Goal: Task Accomplishment & Management: Manage account settings

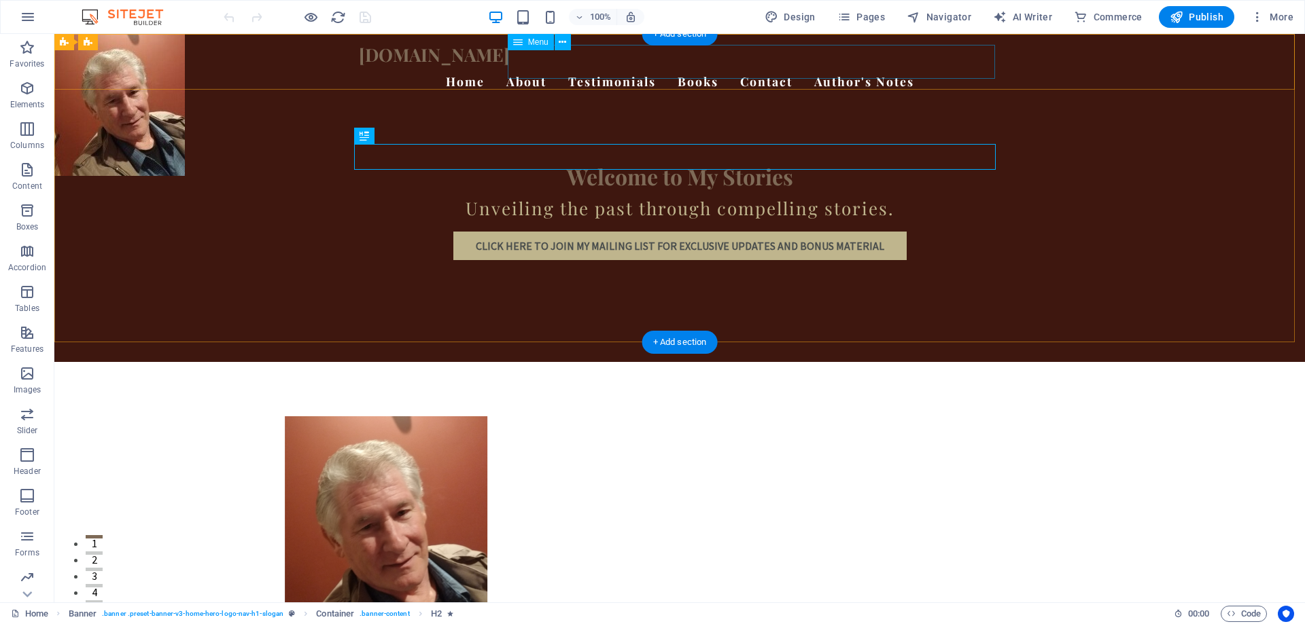
click at [946, 66] on nav "Home About Testimonials Books Contact Author's Notes" at bounding box center [679, 82] width 641 height 34
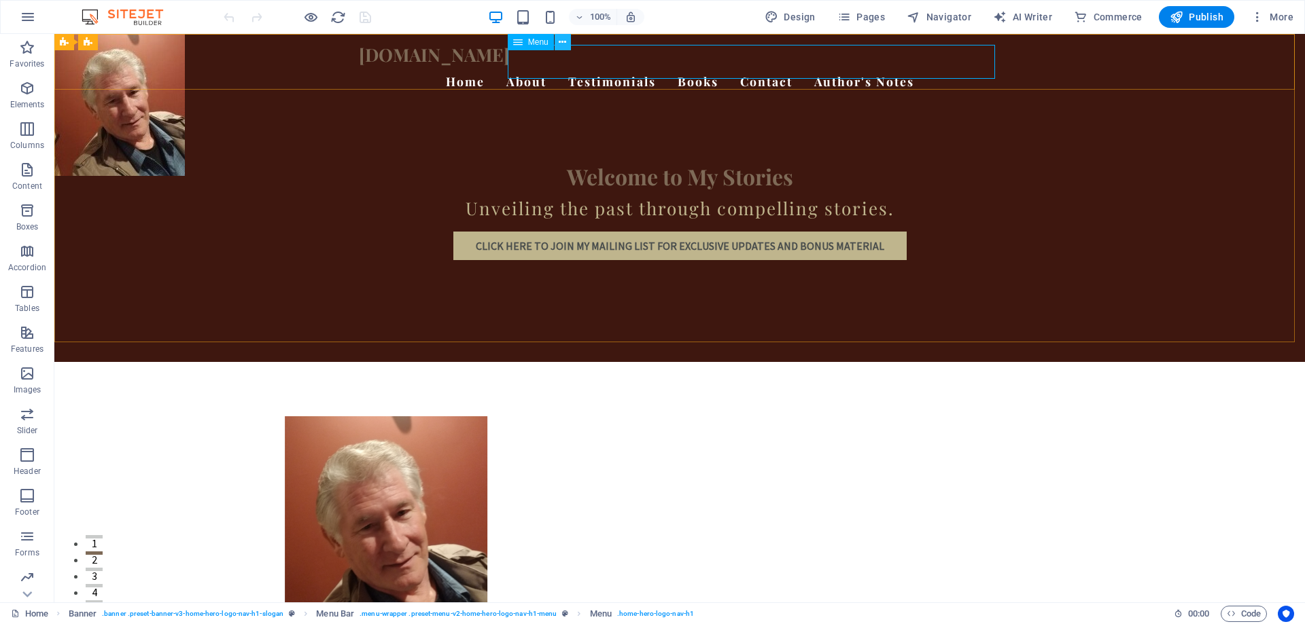
click at [561, 43] on icon at bounding box center [561, 42] width 7 height 14
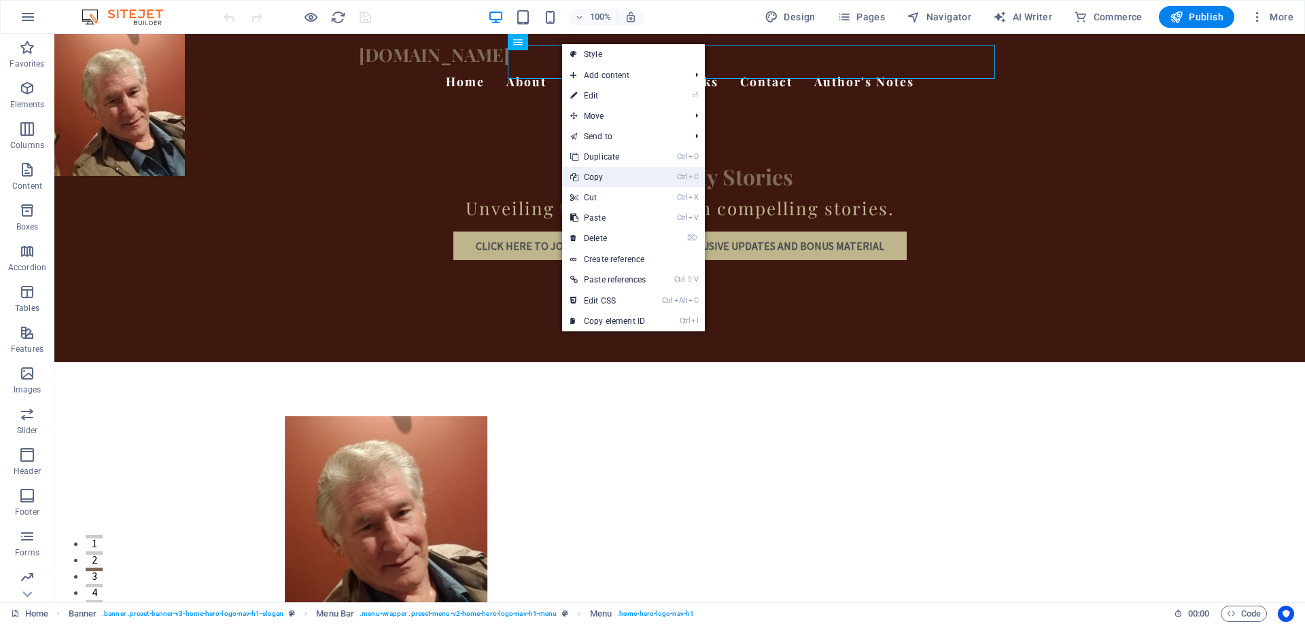
click at [603, 175] on link "Ctrl C Copy" at bounding box center [608, 177] width 92 height 20
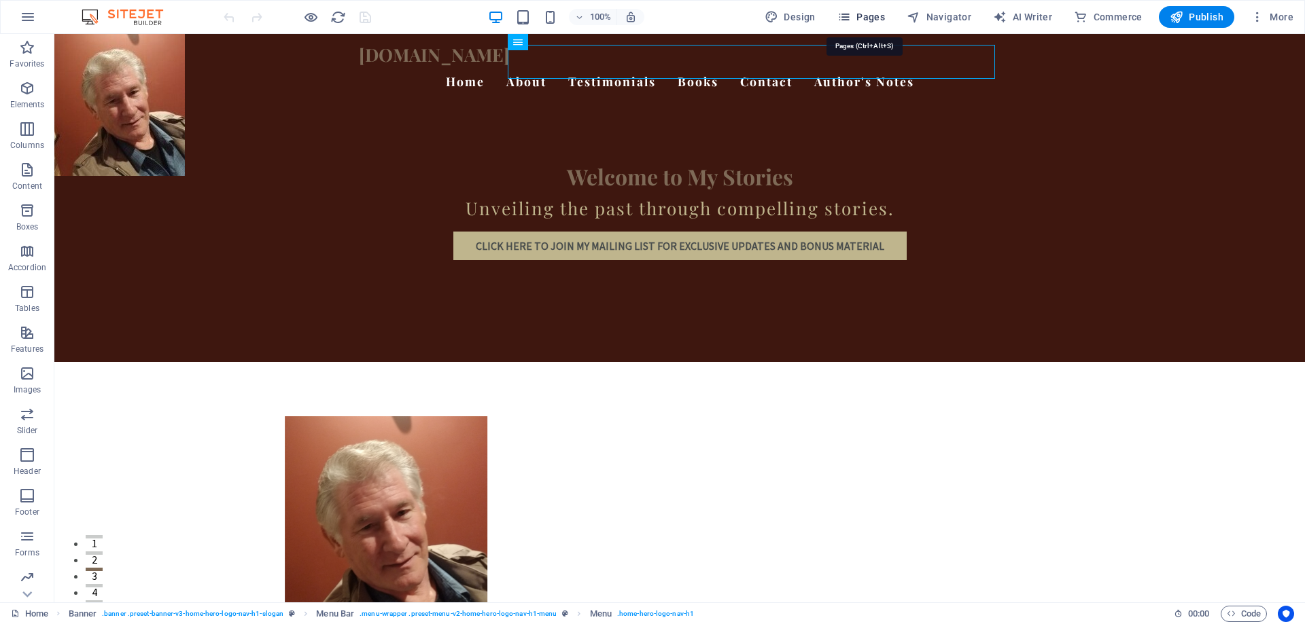
click at [851, 18] on icon "button" at bounding box center [844, 17] width 14 height 14
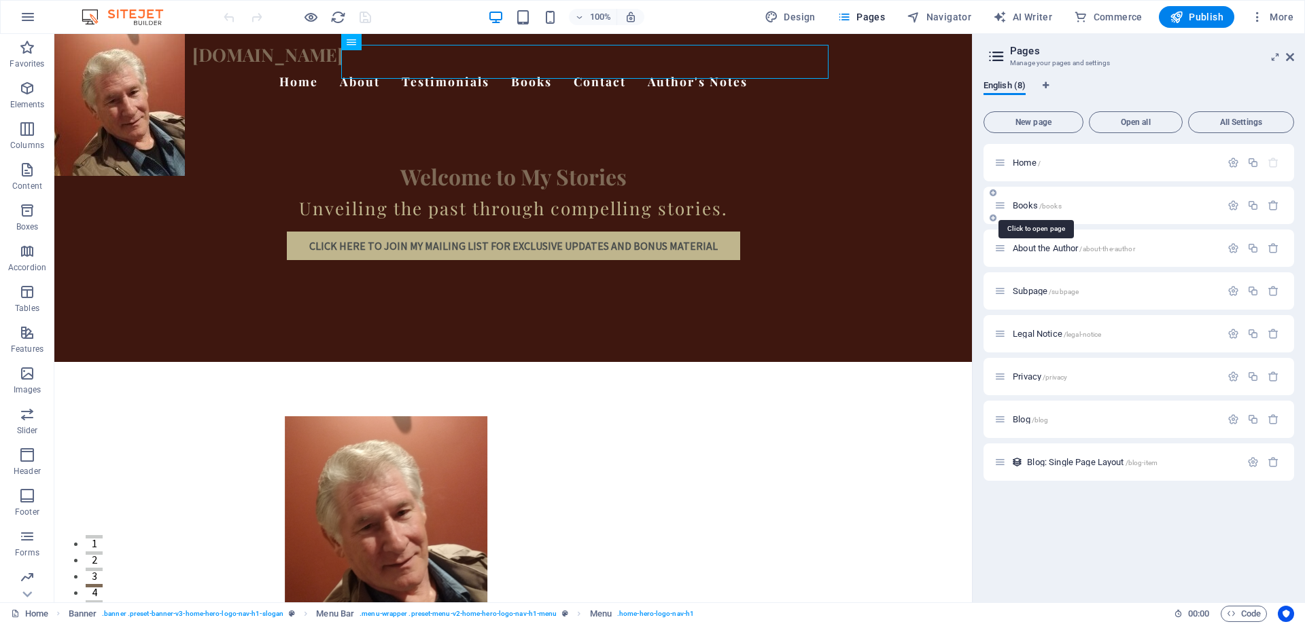
click at [1057, 205] on span "/books" at bounding box center [1050, 205] width 22 height 7
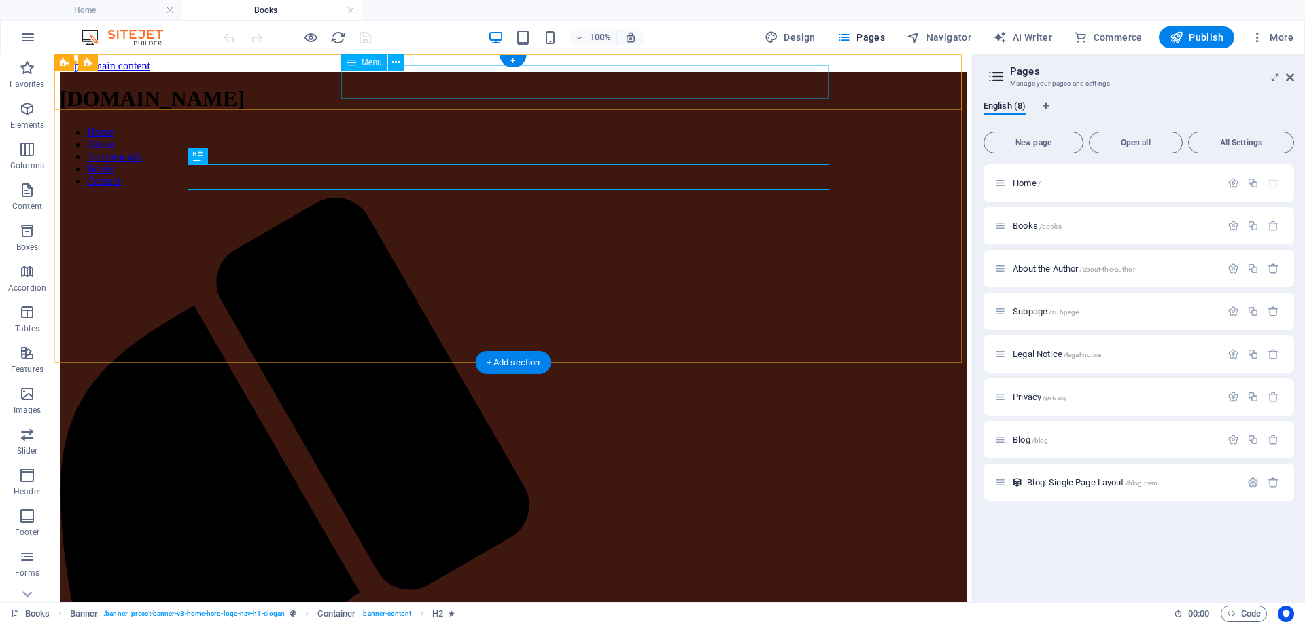
click at [613, 126] on nav "Home About Testimonials Books Contact" at bounding box center [513, 156] width 906 height 61
select select
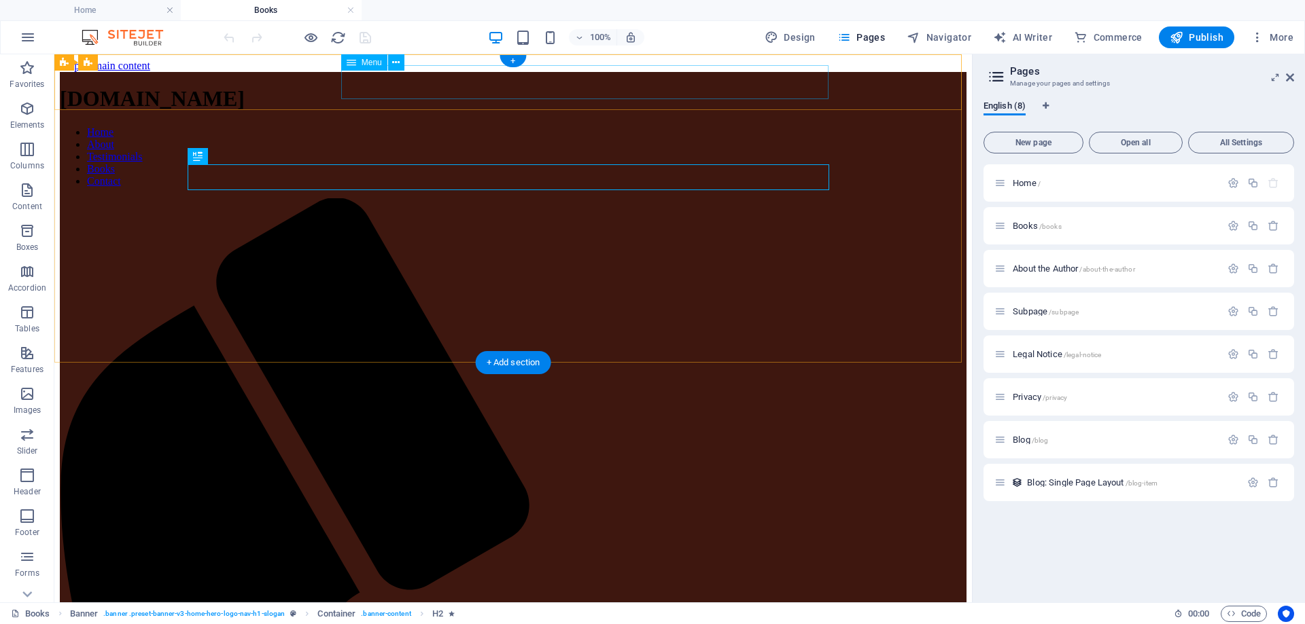
select select
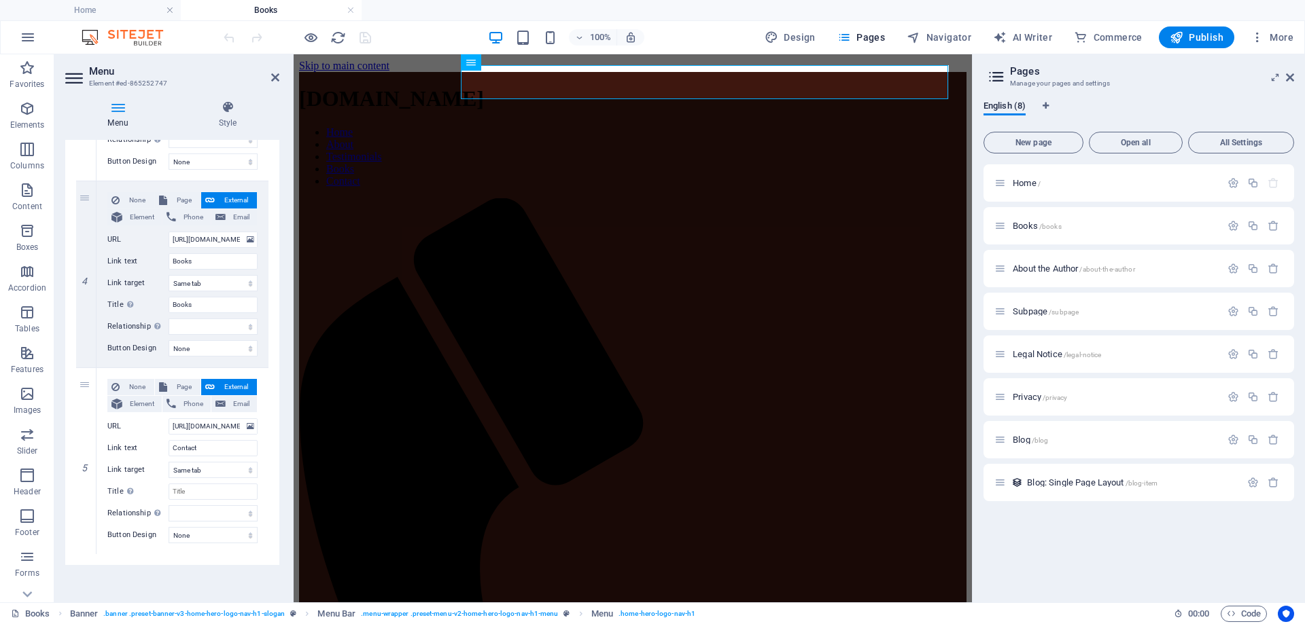
scroll to position [649, 0]
click at [86, 550] on icon at bounding box center [85, 554] width 7 height 10
select select
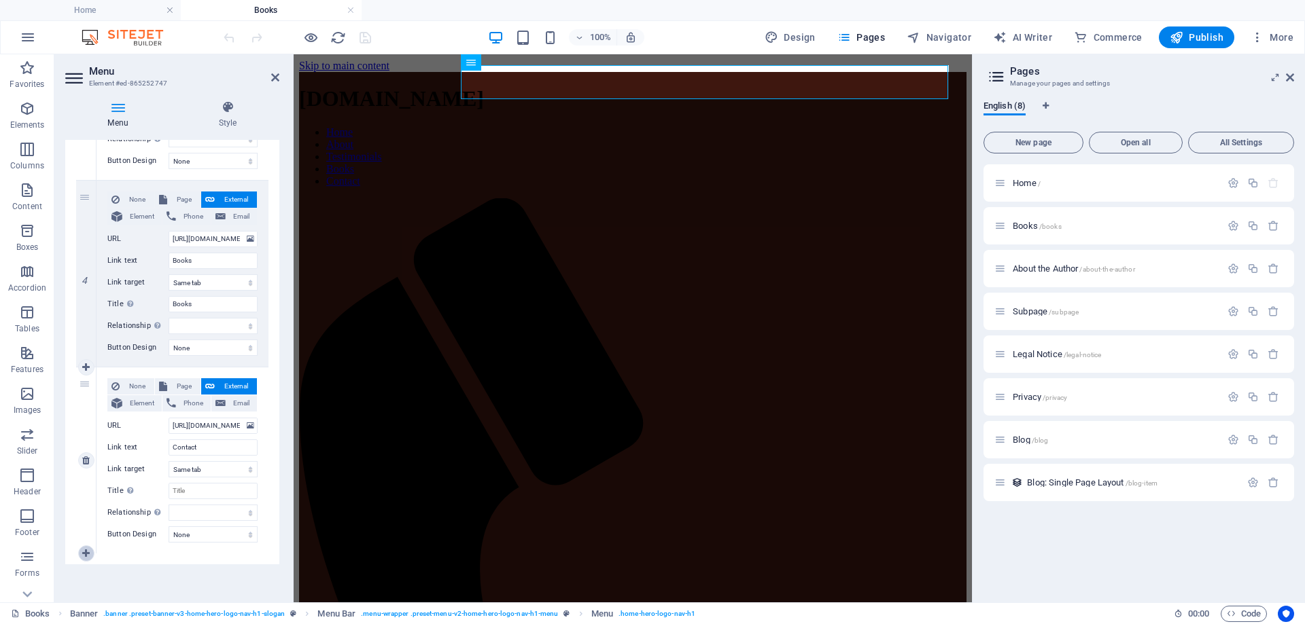
select select
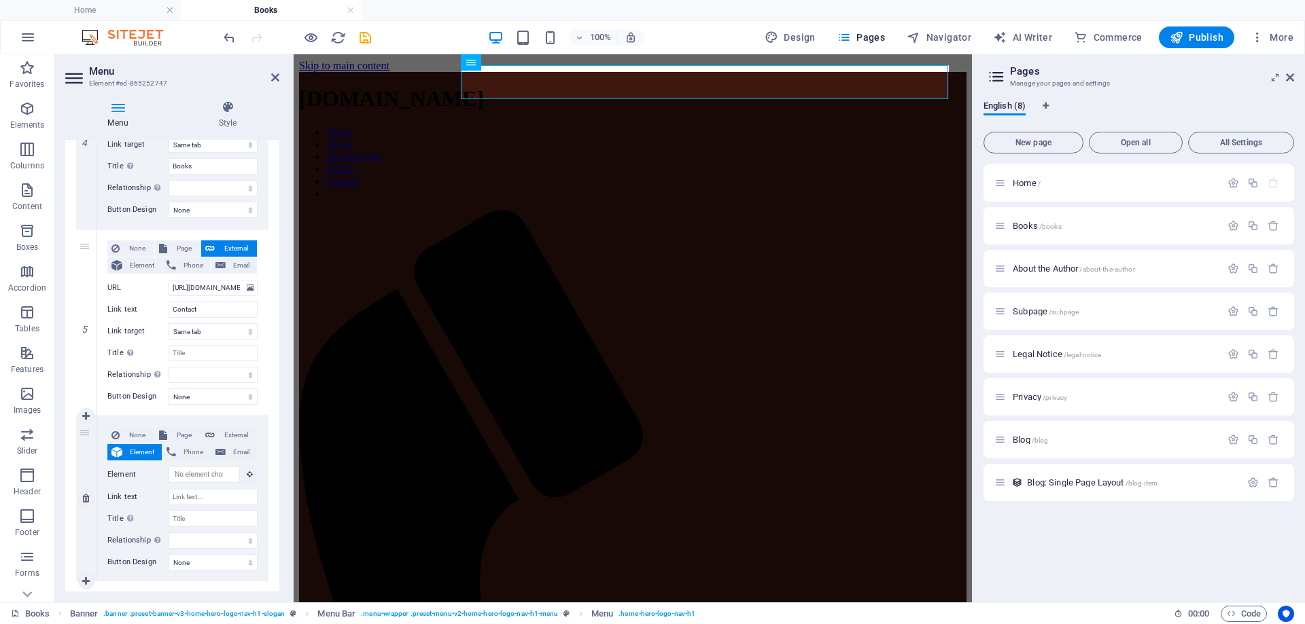
scroll to position [815, 0]
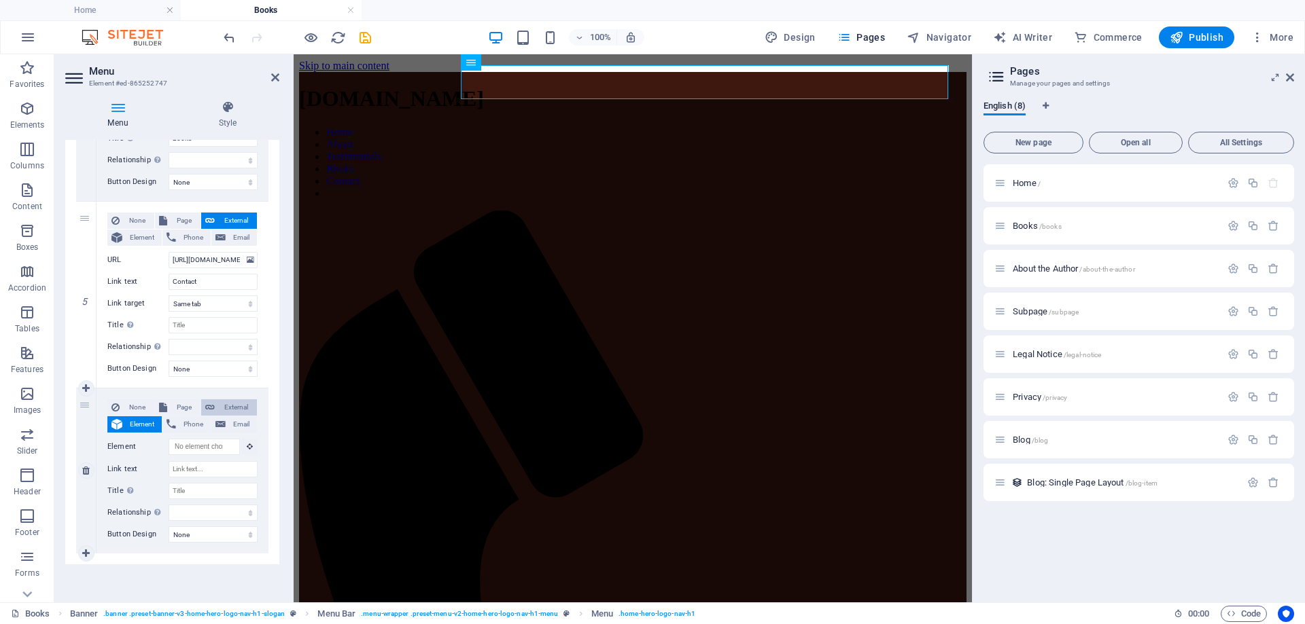
click at [233, 408] on span "External" at bounding box center [236, 408] width 34 height 16
select select
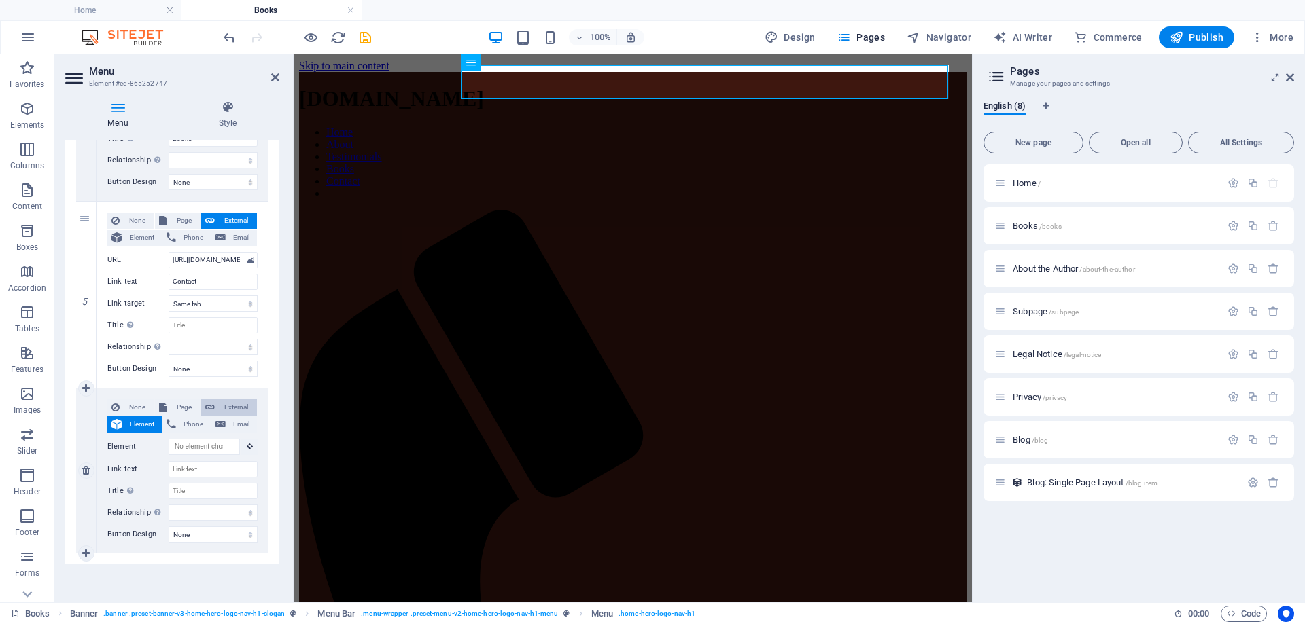
select select
select select "blank"
select select
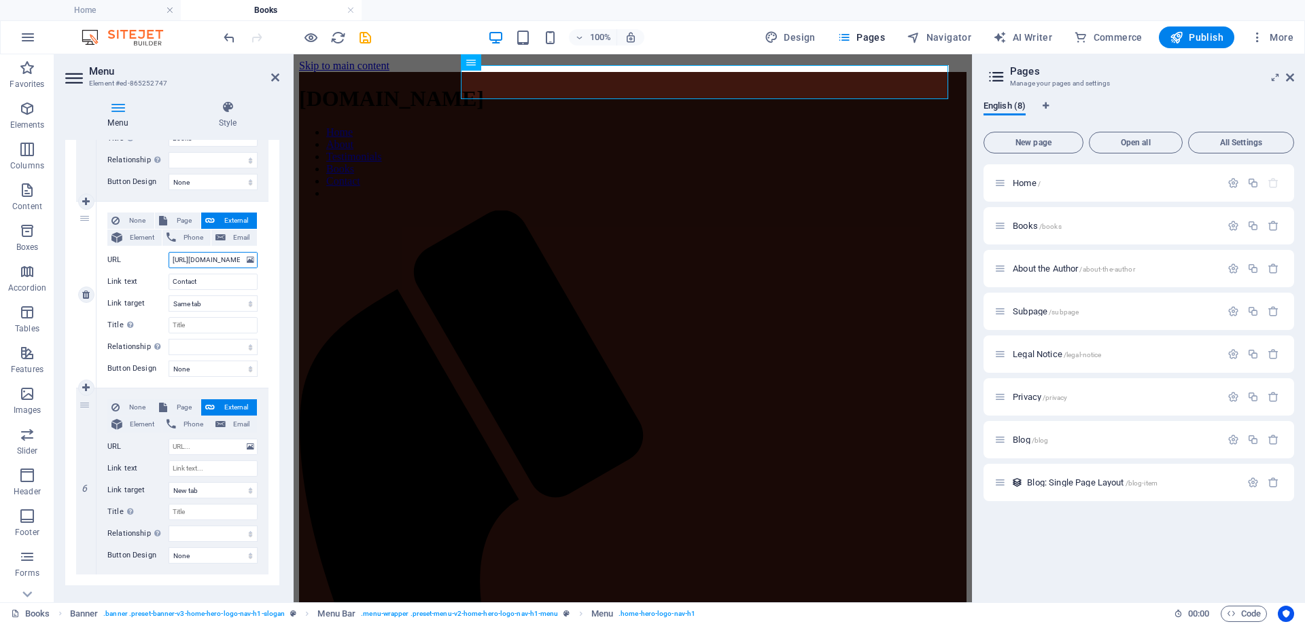
click at [192, 255] on input "[URL][DOMAIN_NAME]" at bounding box center [213, 260] width 89 height 16
click at [185, 259] on input "[URL][DOMAIN_NAME]" at bounding box center [213, 260] width 89 height 16
click at [224, 266] on input "[URL][DOMAIN_NAME]" at bounding box center [213, 260] width 89 height 16
click at [169, 261] on input "[URL][DOMAIN_NAME]" at bounding box center [213, 260] width 89 height 16
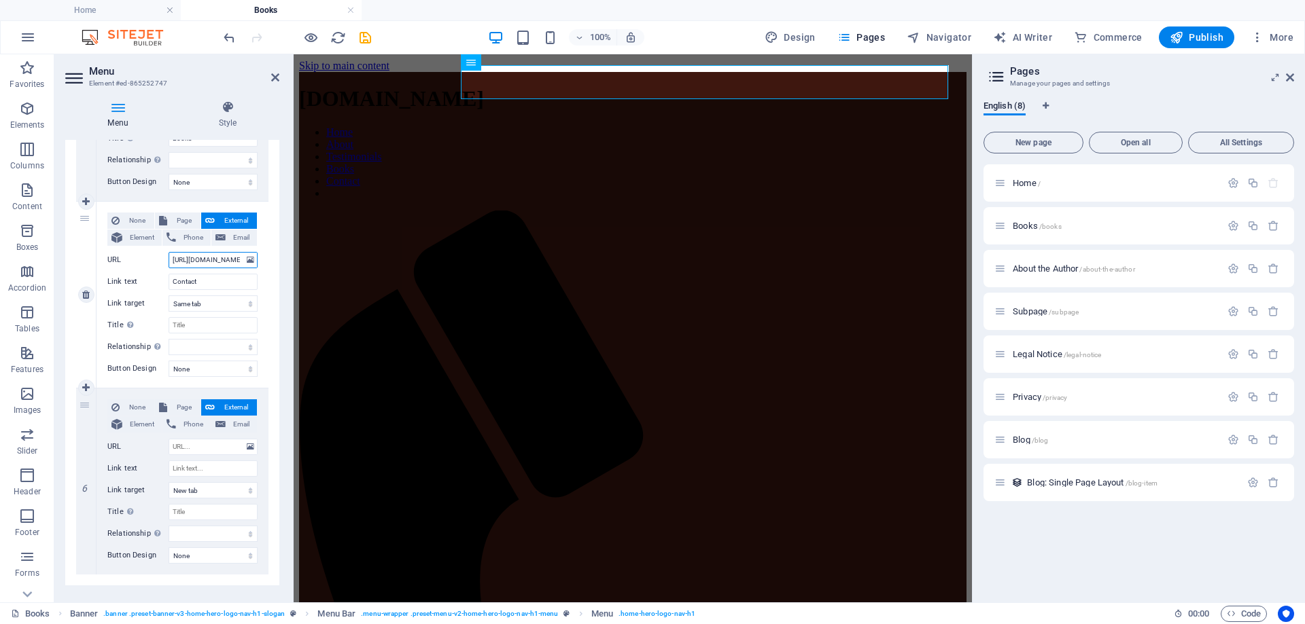
scroll to position [0, 39]
drag, startPoint x: 169, startPoint y: 261, endPoint x: 266, endPoint y: 266, distance: 98.0
click at [266, 266] on div "1 None Page External Element Phone Email Page Home Books About the Author Subpa…" at bounding box center [172, 15] width 214 height 1142
click at [201, 447] on input "URL" at bounding box center [213, 447] width 89 height 16
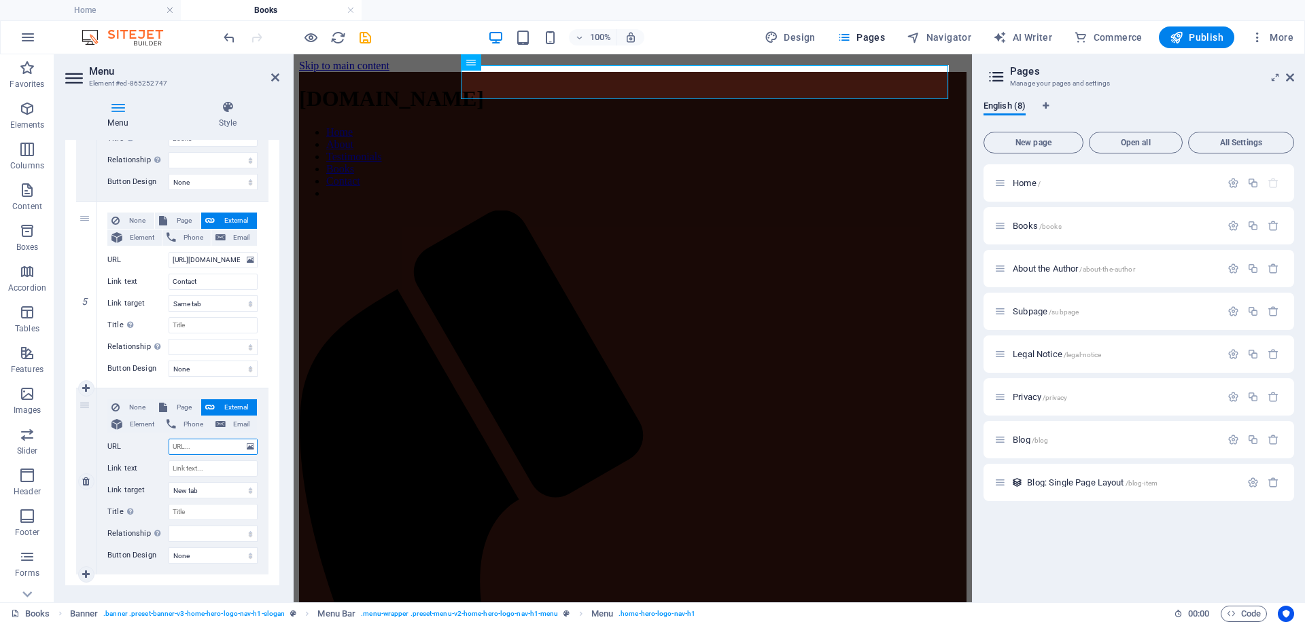
paste input "[URL][DOMAIN_NAME]"
type input "[URL][DOMAIN_NAME]"
select select
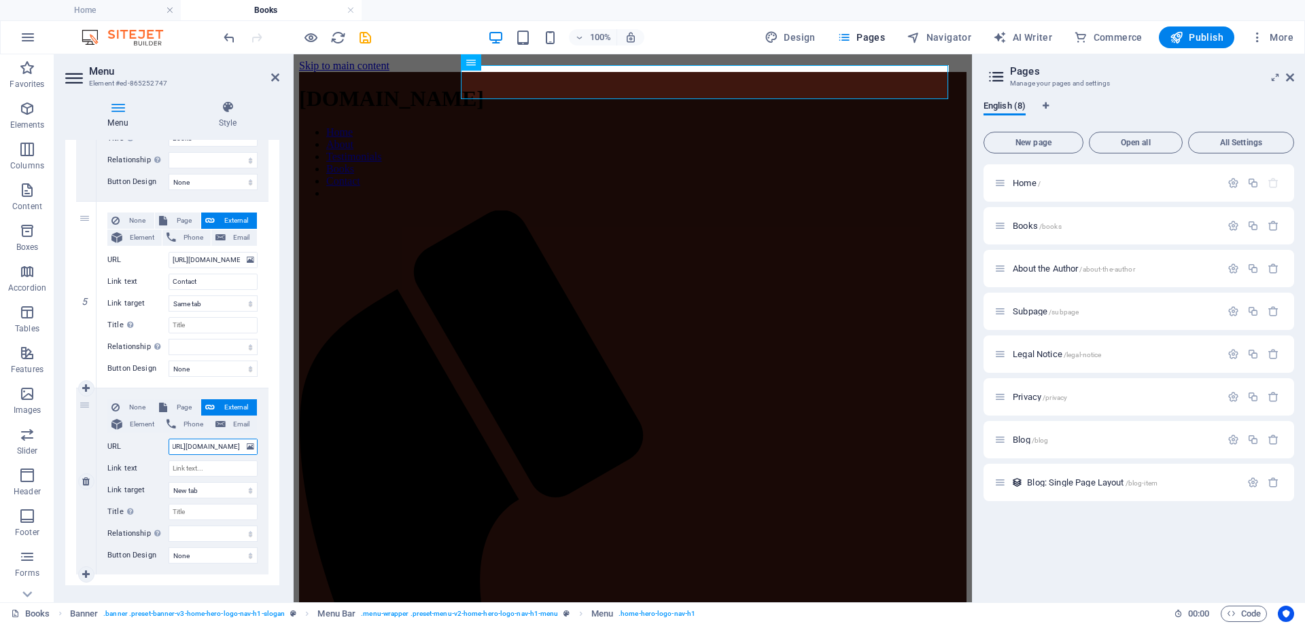
select select
type input "https://garymroberts.com/con"
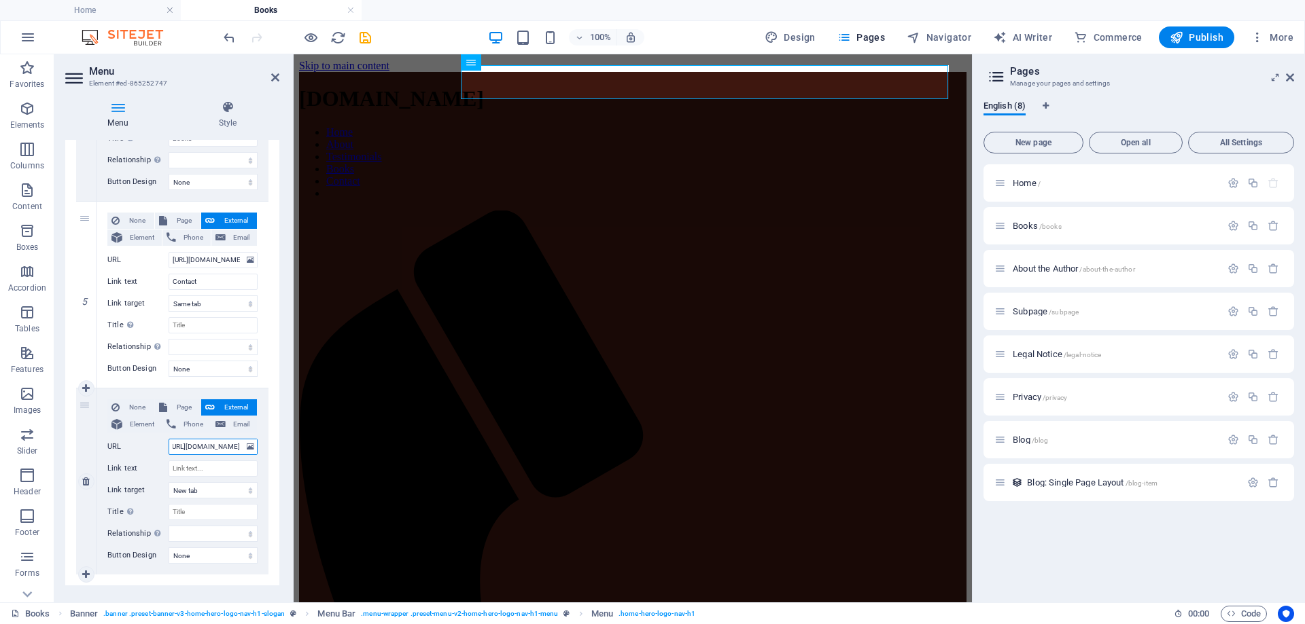
select select
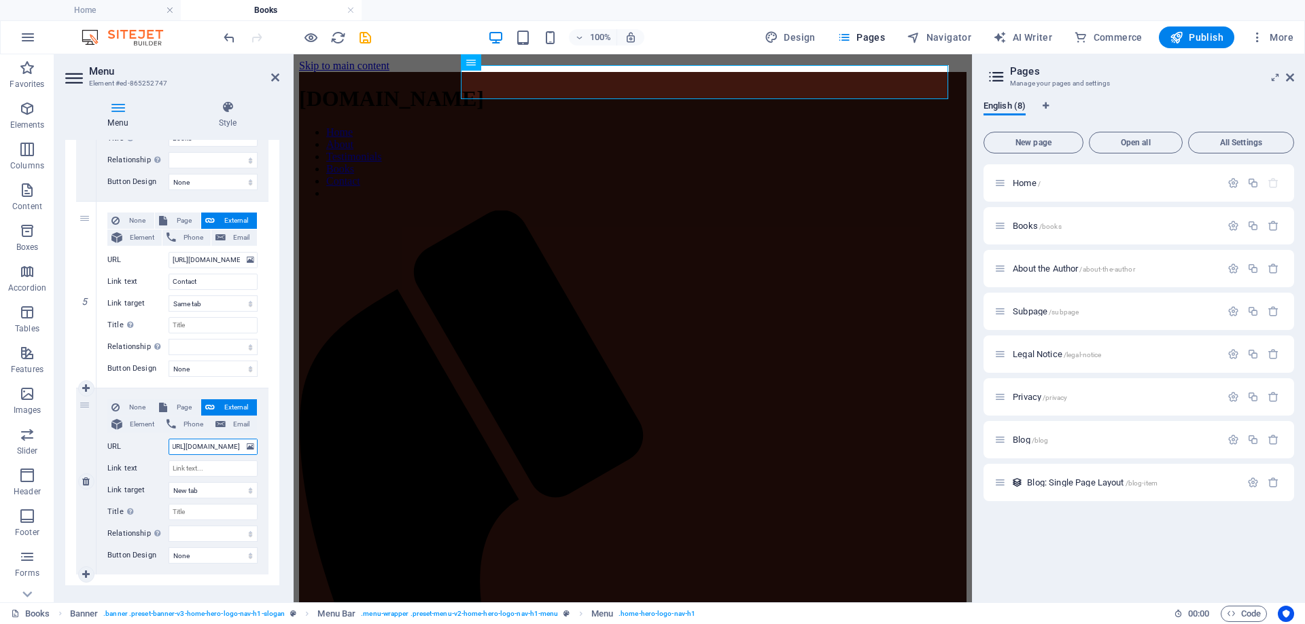
select select
type input "[URL][DOMAIN_NAME]"
select select
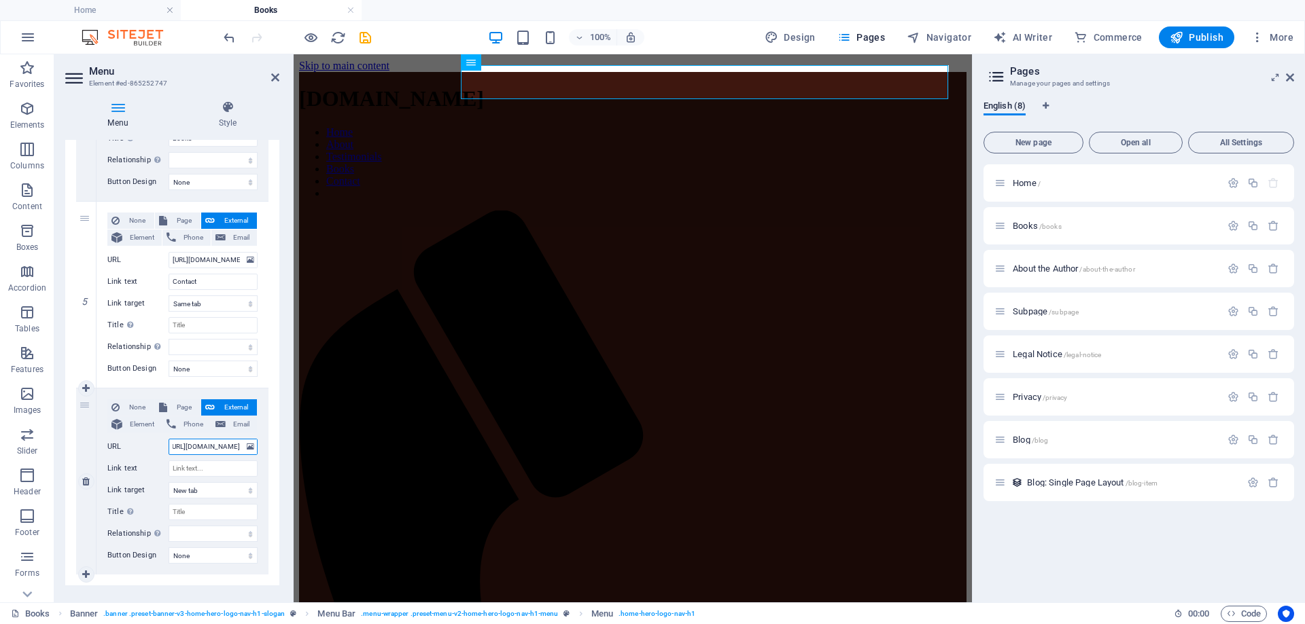
select select
type input "[URL][DOMAIN_NAME]"
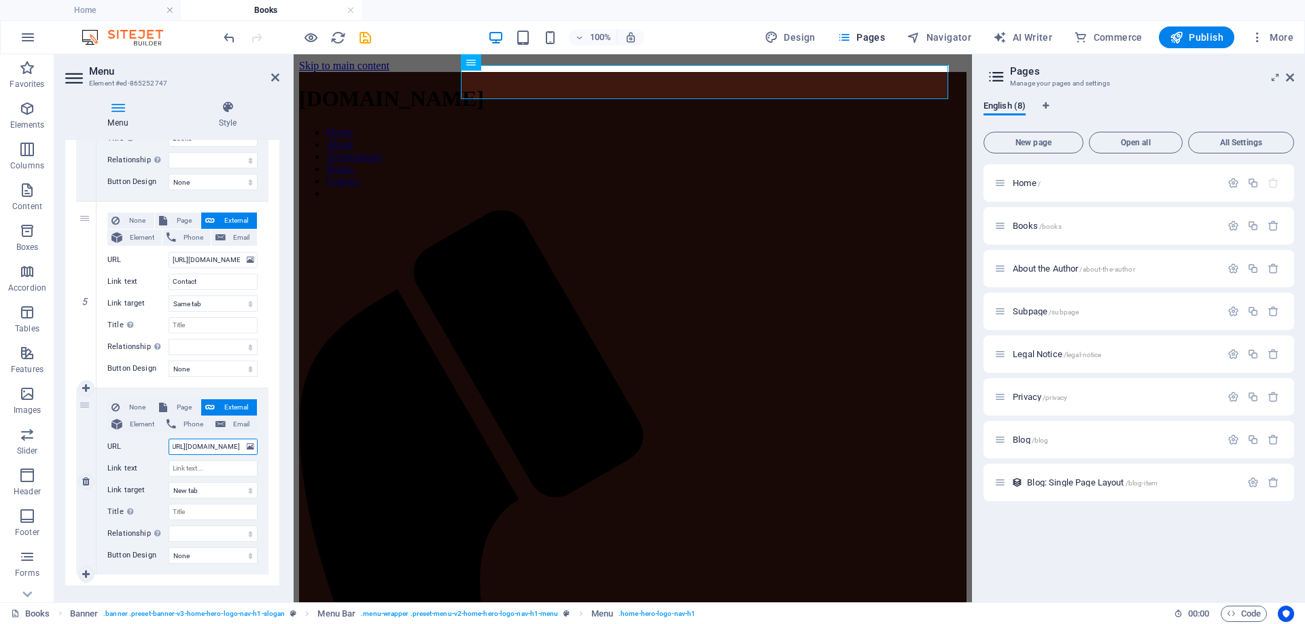
select select
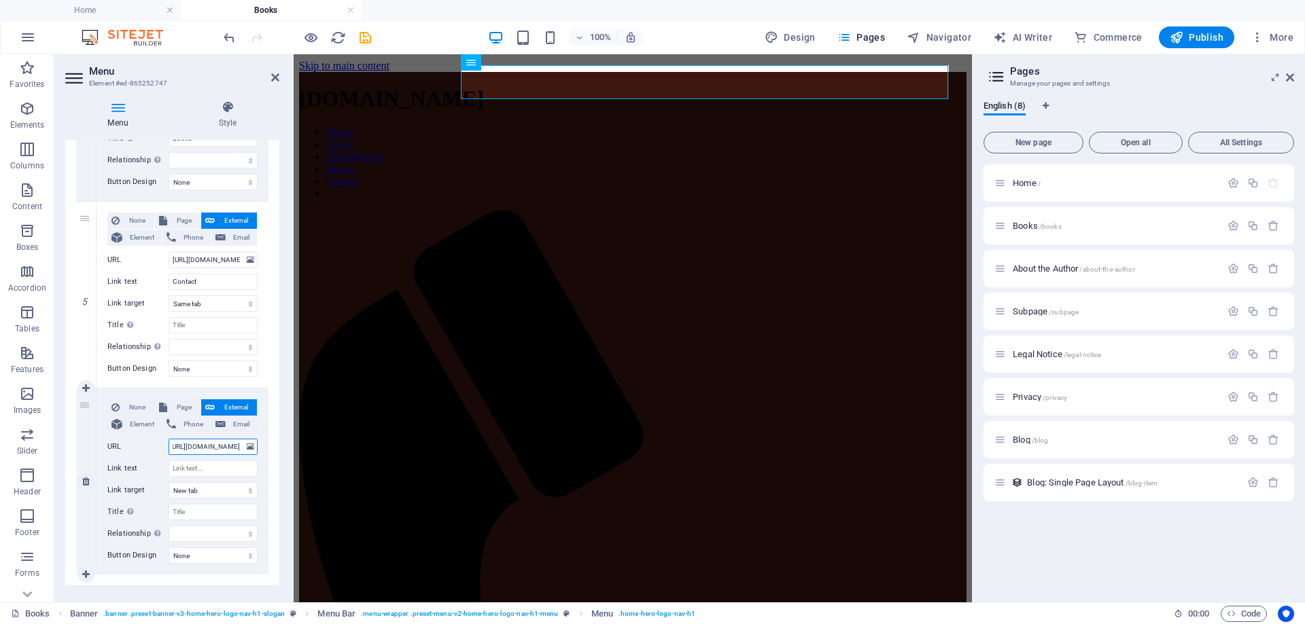
select select
type input "[URL][DOMAIN_NAME]"
click at [196, 465] on input "Link text" at bounding box center [213, 469] width 89 height 16
type input "Au"
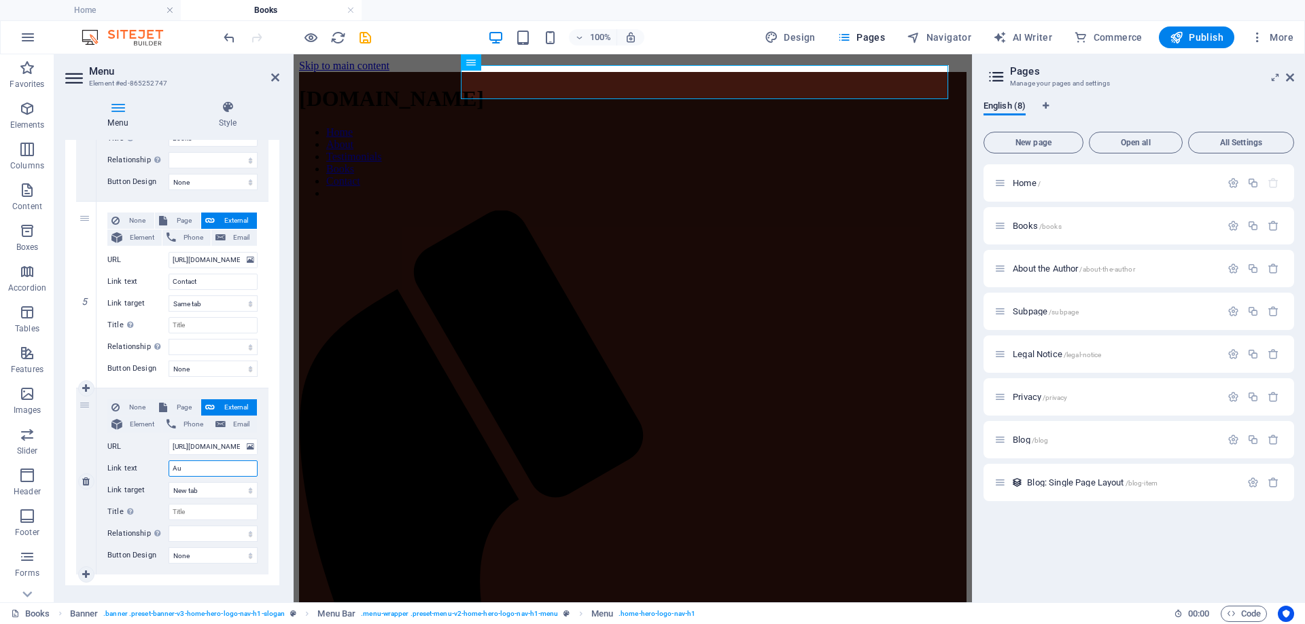
select select
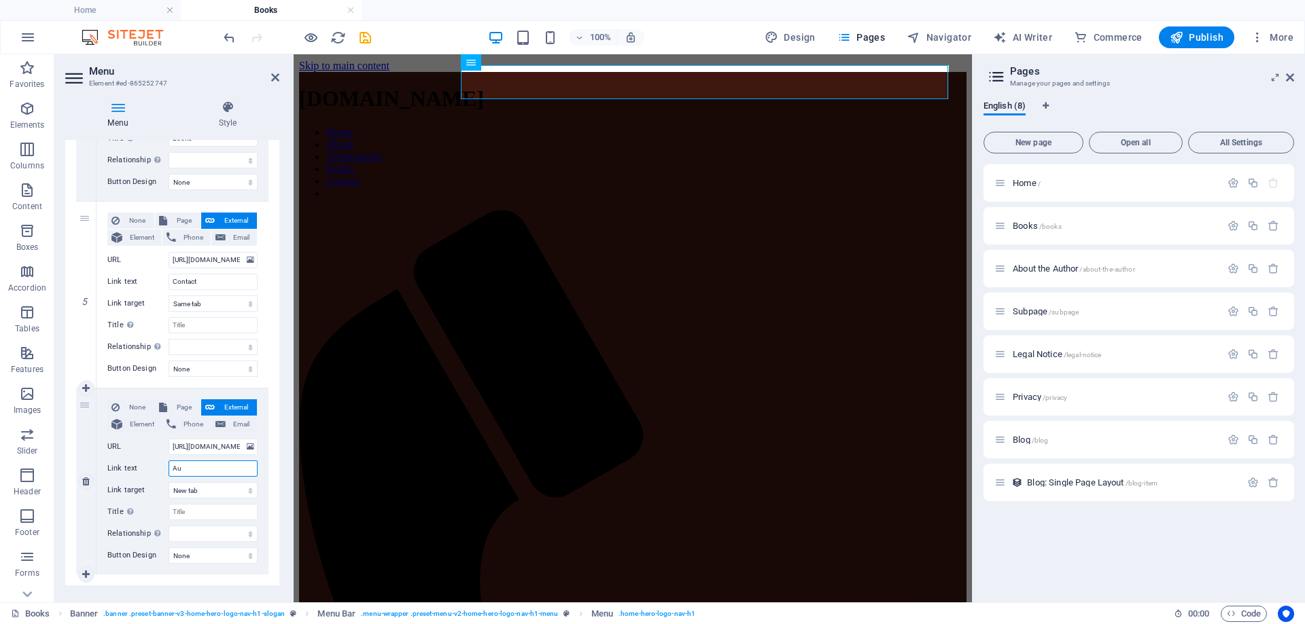
select select
type input "Auth"
select select
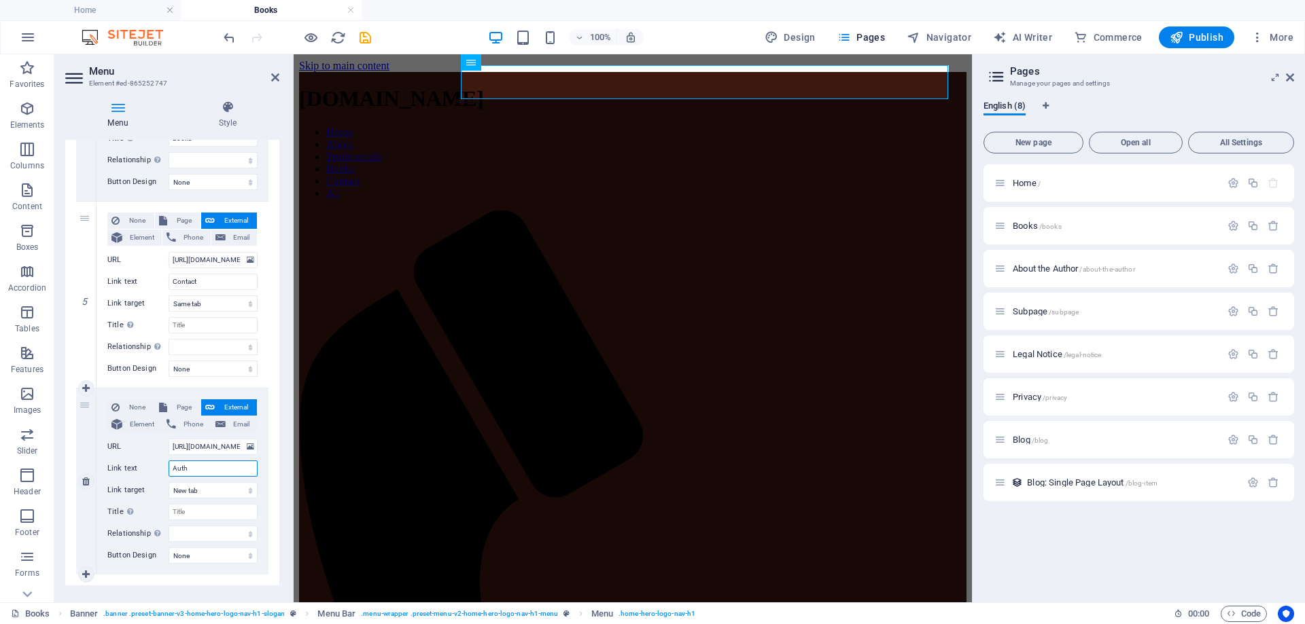
select select
type input "Author's Notes"
select select
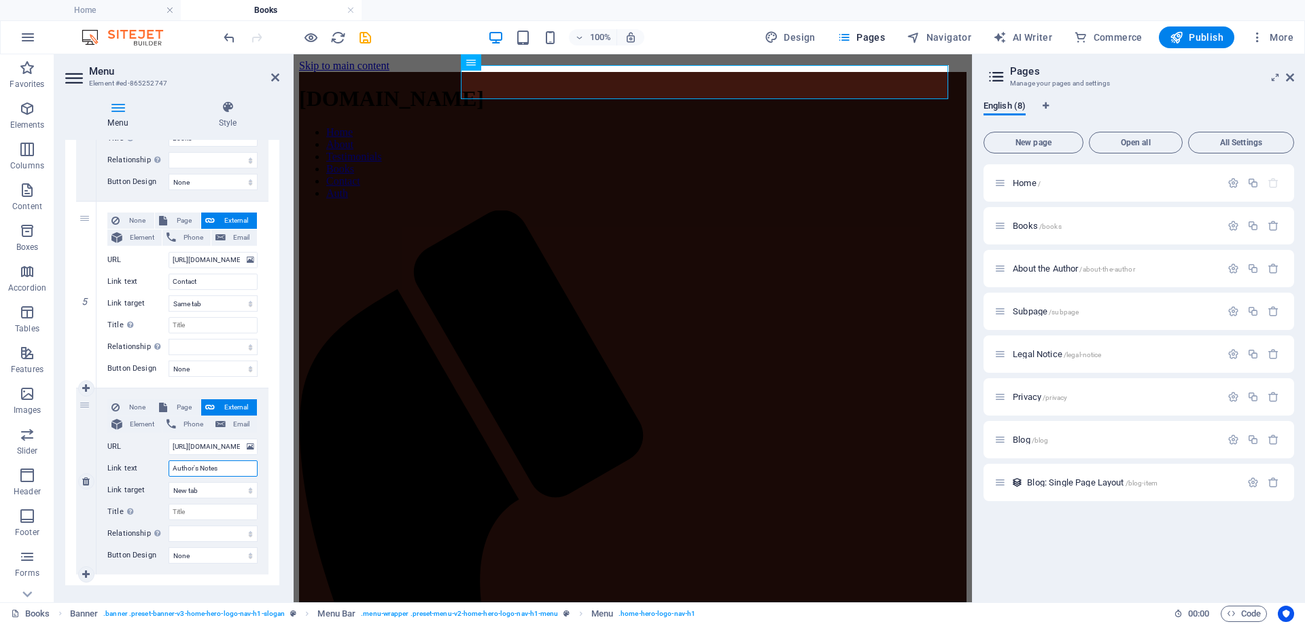
select select
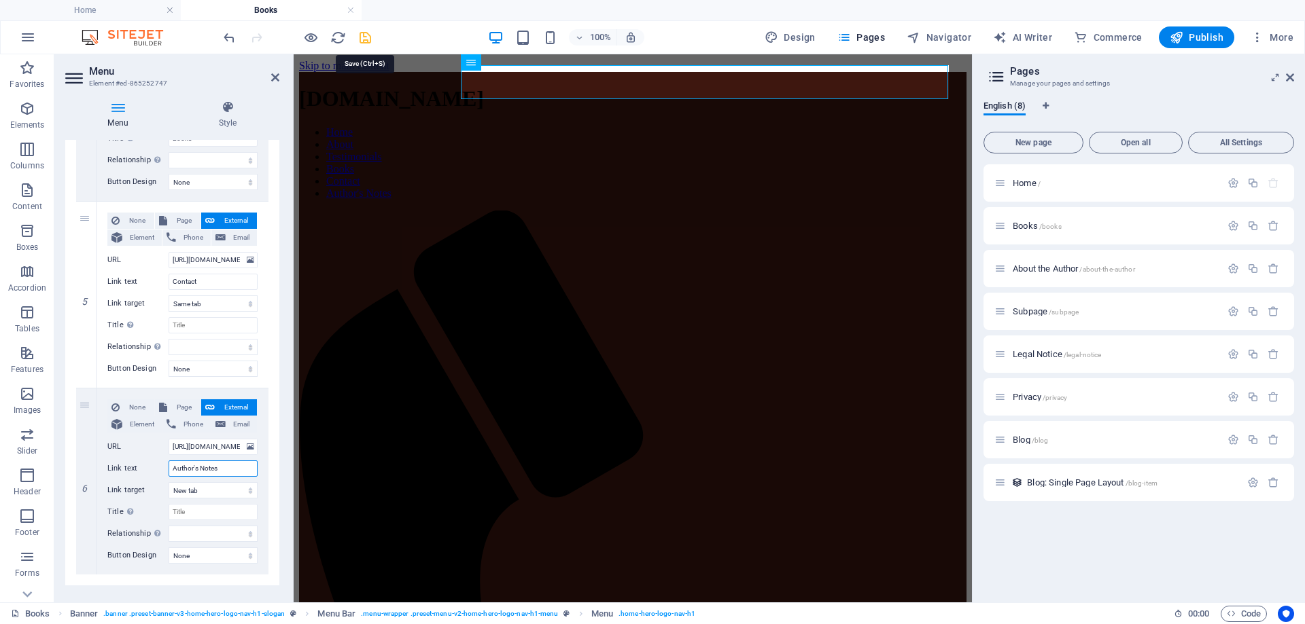
type input "Author's Notes"
click at [363, 37] on icon "save" at bounding box center [365, 38] width 16 height 16
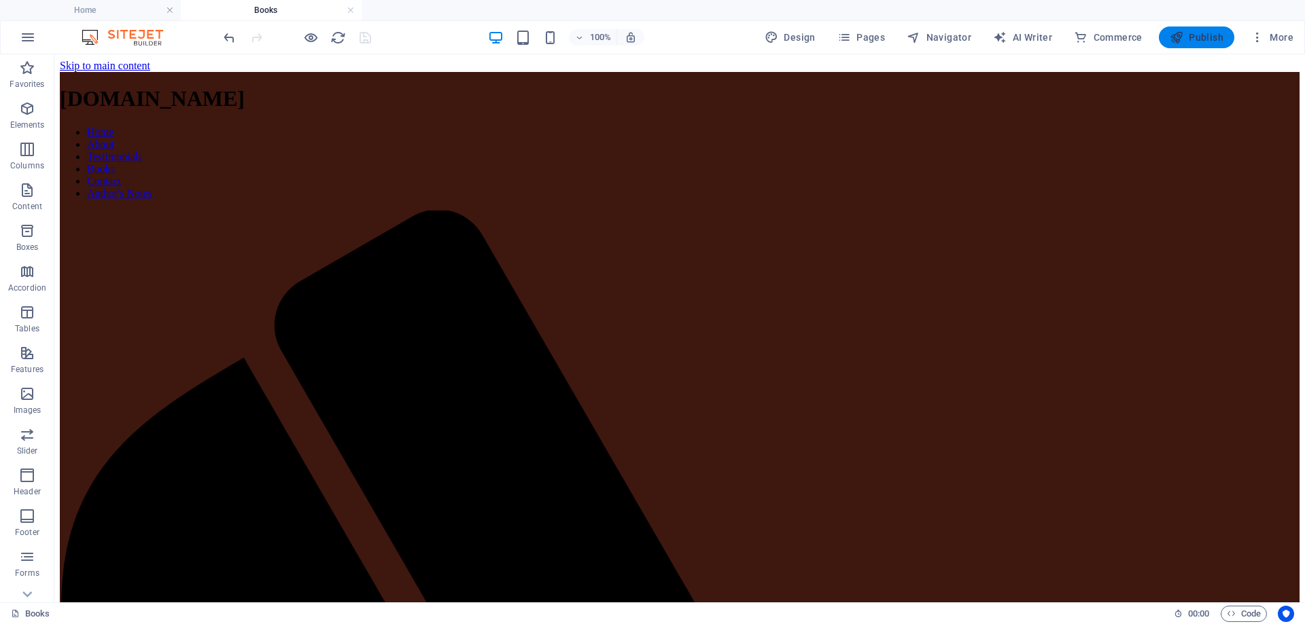
click at [1207, 34] on span "Publish" at bounding box center [1196, 38] width 54 height 14
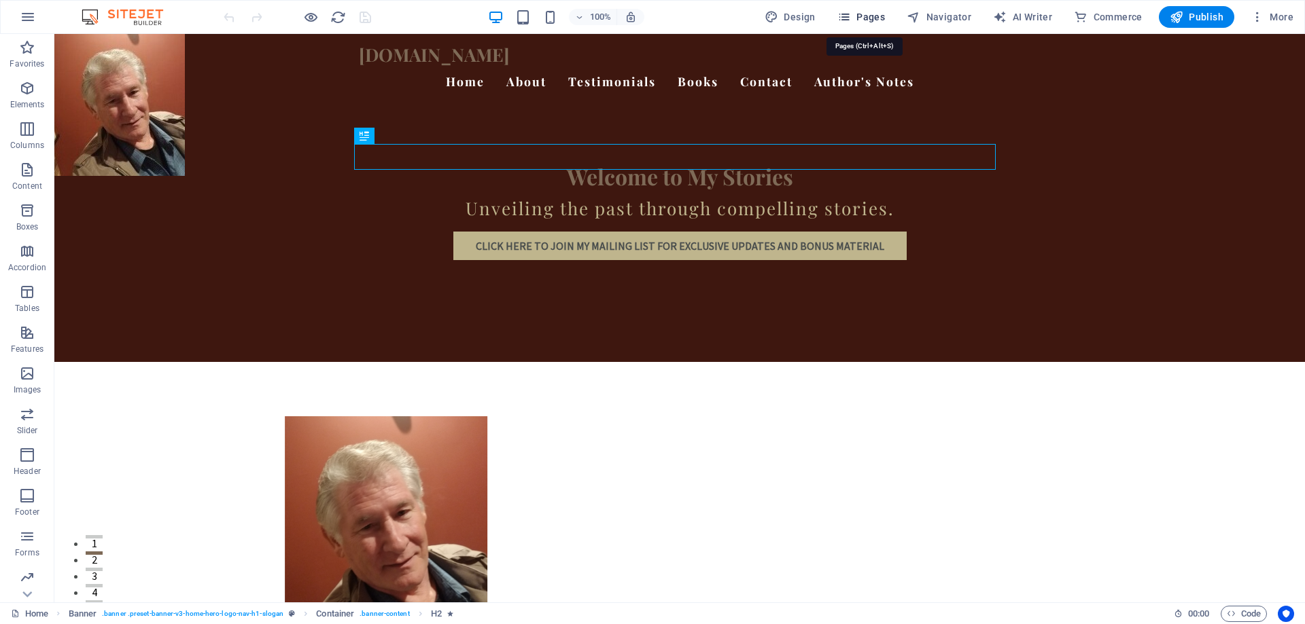
click at [873, 14] on span "Pages" at bounding box center [861, 17] width 48 height 14
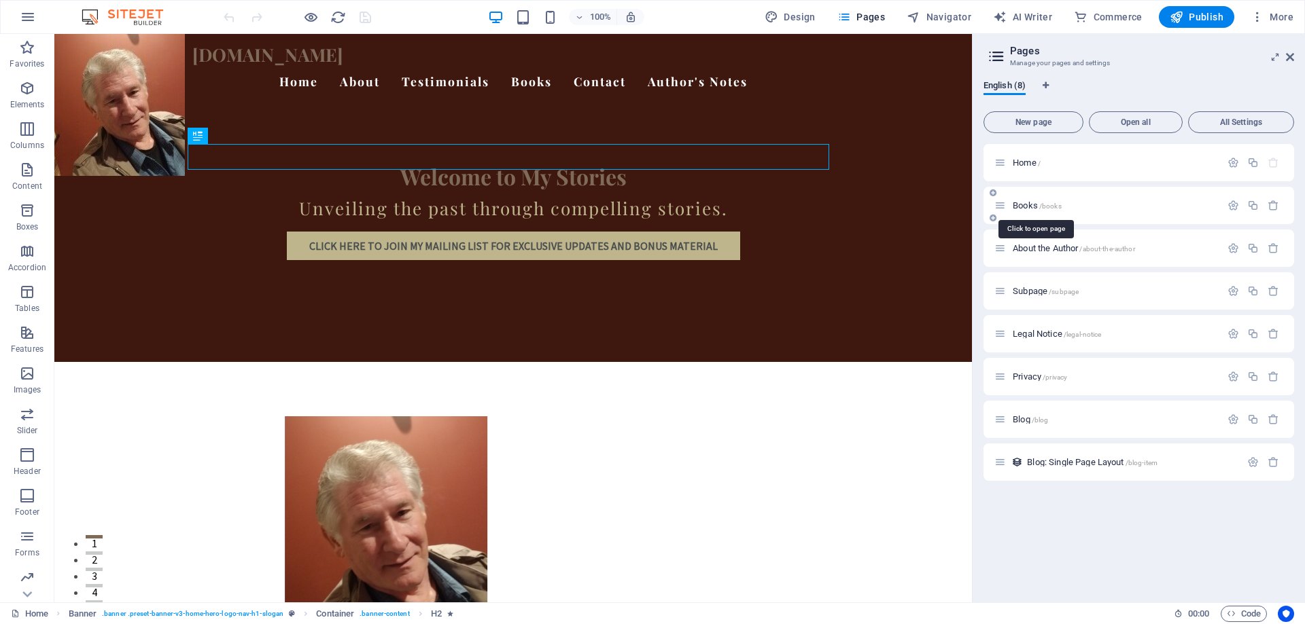
click at [1056, 205] on span "/books" at bounding box center [1050, 205] width 22 height 7
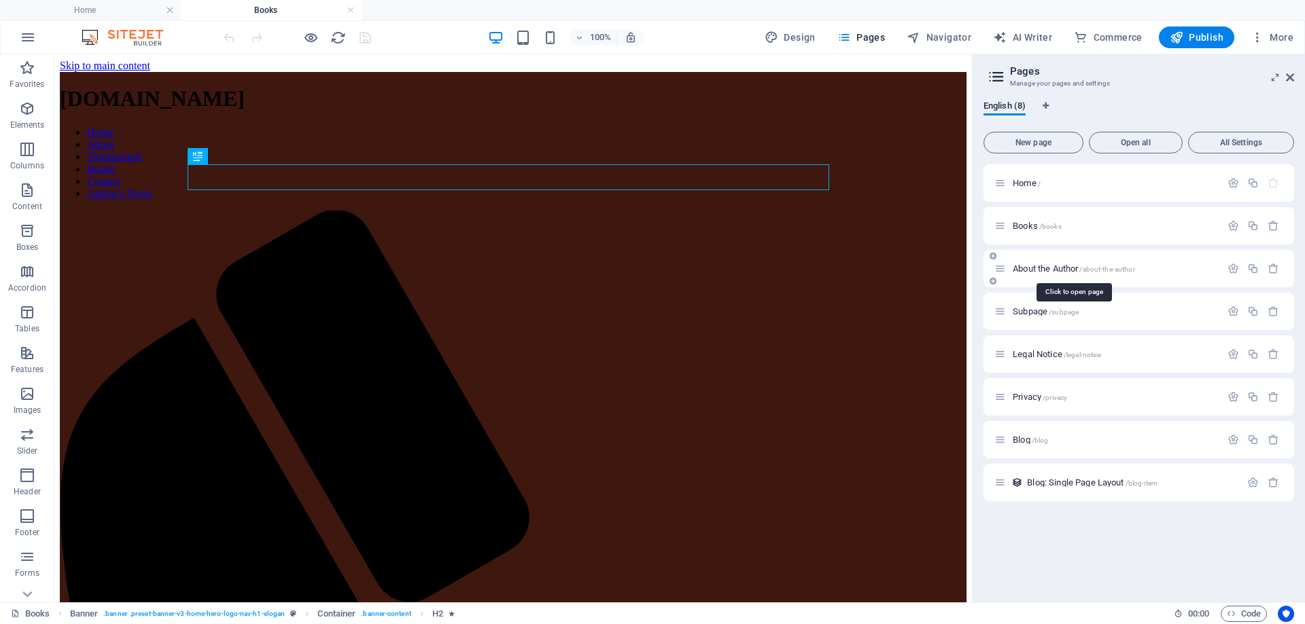
click at [1113, 270] on span "/about-the-author" at bounding box center [1106, 269] width 55 height 7
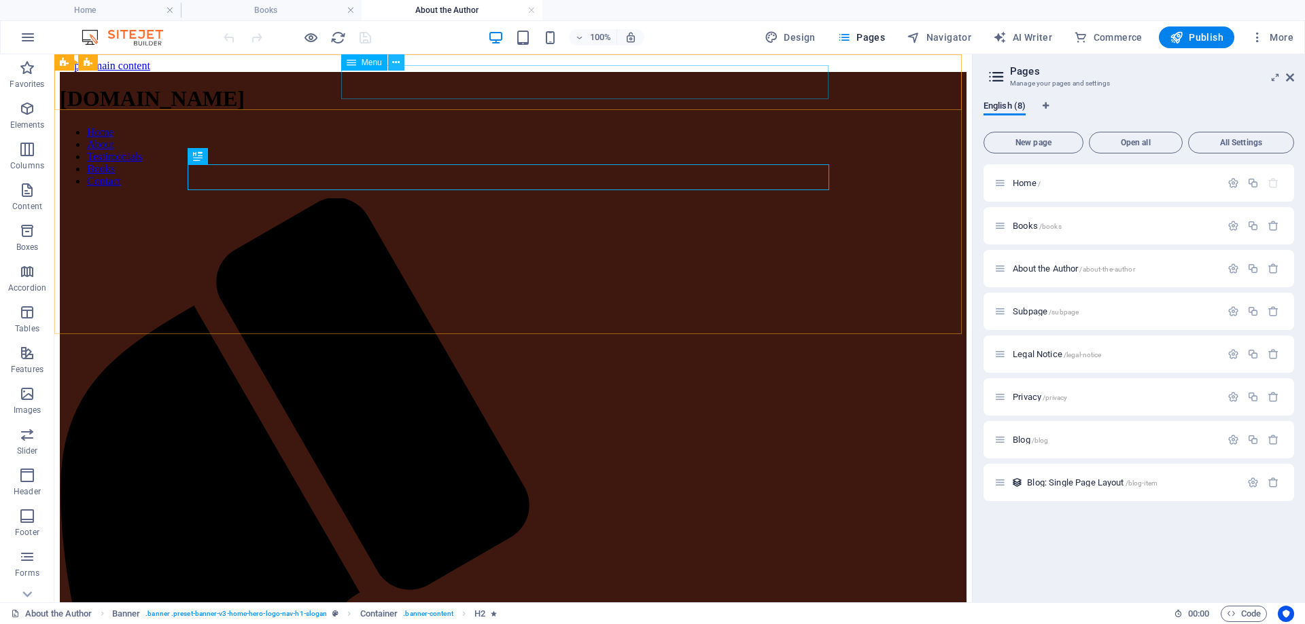
click at [398, 69] on icon at bounding box center [395, 63] width 7 height 14
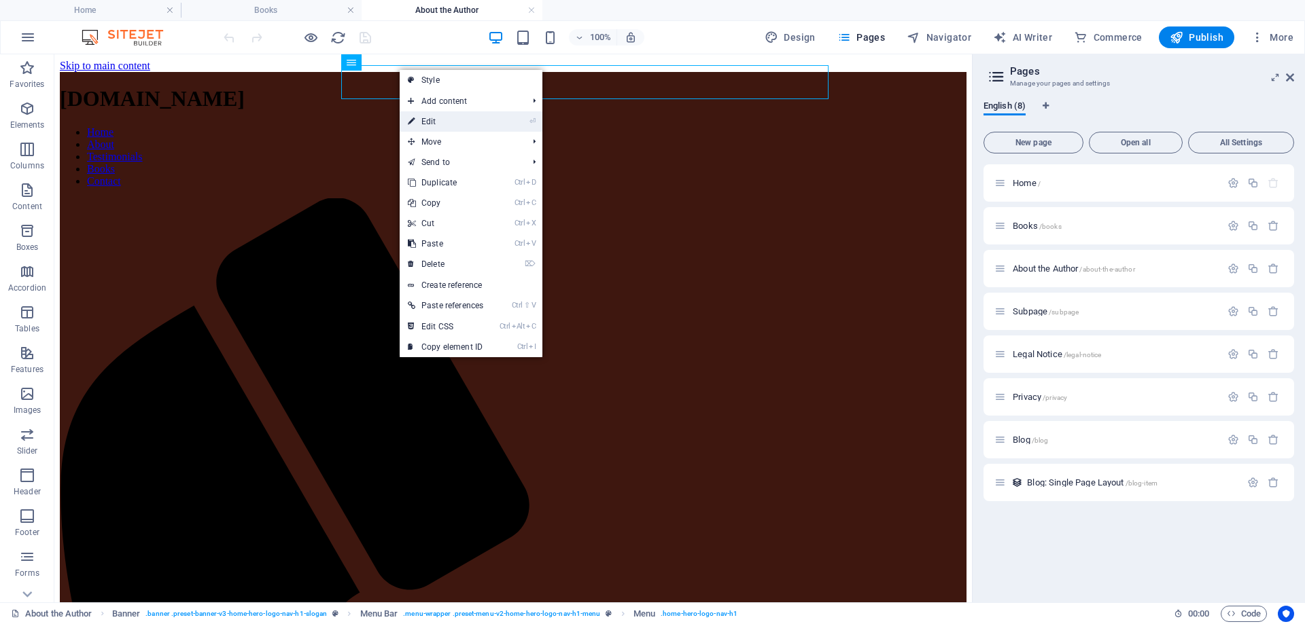
click at [423, 116] on link "⏎ Edit" at bounding box center [446, 121] width 92 height 20
select select
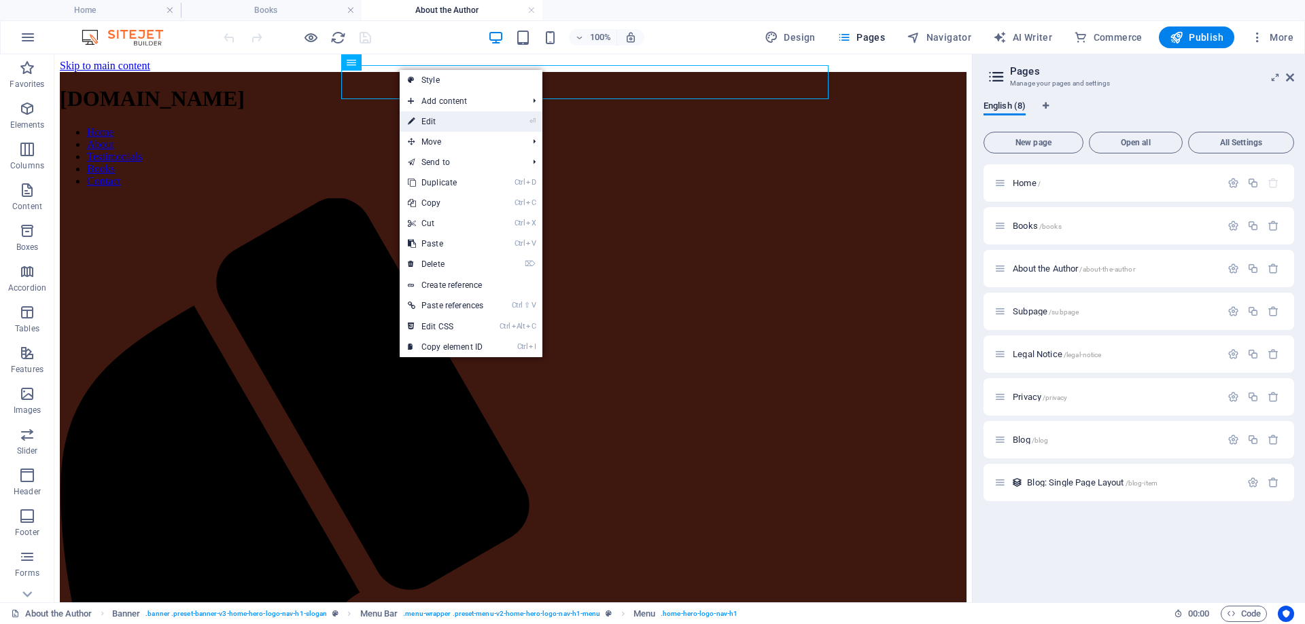
select select
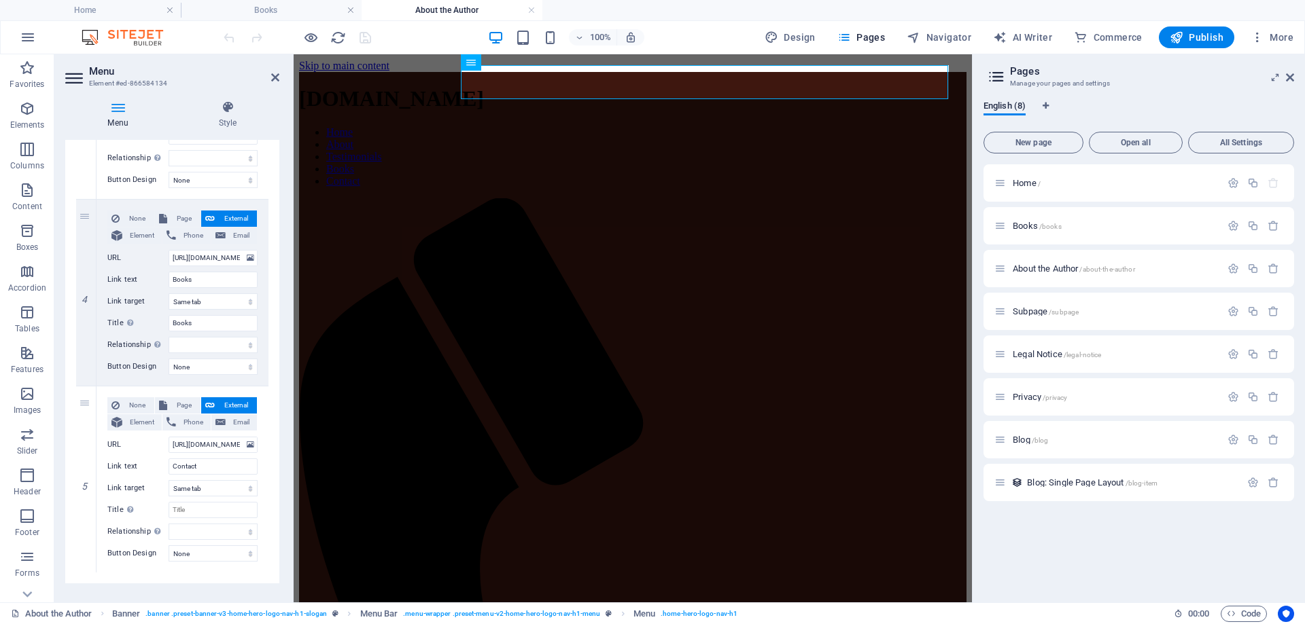
scroll to position [649, 0]
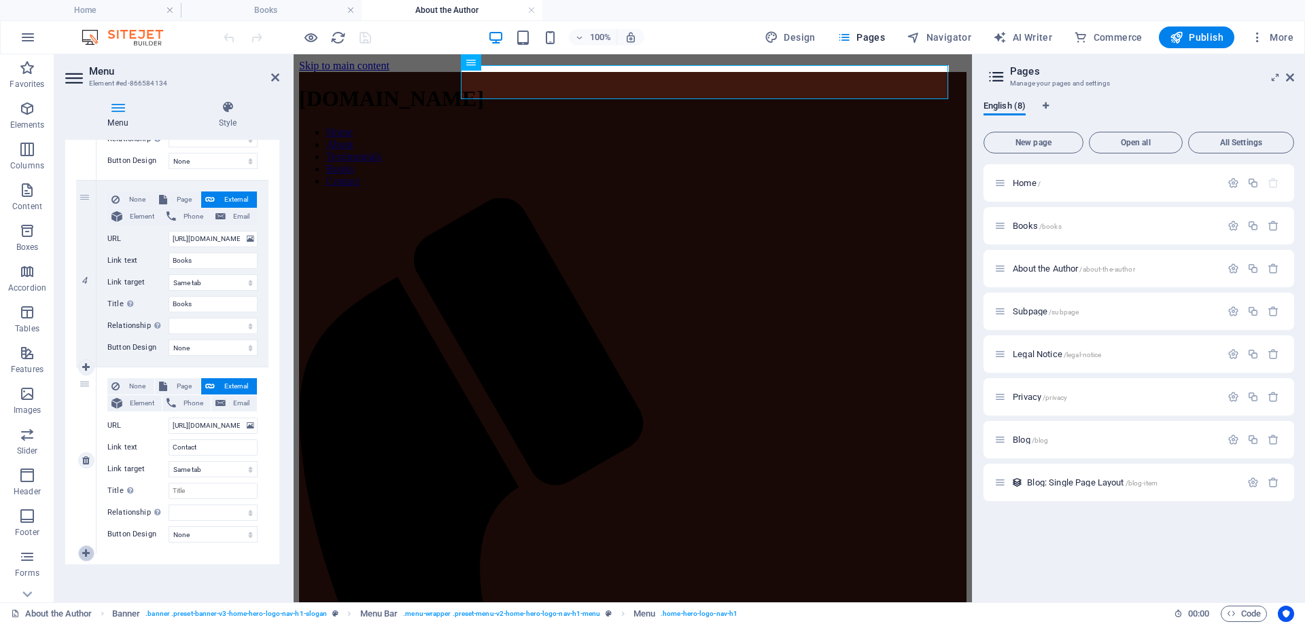
click at [88, 552] on icon at bounding box center [85, 554] width 7 height 10
select select
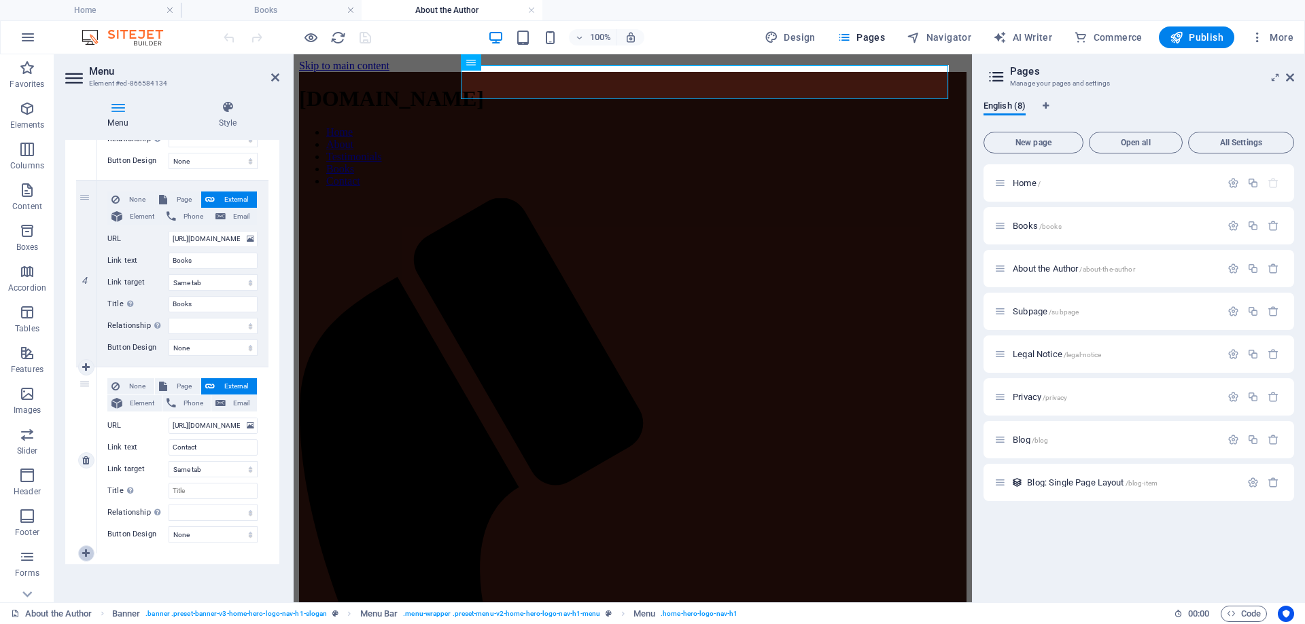
select select
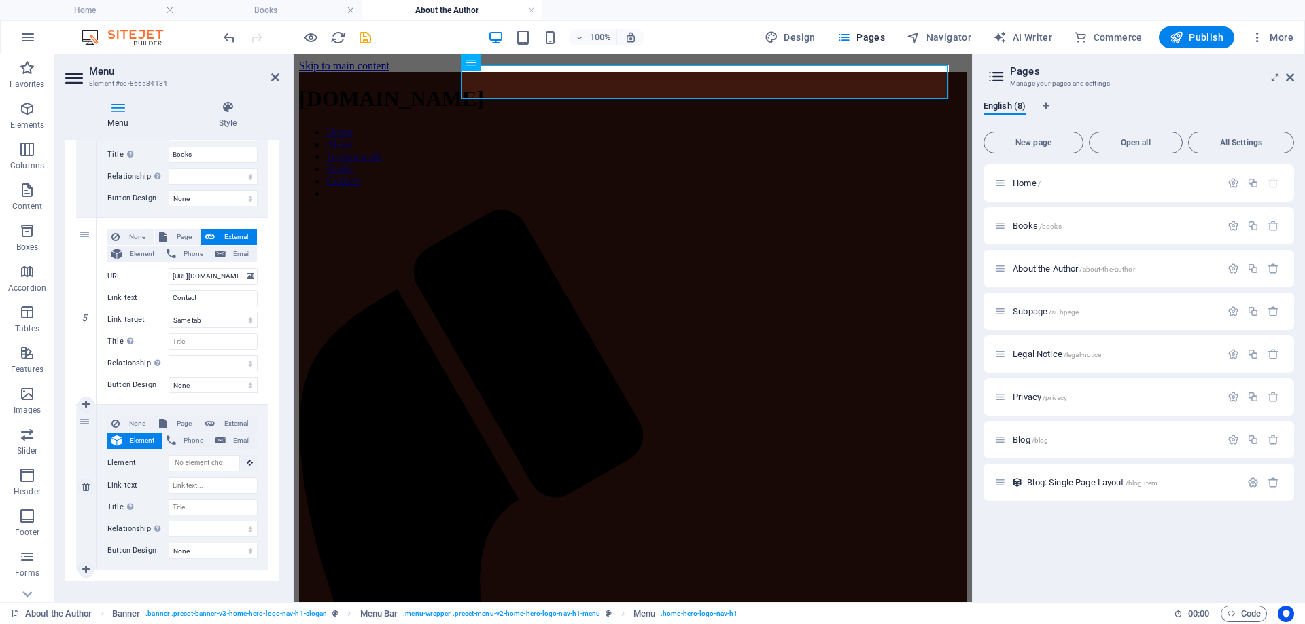
scroll to position [815, 0]
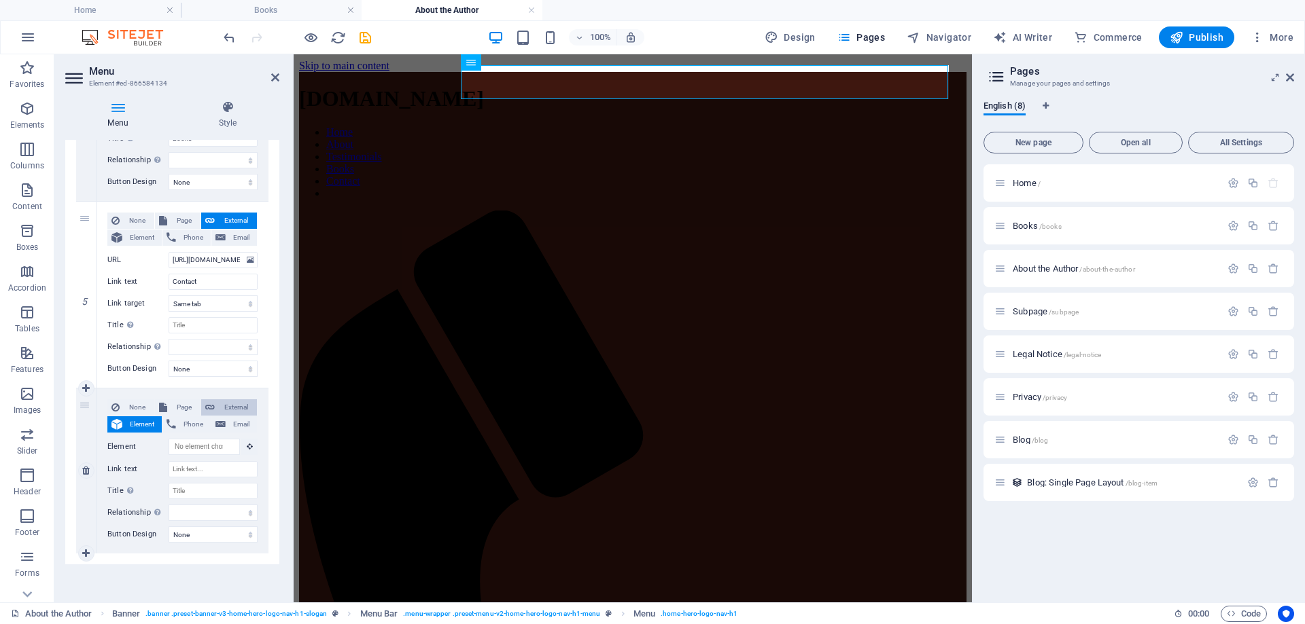
click at [247, 401] on span "External" at bounding box center [236, 408] width 34 height 16
select select
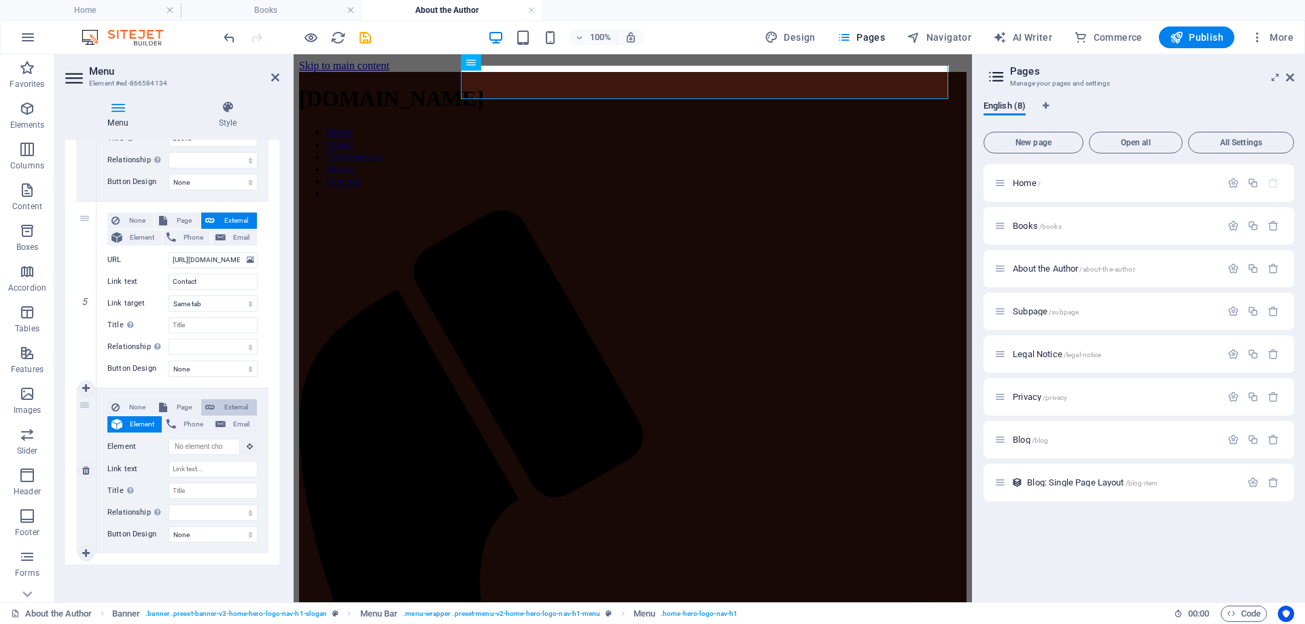
select select
select select "blank"
select select
paste input "[URL][DOMAIN_NAME]"
type input "[URL][DOMAIN_NAME]"
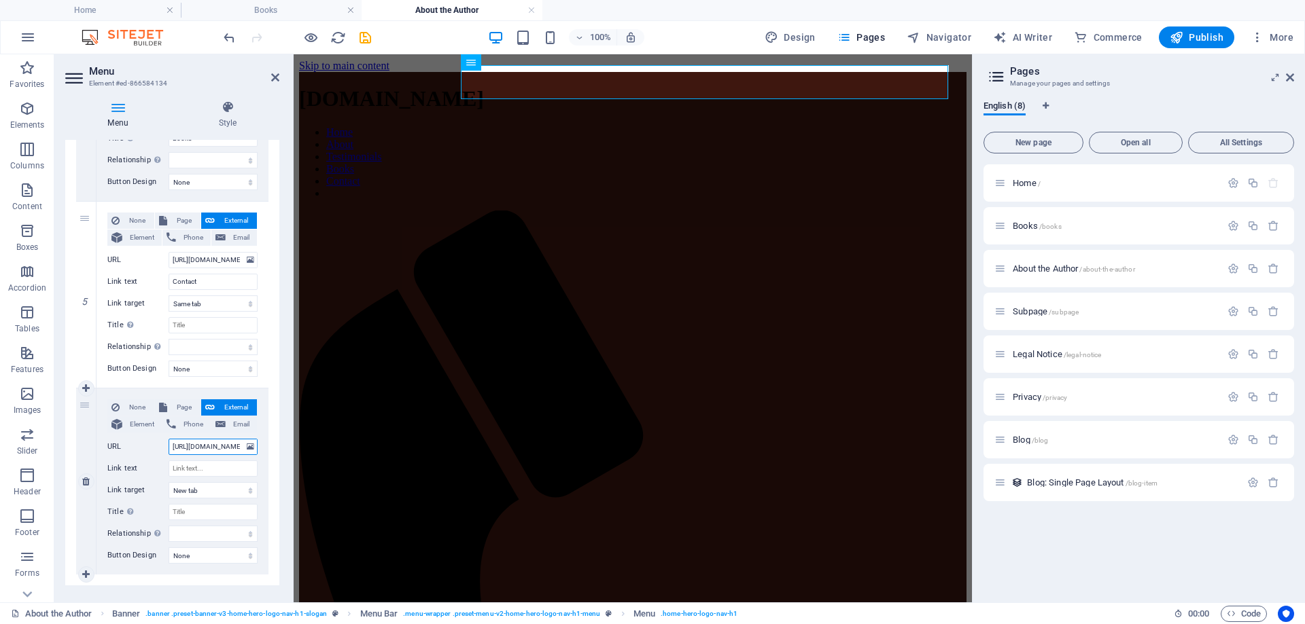
scroll to position [0, 39]
select select
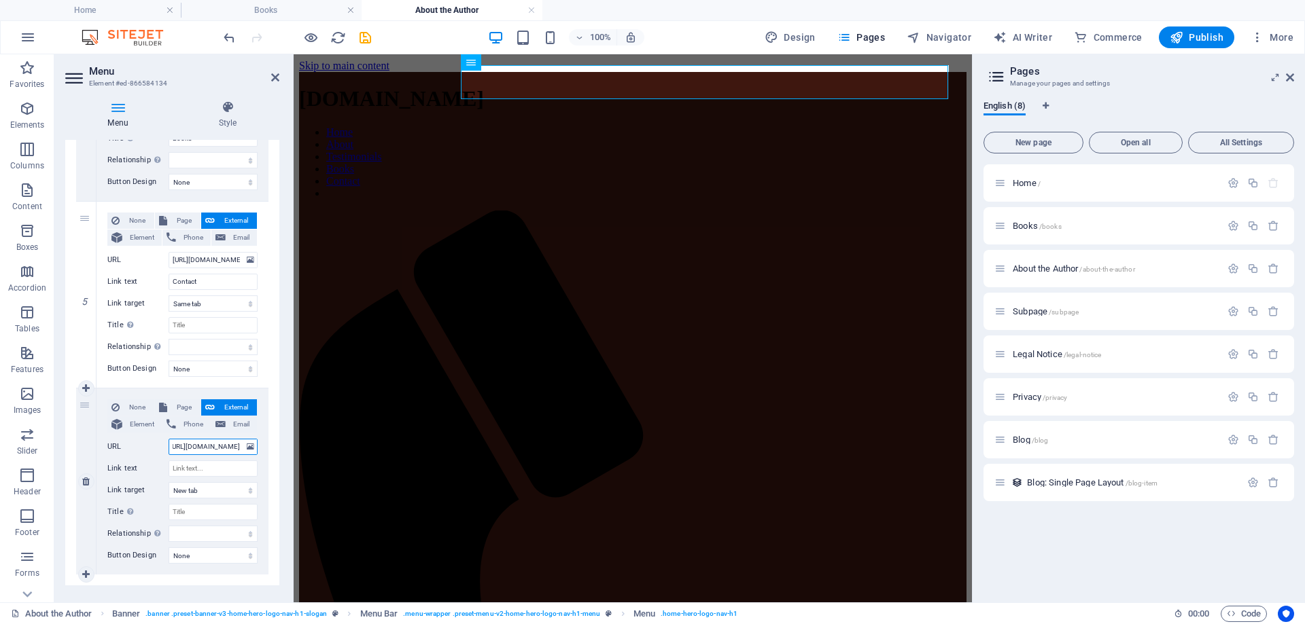
select select
type input "https://garymroberts.com/c"
select select
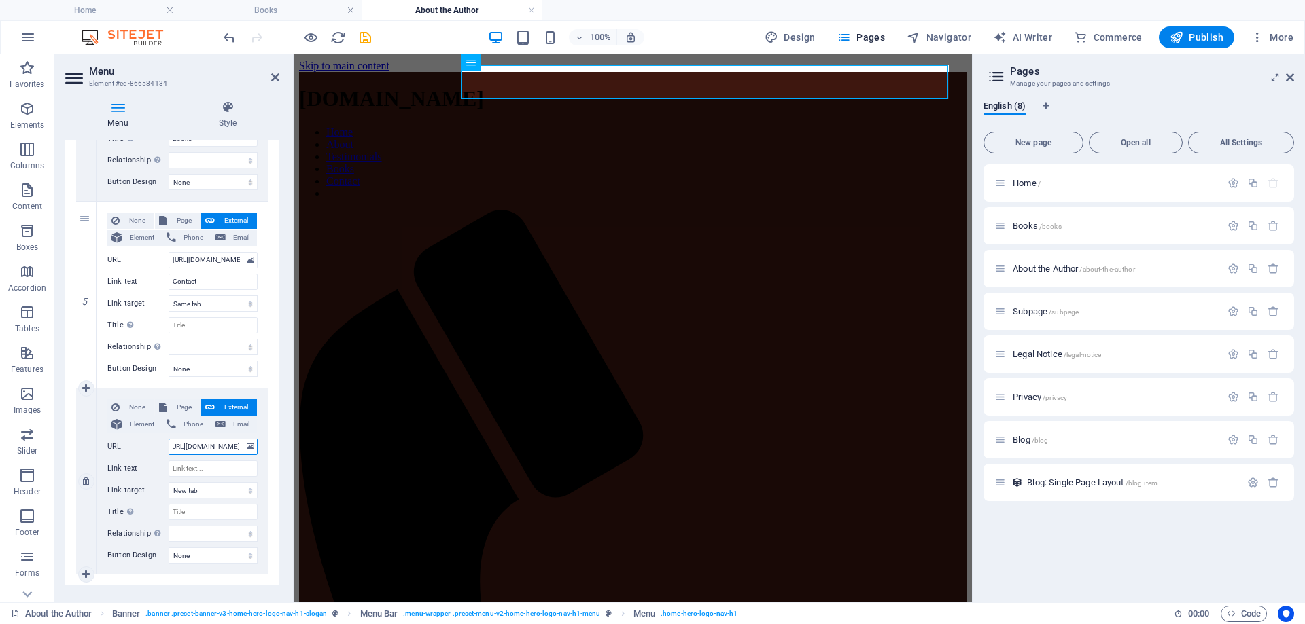
select select
type input "[URL][DOMAIN_NAME]"
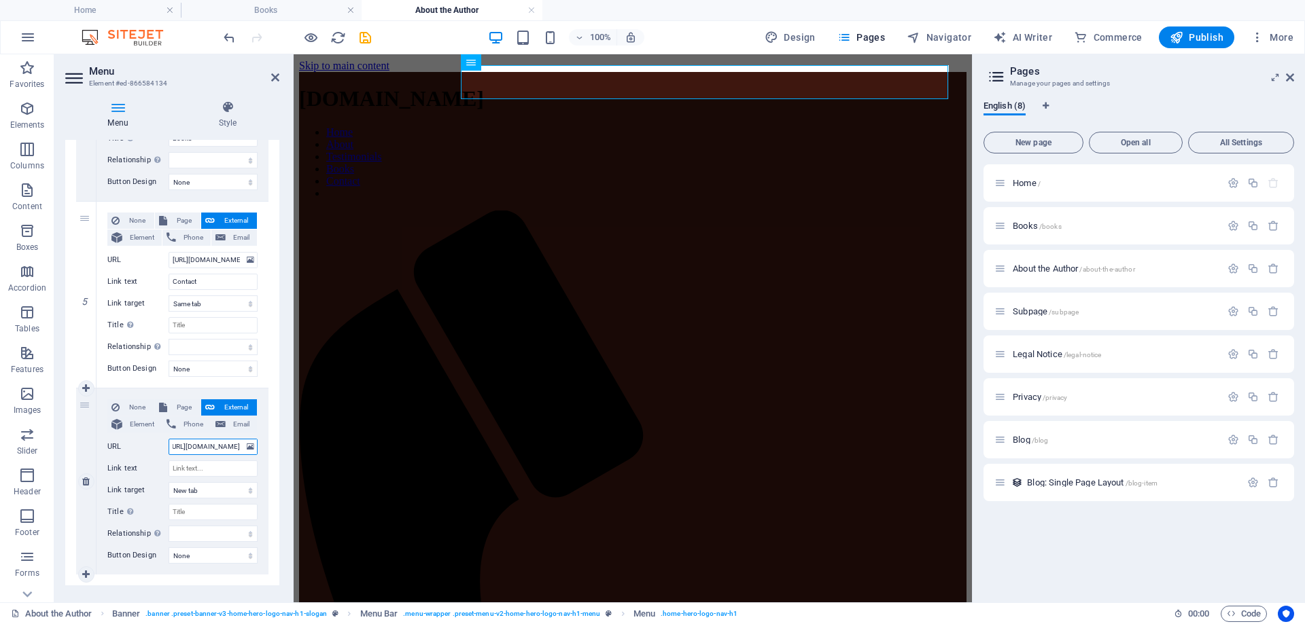
select select
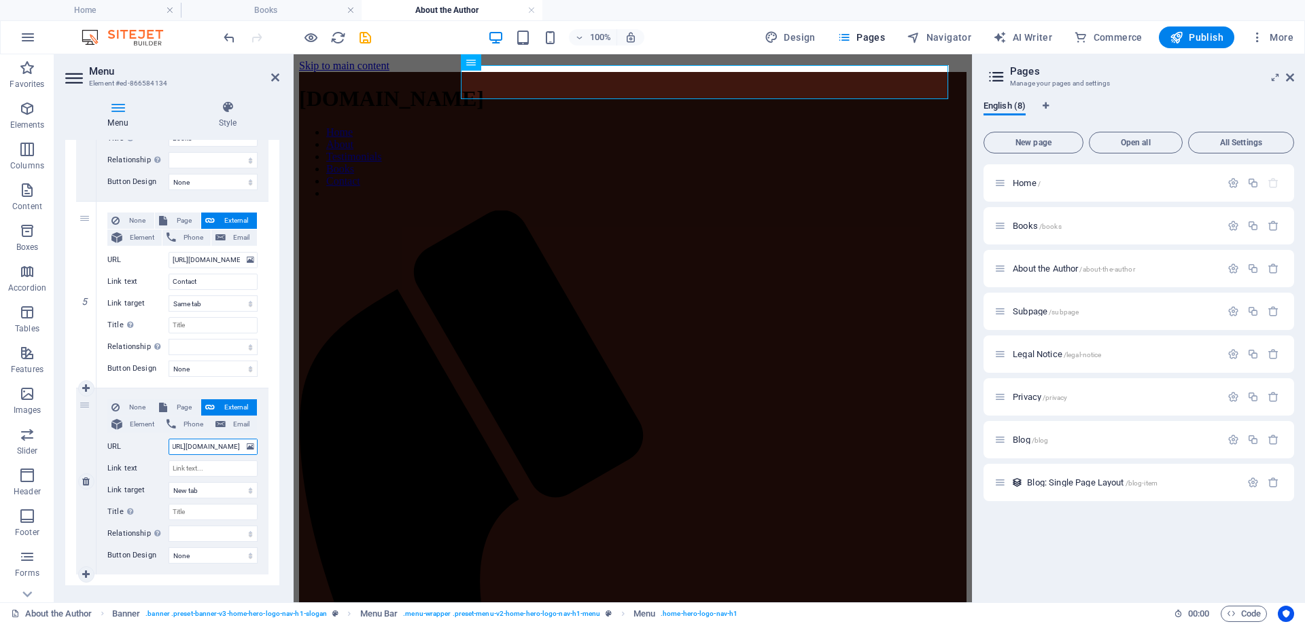
select select
type input "[URL][DOMAIN_NAME]"
select select
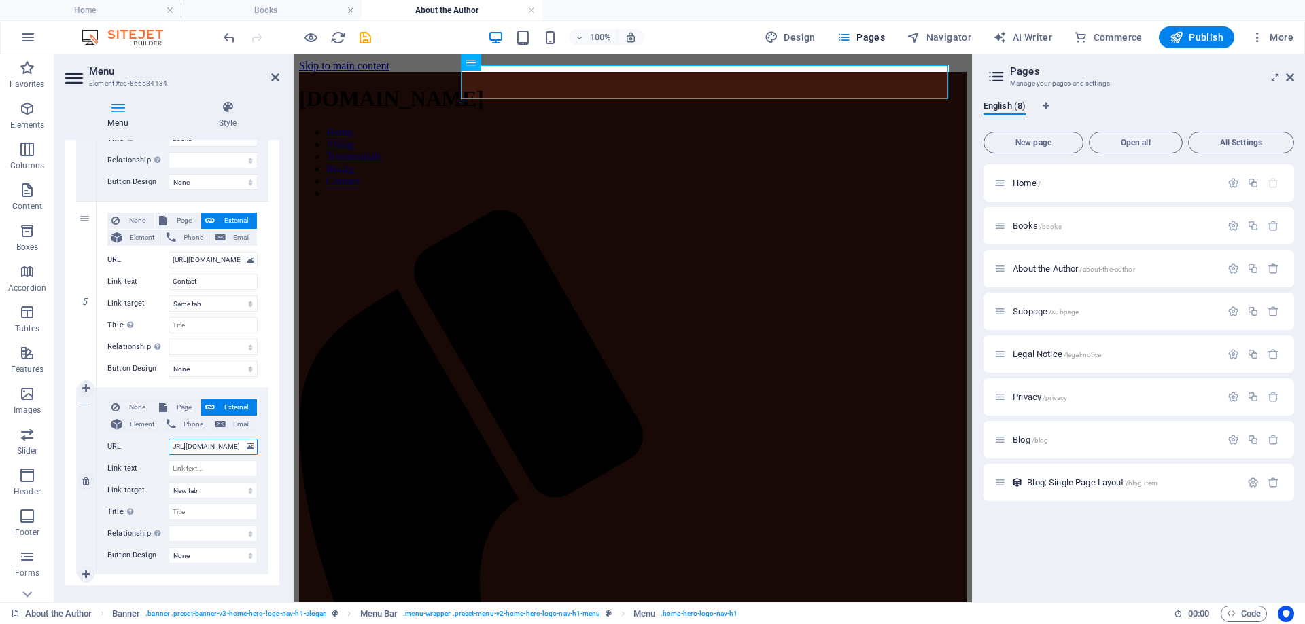
select select
type input "[URL][DOMAIN_NAME]"
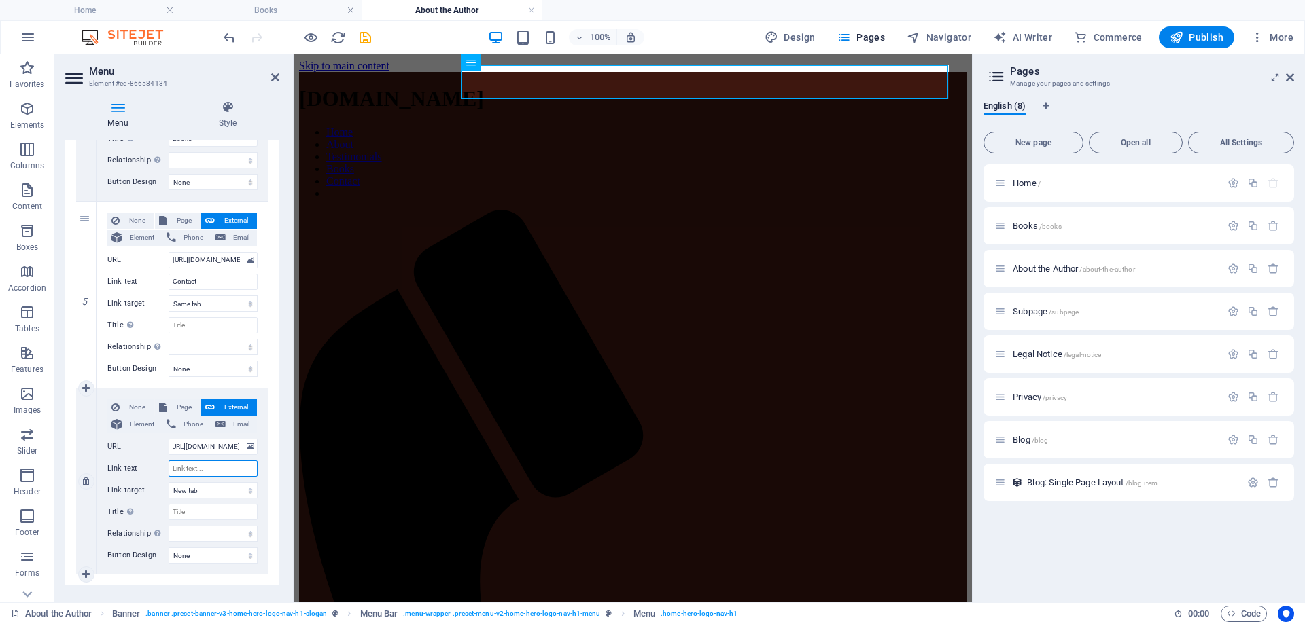
click at [205, 467] on input "Link text" at bounding box center [213, 469] width 89 height 16
type input "About"
select select
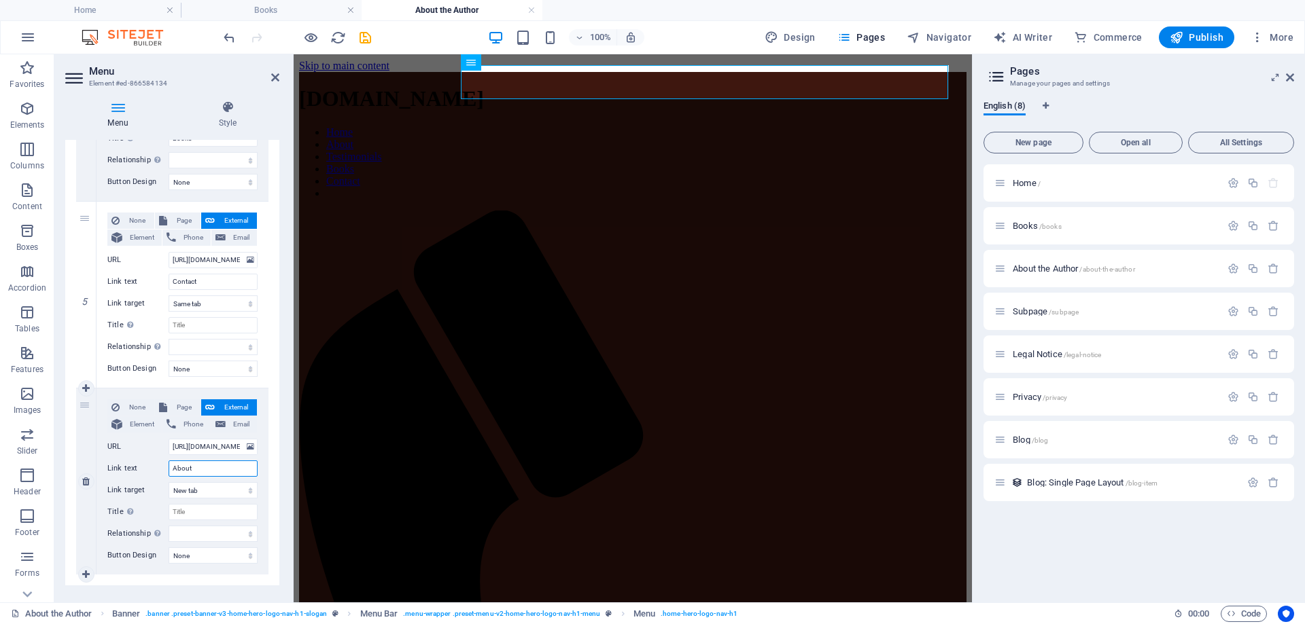
select select
type input "Au"
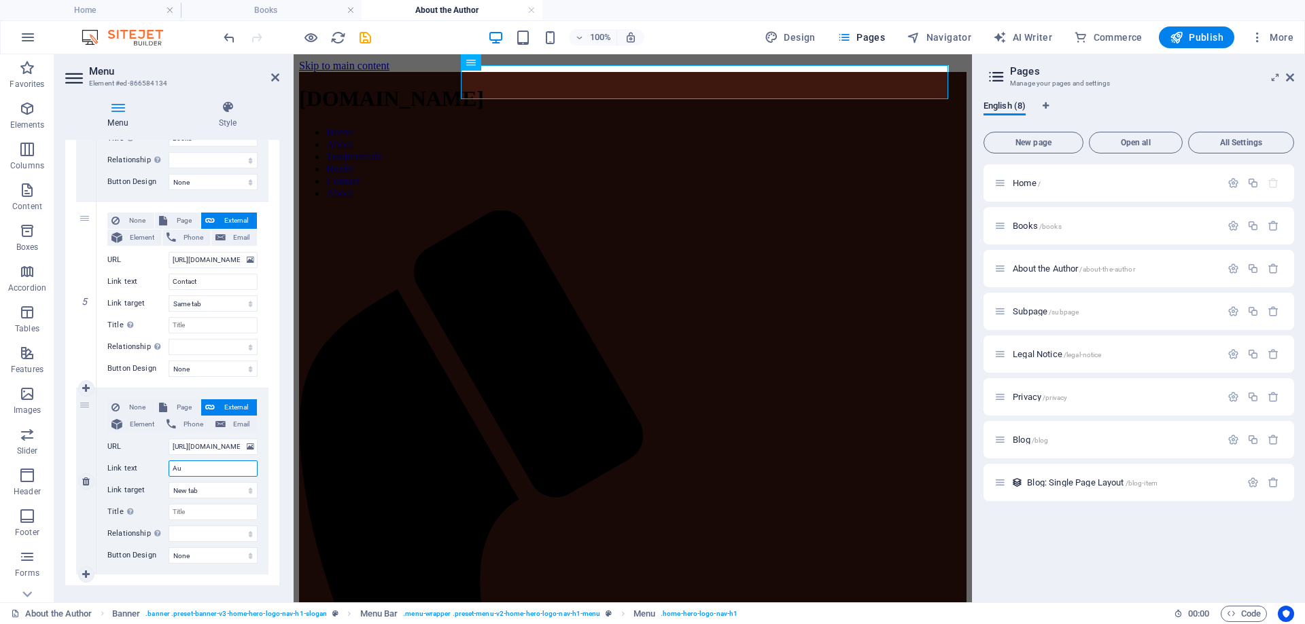
select select
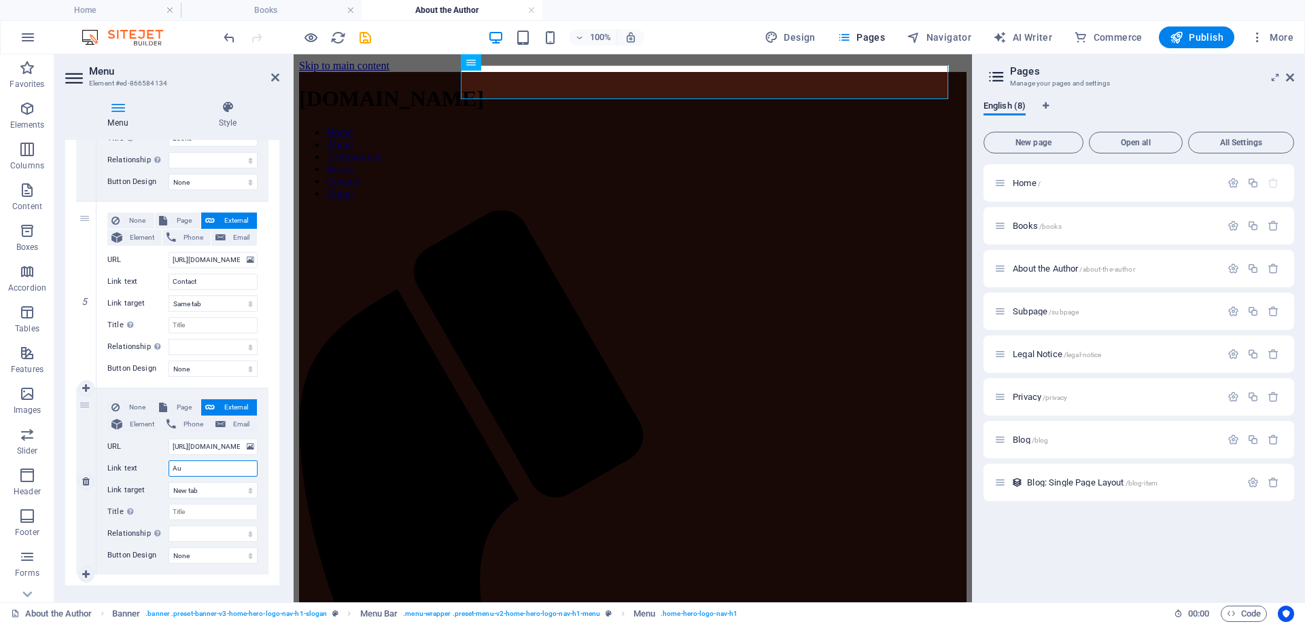
select select
type input "Autho"
select select
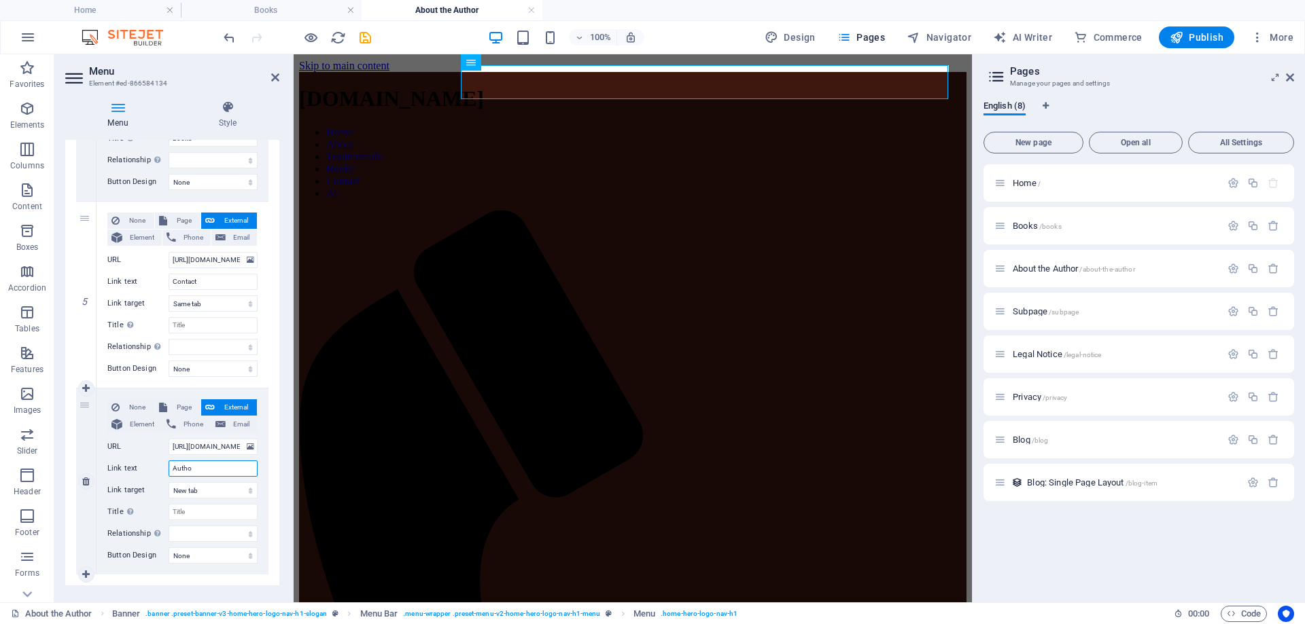
select select
type input "Author's Notes"
select select
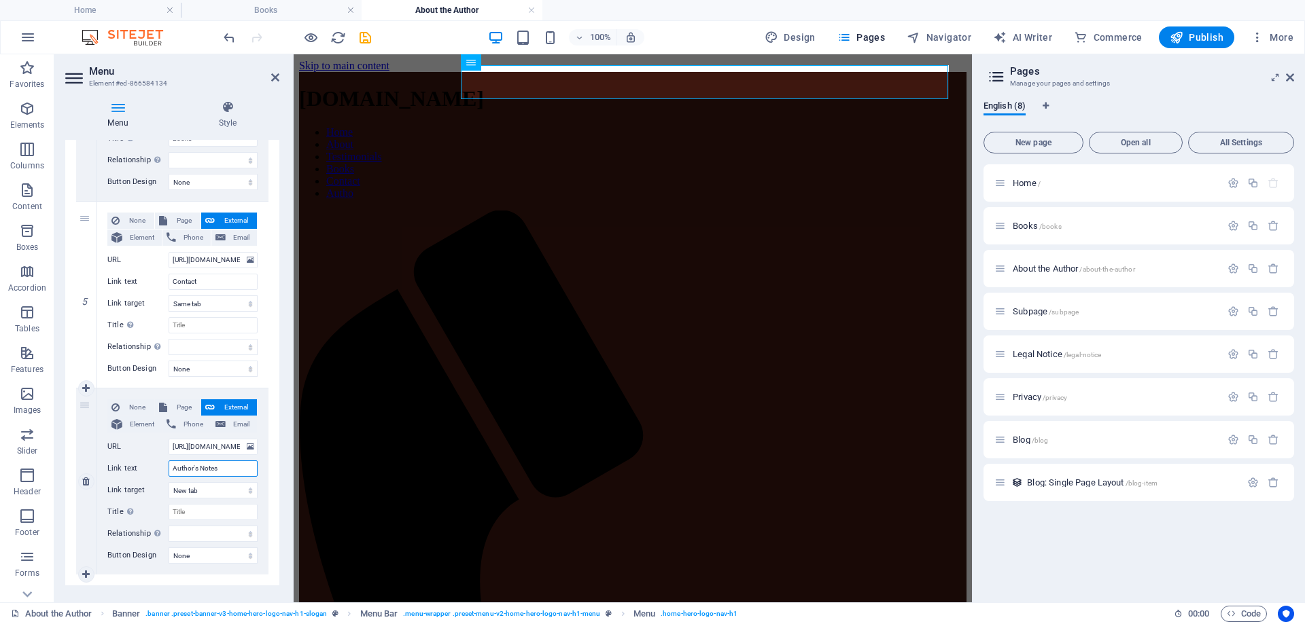
select select
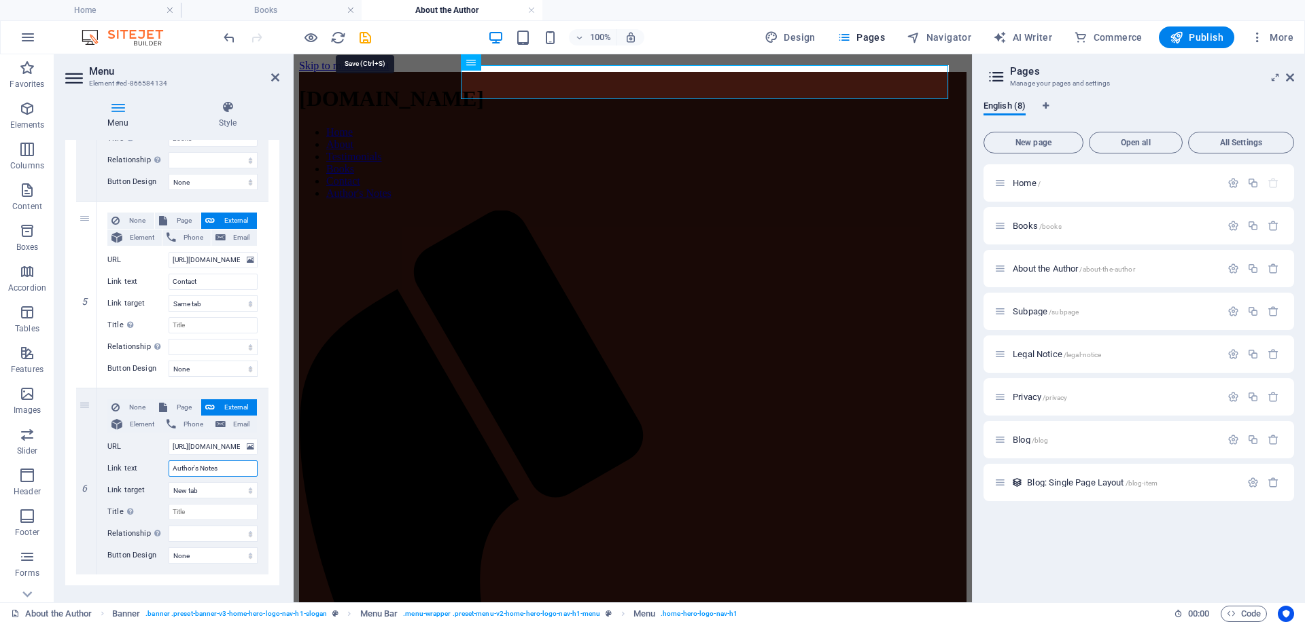
type input "Author's Notes"
click at [366, 41] on icon "save" at bounding box center [365, 38] width 16 height 16
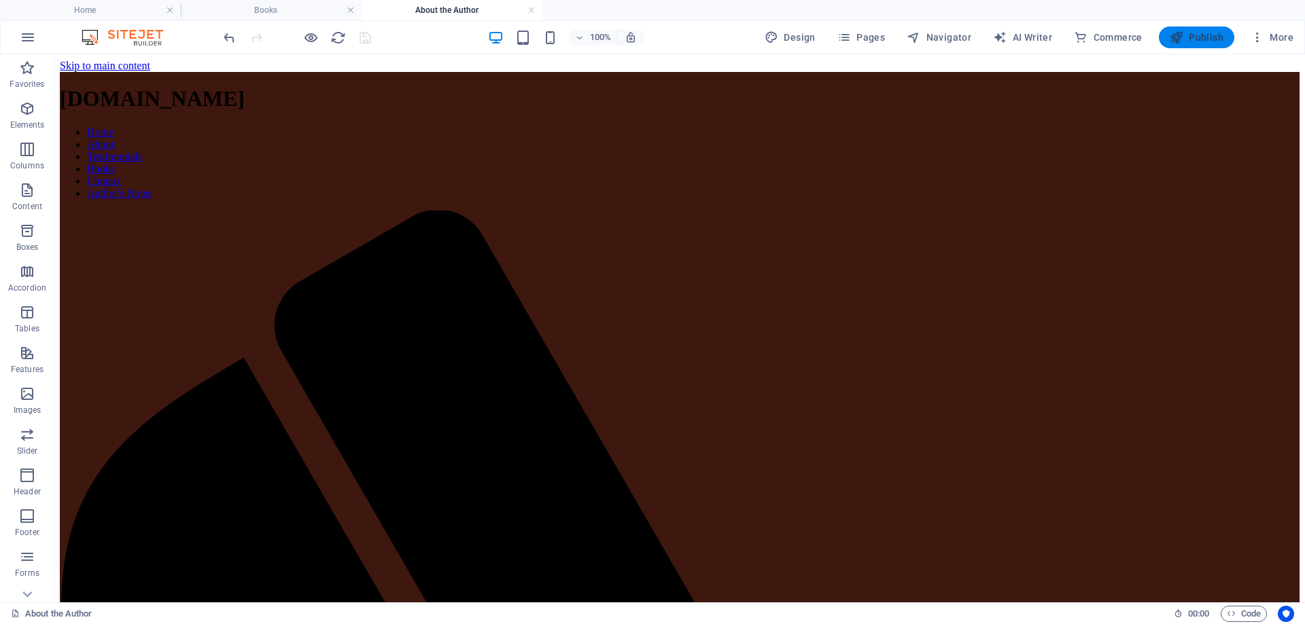
click at [1191, 37] on span "Publish" at bounding box center [1196, 38] width 54 height 14
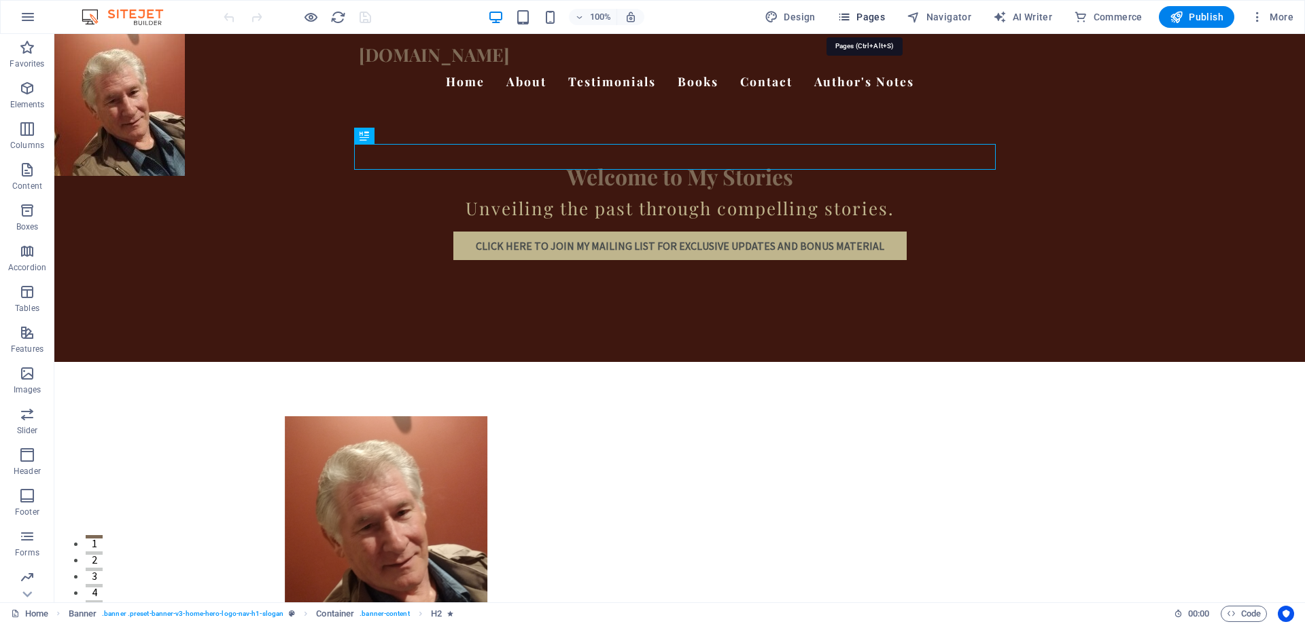
click at [860, 14] on span "Pages" at bounding box center [861, 17] width 48 height 14
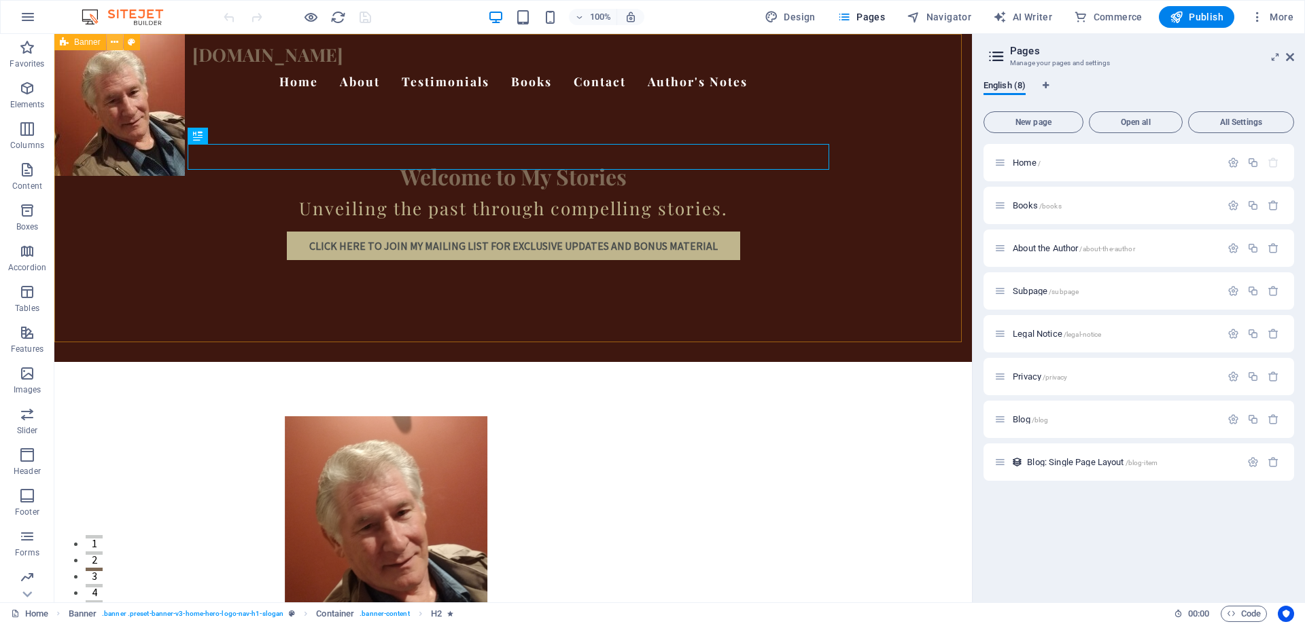
click at [113, 46] on icon at bounding box center [114, 42] width 7 height 14
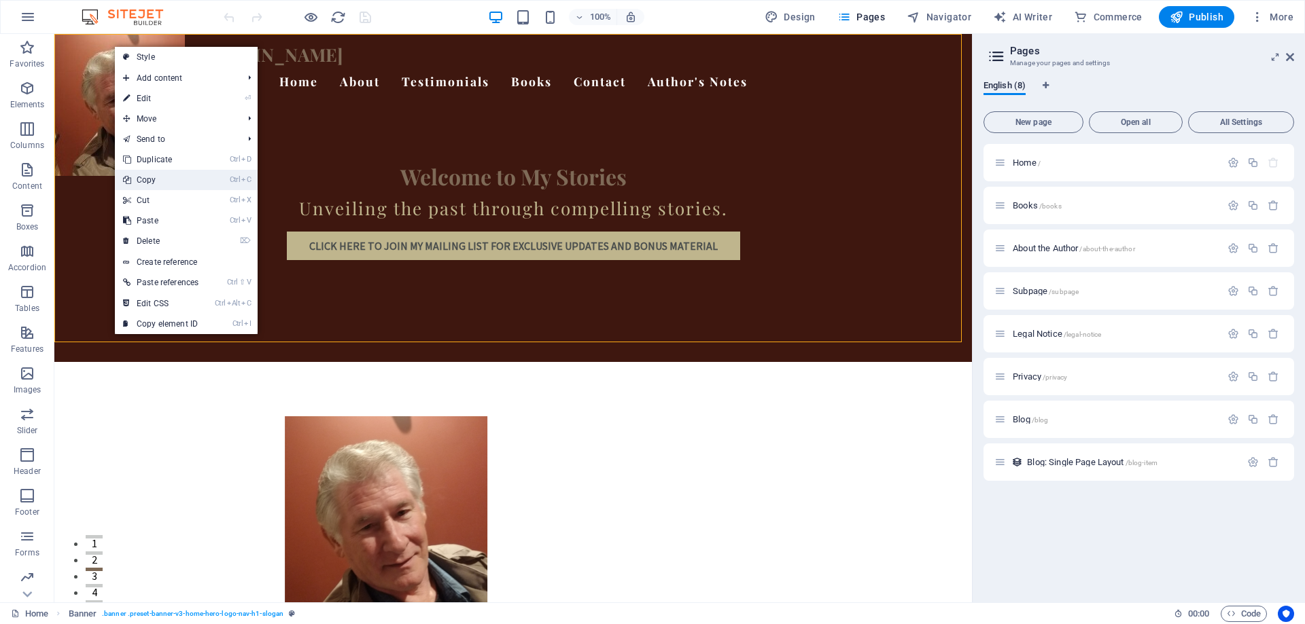
click at [145, 178] on link "Ctrl C Copy" at bounding box center [161, 180] width 92 height 20
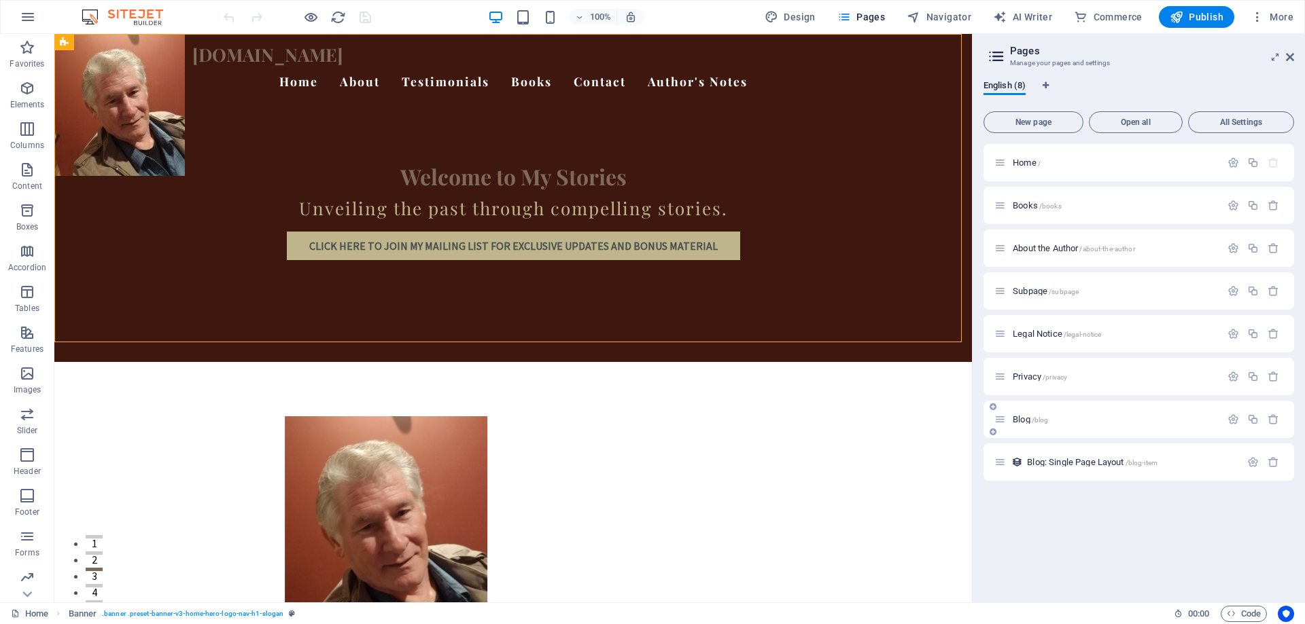
click at [1042, 422] on span "/blog" at bounding box center [1039, 419] width 17 height 7
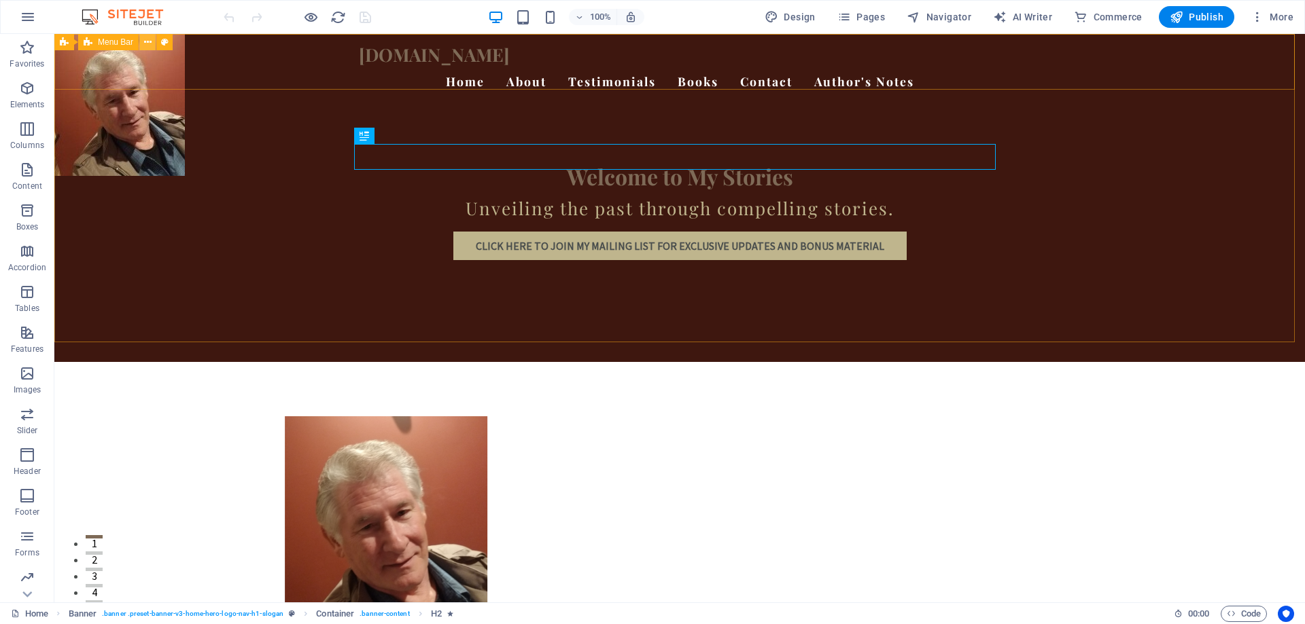
click at [143, 40] on button at bounding box center [147, 42] width 16 height 16
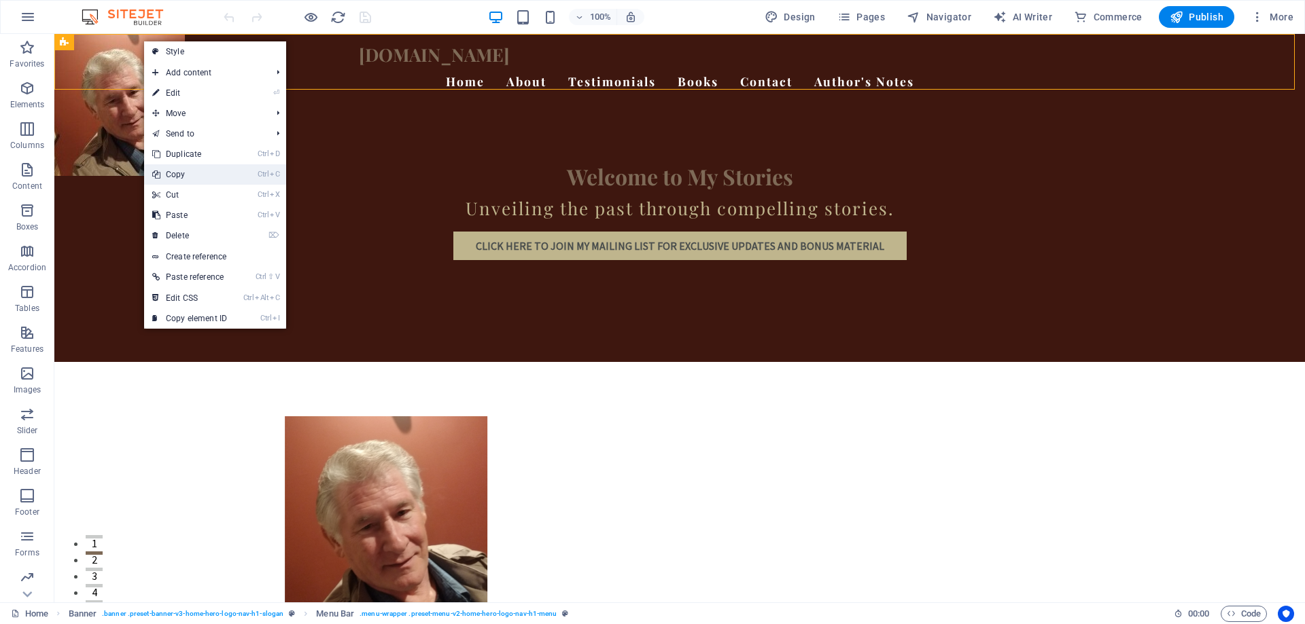
click at [184, 177] on link "Ctrl C Copy" at bounding box center [189, 174] width 91 height 20
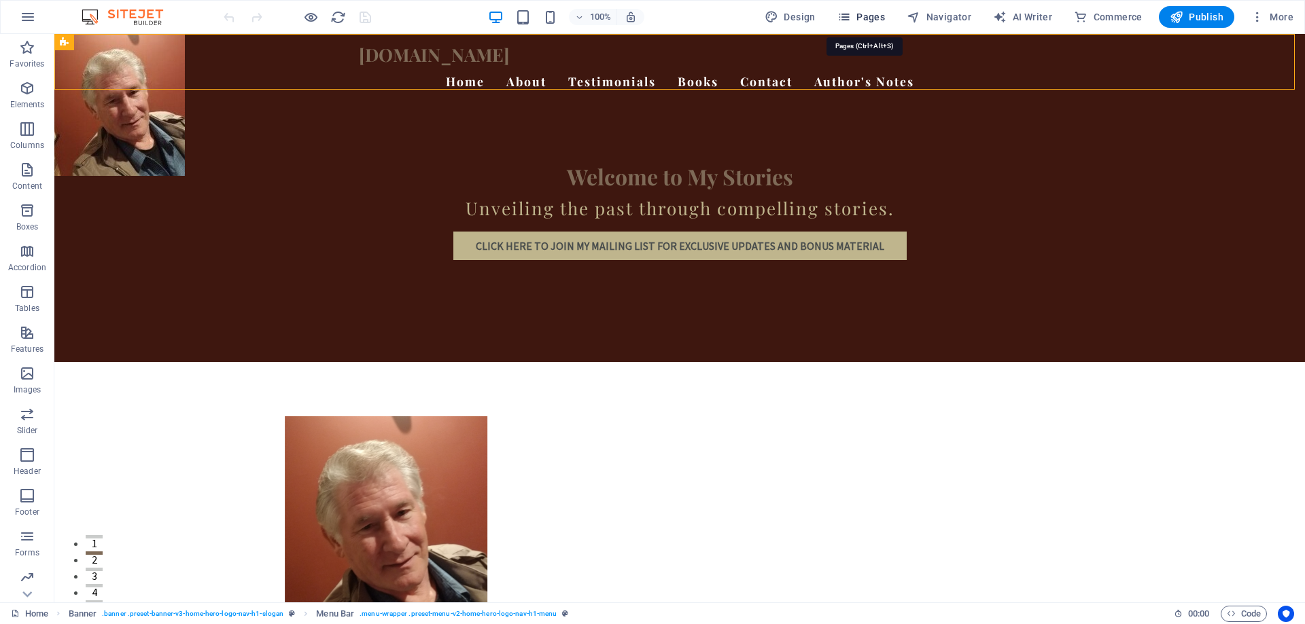
click at [883, 20] on span "Pages" at bounding box center [861, 17] width 48 height 14
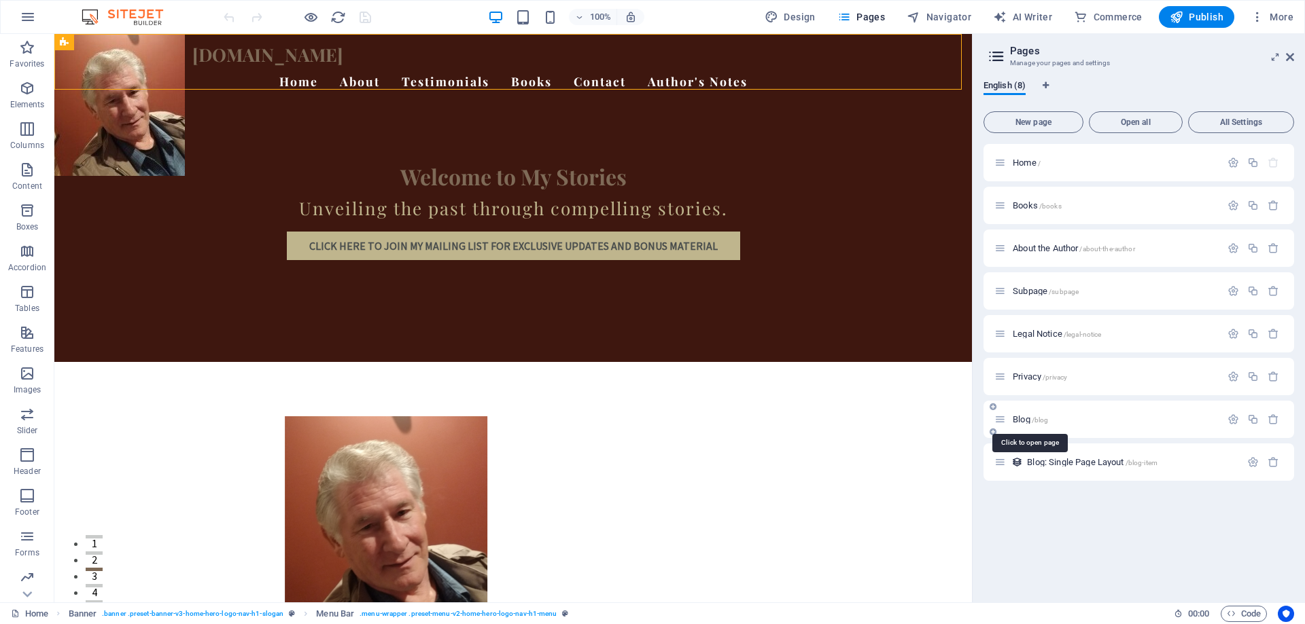
click at [1044, 422] on span "/blog" at bounding box center [1039, 419] width 17 height 7
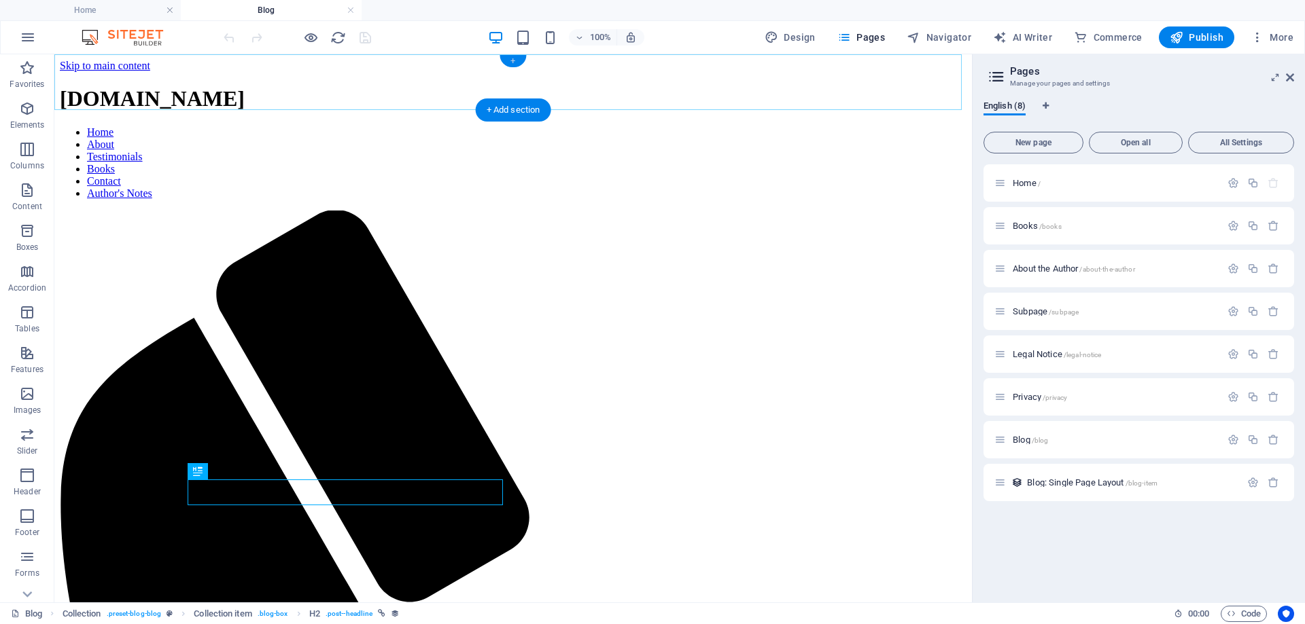
click at [510, 60] on div "+" at bounding box center [512, 61] width 26 height 12
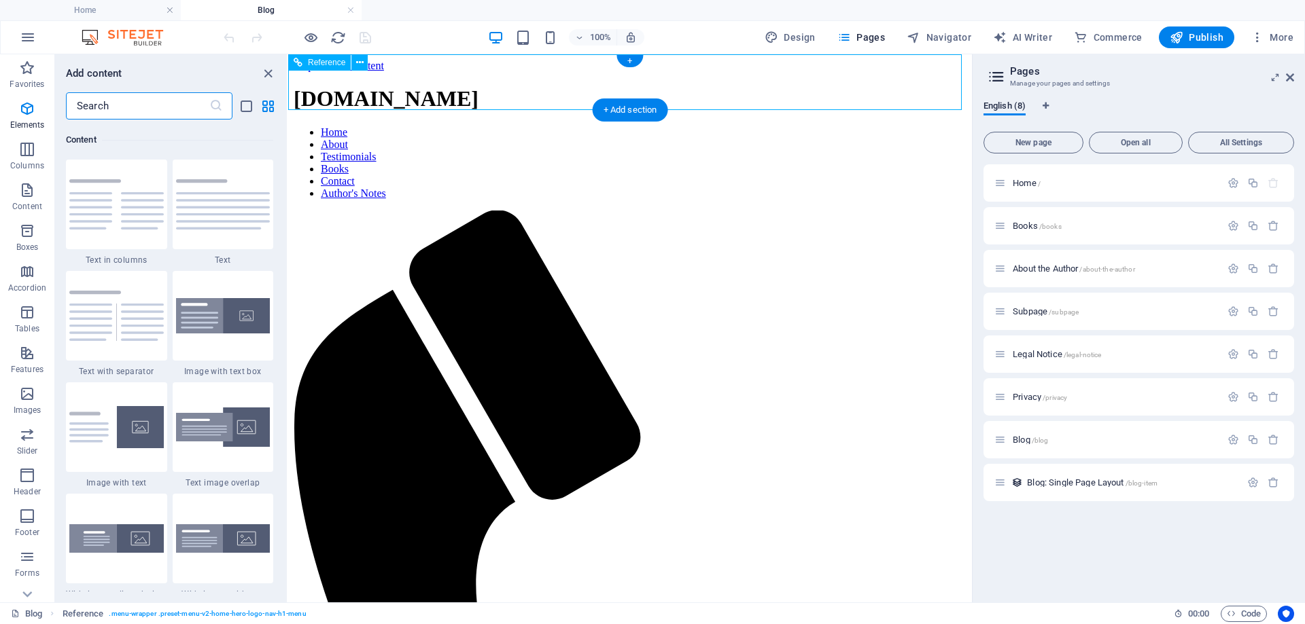
scroll to position [2377, 0]
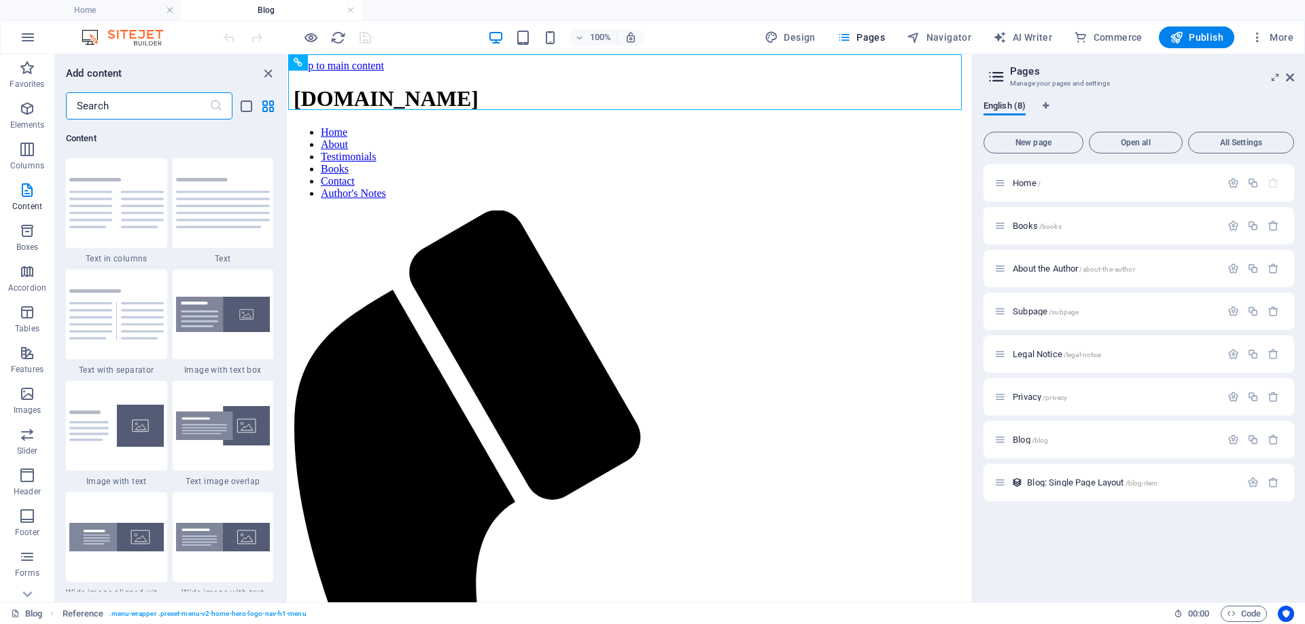
click at [124, 97] on input "text" at bounding box center [137, 105] width 143 height 27
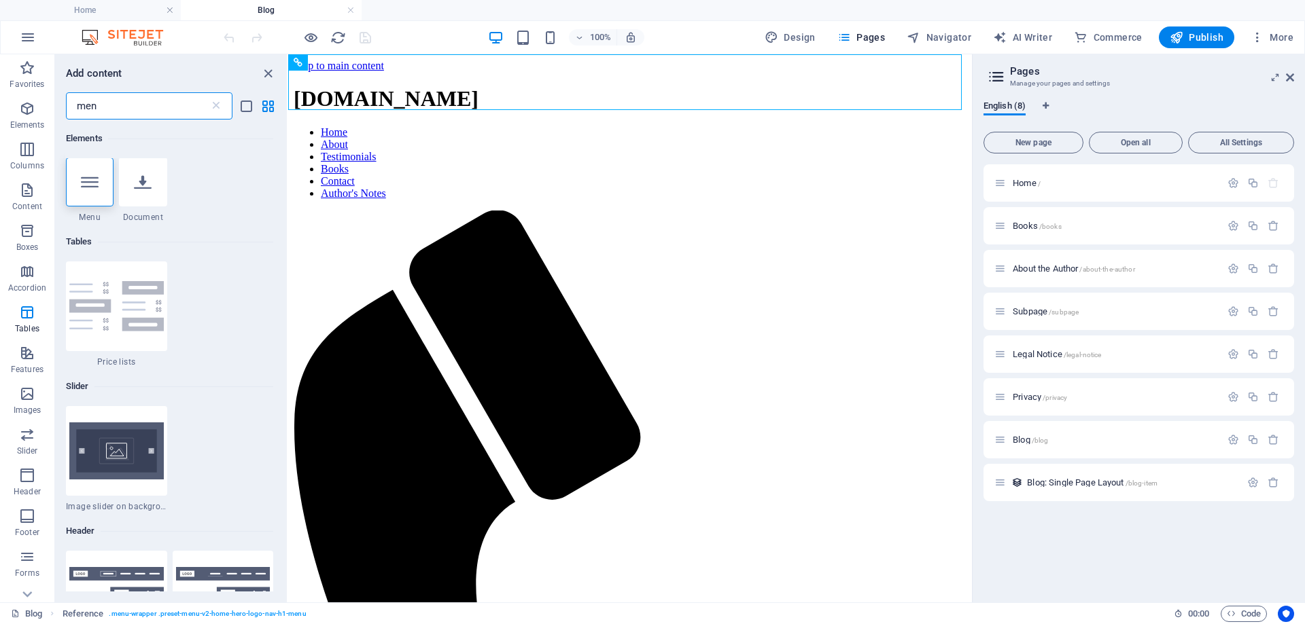
scroll to position [0, 0]
type input "men"
click at [99, 186] on div at bounding box center [90, 182] width 48 height 49
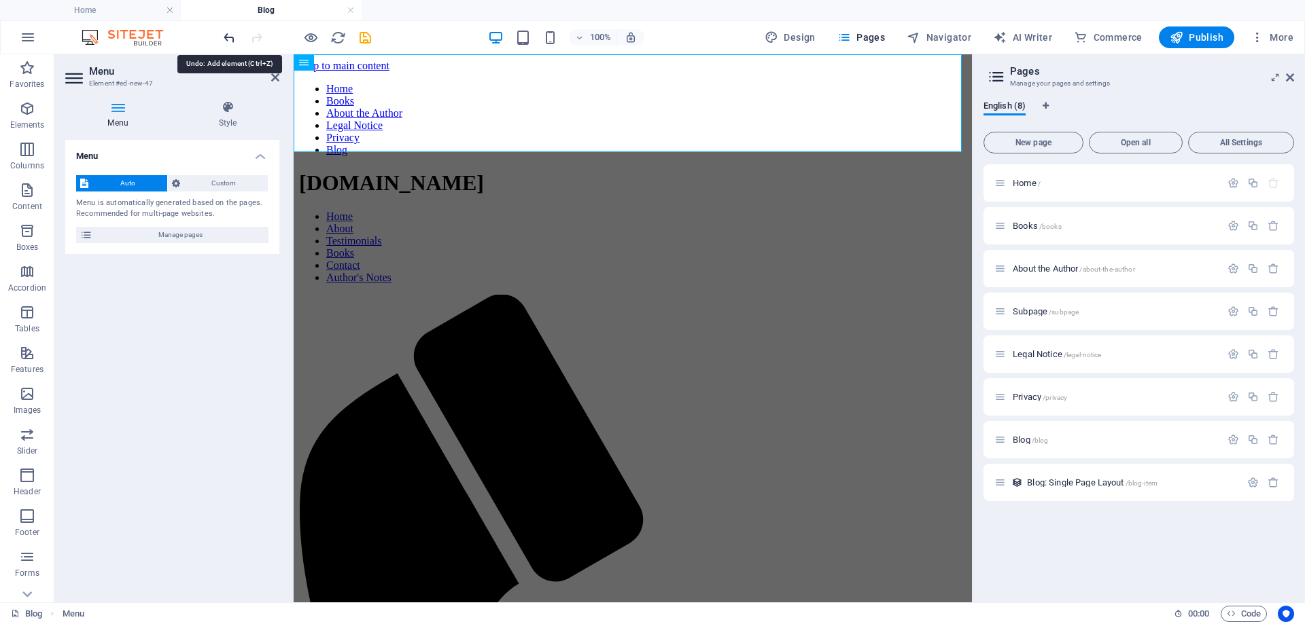
click at [236, 40] on icon "undo" at bounding box center [229, 38] width 16 height 16
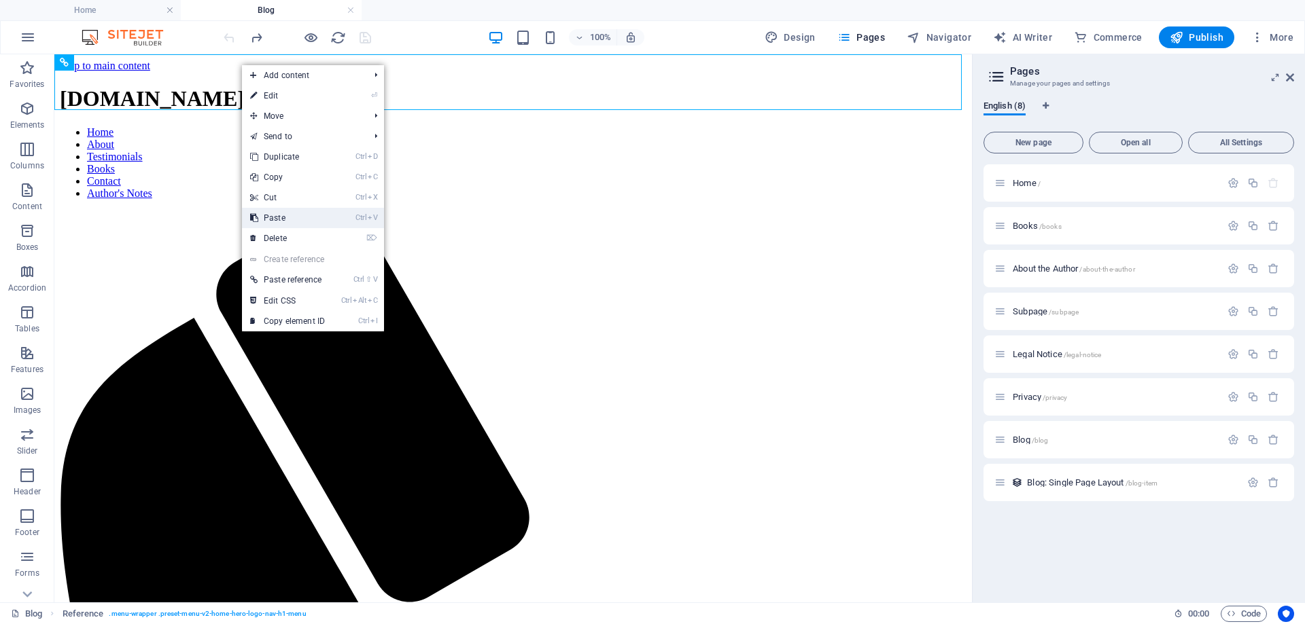
click at [295, 218] on link "Ctrl V Paste" at bounding box center [287, 218] width 91 height 20
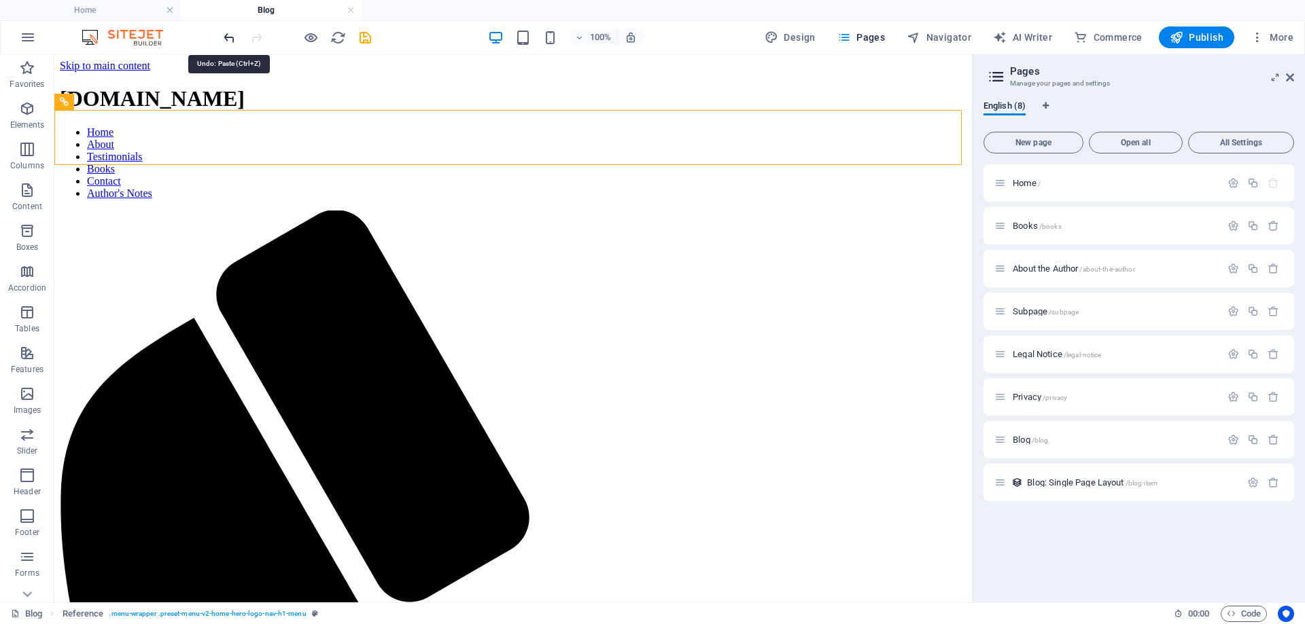
click at [226, 39] on icon "undo" at bounding box center [229, 38] width 16 height 16
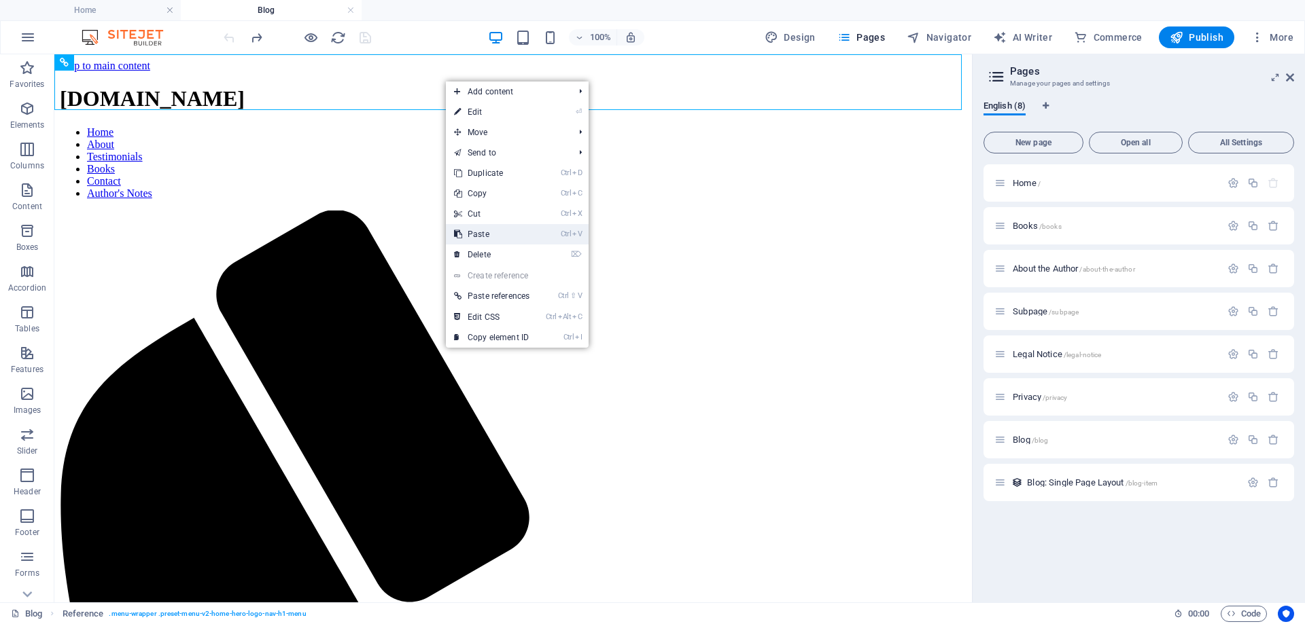
click at [485, 234] on link "Ctrl V Paste" at bounding box center [492, 234] width 92 height 20
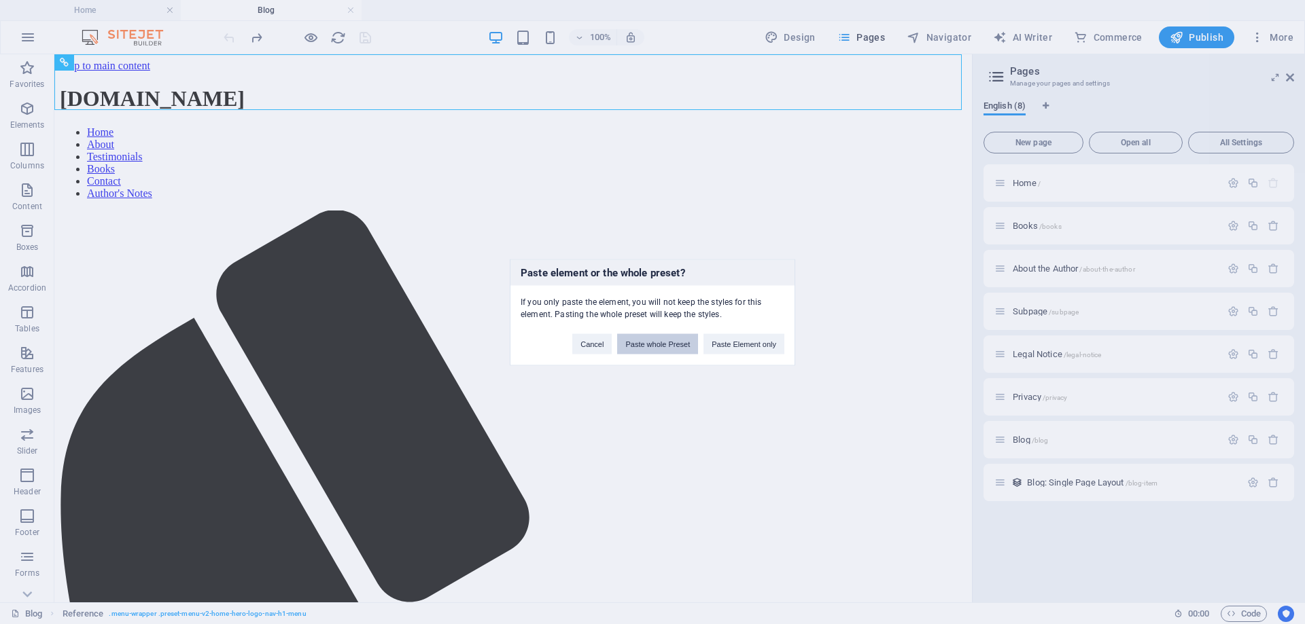
click at [660, 343] on button "Paste whole Preset" at bounding box center [657, 344] width 81 height 20
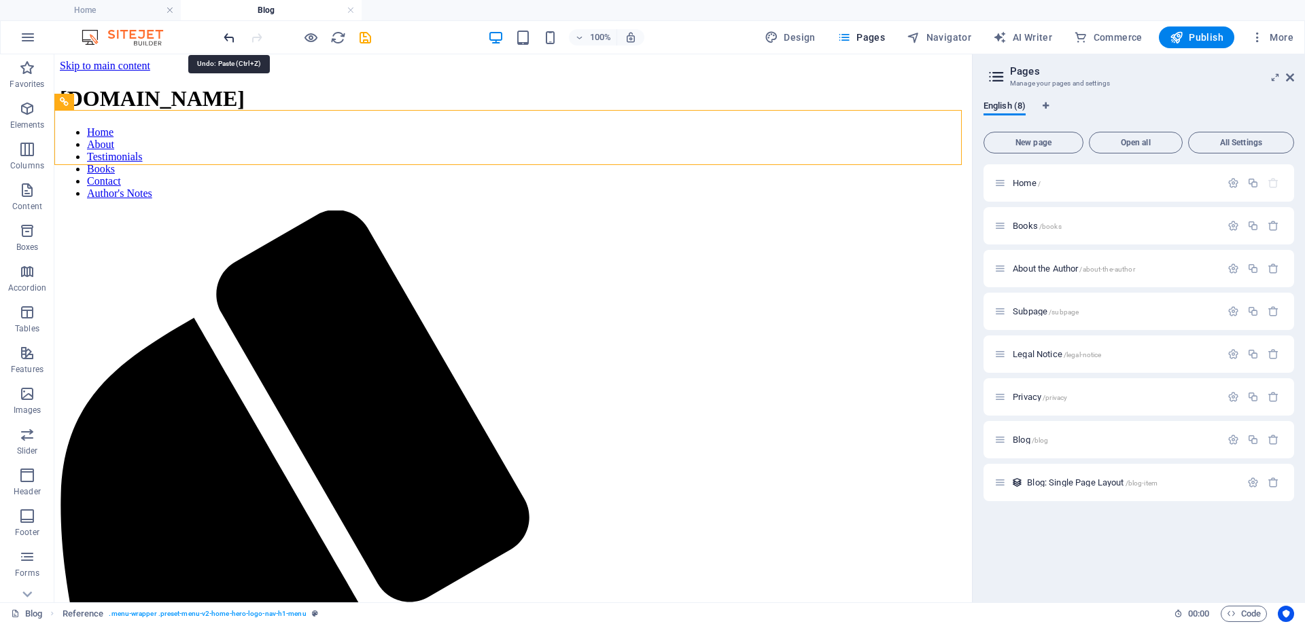
click at [227, 35] on icon "undo" at bounding box center [229, 38] width 16 height 16
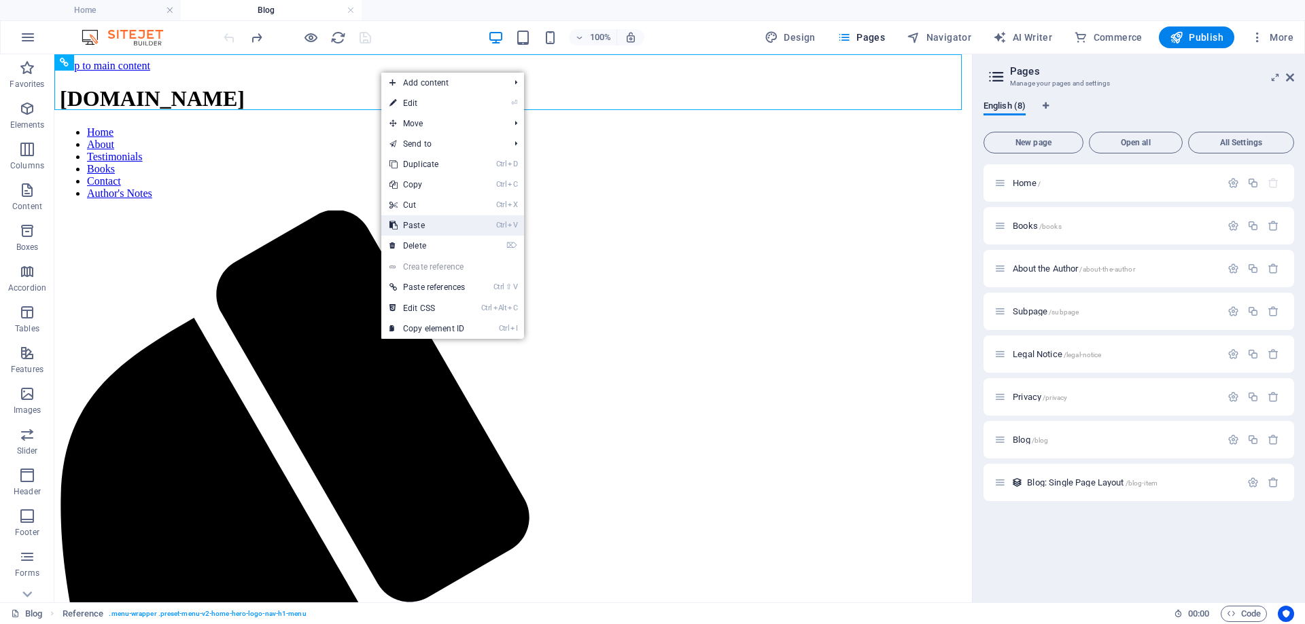
click at [427, 224] on link "Ctrl V Paste" at bounding box center [427, 225] width 92 height 20
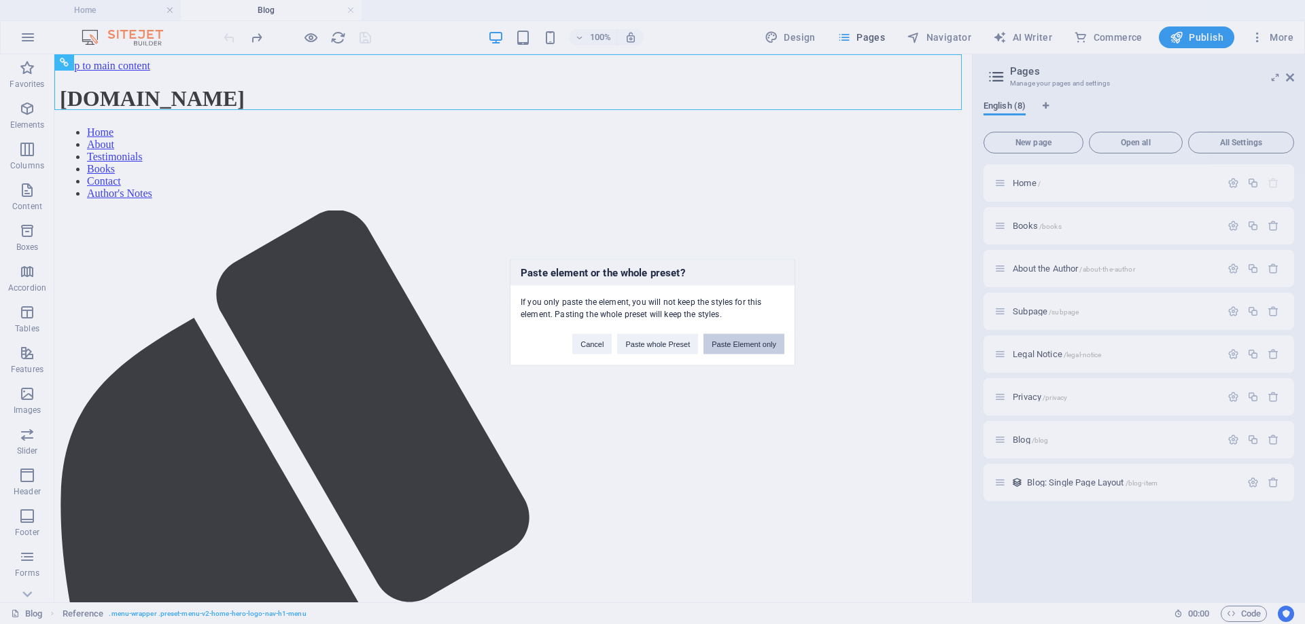
click at [764, 346] on button "Paste Element only" at bounding box center [743, 344] width 81 height 20
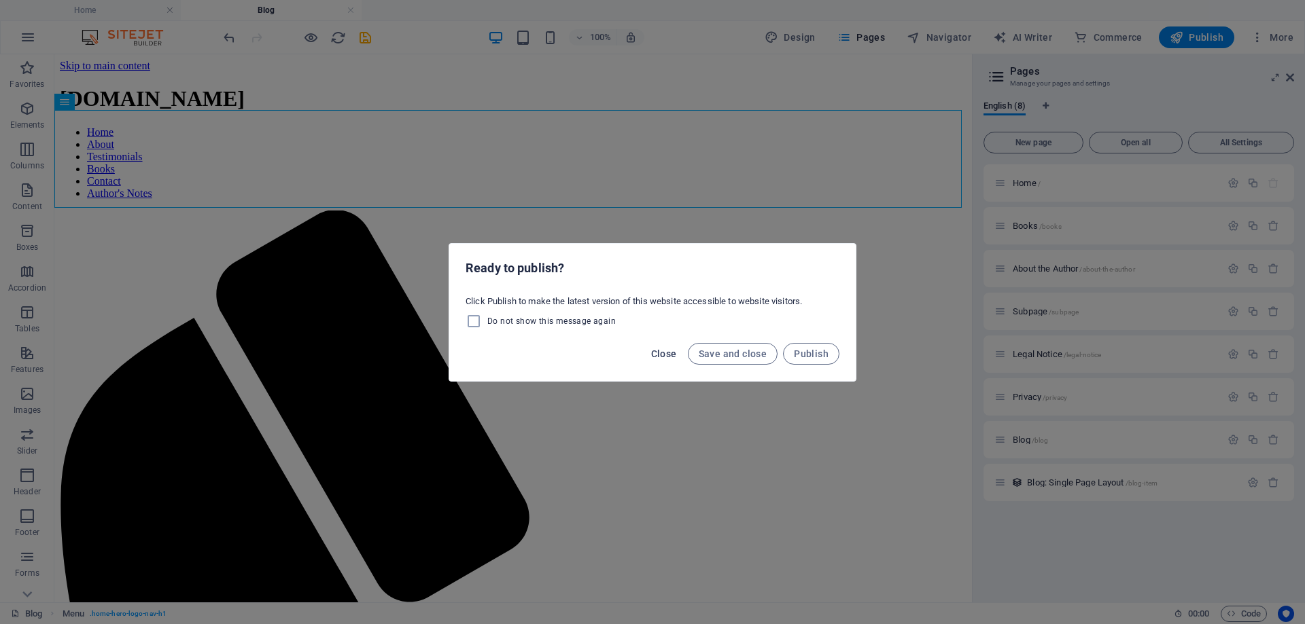
click at [668, 353] on span "Close" at bounding box center [664, 354] width 26 height 11
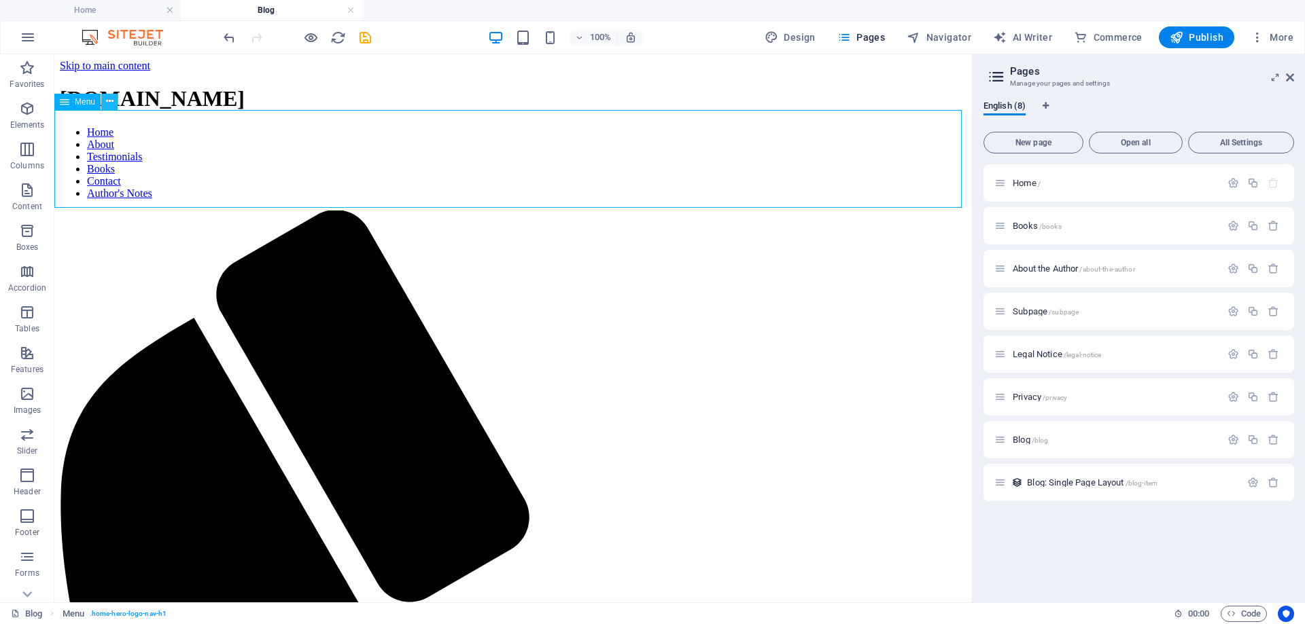
click at [109, 101] on icon at bounding box center [109, 101] width 7 height 14
click at [226, 41] on icon "undo" at bounding box center [229, 38] width 16 height 16
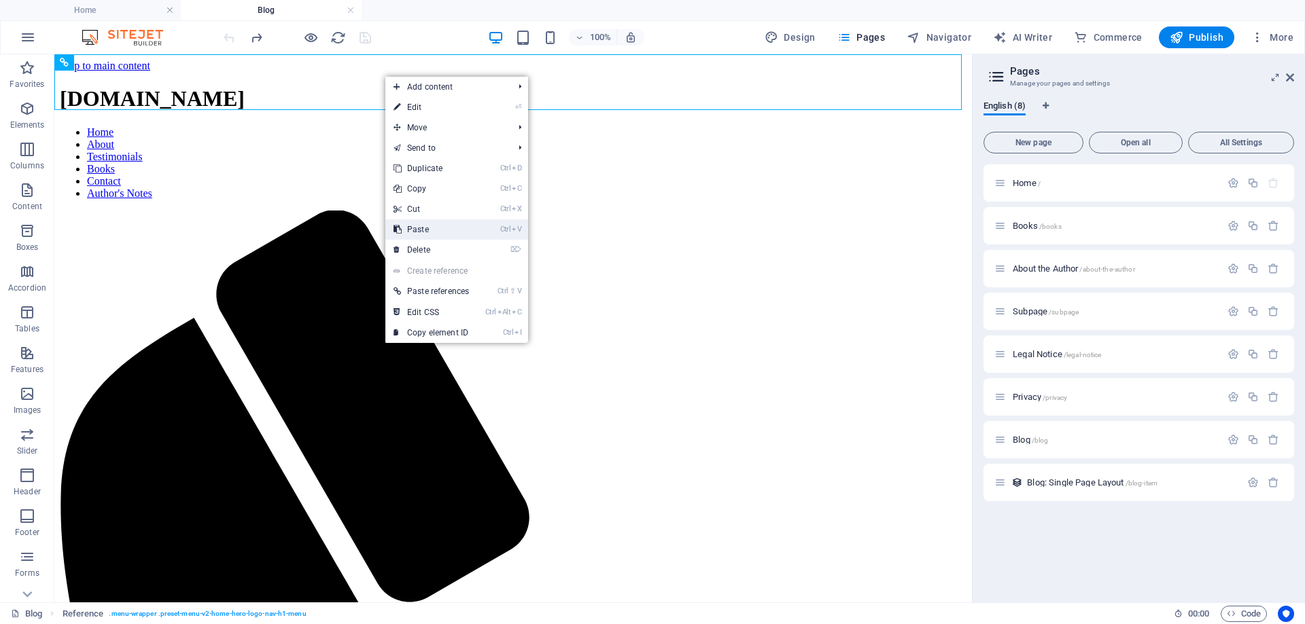
click at [427, 232] on link "Ctrl V Paste" at bounding box center [431, 229] width 92 height 20
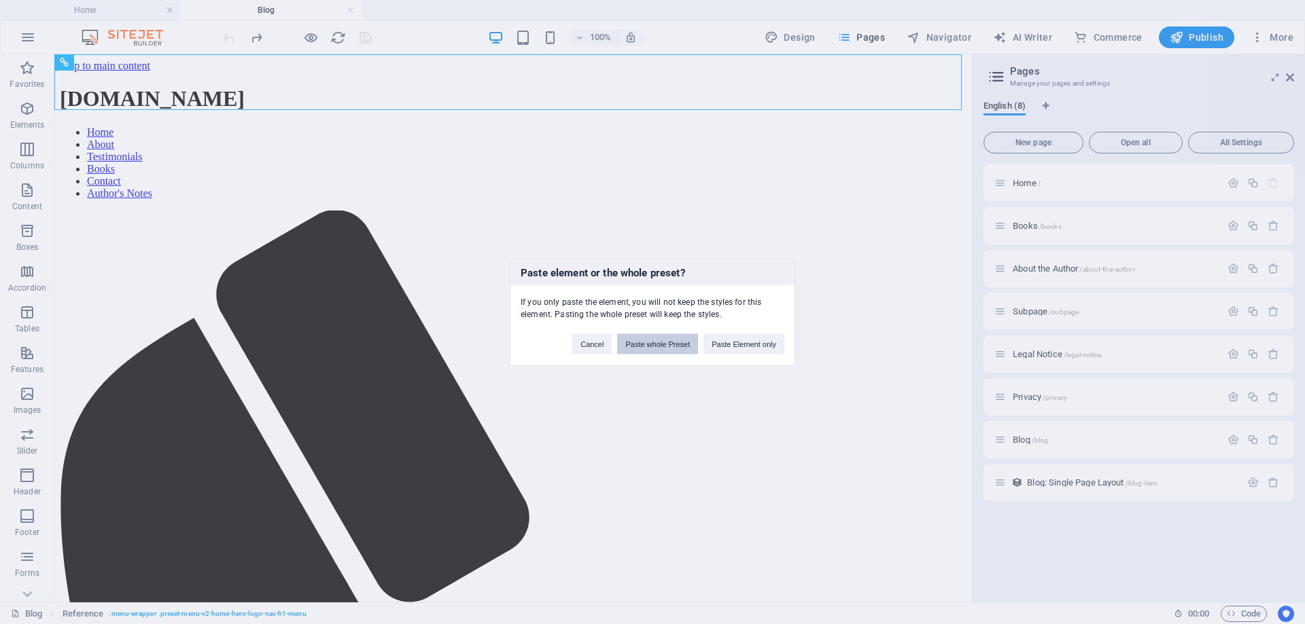
click at [671, 344] on button "Paste whole Preset" at bounding box center [657, 344] width 81 height 20
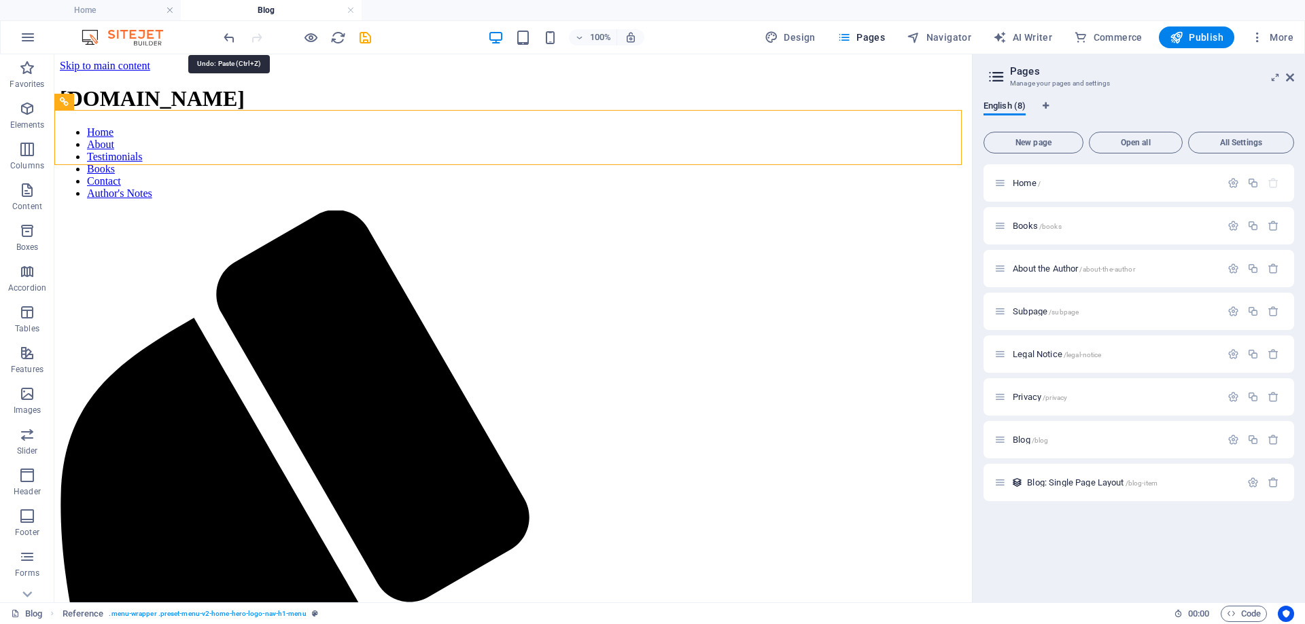
click at [226, 33] on icon "undo" at bounding box center [229, 38] width 16 height 16
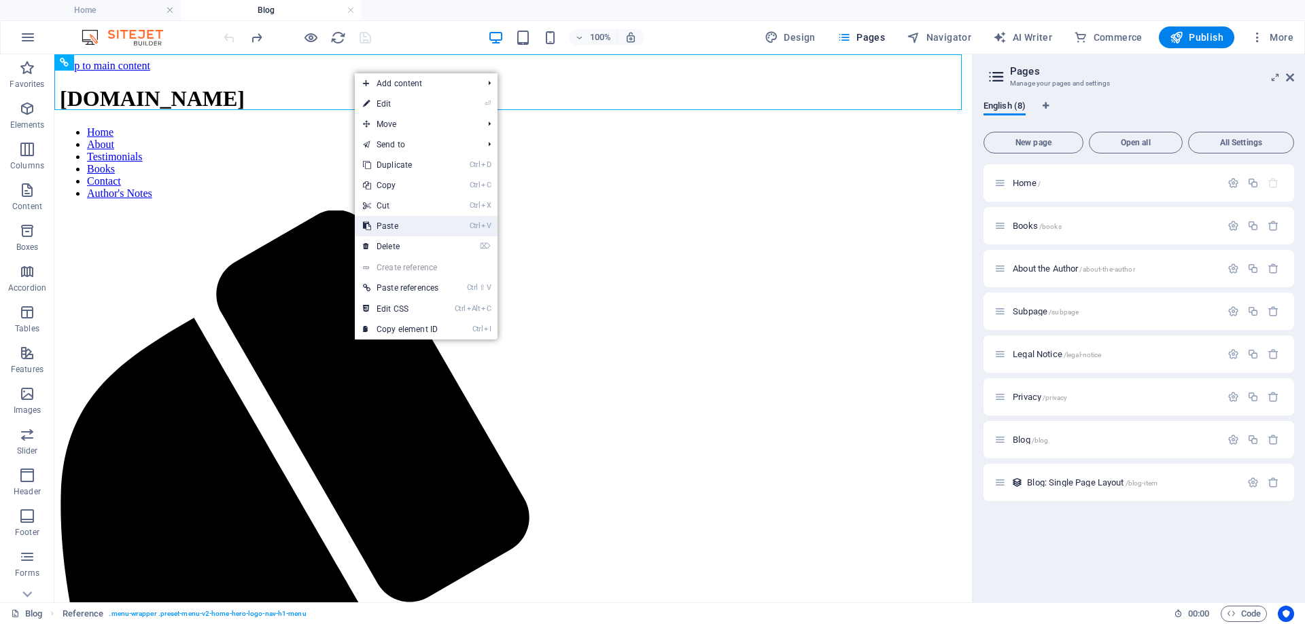
click at [400, 228] on link "Ctrl V Paste" at bounding box center [401, 226] width 92 height 20
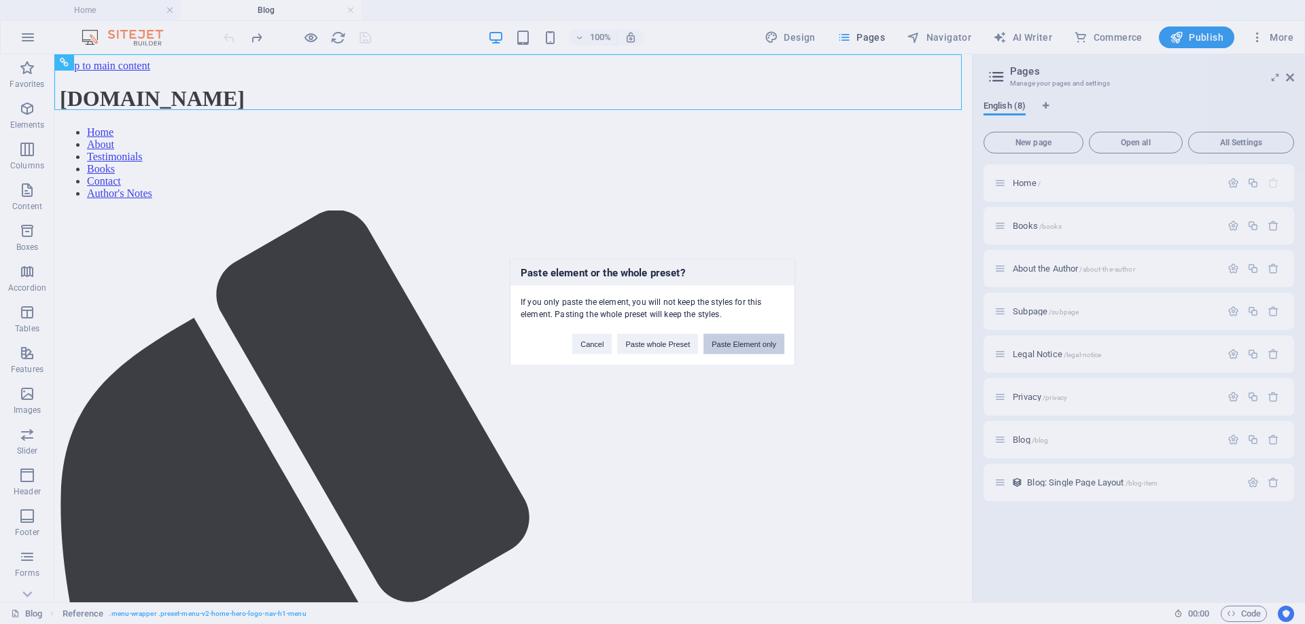
click at [772, 342] on button "Paste Element only" at bounding box center [743, 344] width 81 height 20
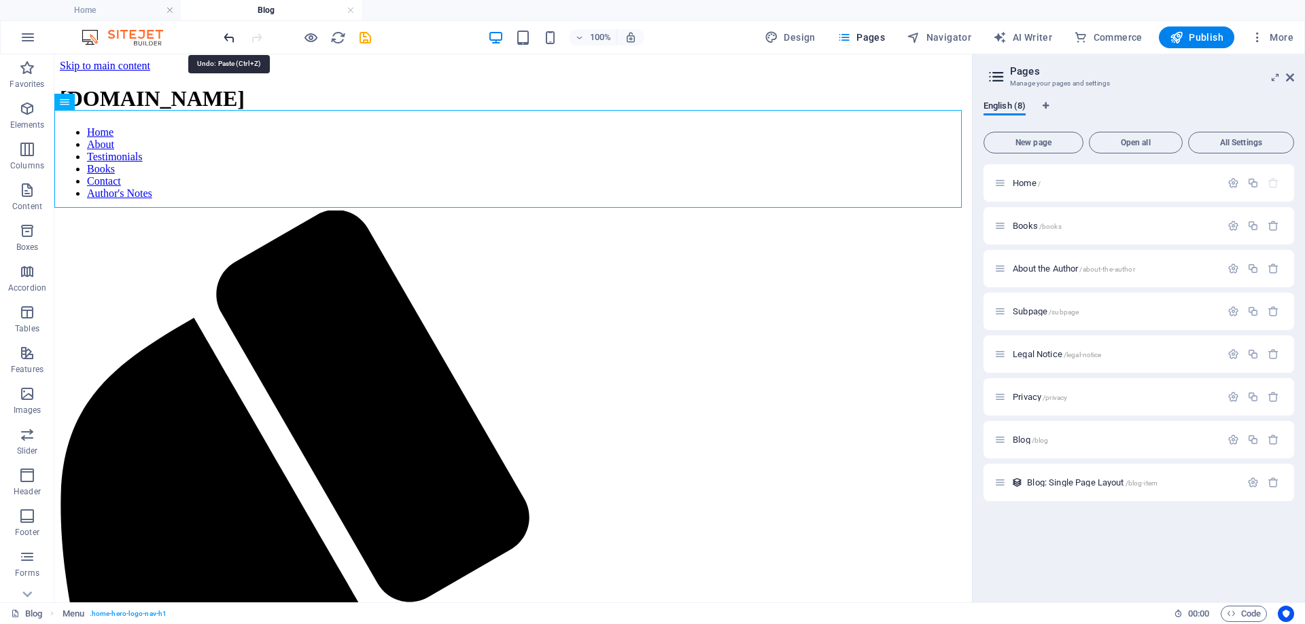
click at [232, 39] on icon "undo" at bounding box center [229, 38] width 16 height 16
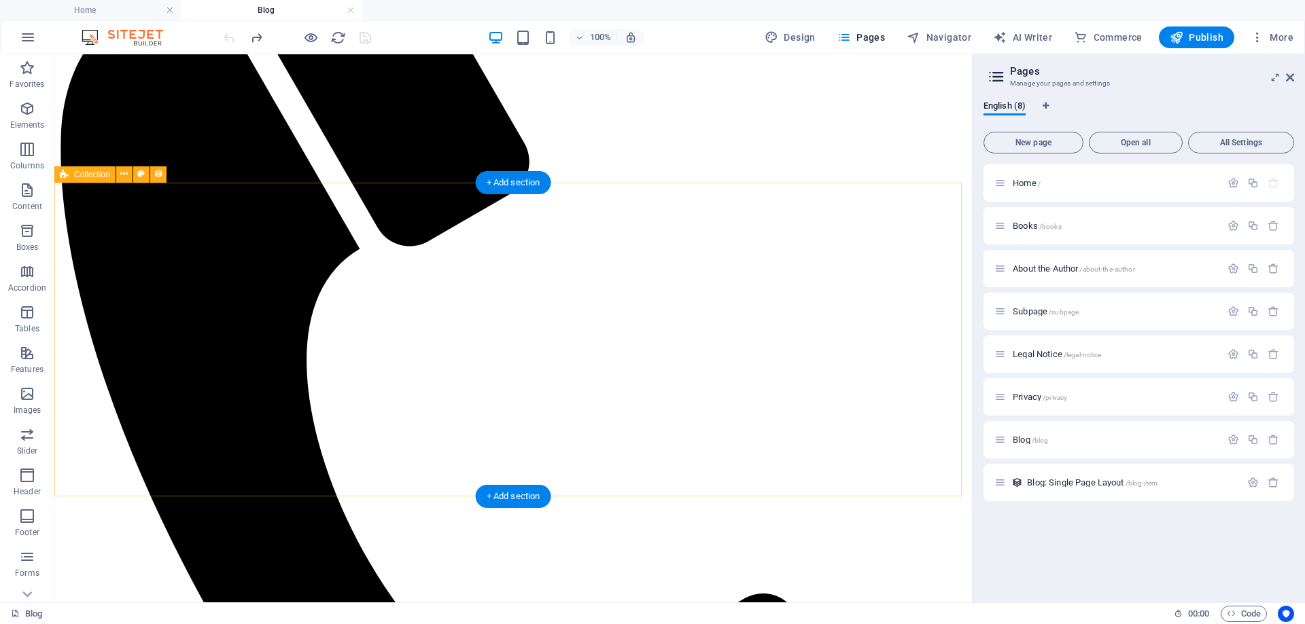
scroll to position [388, 0]
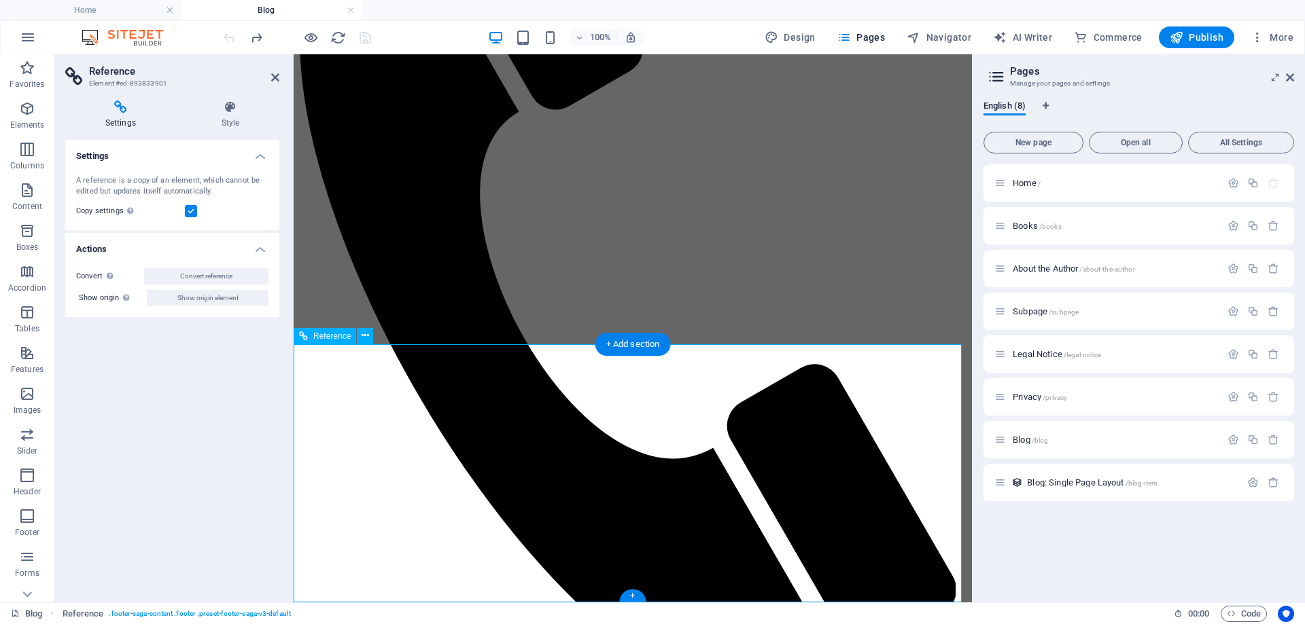
click at [363, 336] on icon at bounding box center [364, 336] width 7 height 14
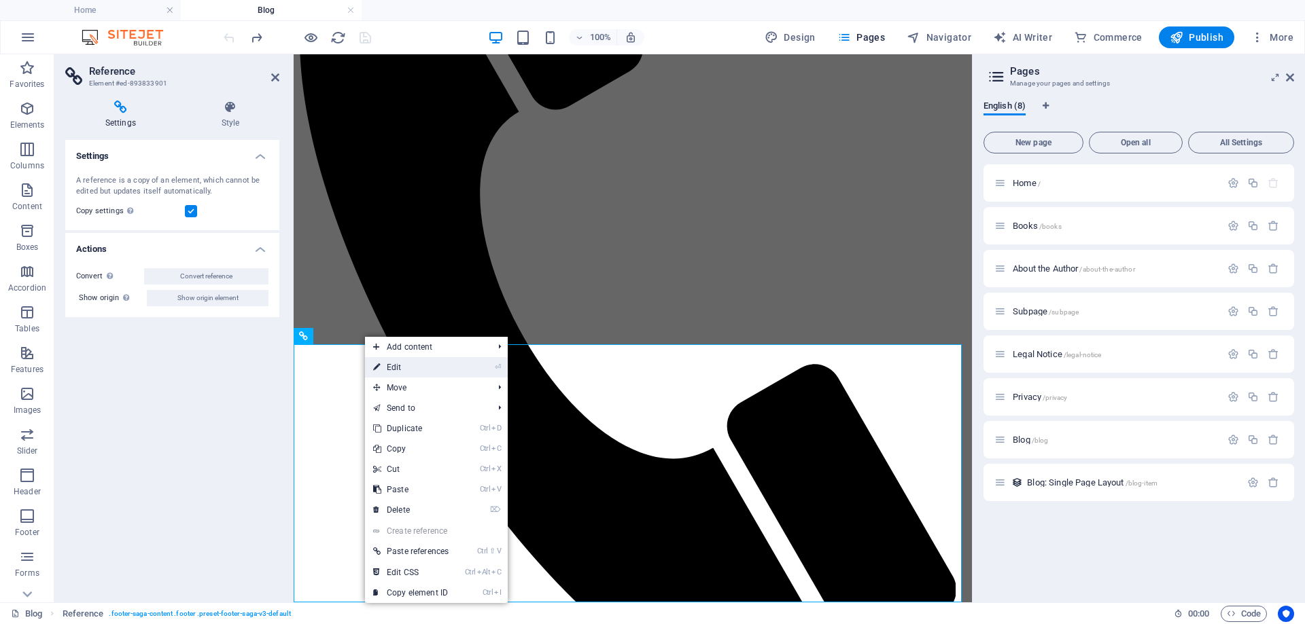
click at [420, 368] on link "⏎ Edit" at bounding box center [411, 367] width 92 height 20
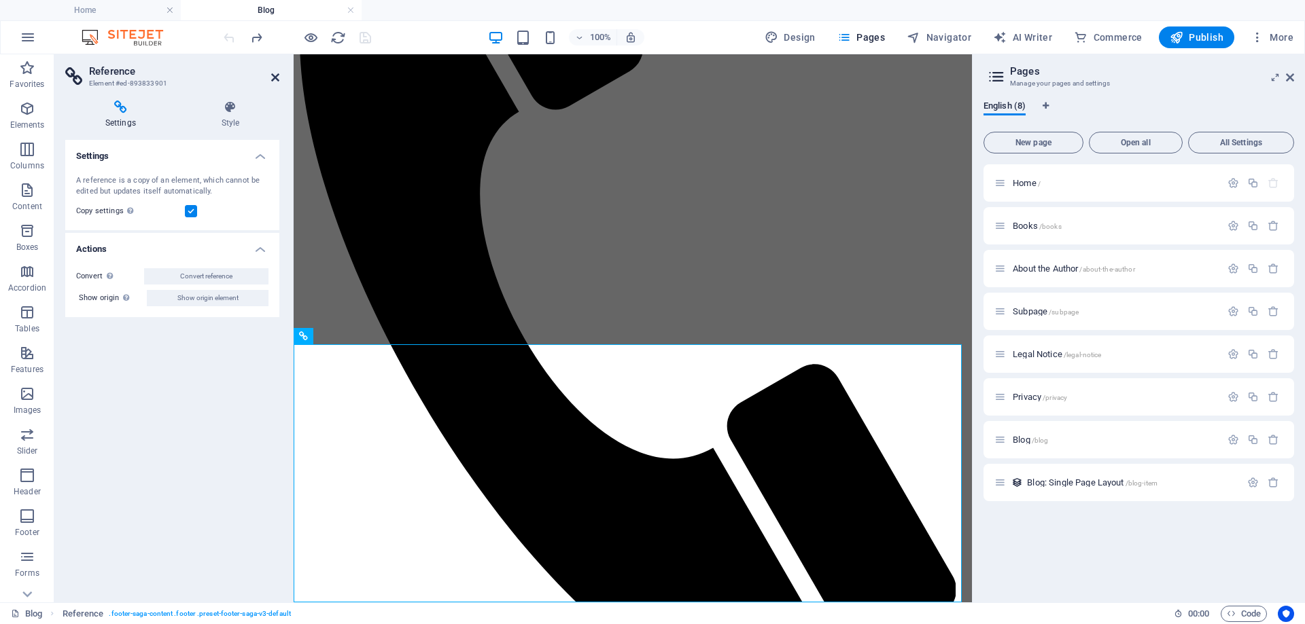
click at [272, 75] on icon at bounding box center [275, 77] width 8 height 11
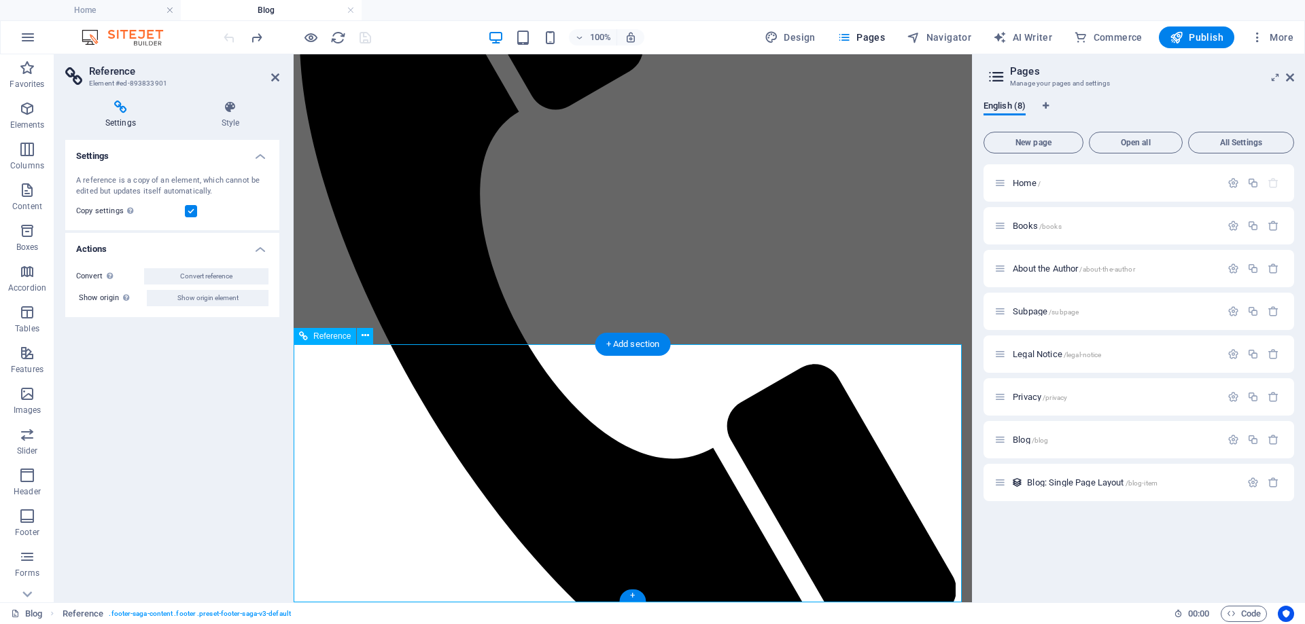
click at [275, 80] on icon at bounding box center [275, 77] width 8 height 11
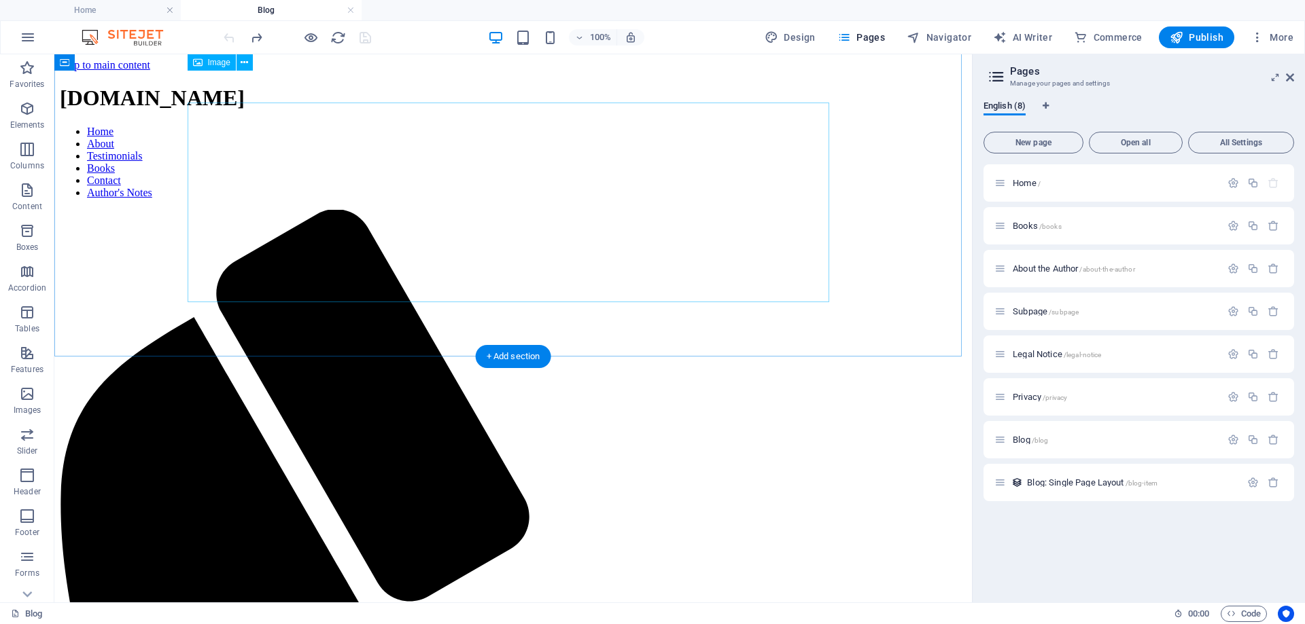
scroll to position [0, 0]
click at [1290, 78] on icon at bounding box center [1289, 77] width 8 height 11
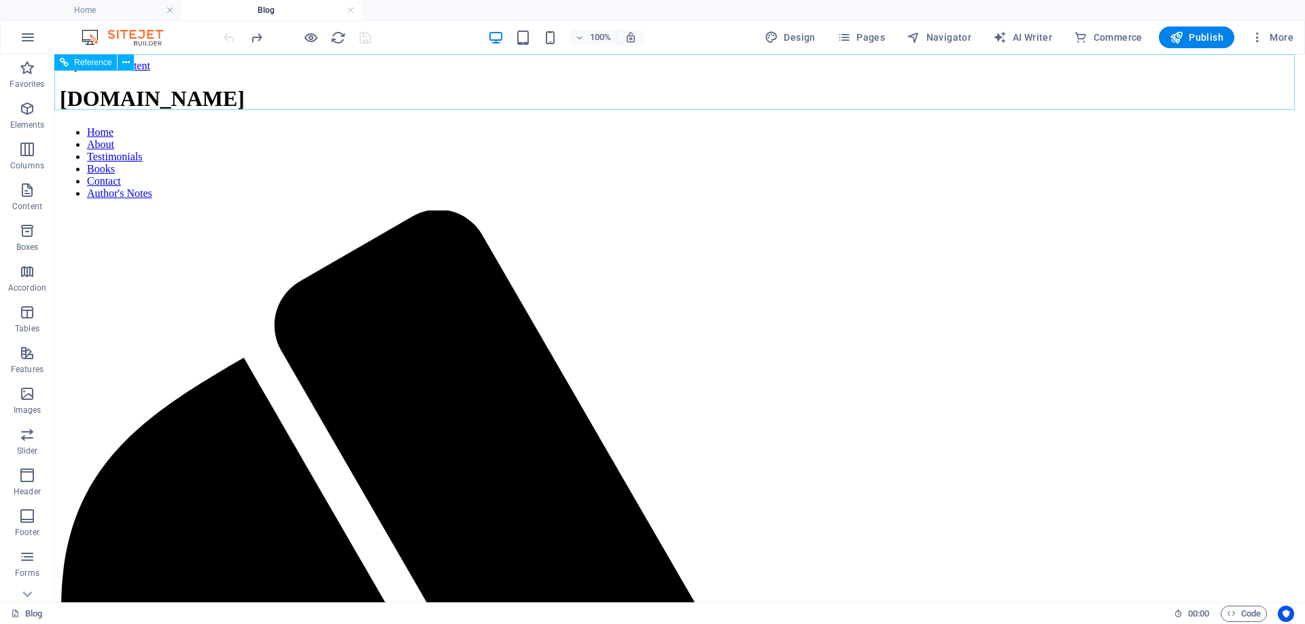
click at [122, 59] on icon at bounding box center [125, 63] width 7 height 14
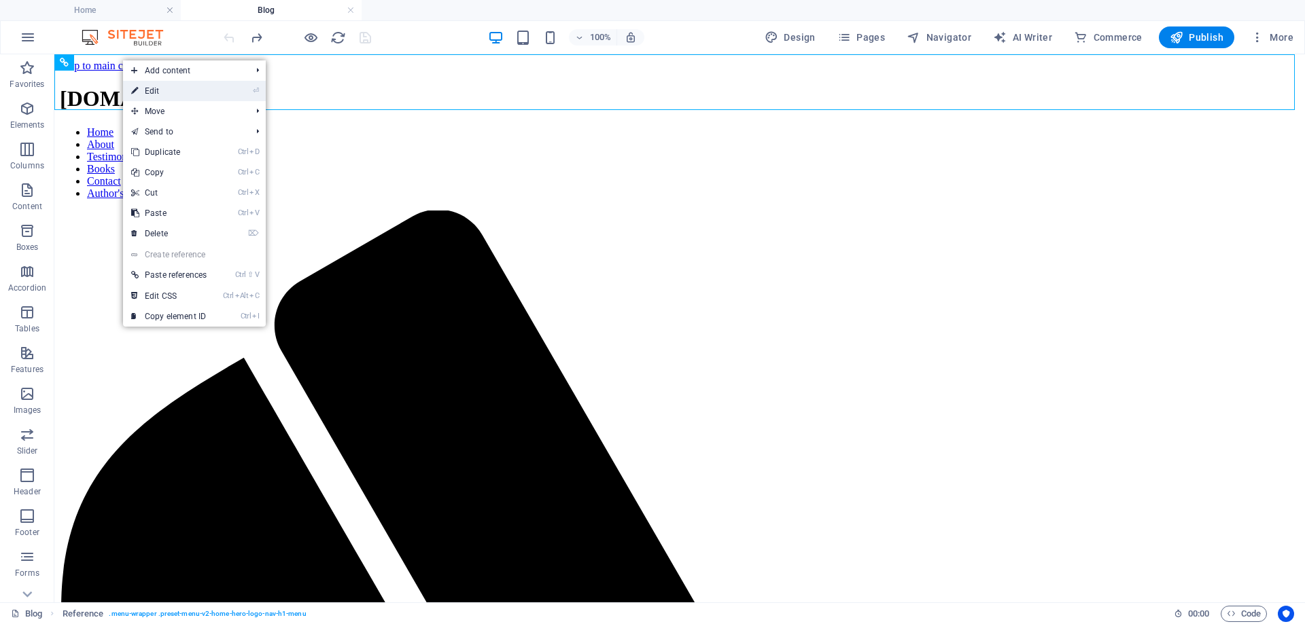
click at [147, 92] on link "⏎ Edit" at bounding box center [169, 91] width 92 height 20
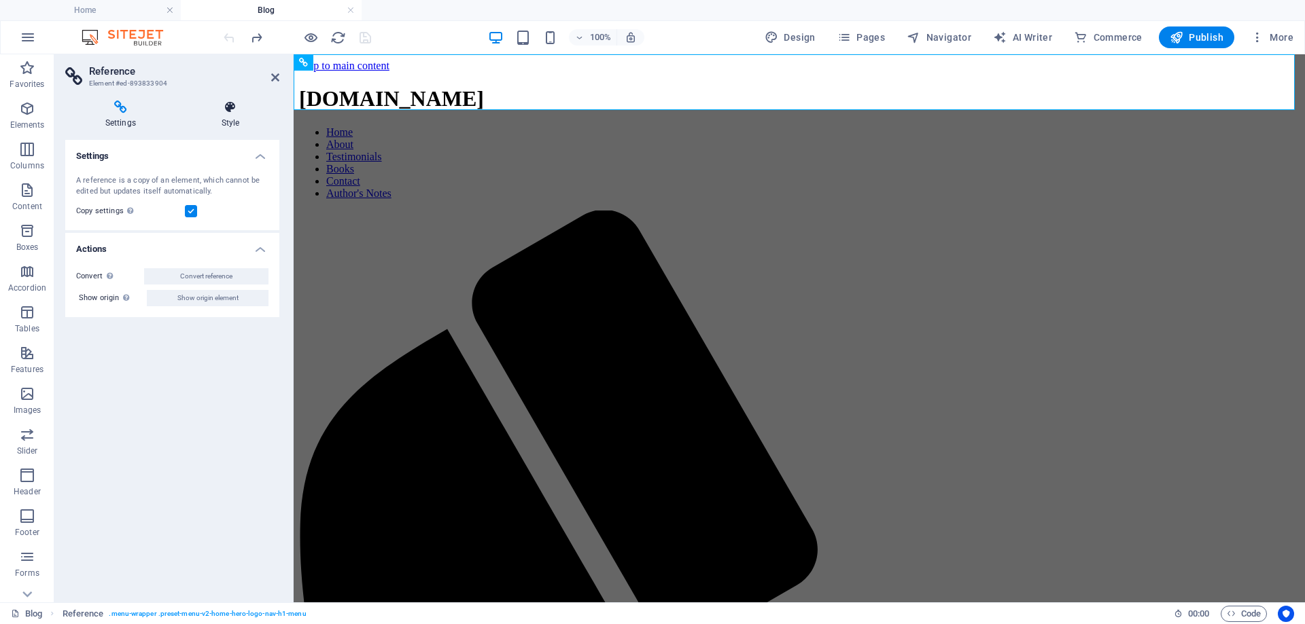
click at [238, 107] on icon at bounding box center [230, 108] width 98 height 14
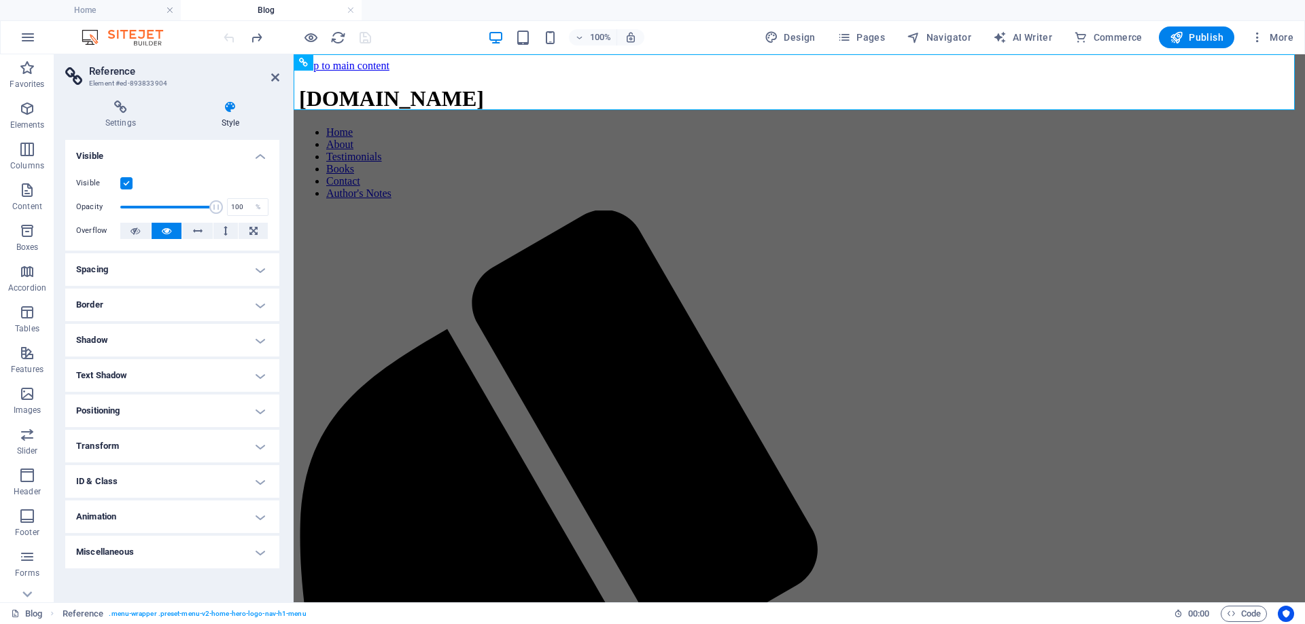
click at [252, 410] on h4 "Positioning" at bounding box center [172, 411] width 214 height 33
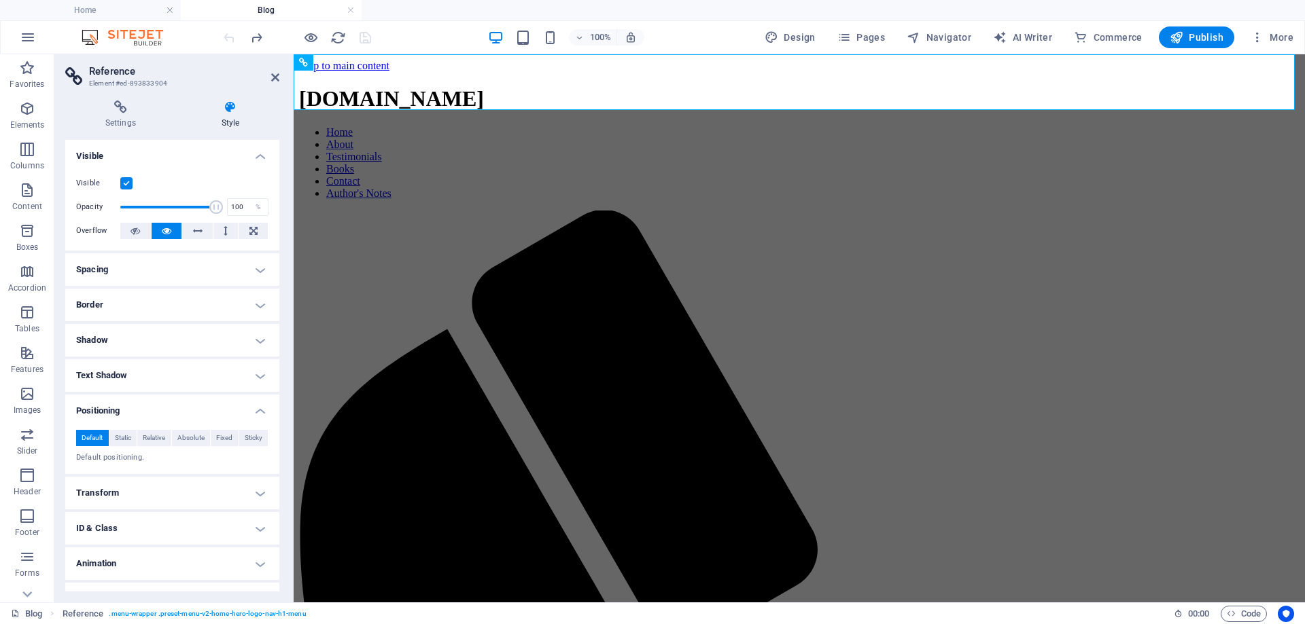
scroll to position [24, 0]
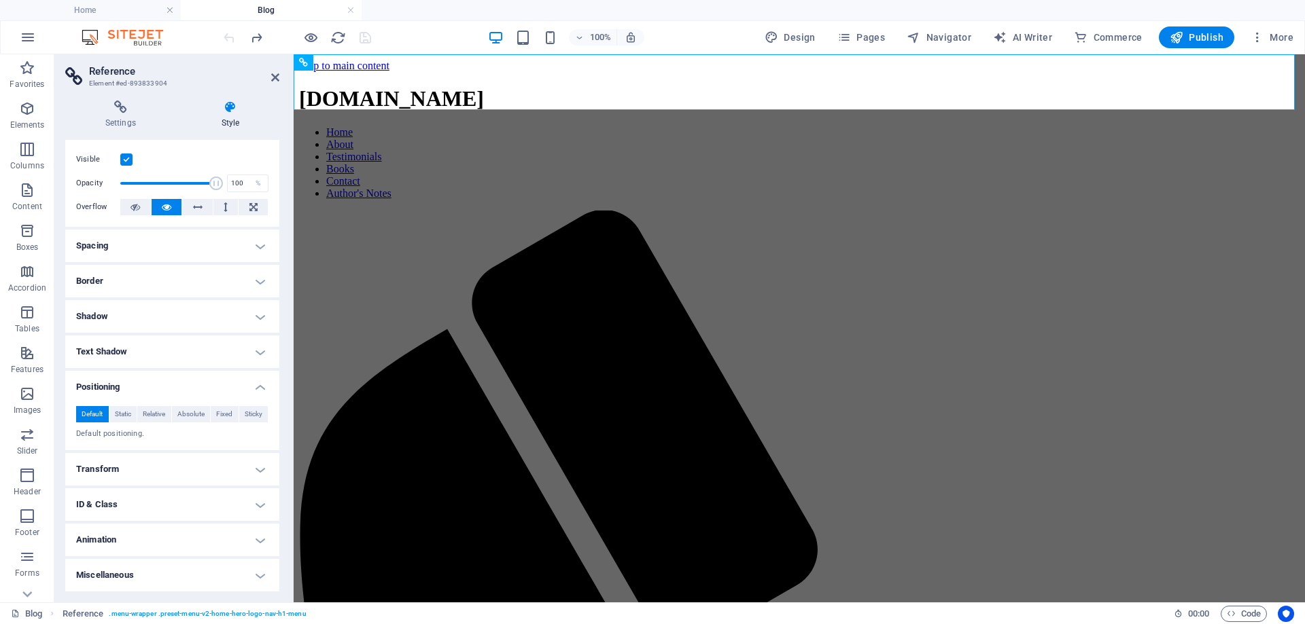
click at [261, 465] on h4 "Transform" at bounding box center [172, 469] width 214 height 33
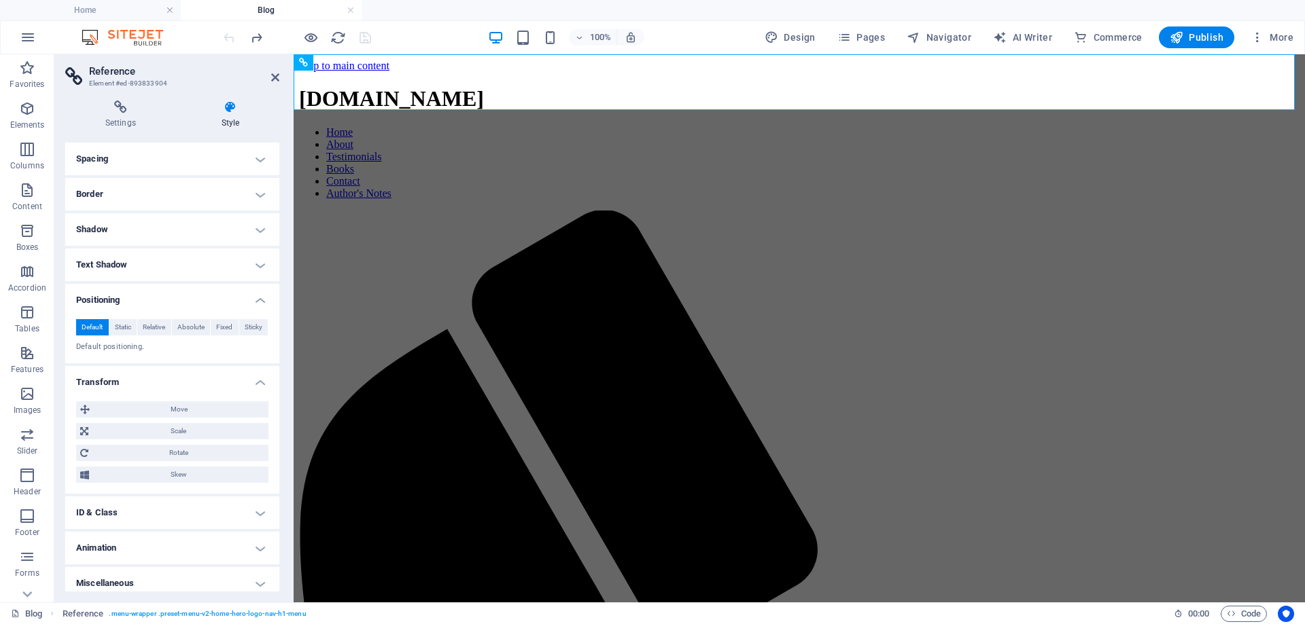
scroll to position [119, 0]
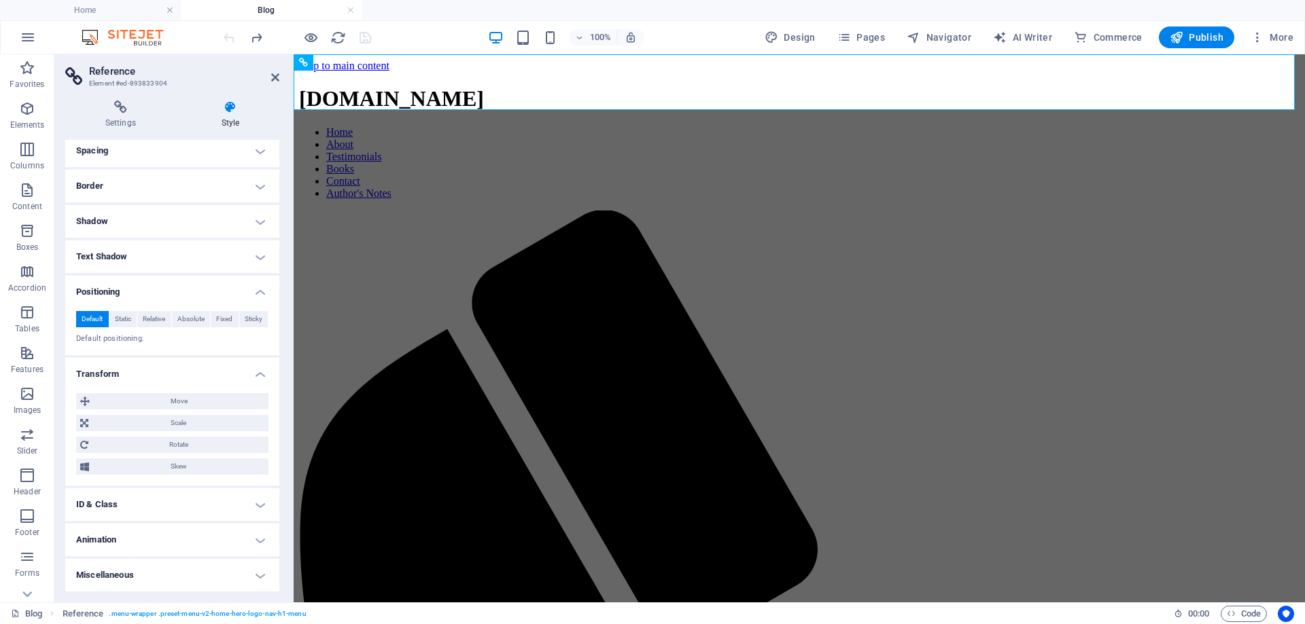
click at [261, 503] on h4 "ID & Class" at bounding box center [172, 505] width 214 height 33
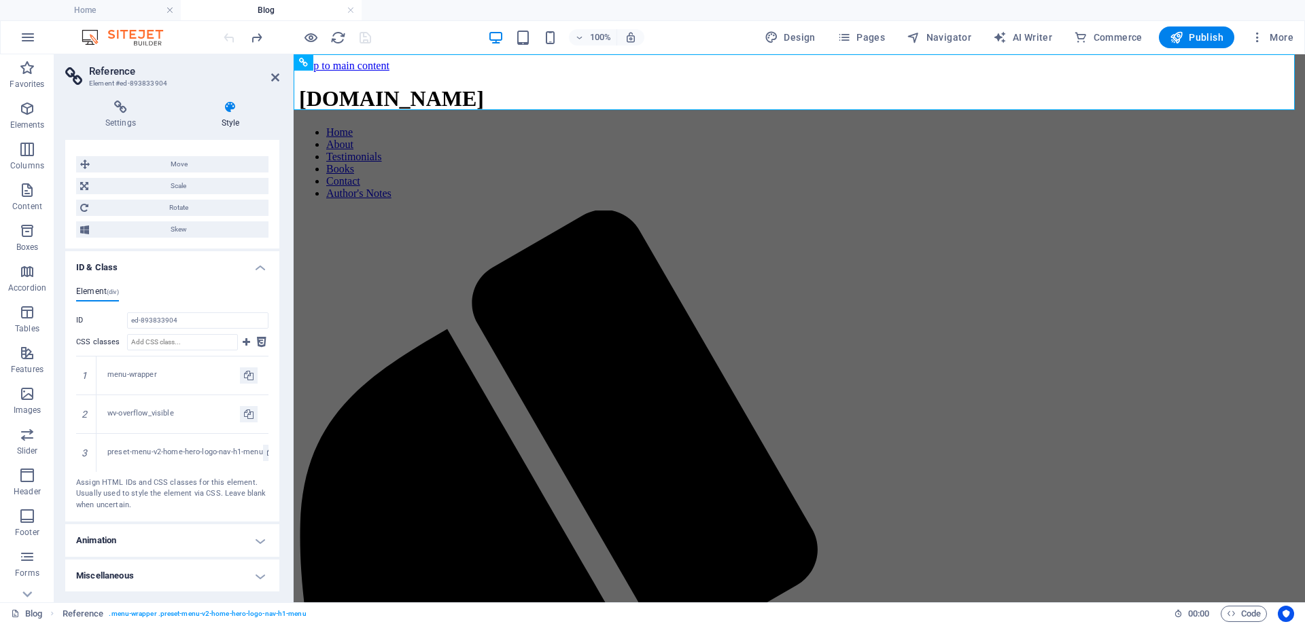
scroll to position [357, 0]
click at [251, 540] on h4 "Animation" at bounding box center [172, 540] width 214 height 33
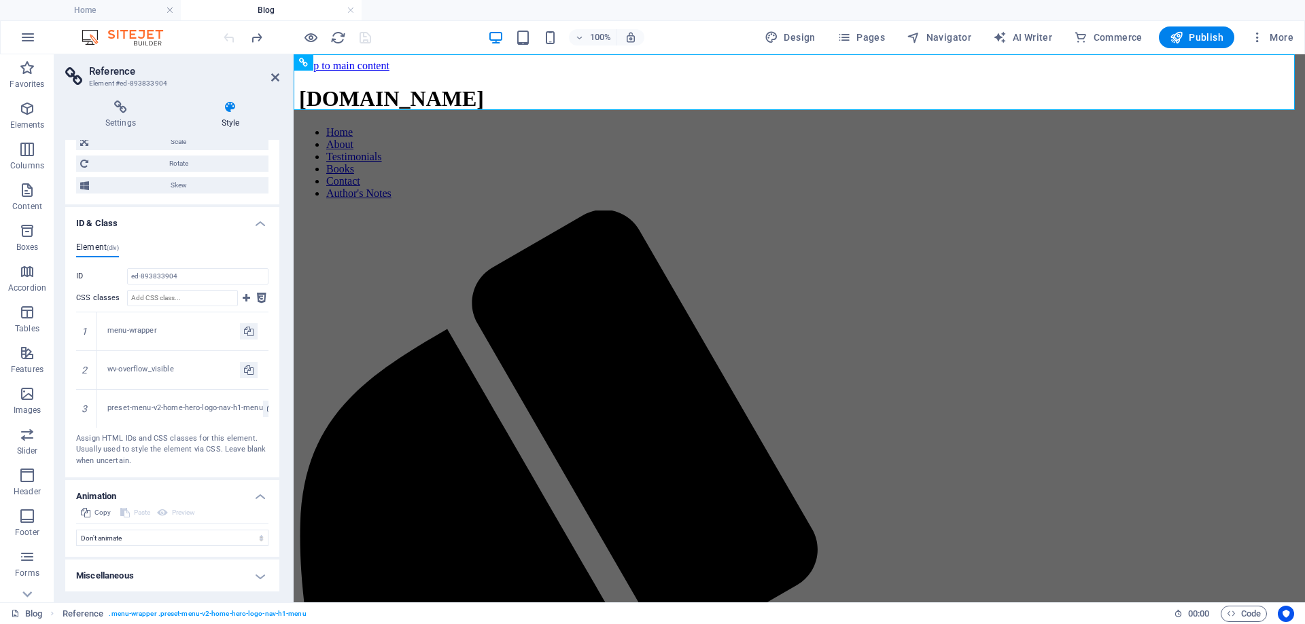
scroll to position [401, 0]
click at [256, 575] on h4 "Miscellaneous" at bounding box center [172, 575] width 214 height 33
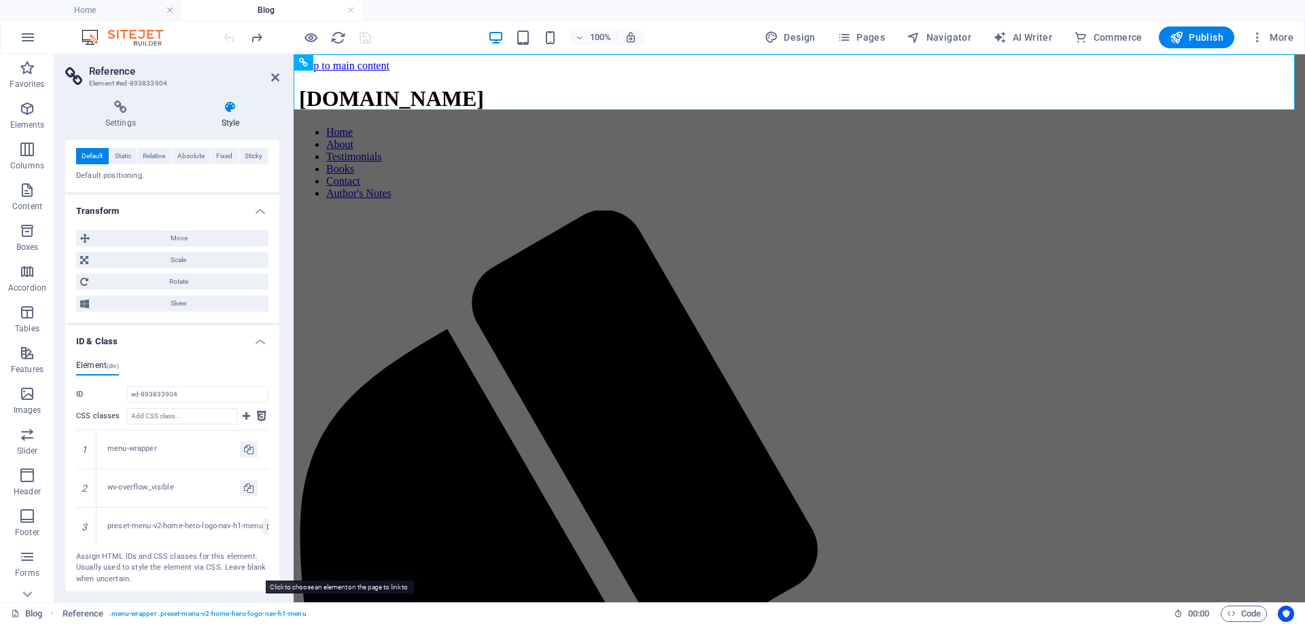
scroll to position [281, 0]
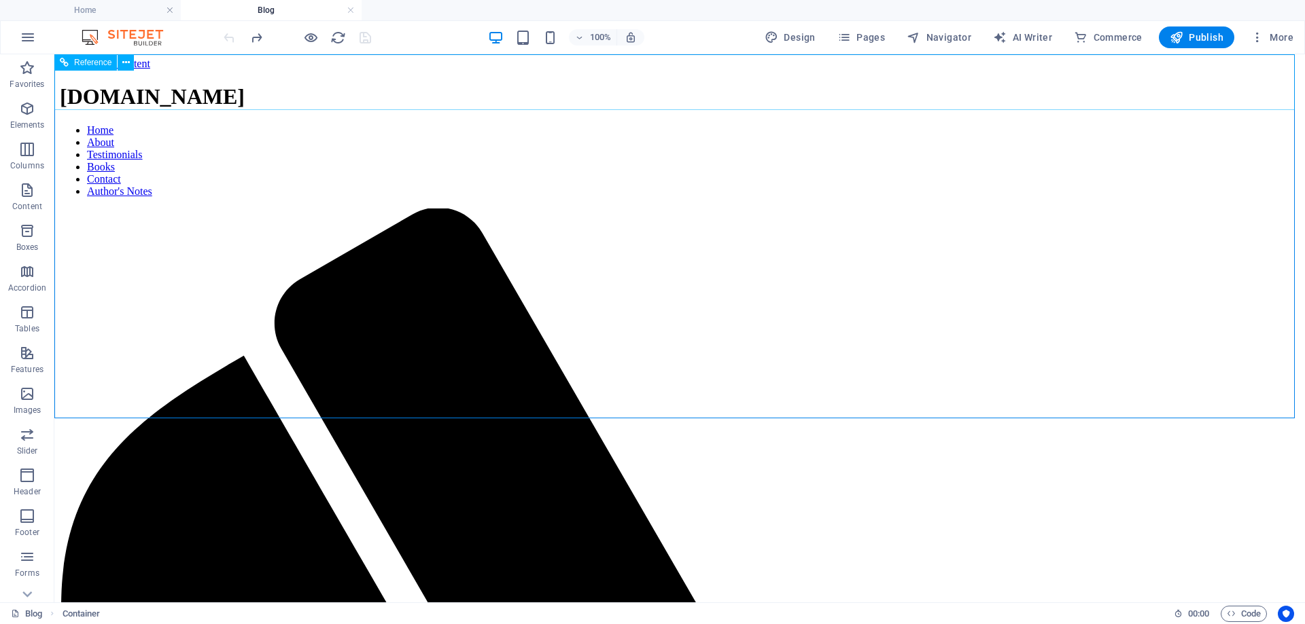
scroll to position [0, 0]
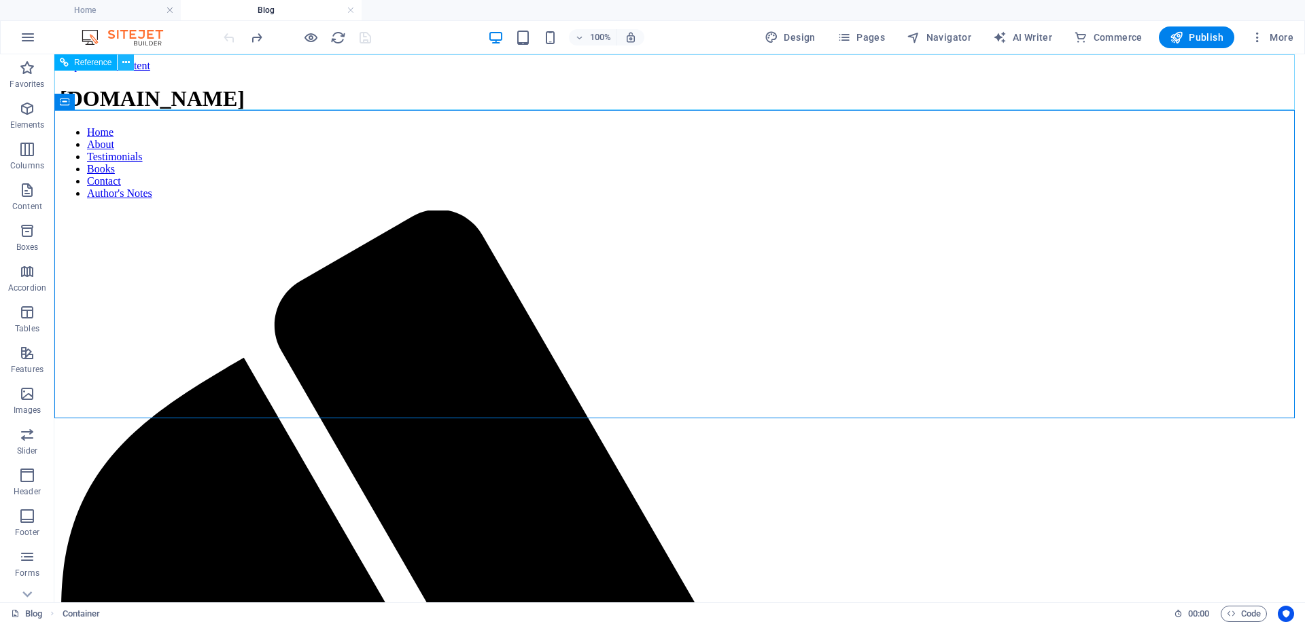
click at [128, 62] on icon at bounding box center [125, 63] width 7 height 14
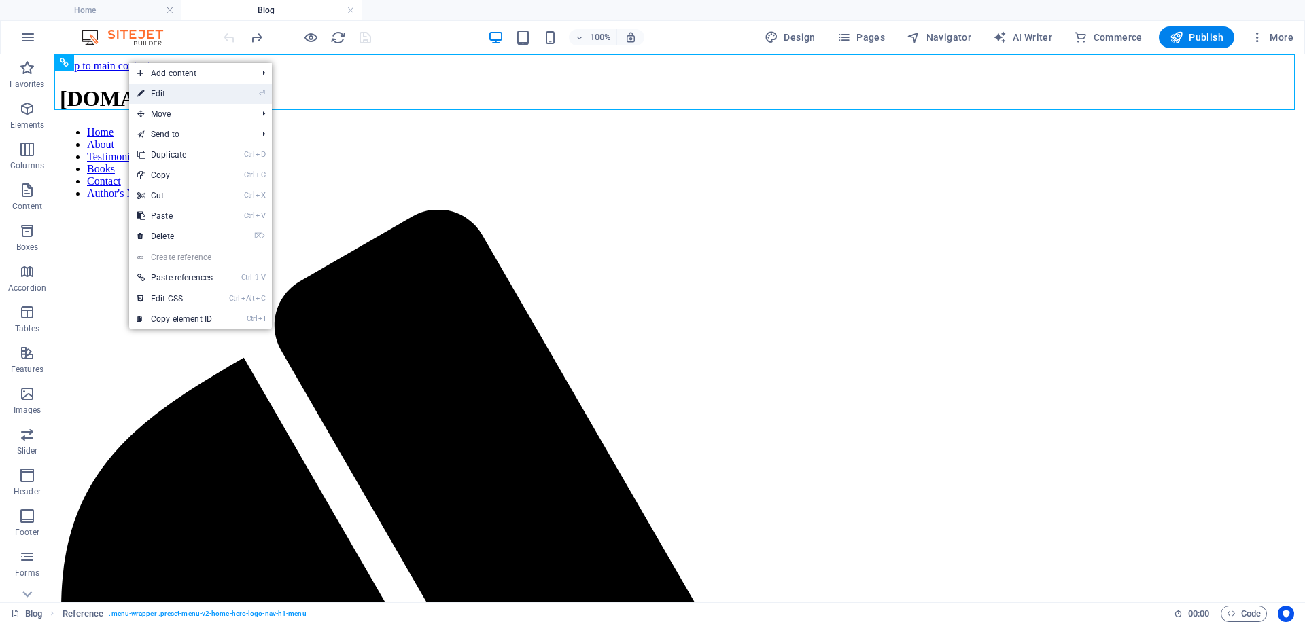
click at [156, 90] on link "⏎ Edit" at bounding box center [175, 94] width 92 height 20
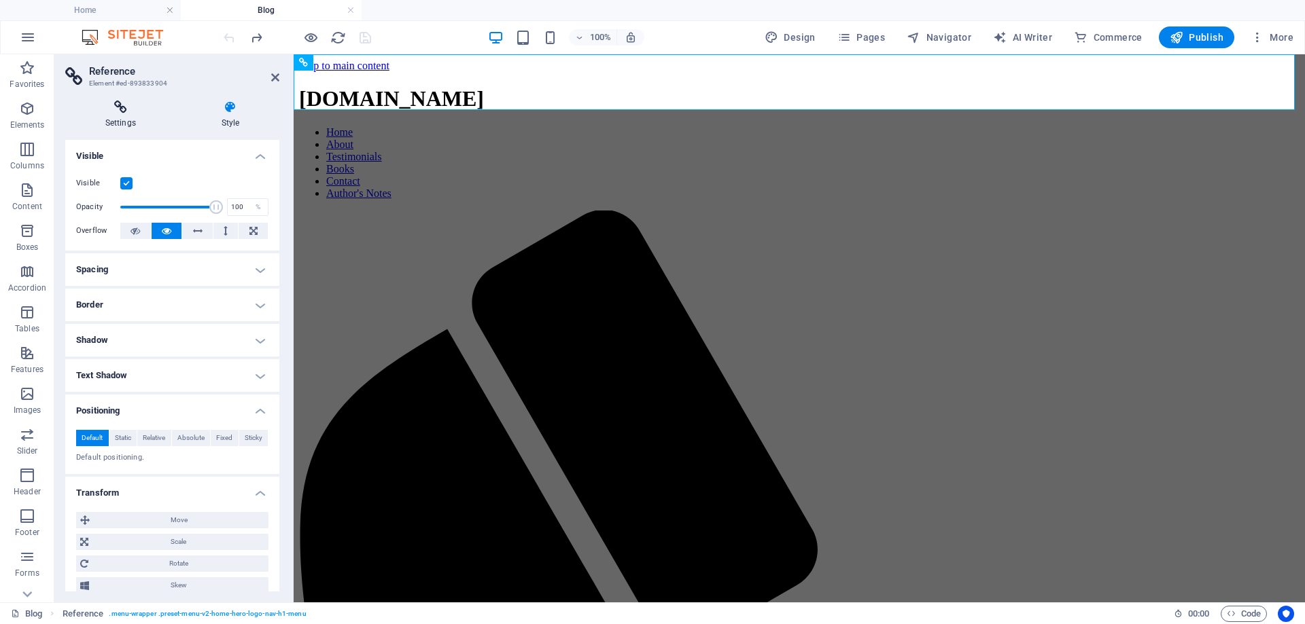
click at [124, 109] on icon at bounding box center [120, 108] width 111 height 14
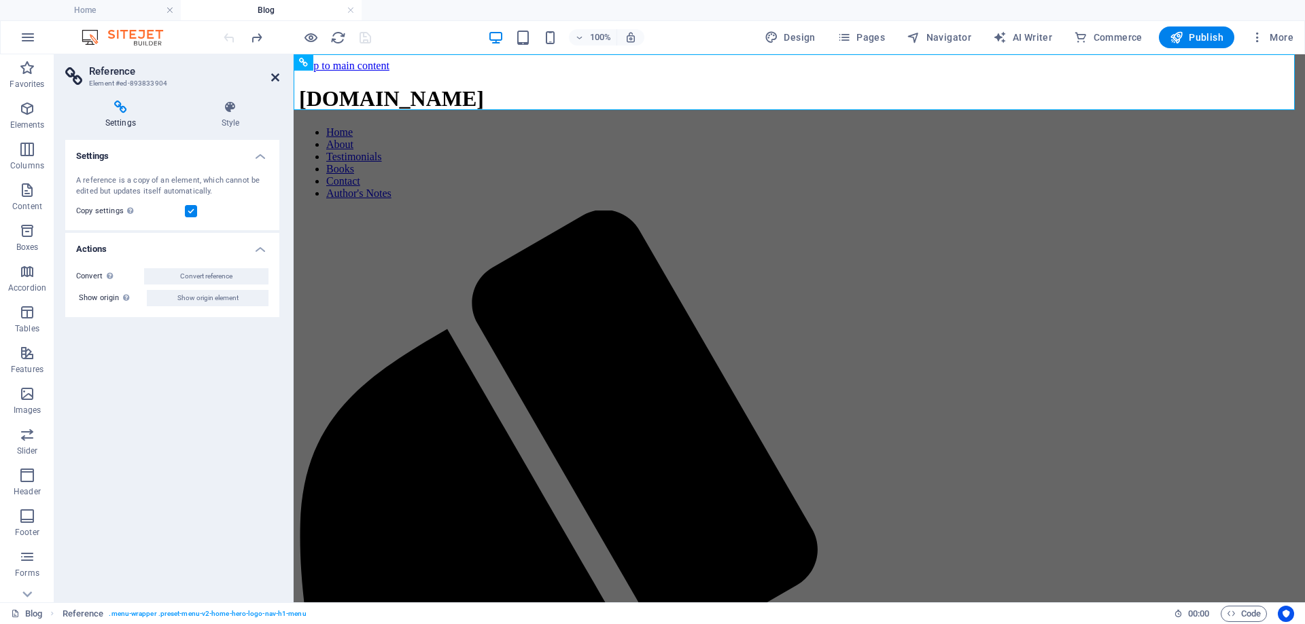
click at [274, 76] on icon at bounding box center [275, 77] width 8 height 11
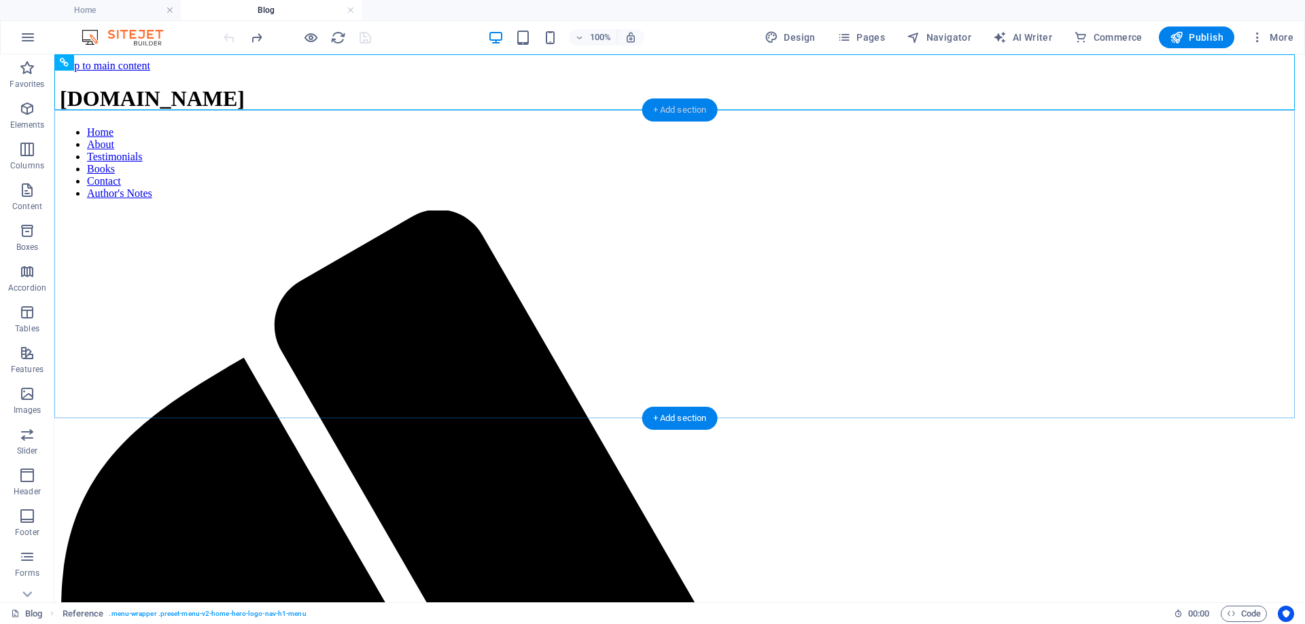
click at [667, 109] on div "+ Add section" at bounding box center [679, 110] width 75 height 23
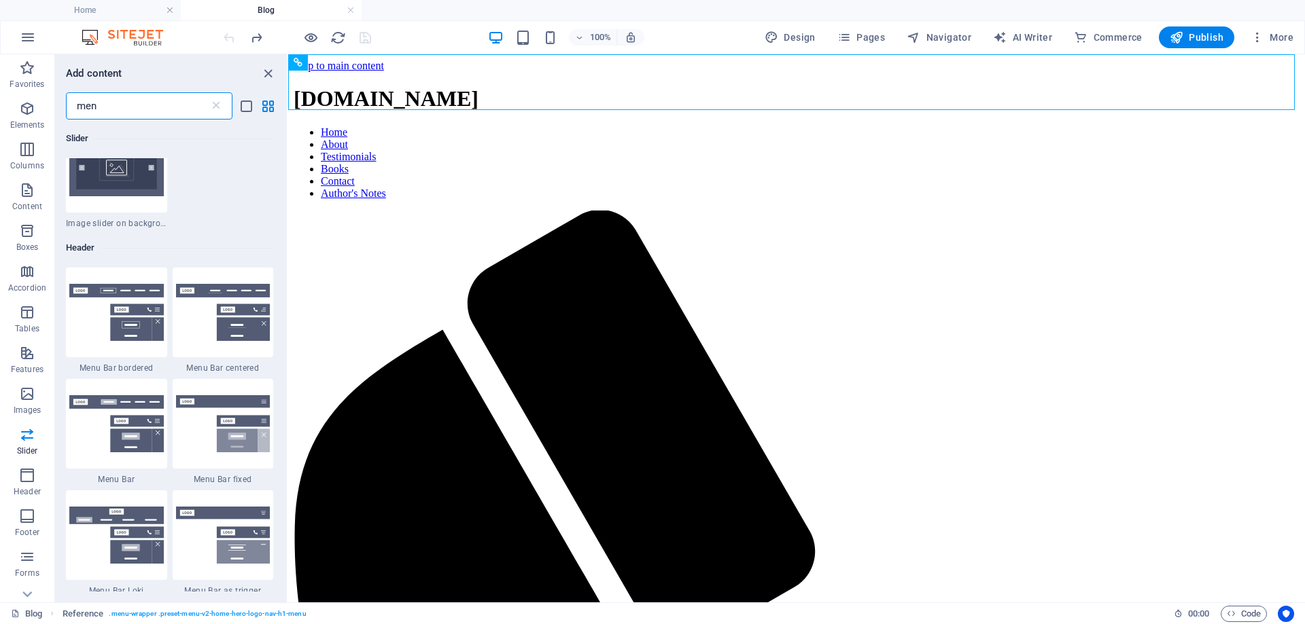
scroll to position [68, 0]
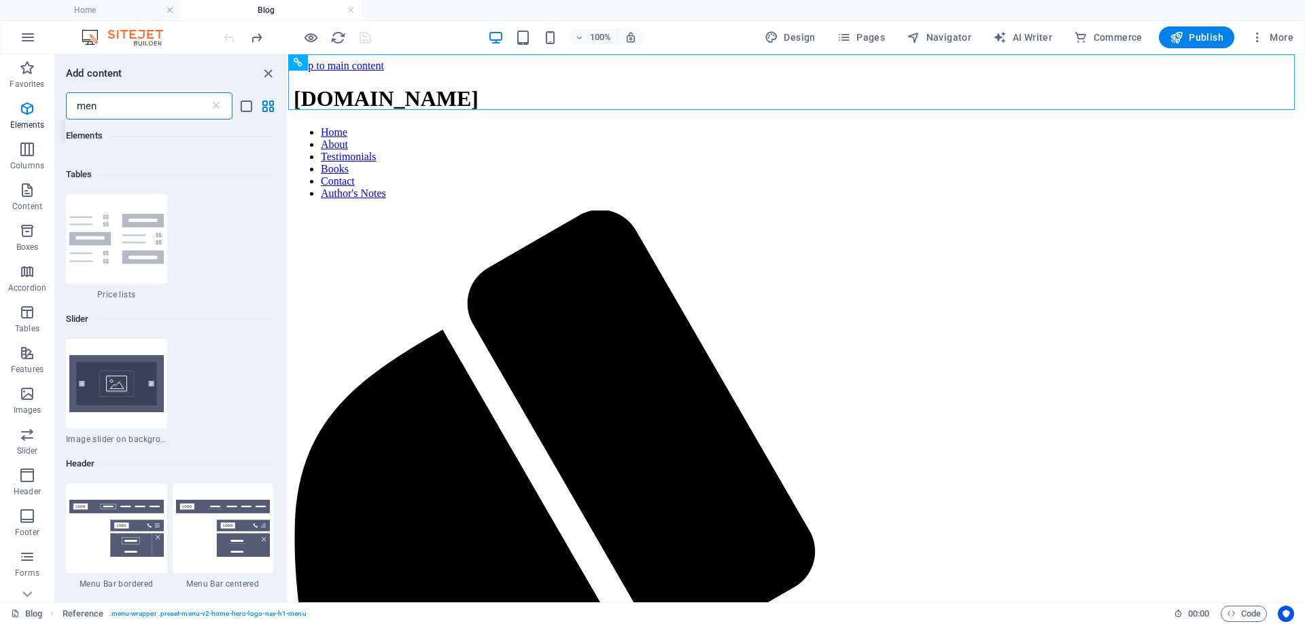
drag, startPoint x: 126, startPoint y: 113, endPoint x: 79, endPoint y: 100, distance: 49.5
click at [79, 100] on input "men" at bounding box center [137, 105] width 143 height 27
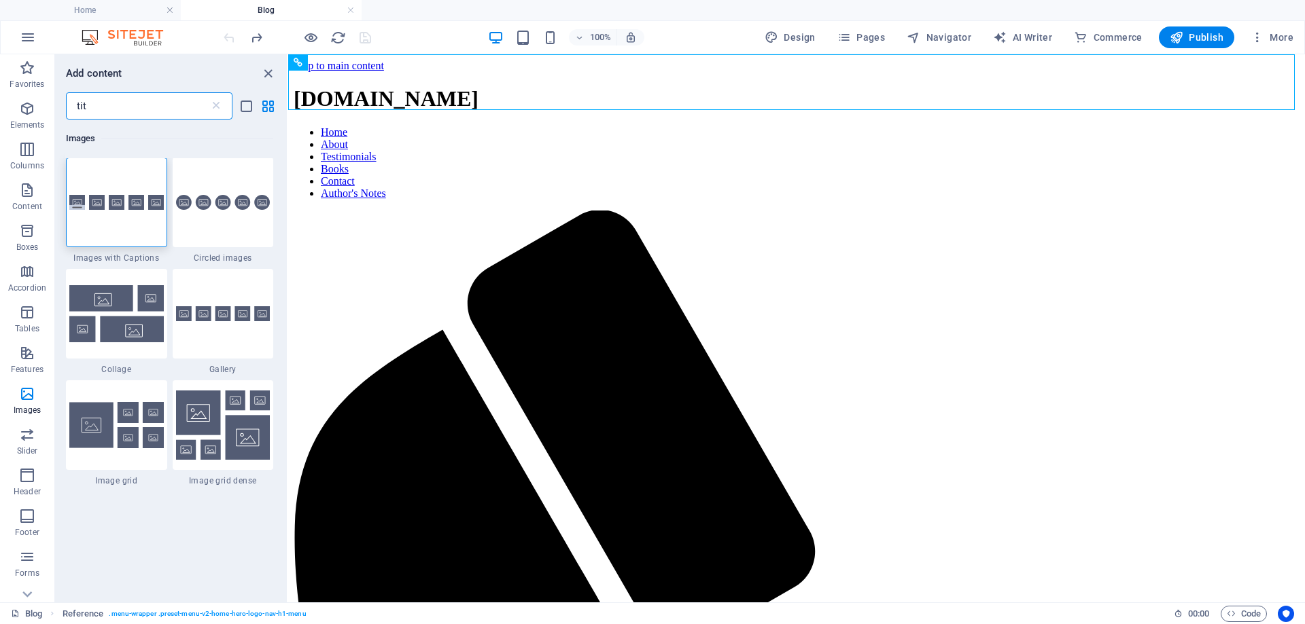
scroll to position [0, 0]
type input "title"
drag, startPoint x: 98, startPoint y: 100, endPoint x: 69, endPoint y: 93, distance: 30.0
click at [69, 93] on input "title" at bounding box center [137, 105] width 143 height 27
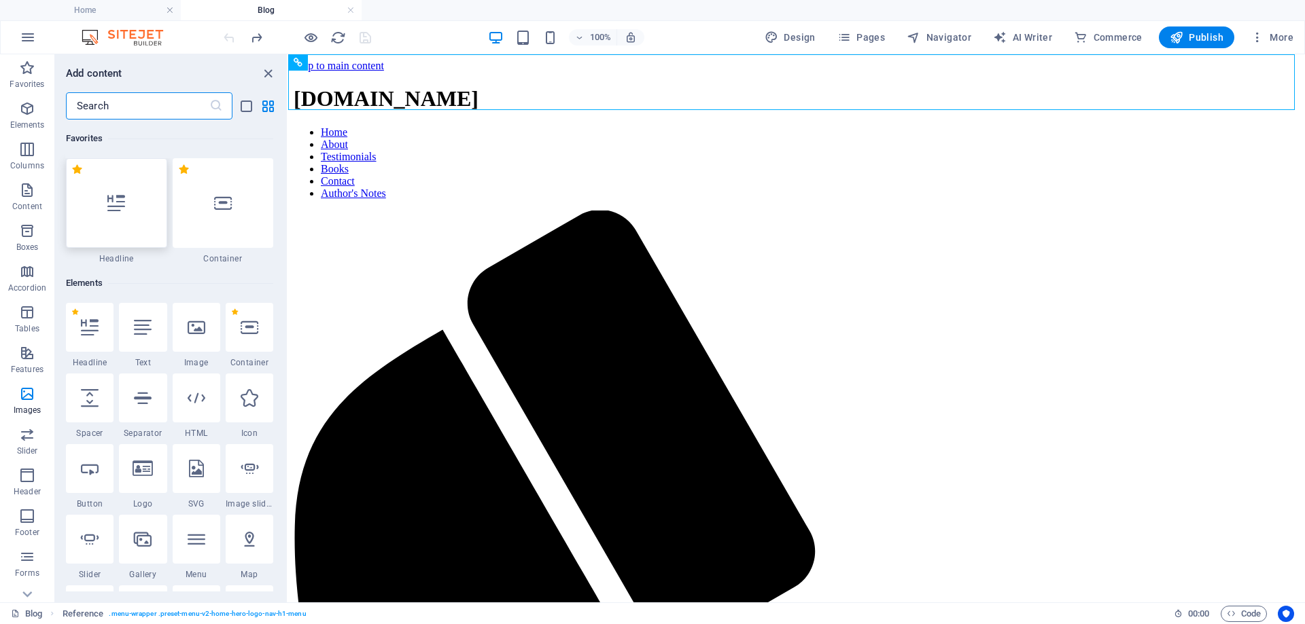
click at [124, 203] on icon at bounding box center [116, 203] width 18 height 18
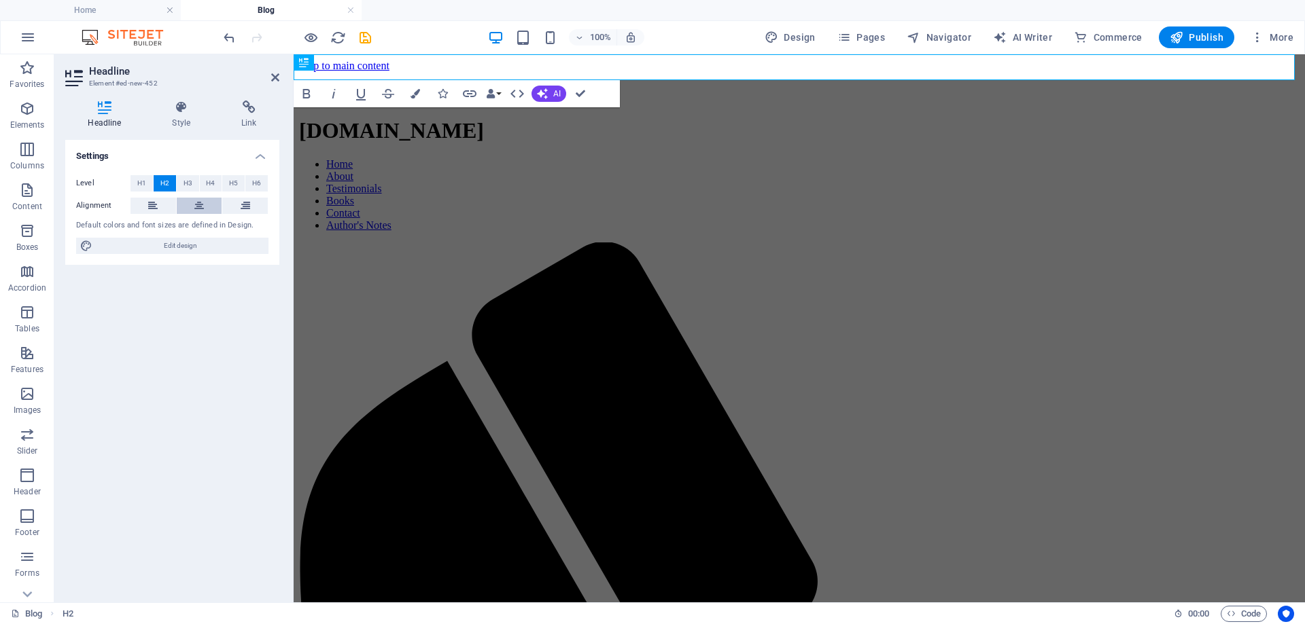
click at [200, 207] on icon at bounding box center [199, 206] width 10 height 16
click at [274, 77] on icon at bounding box center [275, 77] width 8 height 11
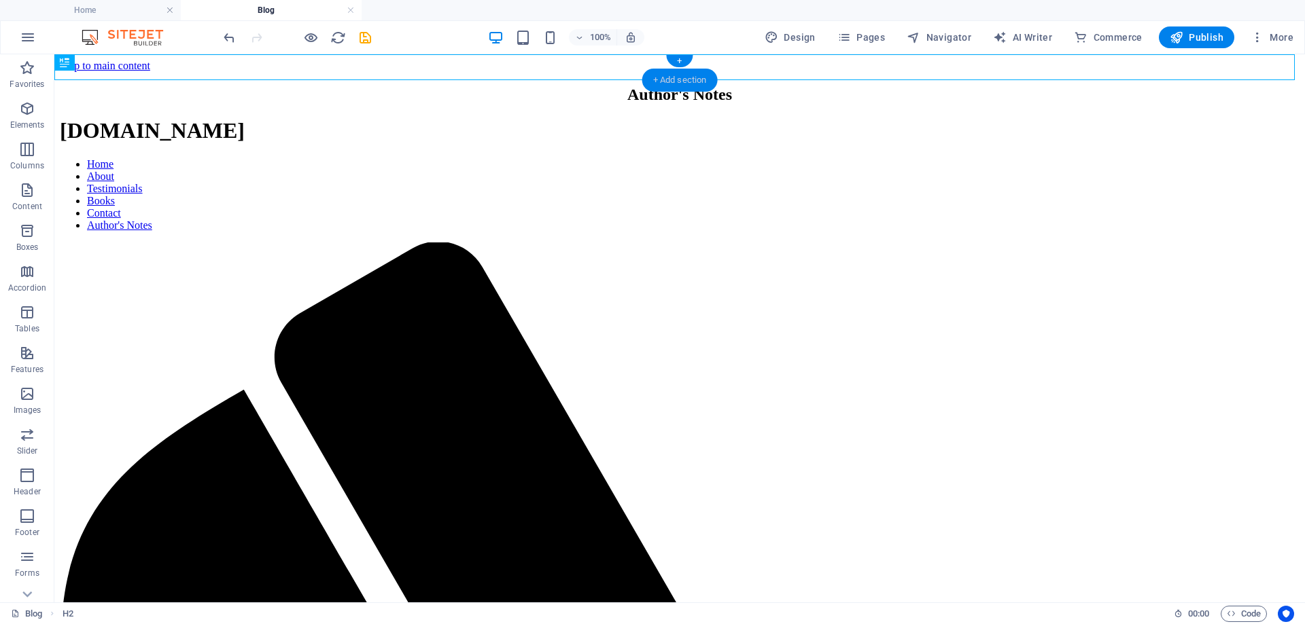
click at [650, 77] on div "+ Add section" at bounding box center [679, 80] width 75 height 23
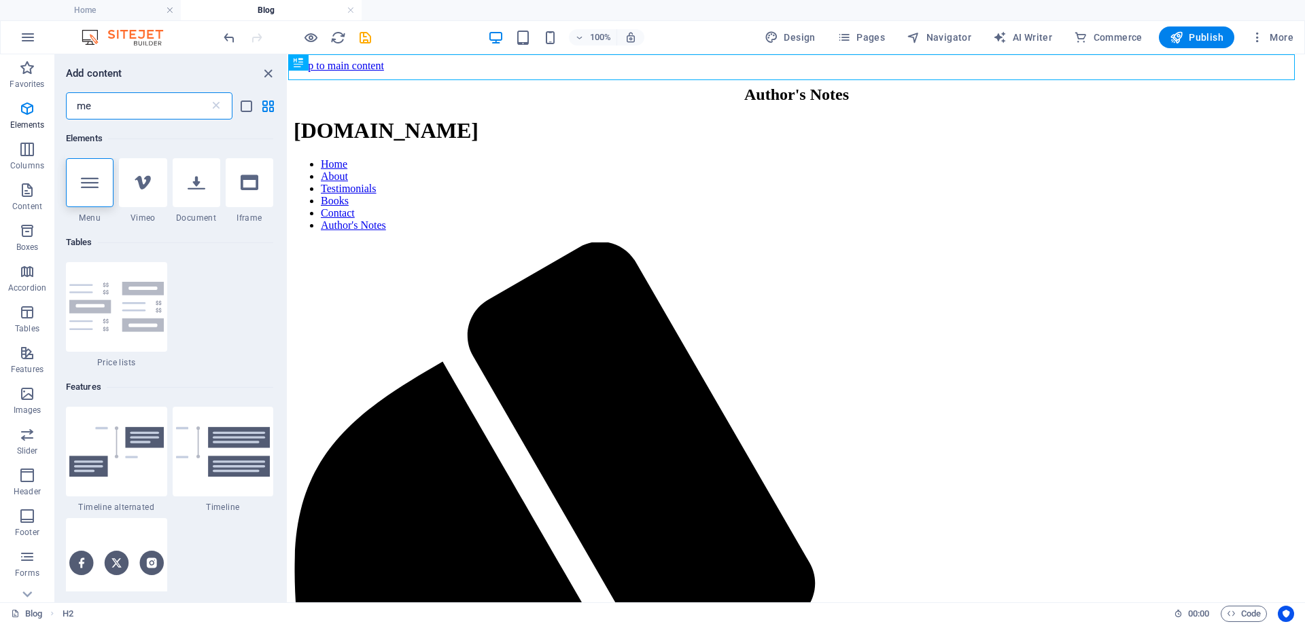
type input "m"
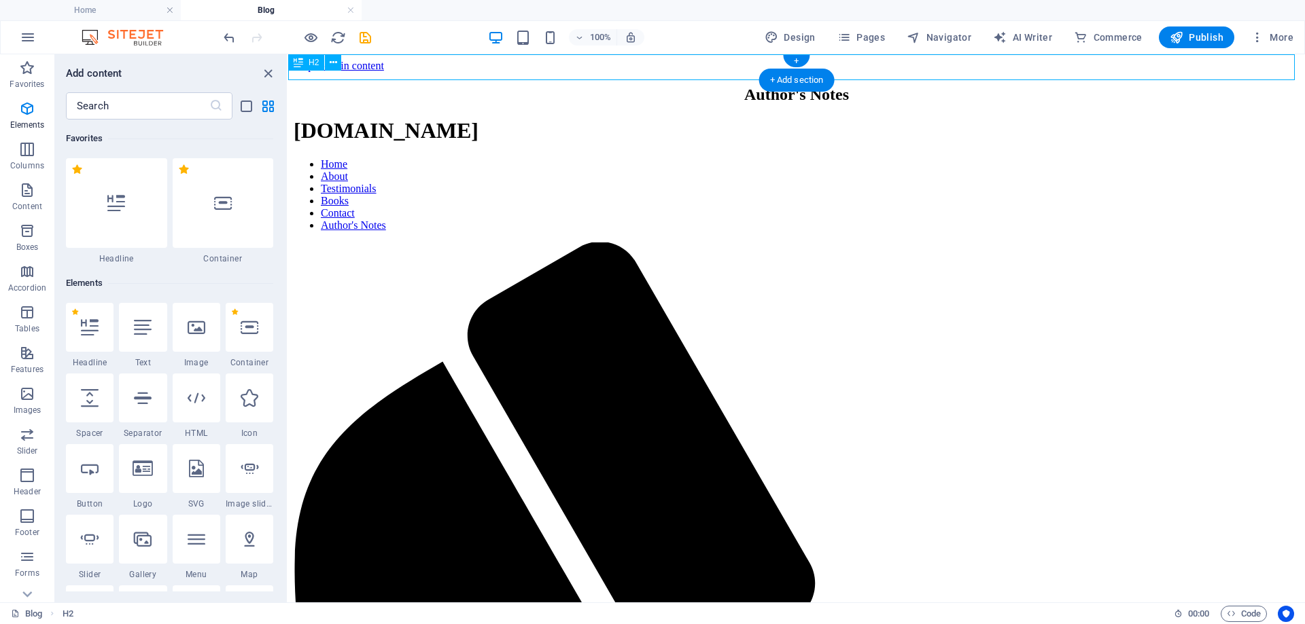
click at [884, 86] on div "Author's Notes" at bounding box center [797, 95] width 1006 height 18
click at [885, 86] on div "Author's Notes" at bounding box center [797, 95] width 1006 height 18
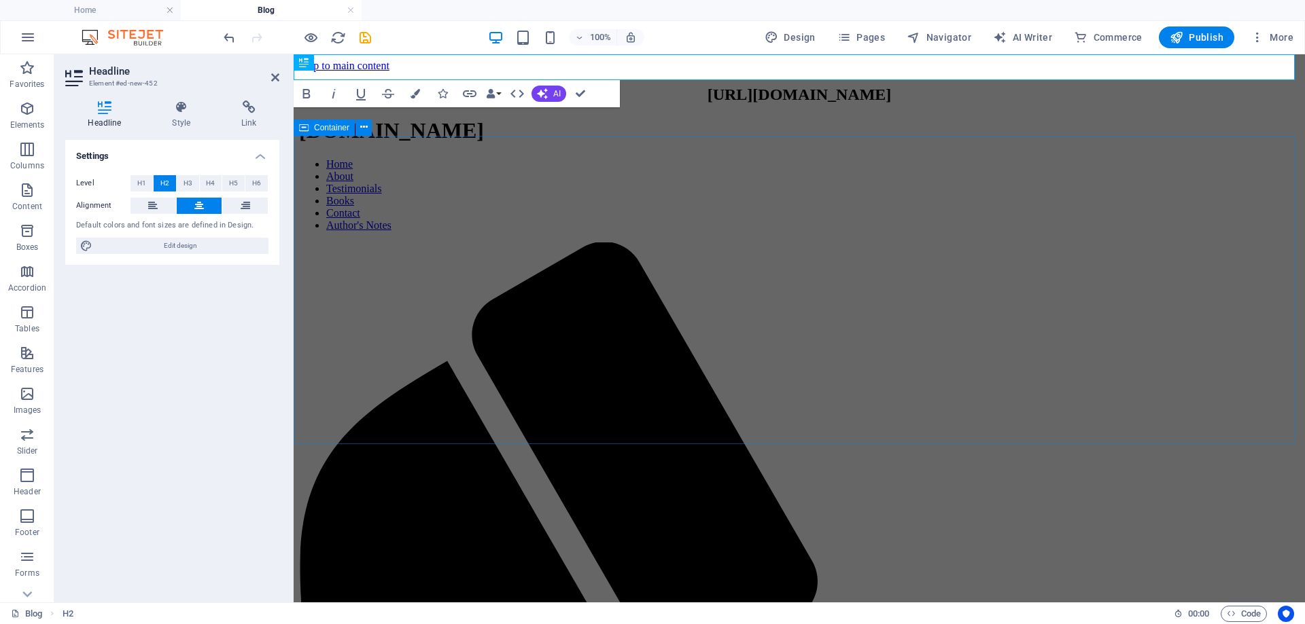
scroll to position [0, 3]
click at [228, 33] on icon "undo" at bounding box center [229, 38] width 16 height 16
click at [874, 86] on h2 "New headline" at bounding box center [799, 95] width 1000 height 18
click at [339, 62] on icon at bounding box center [338, 63] width 7 height 14
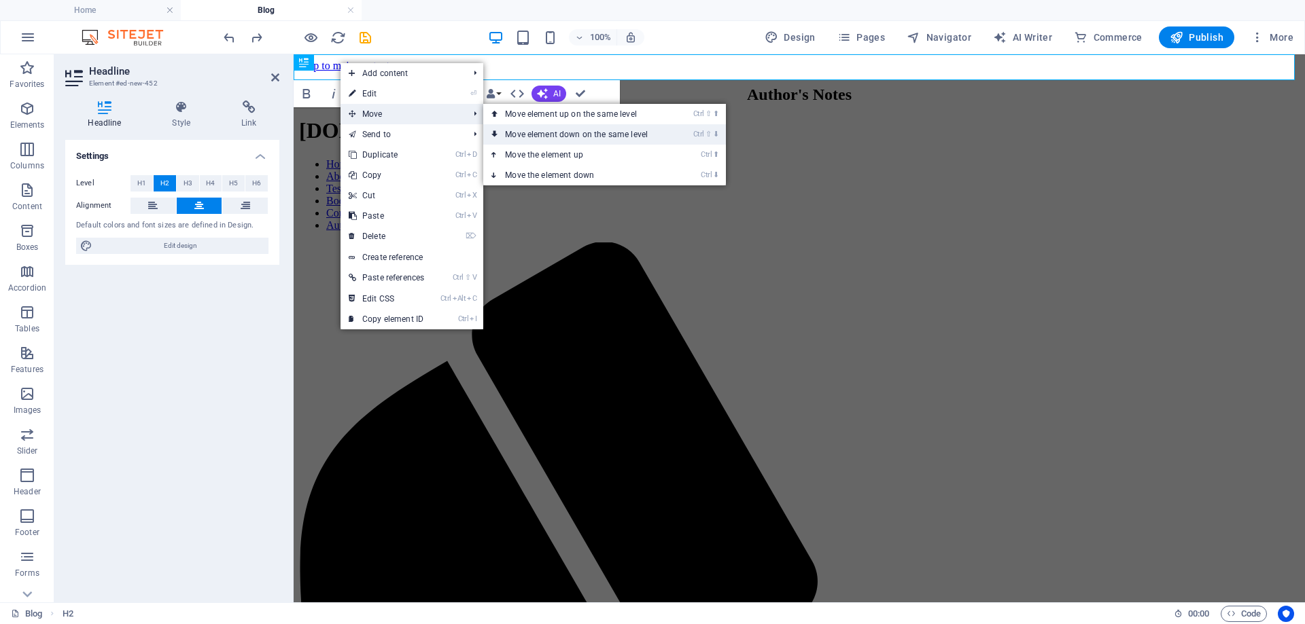
click at [544, 137] on link "Ctrl ⇧ ⬇ Move element down on the same level" at bounding box center [579, 134] width 192 height 20
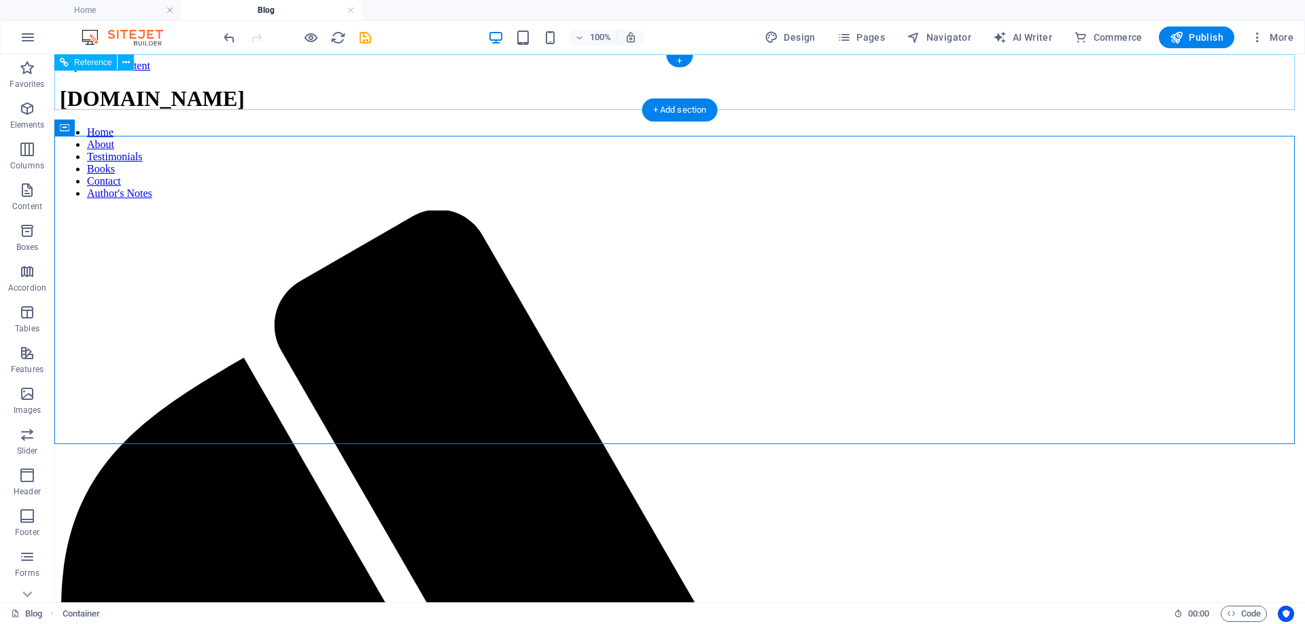
click at [923, 126] on nav "Home About Testimonials Books Contact Author's Notes" at bounding box center [679, 162] width 1239 height 73
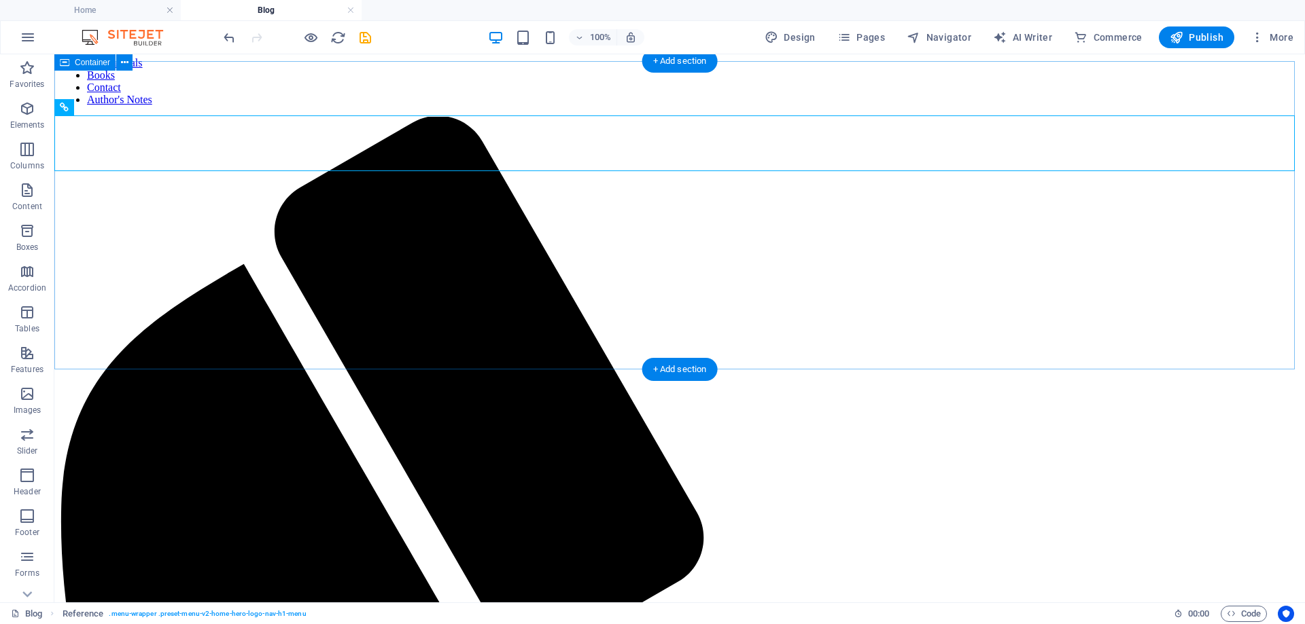
scroll to position [0, 0]
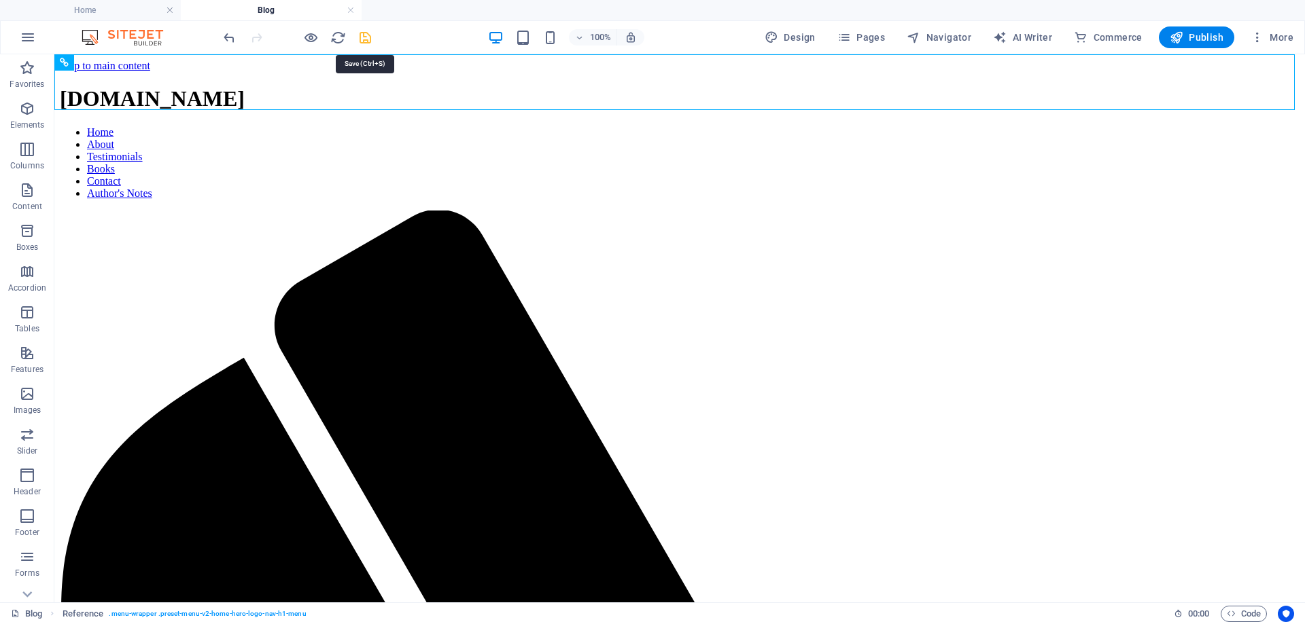
click at [365, 36] on icon "save" at bounding box center [365, 38] width 16 height 16
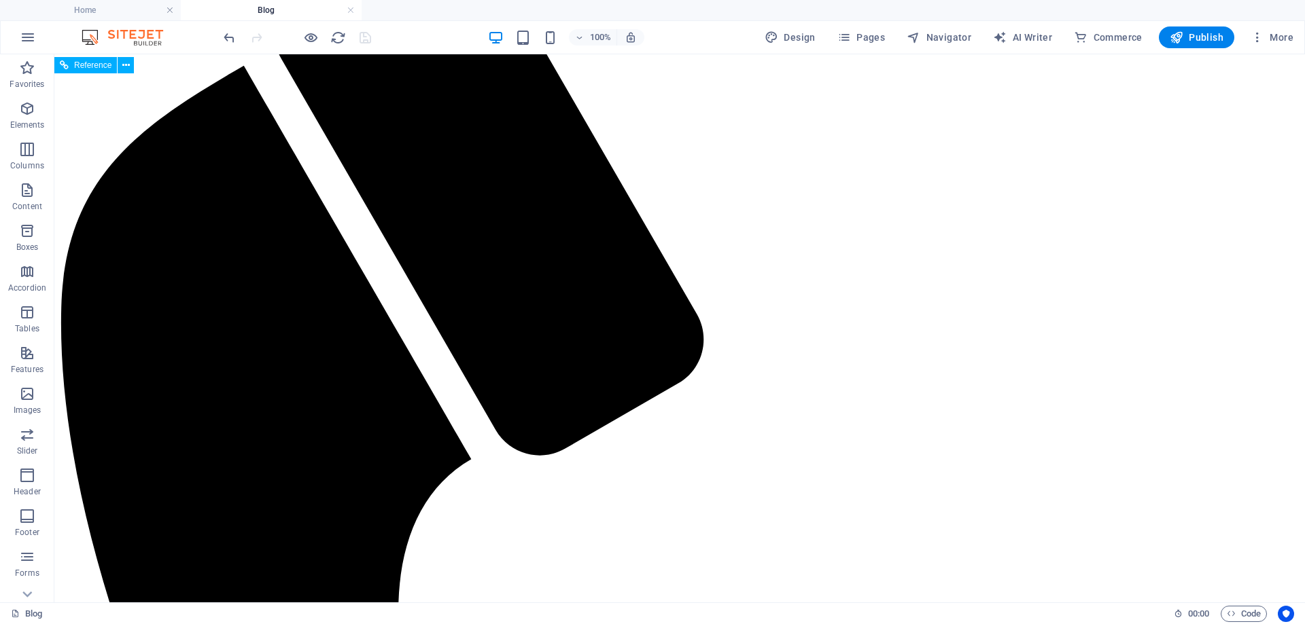
scroll to position [278, 0]
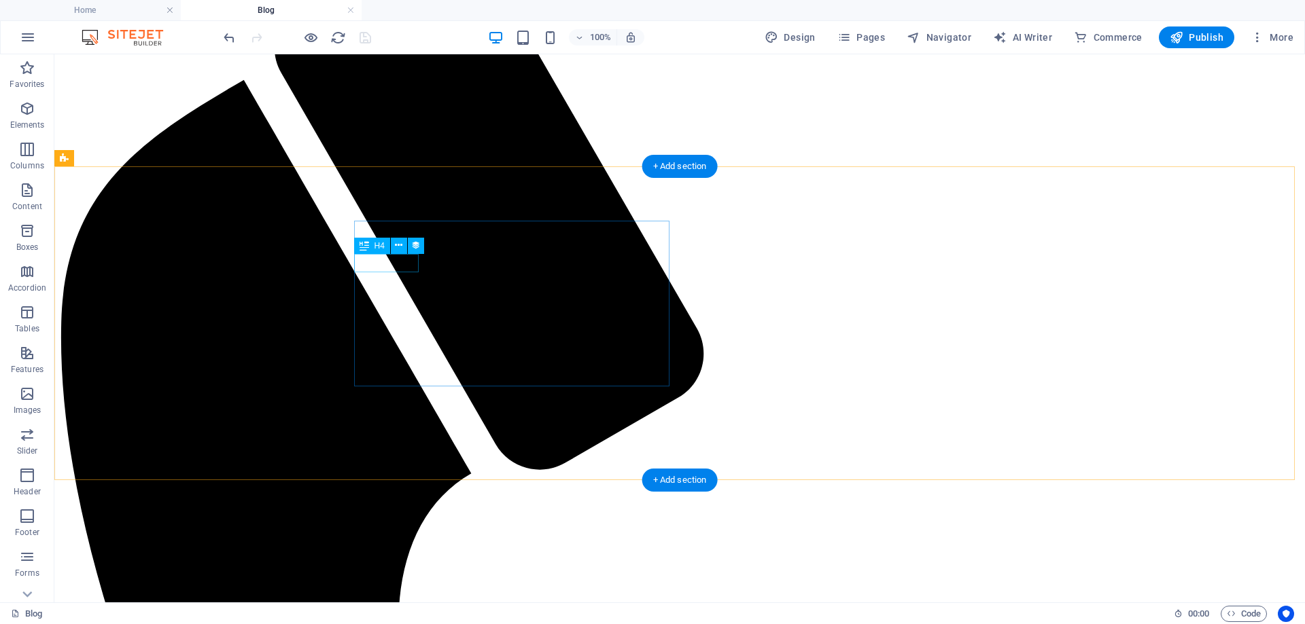
click at [401, 243] on icon at bounding box center [398, 245] width 7 height 14
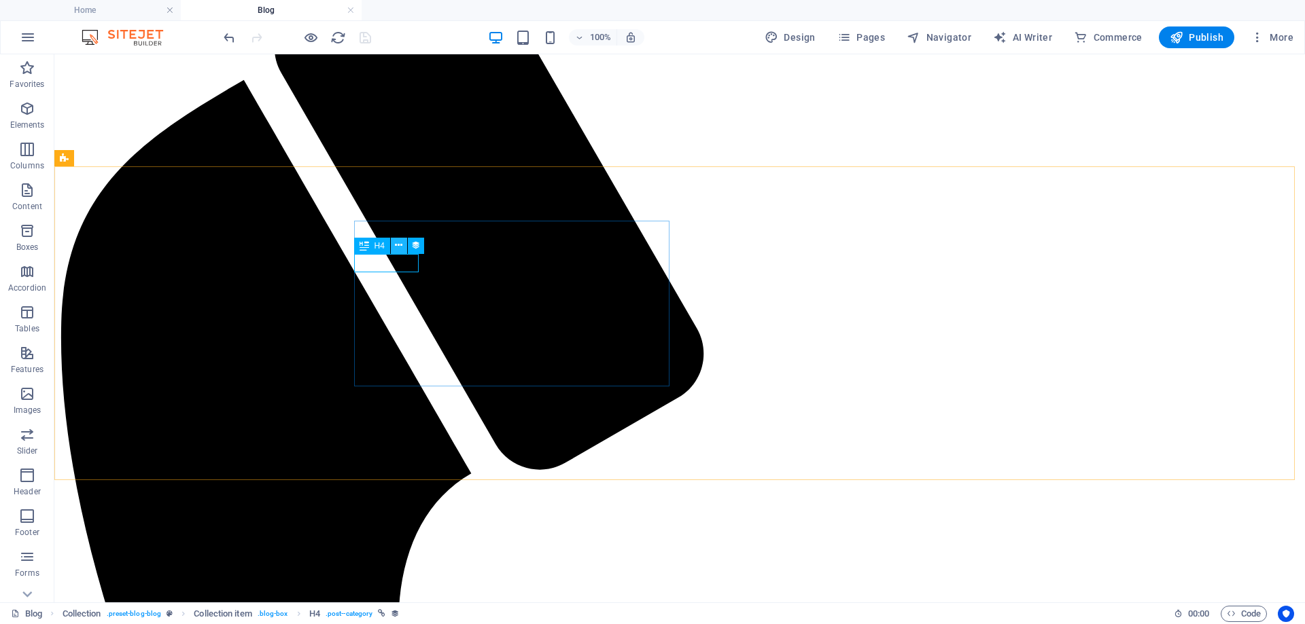
click at [400, 247] on icon at bounding box center [398, 245] width 7 height 14
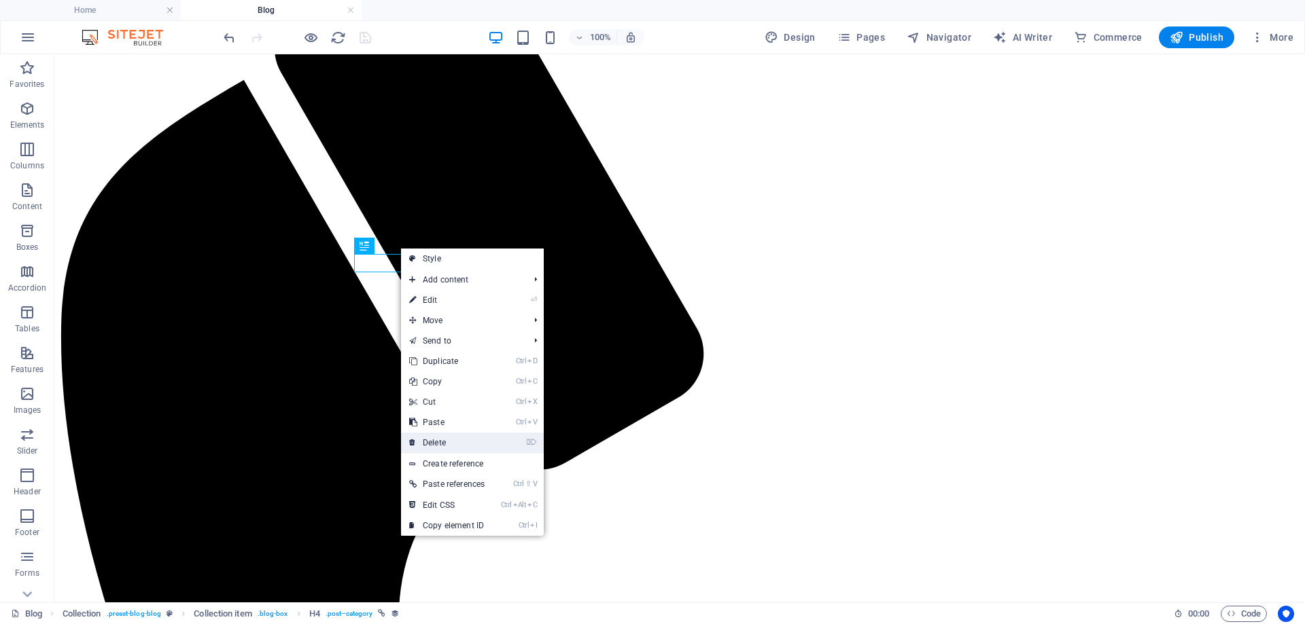
click at [424, 444] on link "⌦ Delete" at bounding box center [447, 443] width 92 height 20
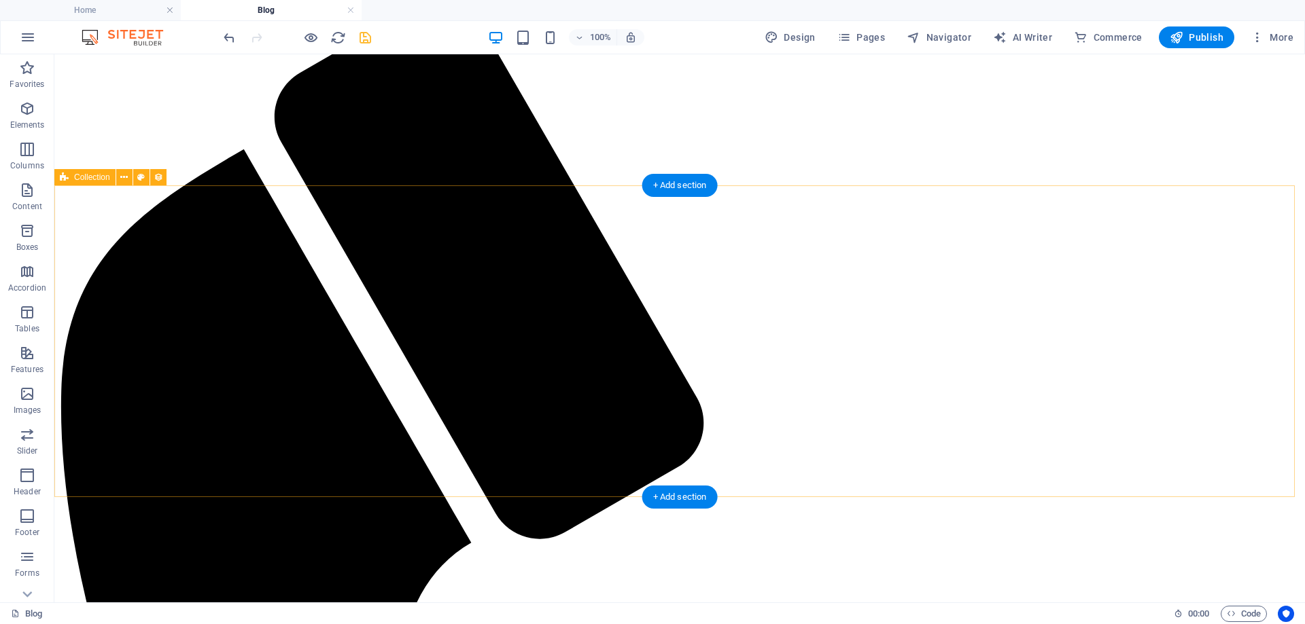
scroll to position [208, 0]
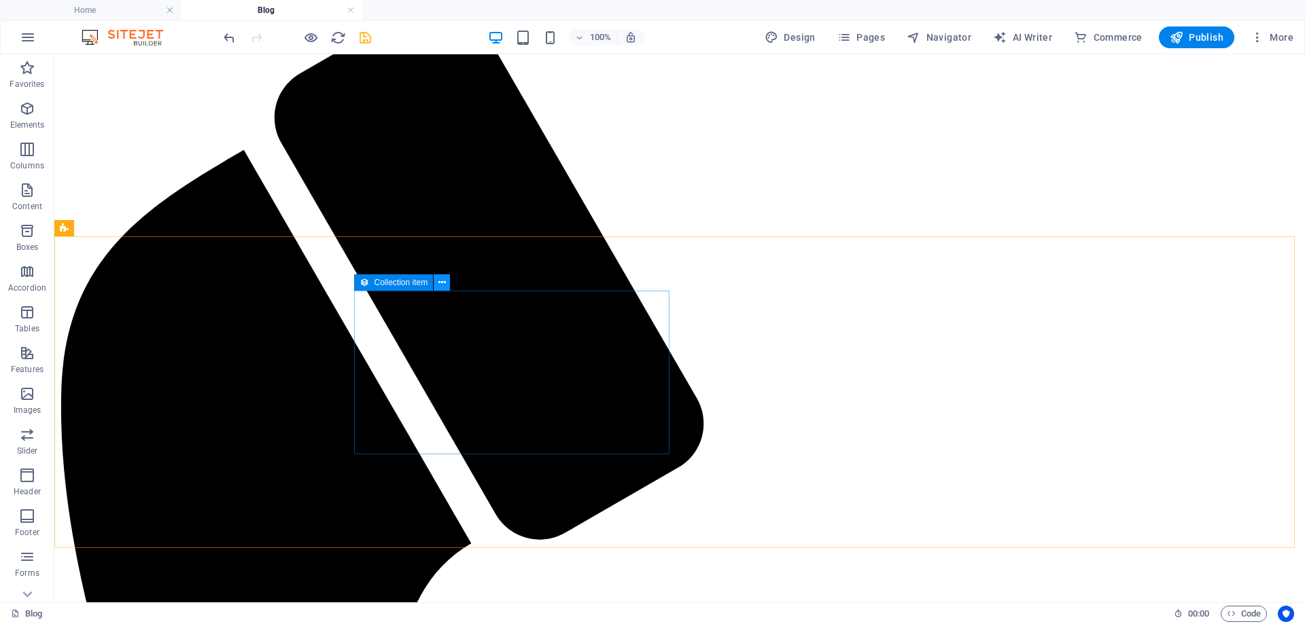
click at [442, 283] on icon at bounding box center [441, 283] width 7 height 14
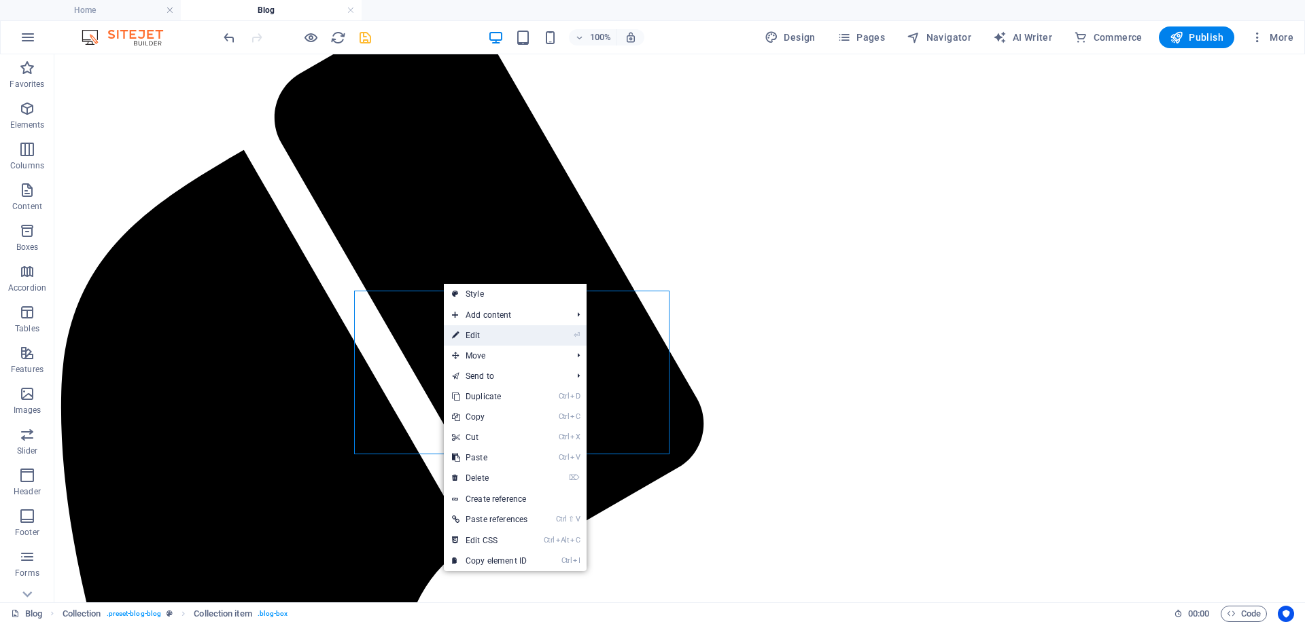
click at [461, 331] on link "⏎ Edit" at bounding box center [490, 335] width 92 height 20
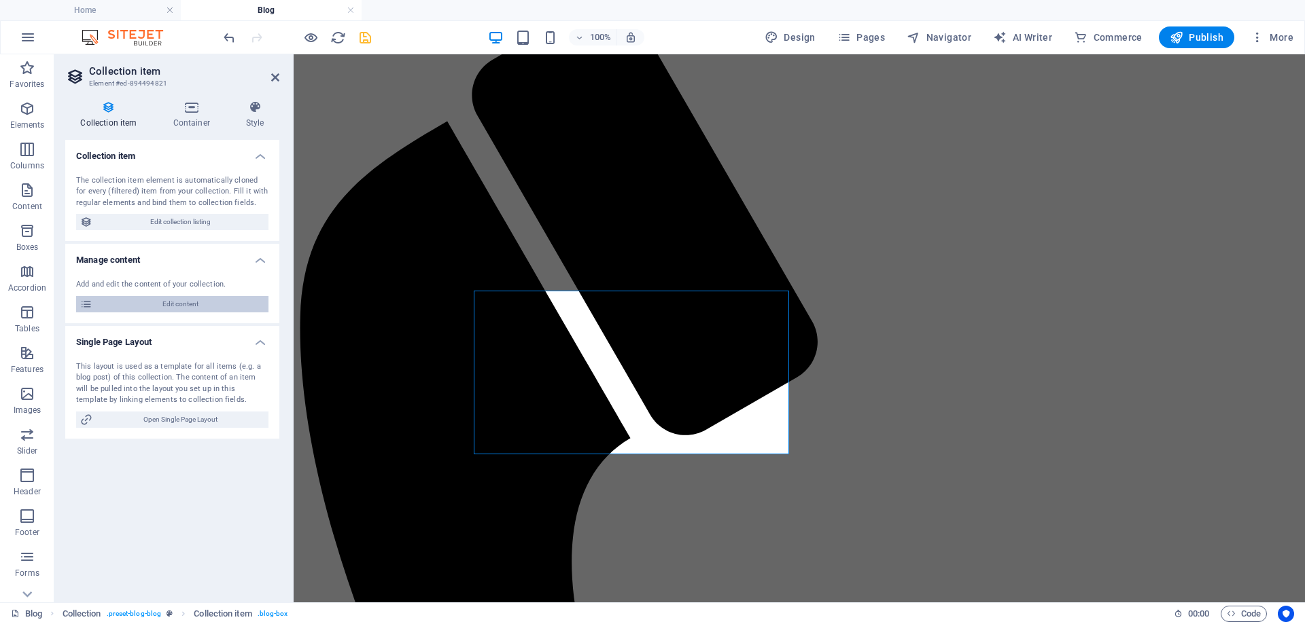
click at [149, 303] on span "Edit content" at bounding box center [180, 304] width 168 height 16
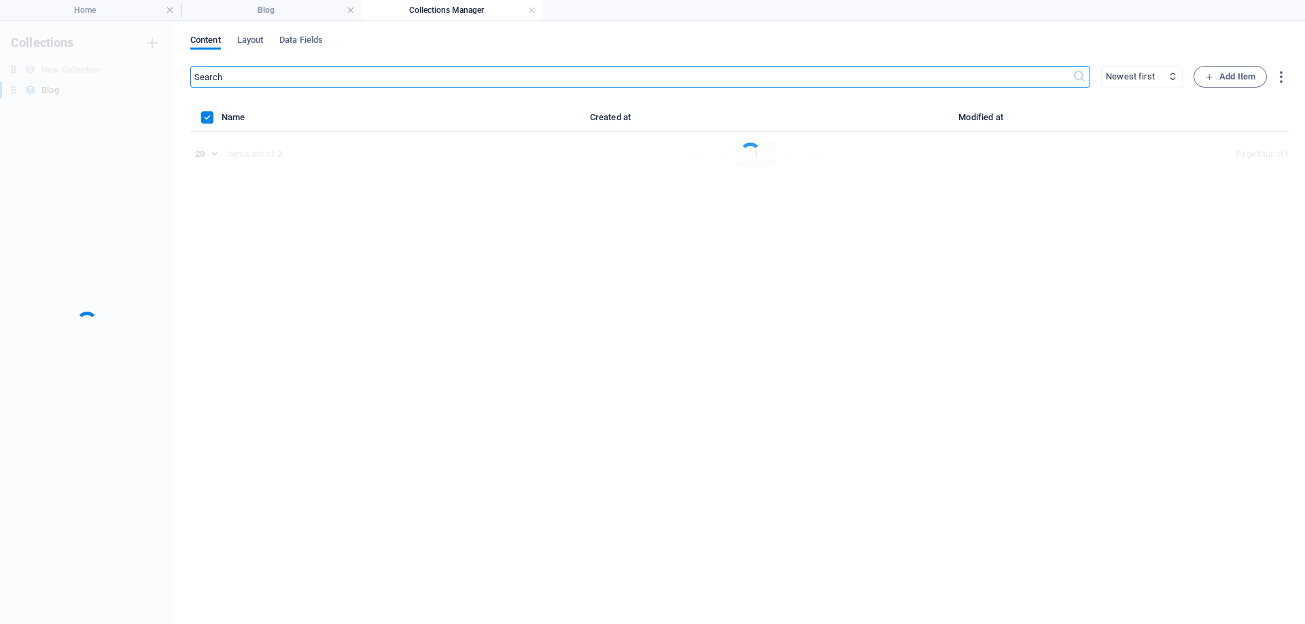
scroll to position [0, 0]
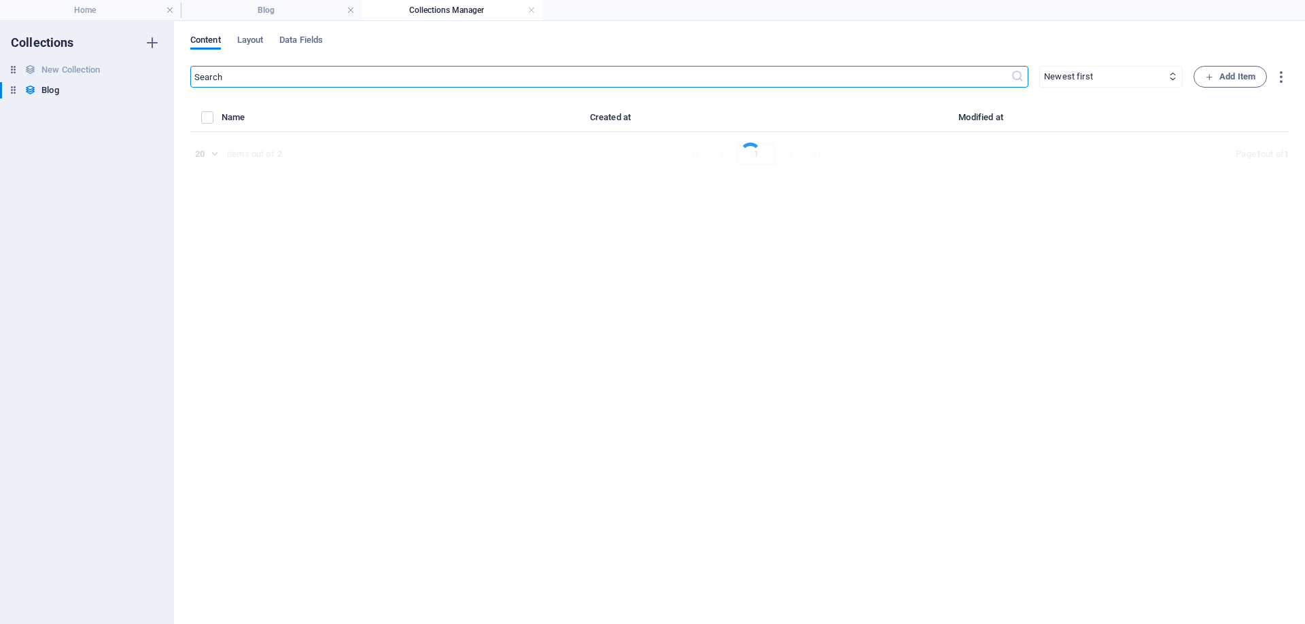
select select "Category 2"
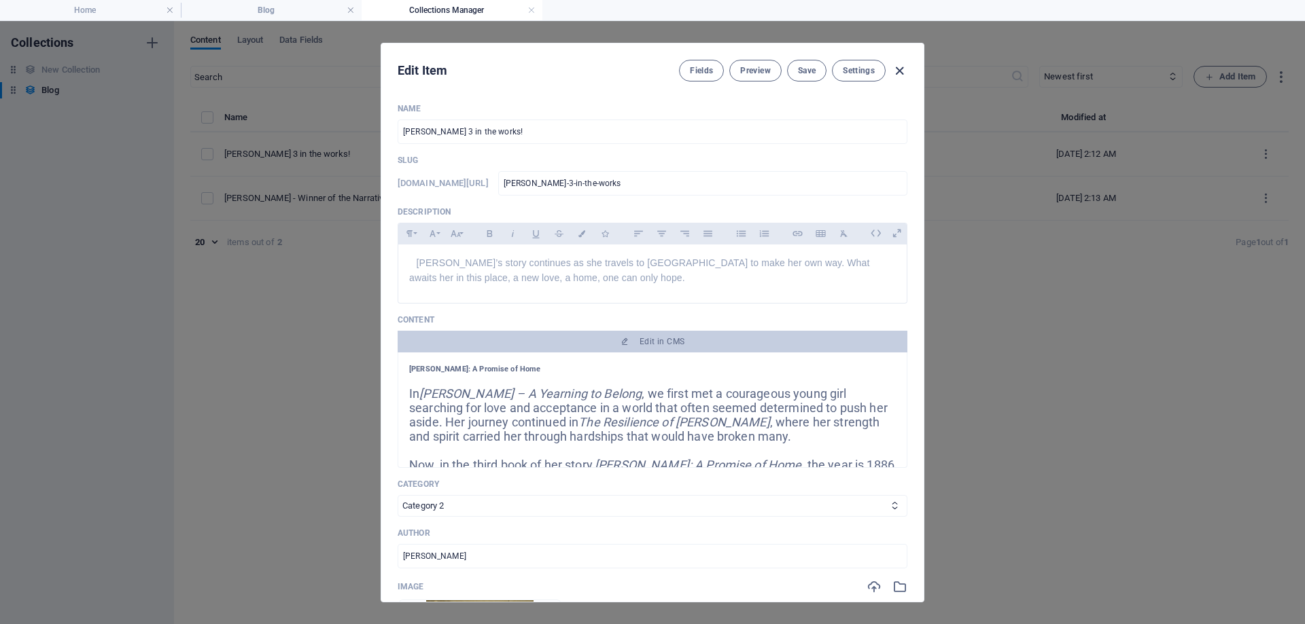
click at [903, 73] on icon "button" at bounding box center [899, 71] width 16 height 16
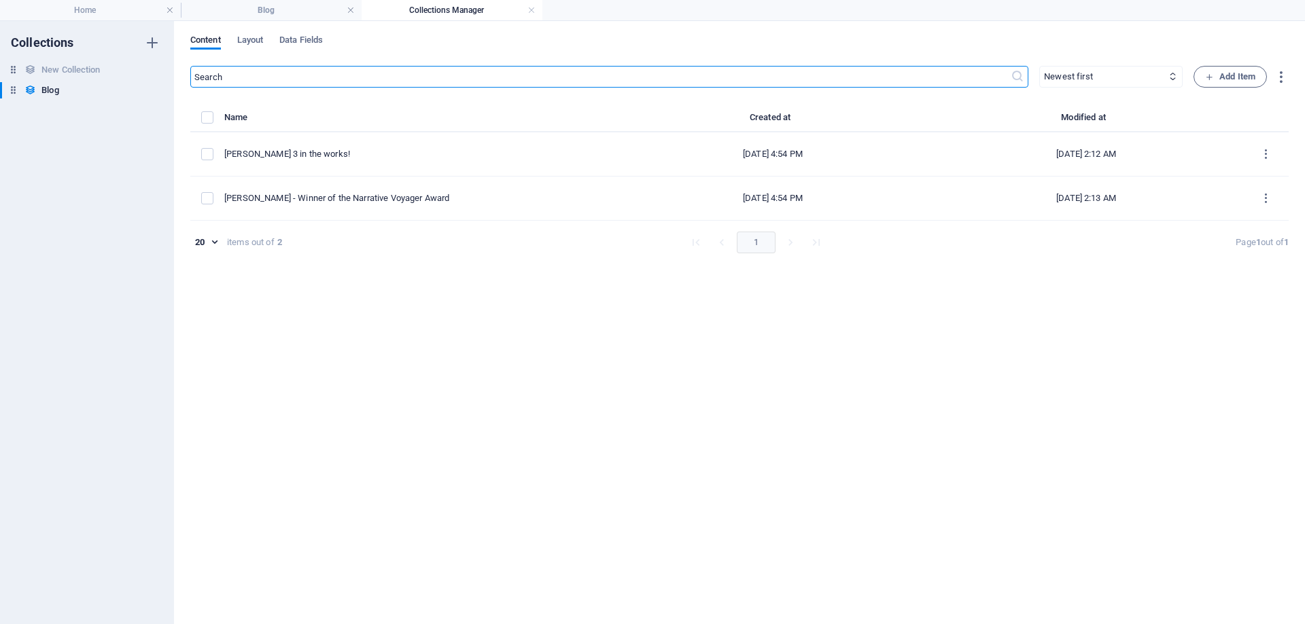
type input "2025-09-01"
type input "ginny-3-in-the-works"
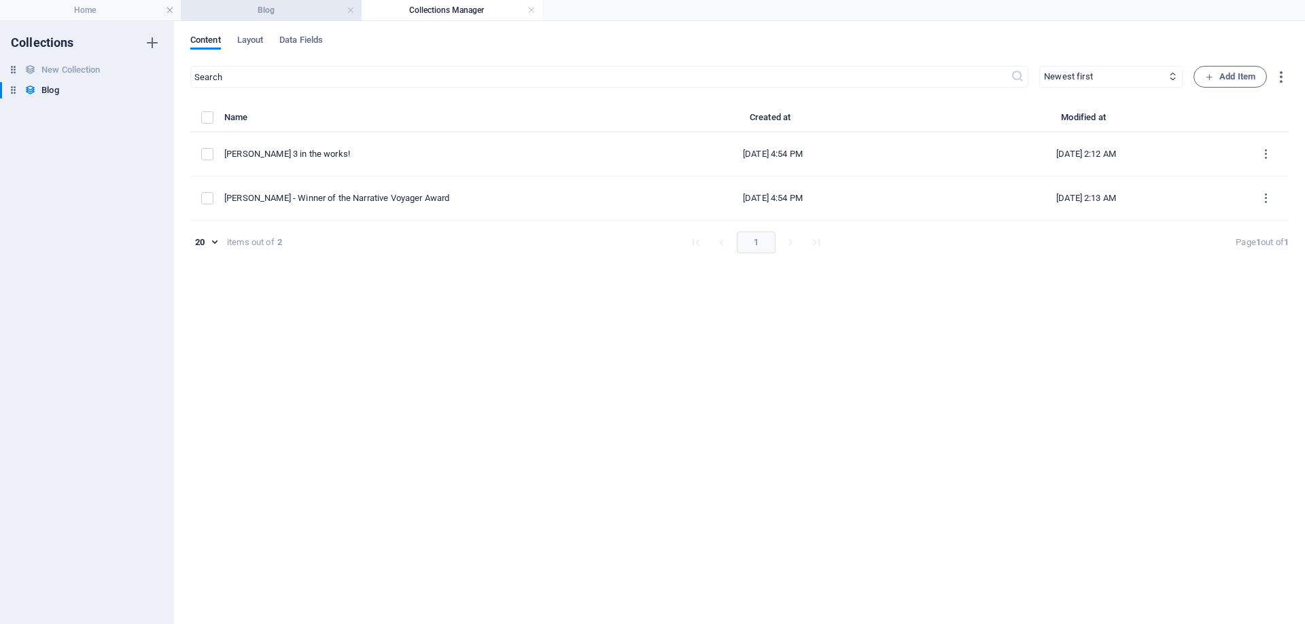
click at [316, 9] on h4 "Blog" at bounding box center [271, 10] width 181 height 15
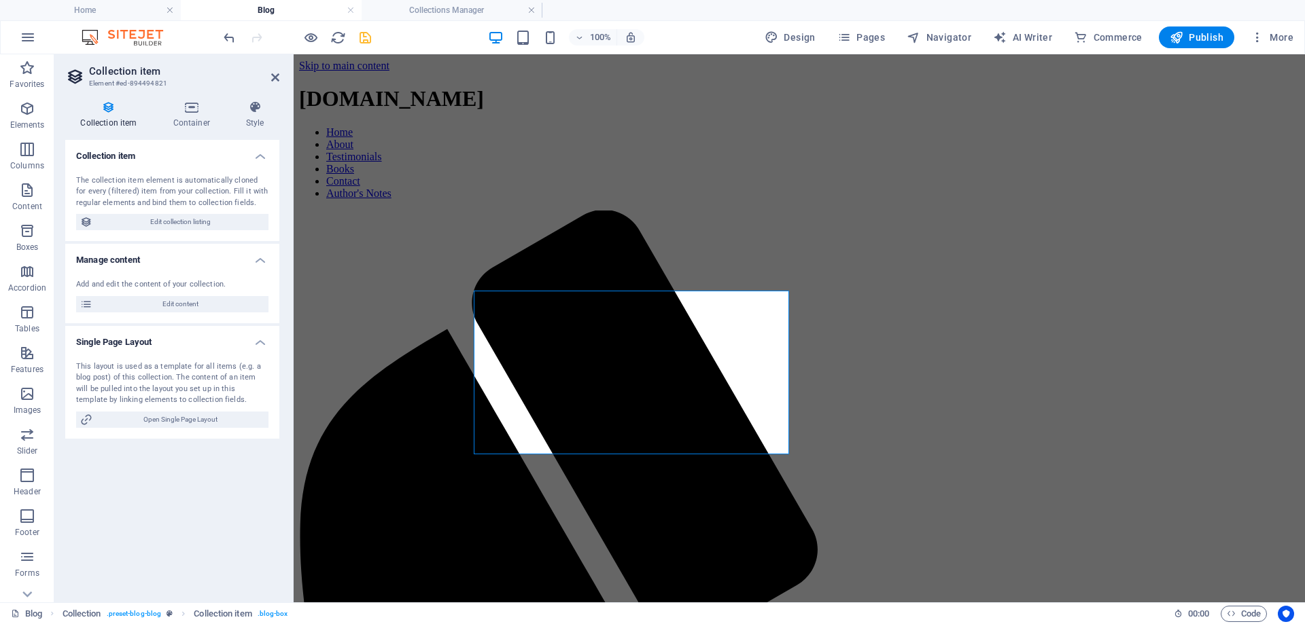
scroll to position [208, 0]
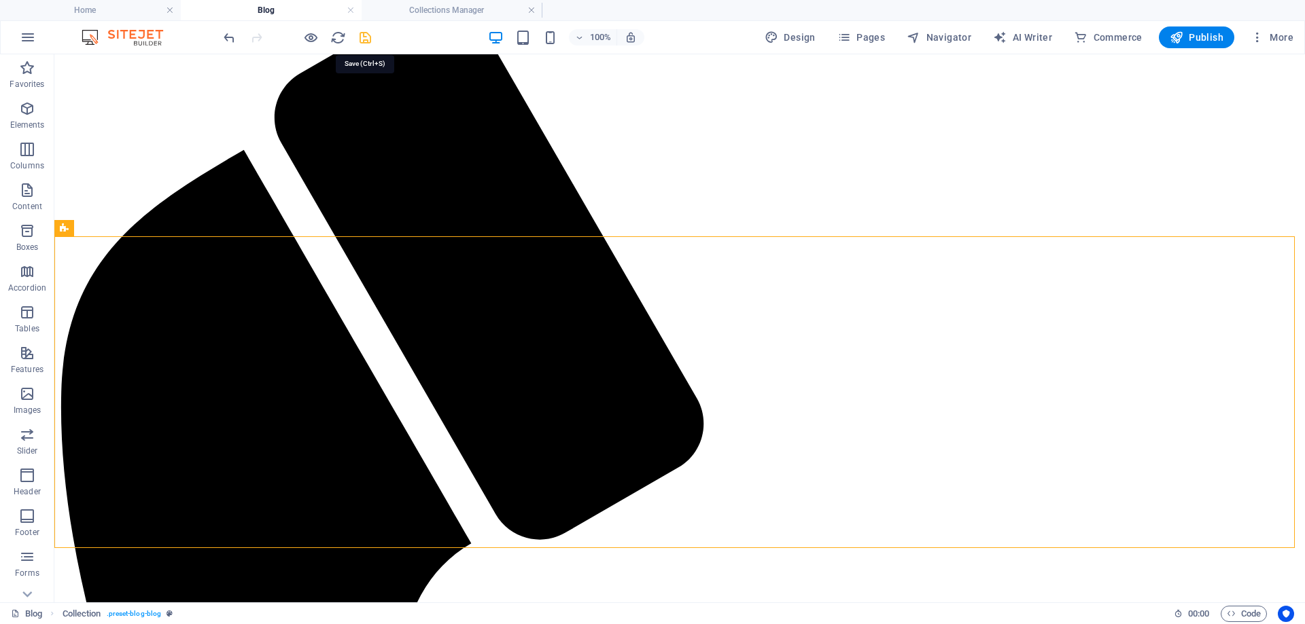
click at [368, 39] on icon "save" at bounding box center [365, 38] width 16 height 16
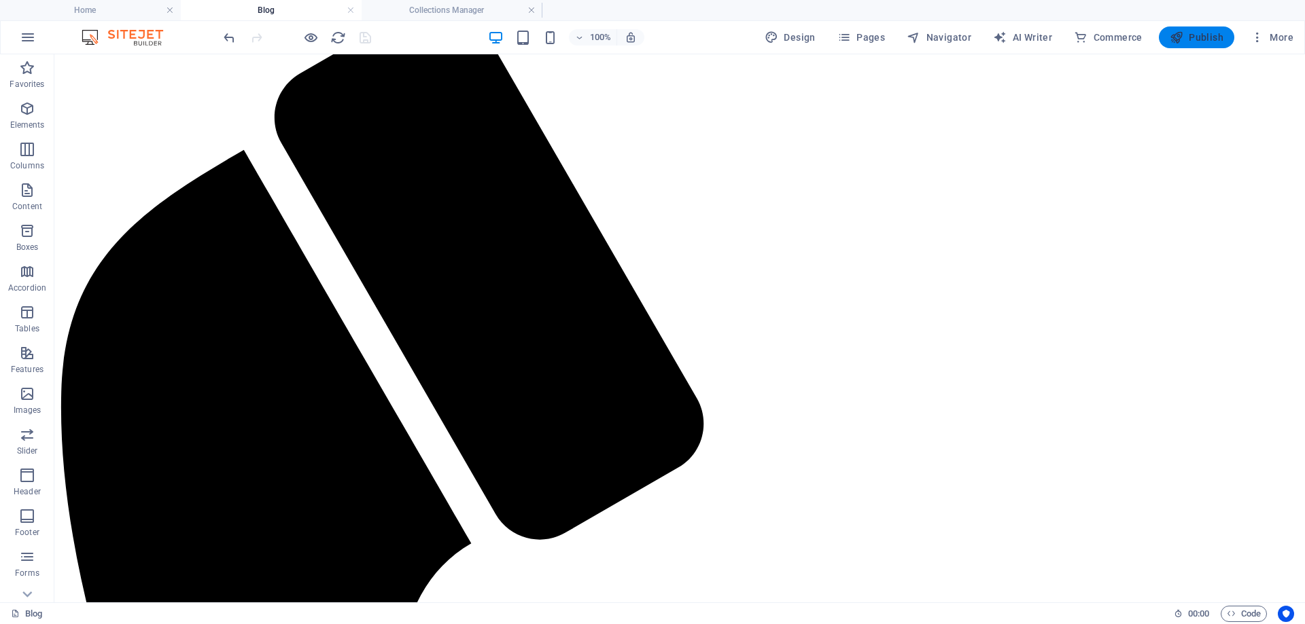
click at [1207, 43] on span "Publish" at bounding box center [1196, 38] width 54 height 14
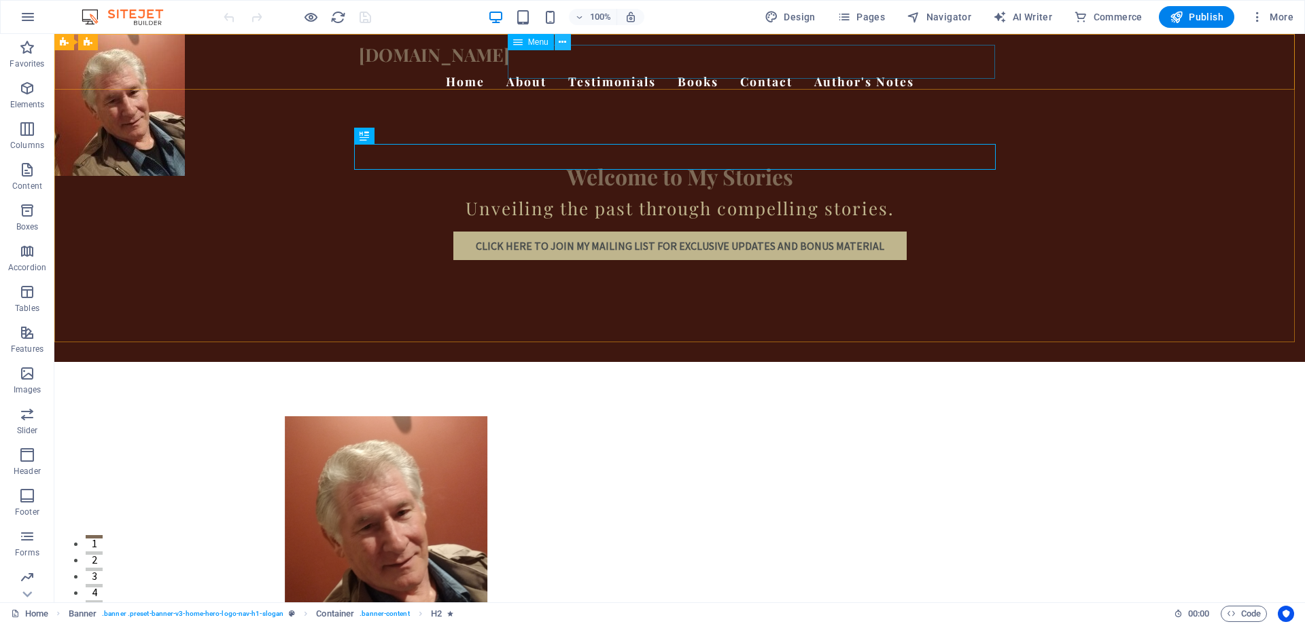
click at [563, 44] on icon at bounding box center [561, 42] width 7 height 14
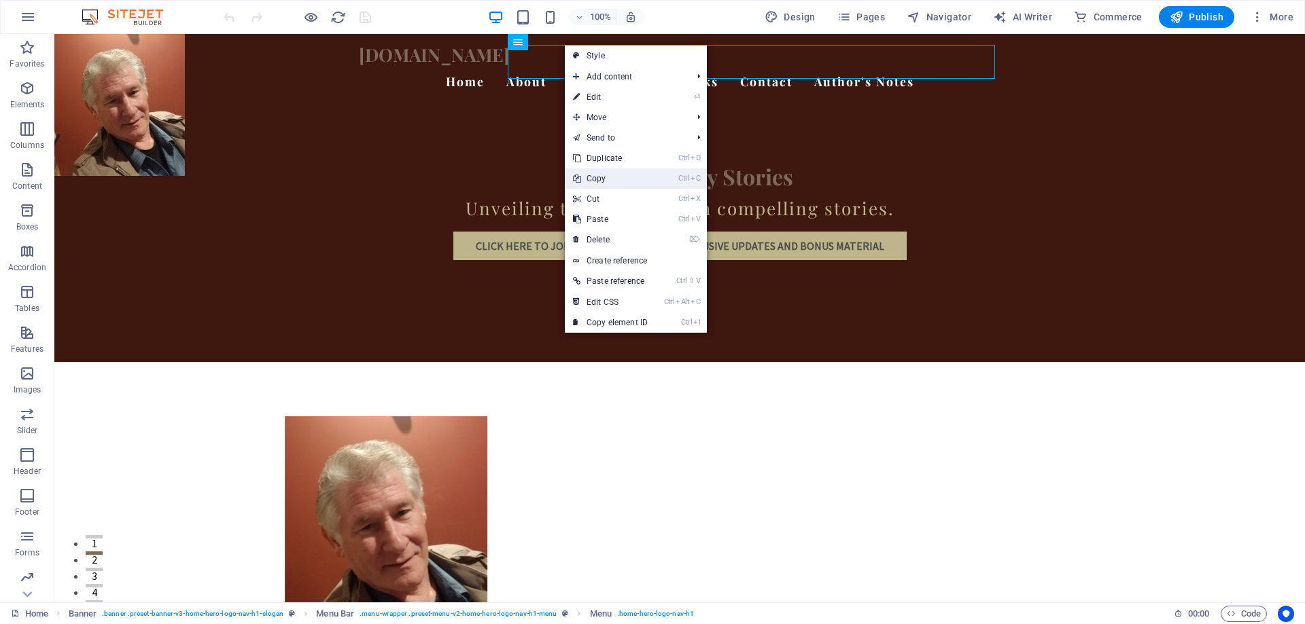
click at [586, 177] on link "Ctrl C Copy" at bounding box center [610, 179] width 91 height 20
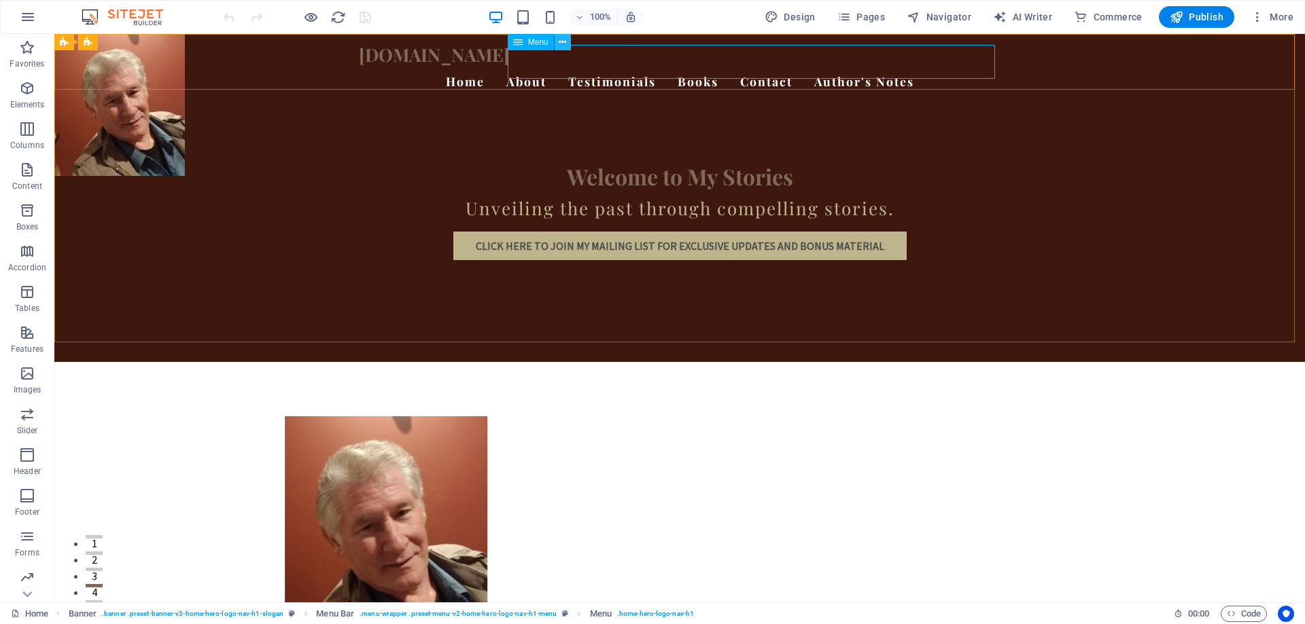
click at [565, 42] on icon at bounding box center [561, 42] width 7 height 14
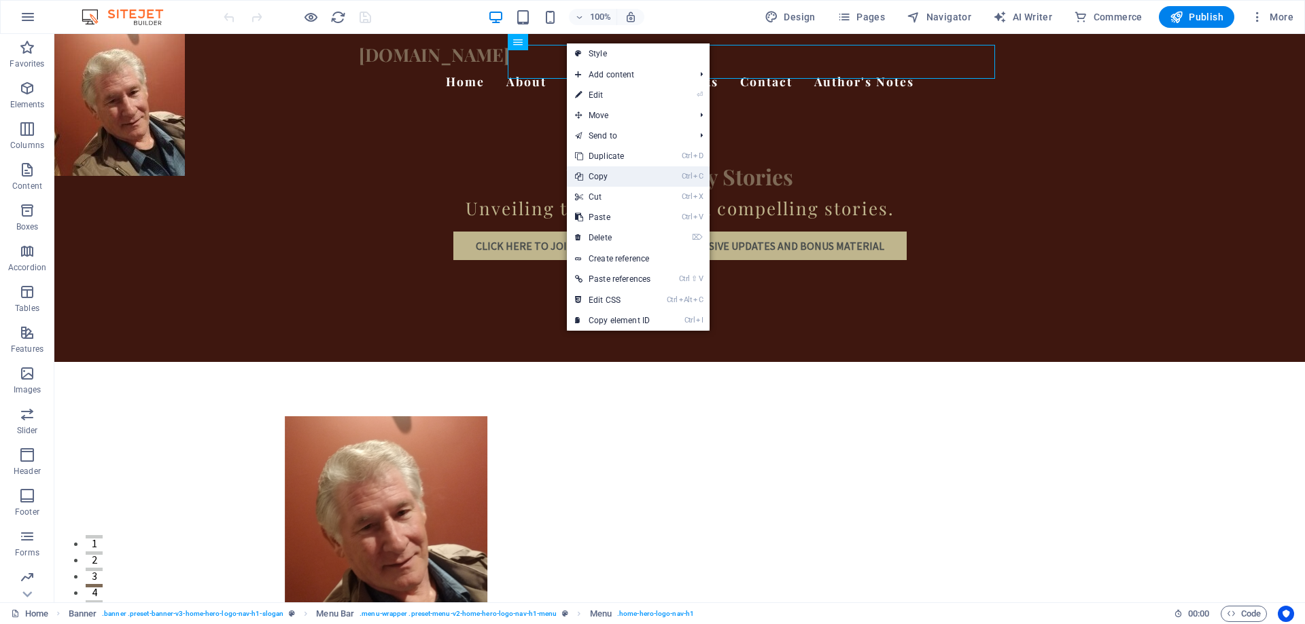
click at [600, 173] on link "Ctrl C Copy" at bounding box center [613, 176] width 92 height 20
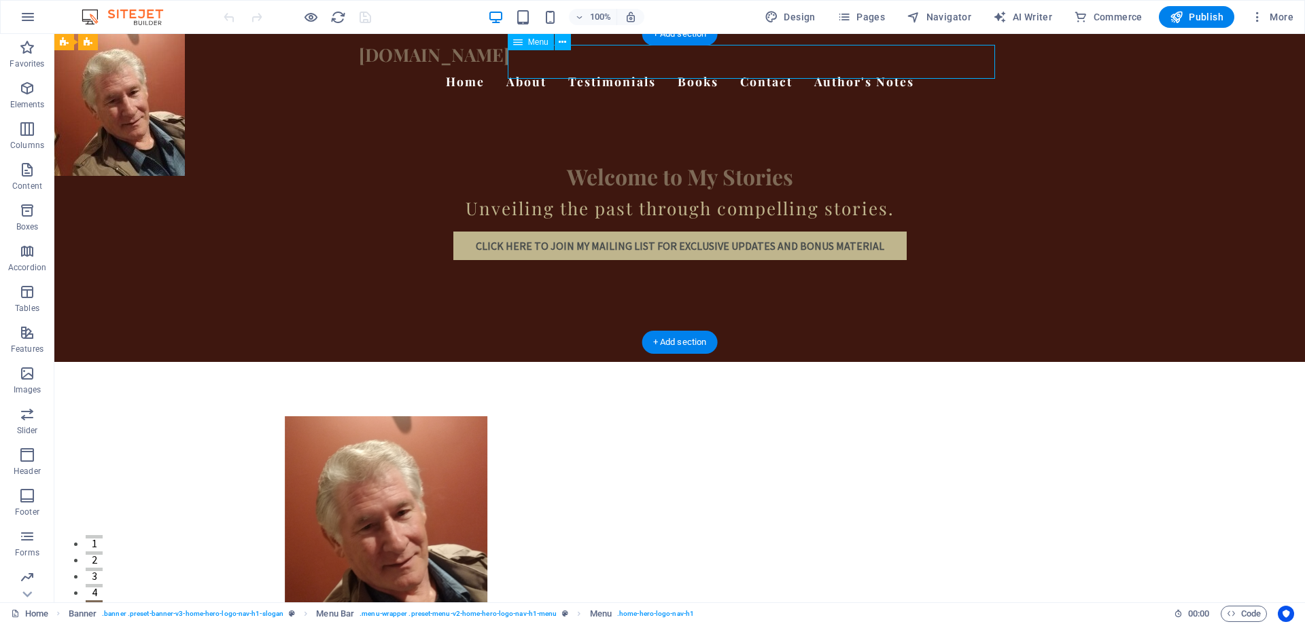
drag, startPoint x: 991, startPoint y: 46, endPoint x: 605, endPoint y: 84, distance: 387.8
click at [551, 65] on nav "Home About Testimonials Books Contact Author's Notes" at bounding box center [679, 82] width 641 height 34
click at [560, 41] on icon at bounding box center [561, 42] width 7 height 14
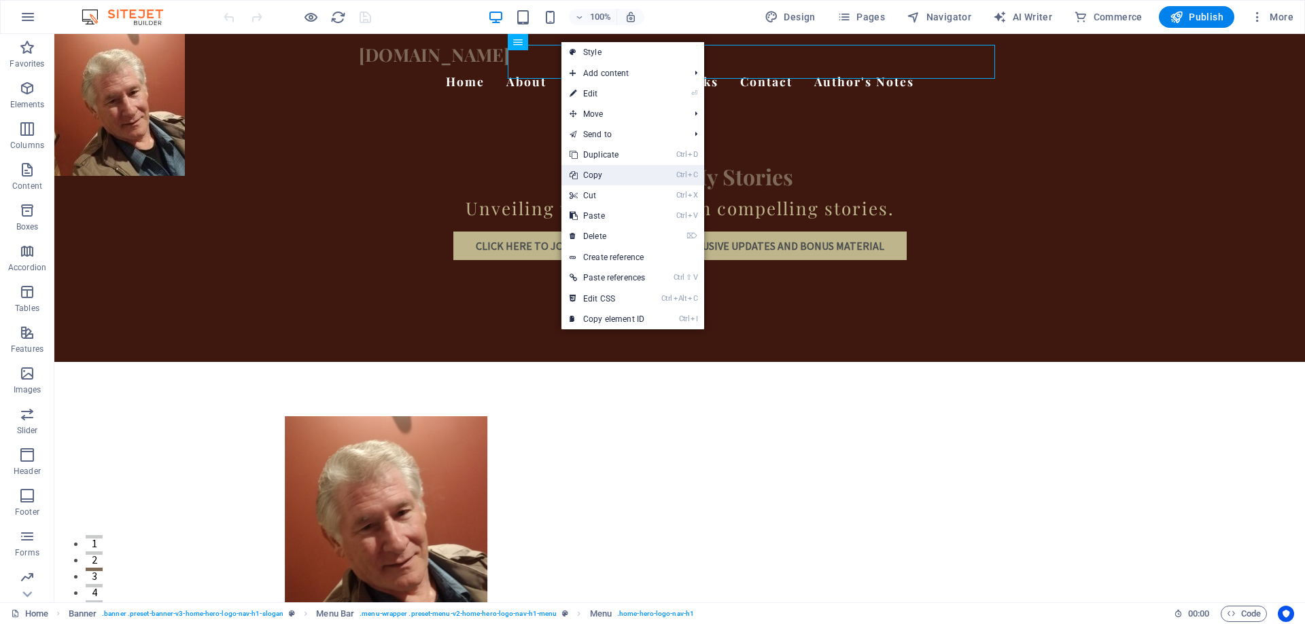
click at [587, 174] on link "Ctrl C Copy" at bounding box center [607, 175] width 92 height 20
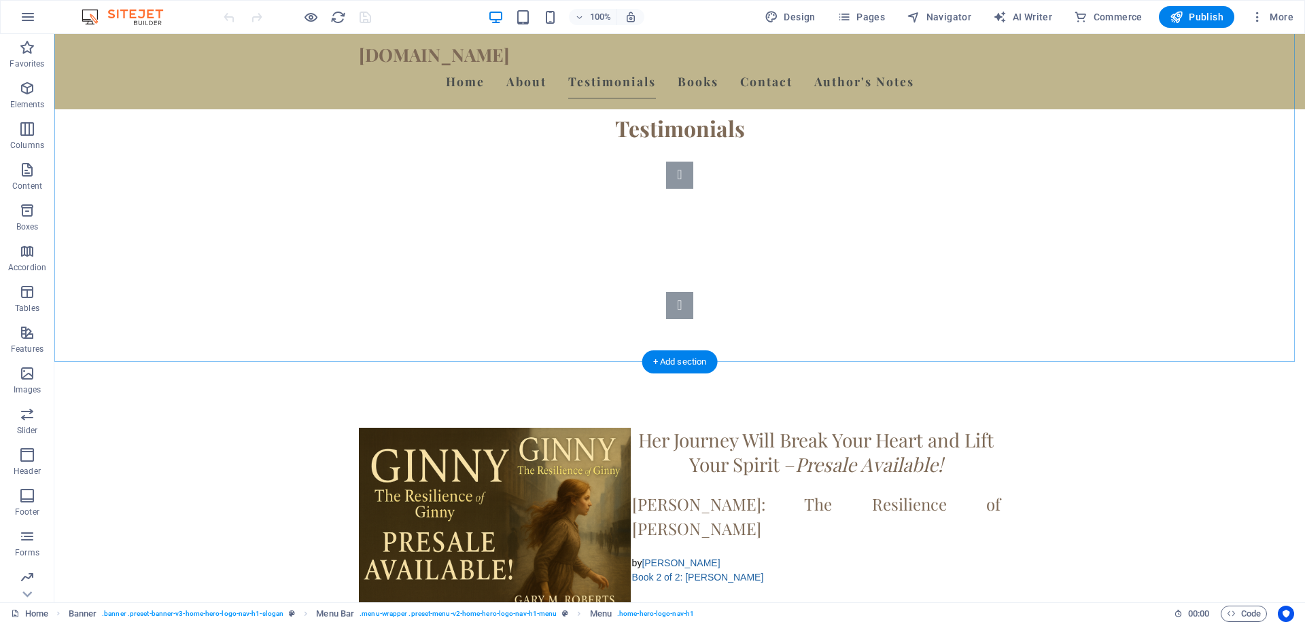
scroll to position [2817, 0]
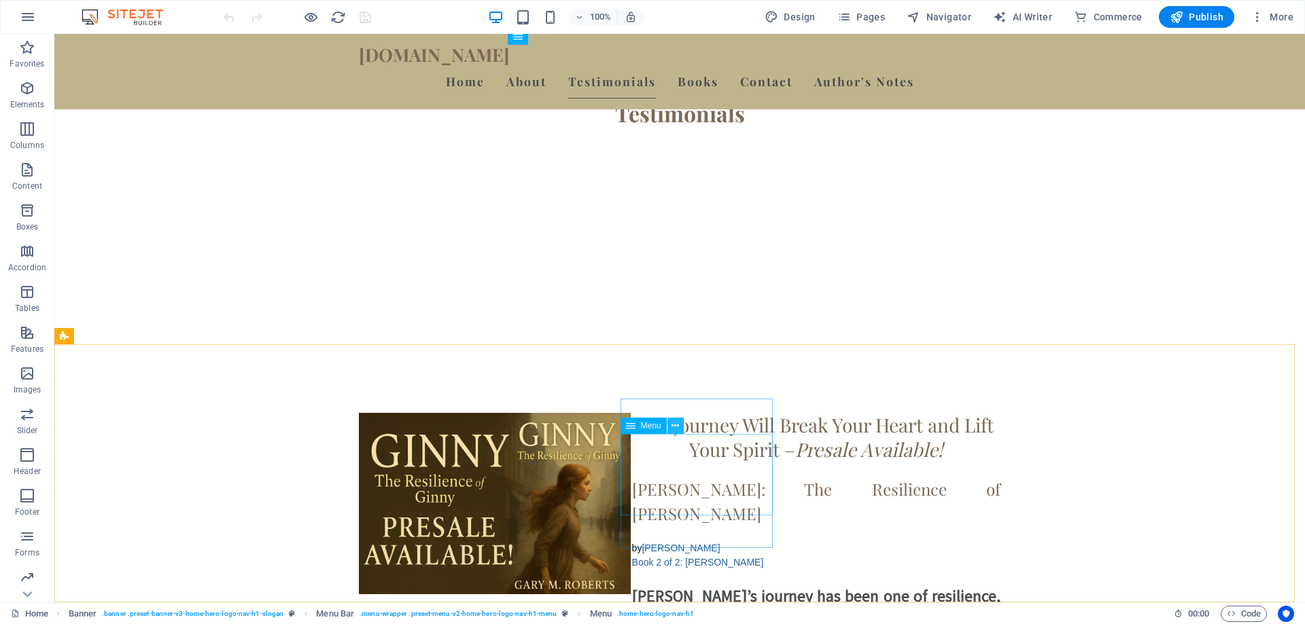
click at [671, 422] on button at bounding box center [675, 426] width 16 height 16
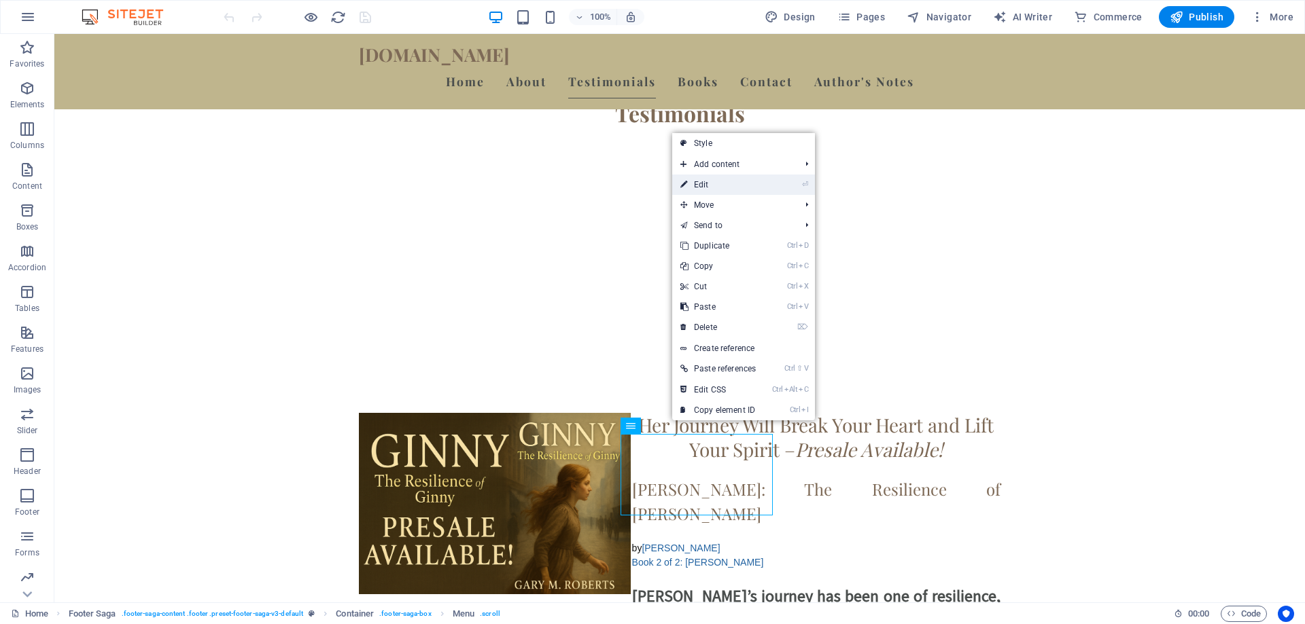
click at [749, 186] on link "⏎ Edit" at bounding box center [718, 185] width 92 height 20
select select
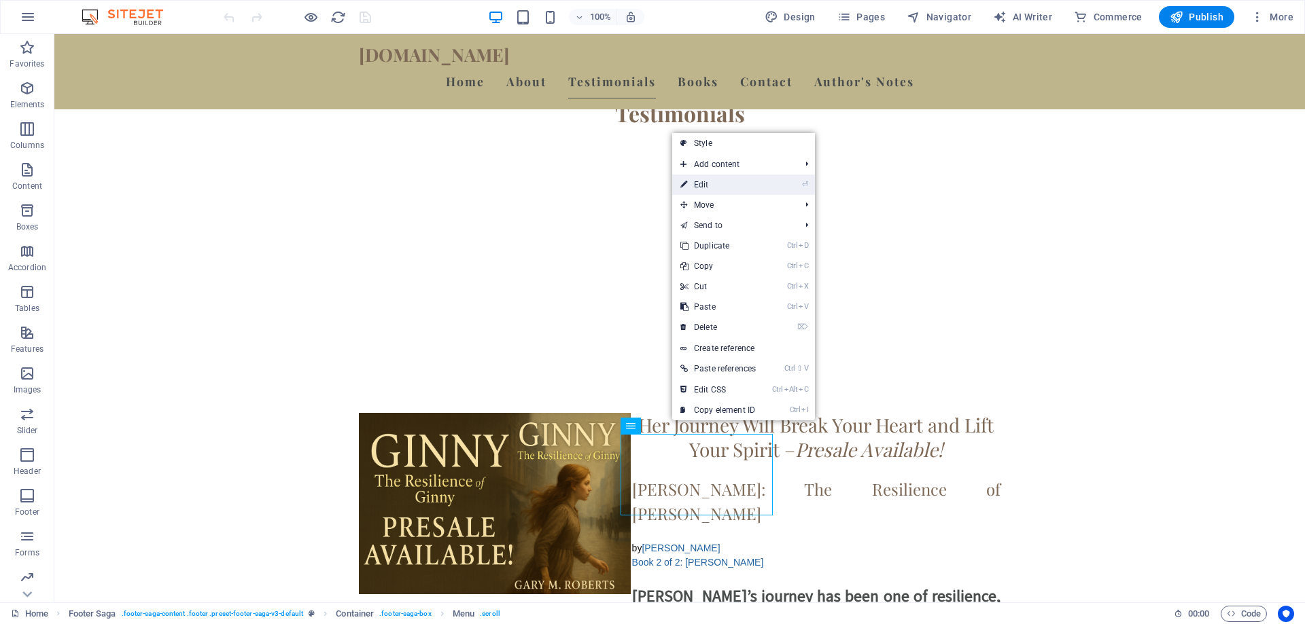
select select
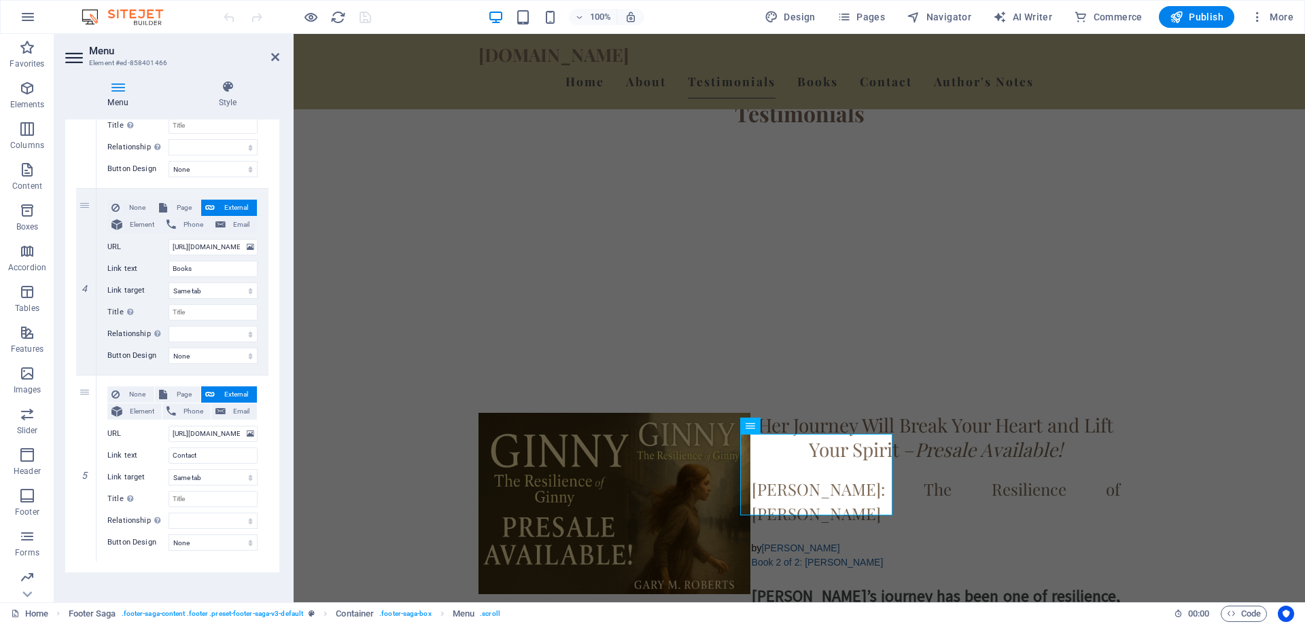
scroll to position [628, 0]
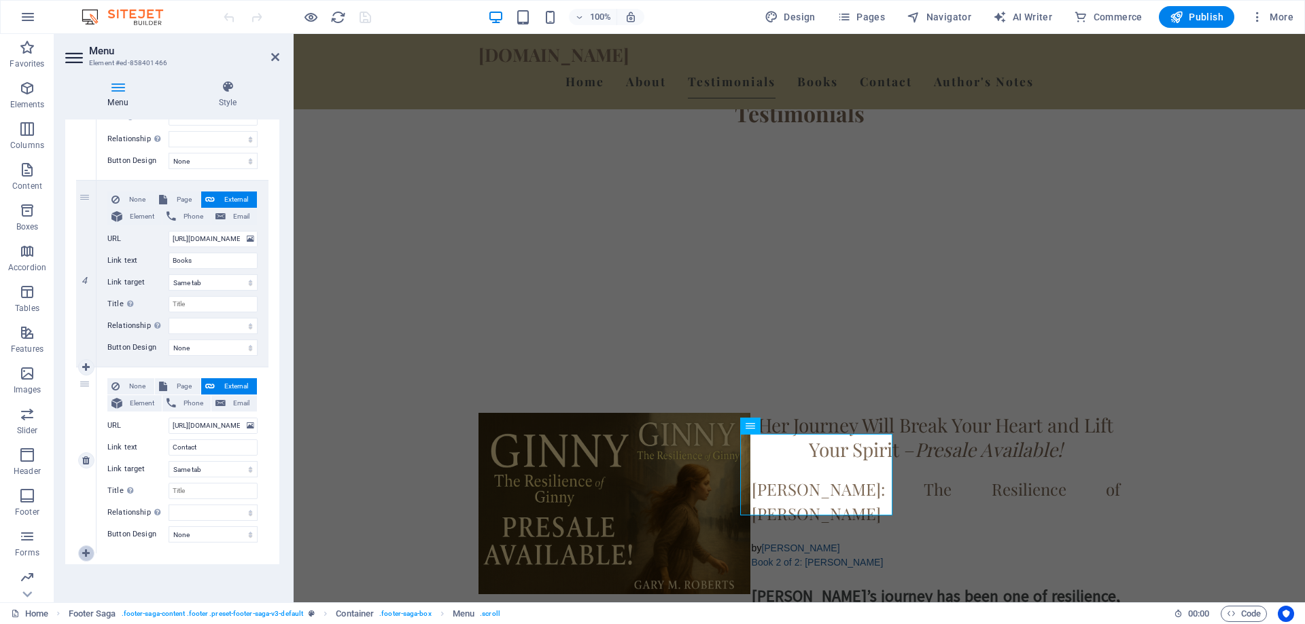
click at [88, 555] on icon at bounding box center [85, 554] width 7 height 10
select select
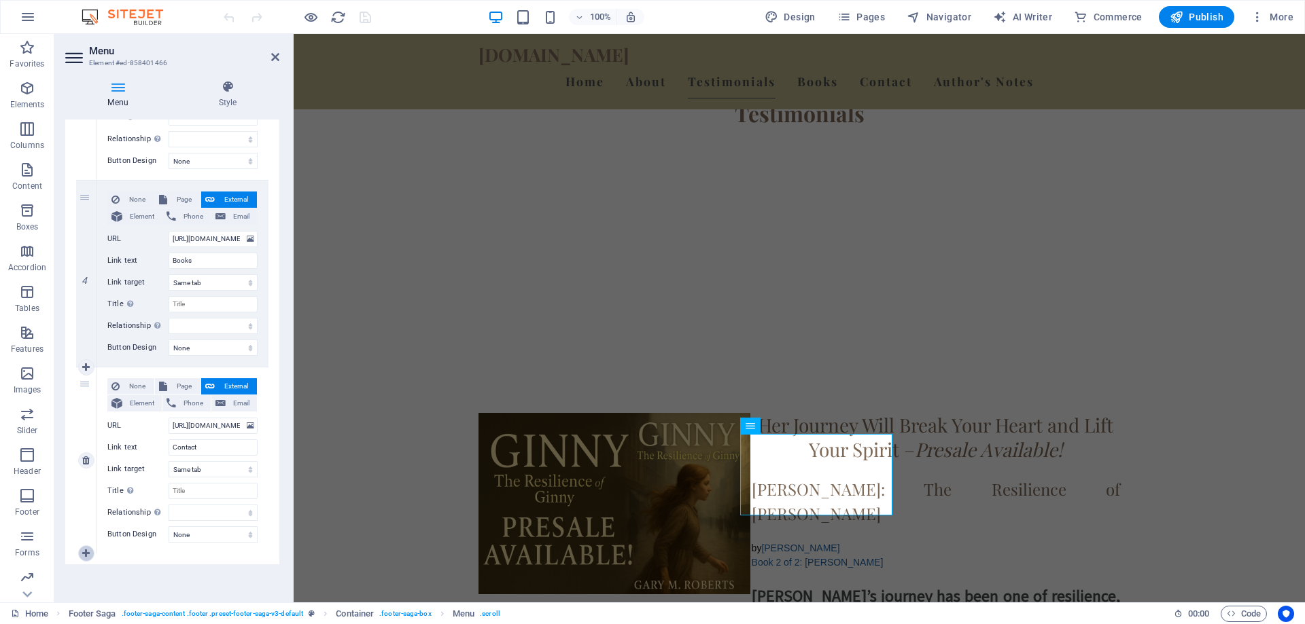
select select
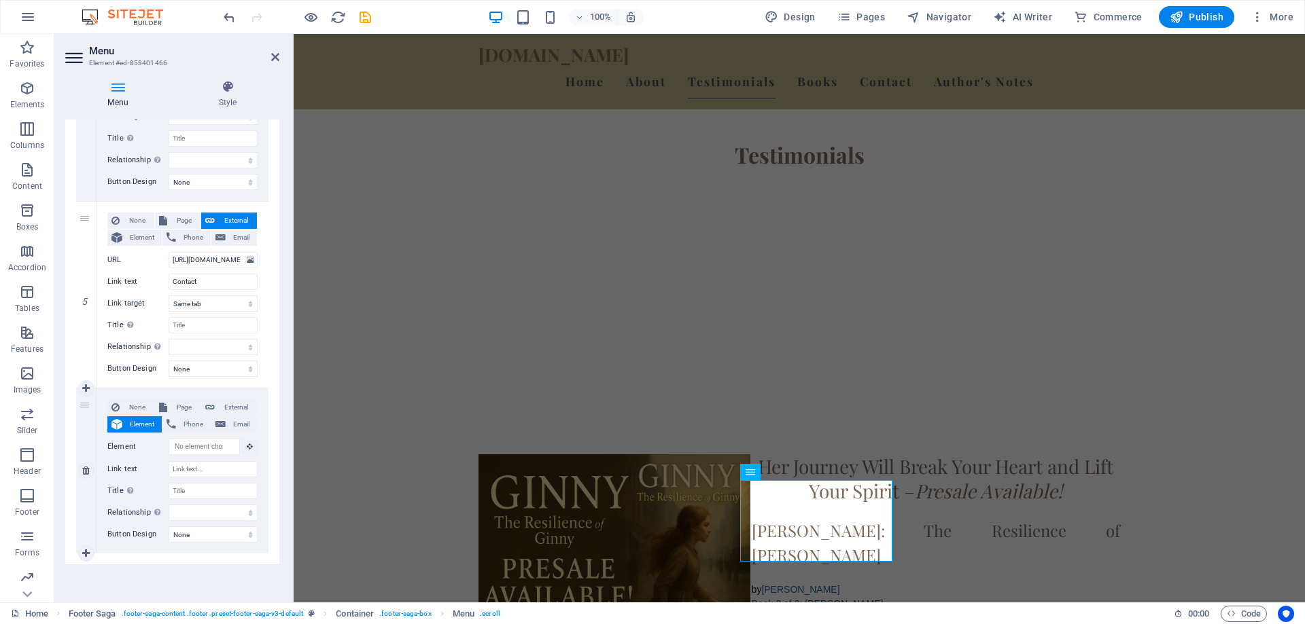
scroll to position [2761, 0]
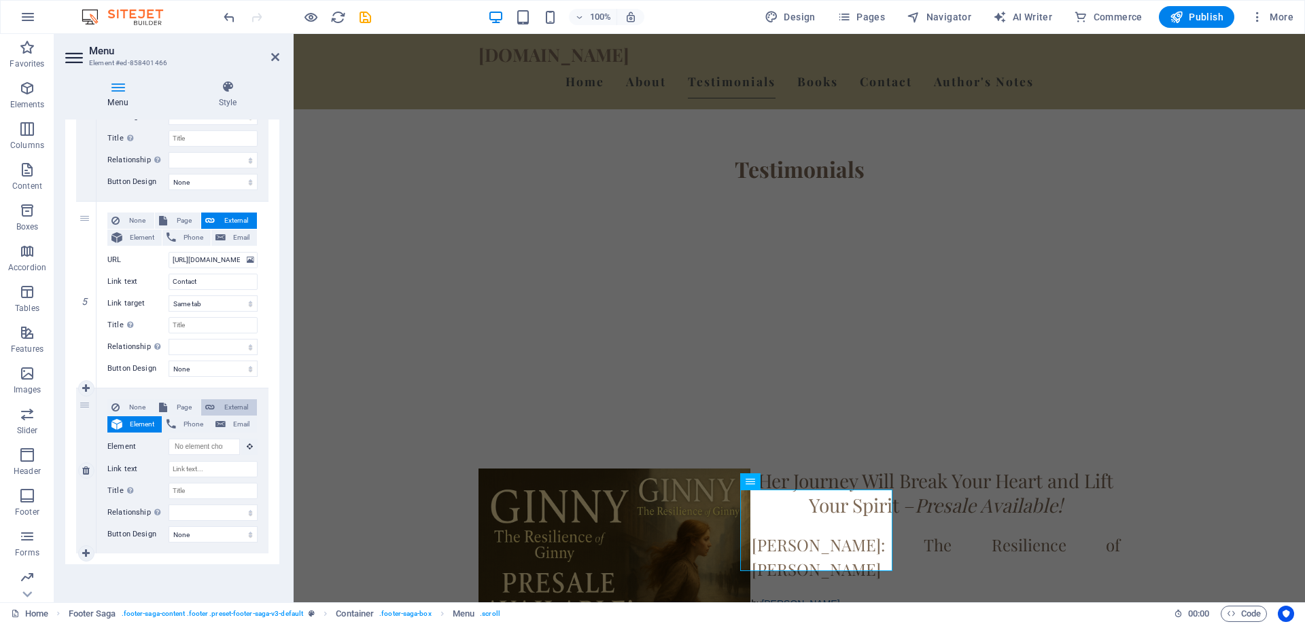
click at [228, 405] on span "External" at bounding box center [236, 408] width 34 height 16
select select
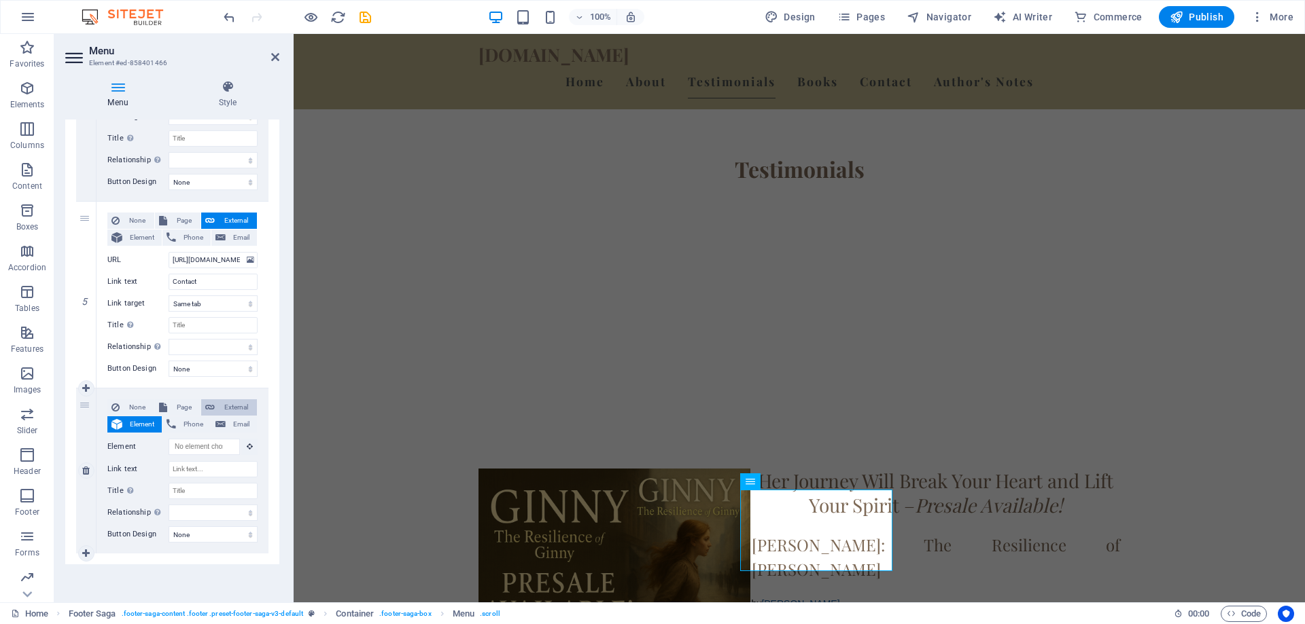
select select
select select "blank"
select select
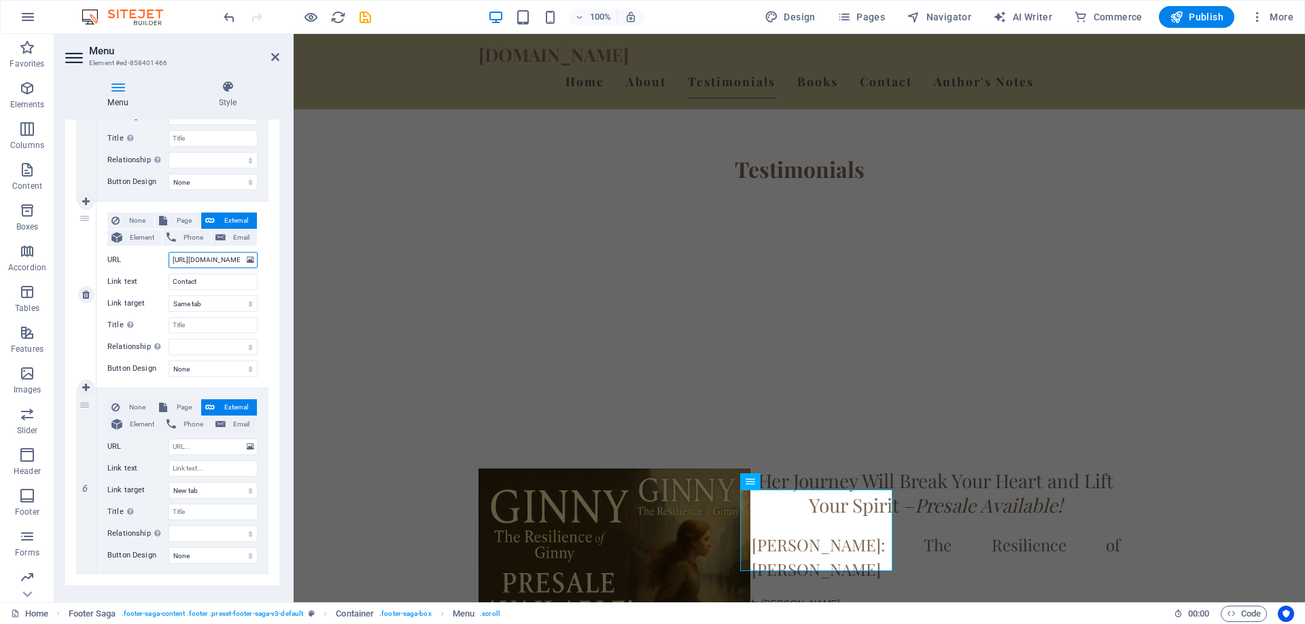
click at [223, 257] on input "[URL][DOMAIN_NAME]" at bounding box center [213, 260] width 89 height 16
click at [223, 256] on input "[URL][DOMAIN_NAME]" at bounding box center [213, 260] width 89 height 16
drag, startPoint x: 466, startPoint y: 295, endPoint x: 302, endPoint y: 270, distance: 165.6
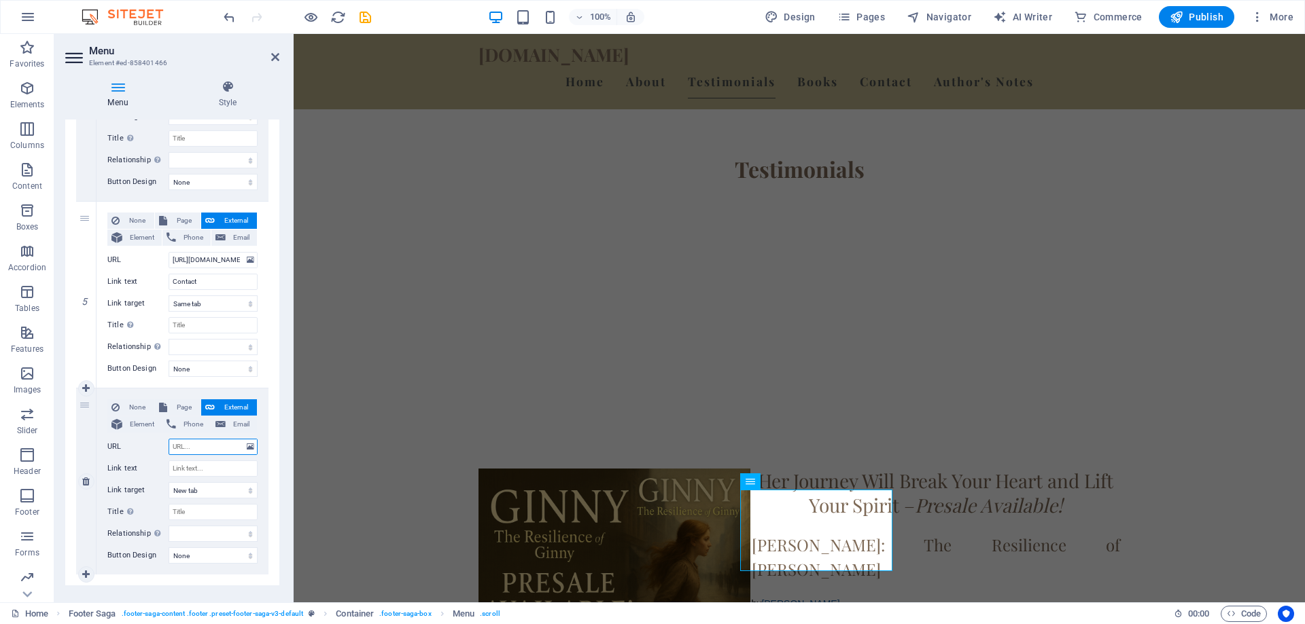
click at [202, 447] on input "URL" at bounding box center [213, 447] width 89 height 16
type input "[URL][DOMAIN_NAME]"
select select
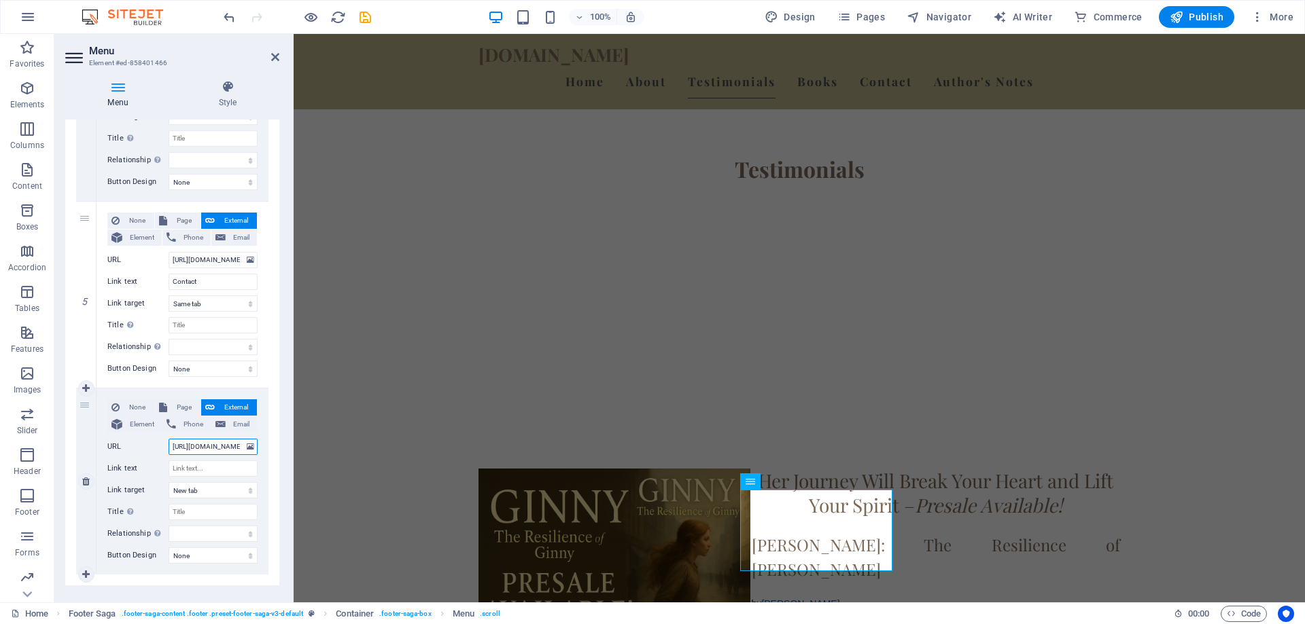
select select
click at [232, 449] on input "[URL][DOMAIN_NAME]" at bounding box center [213, 447] width 89 height 16
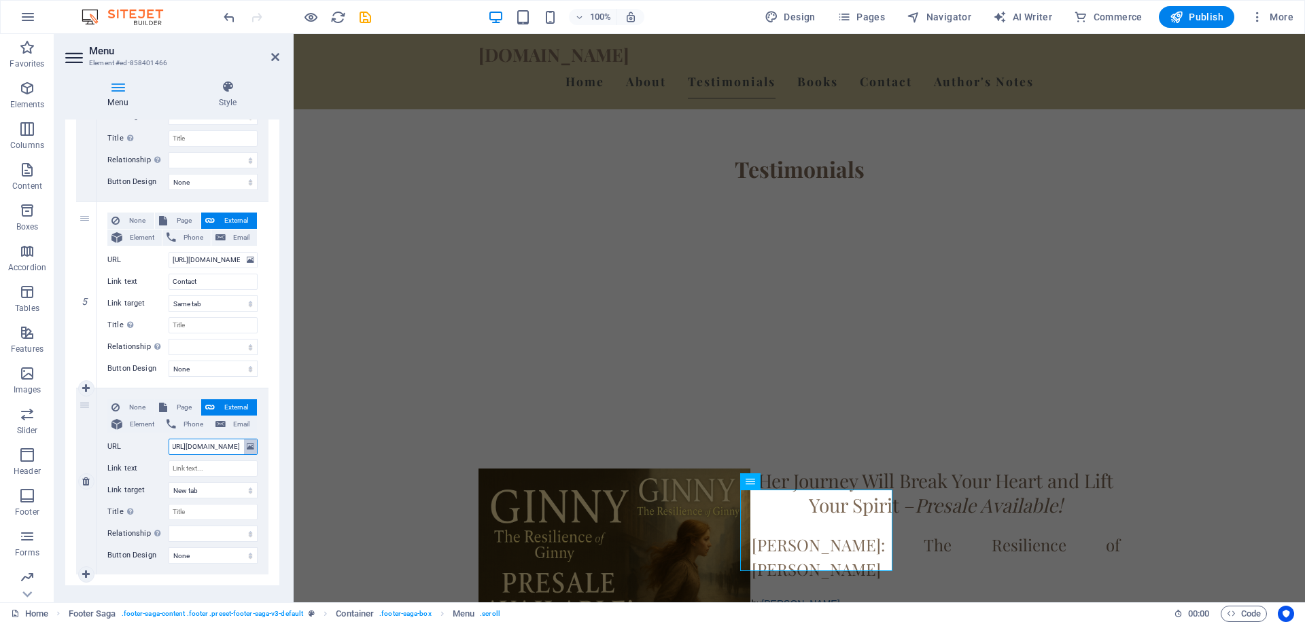
drag, startPoint x: 233, startPoint y: 446, endPoint x: 245, endPoint y: 449, distance: 12.0
click at [245, 449] on div "URL [URL][DOMAIN_NAME]" at bounding box center [182, 447] width 150 height 16
click at [240, 442] on input "[URL][DOMAIN_NAME]" at bounding box center [213, 447] width 89 height 16
type input "[URL][DOMAIN_NAME]"
select select
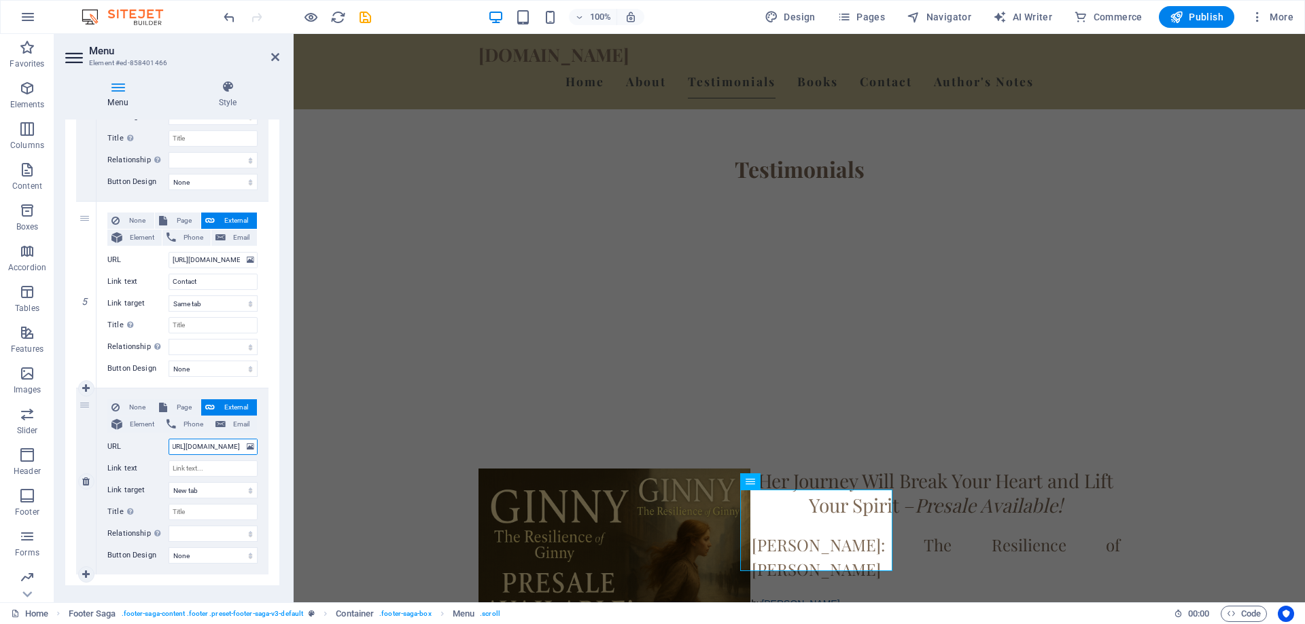
select select
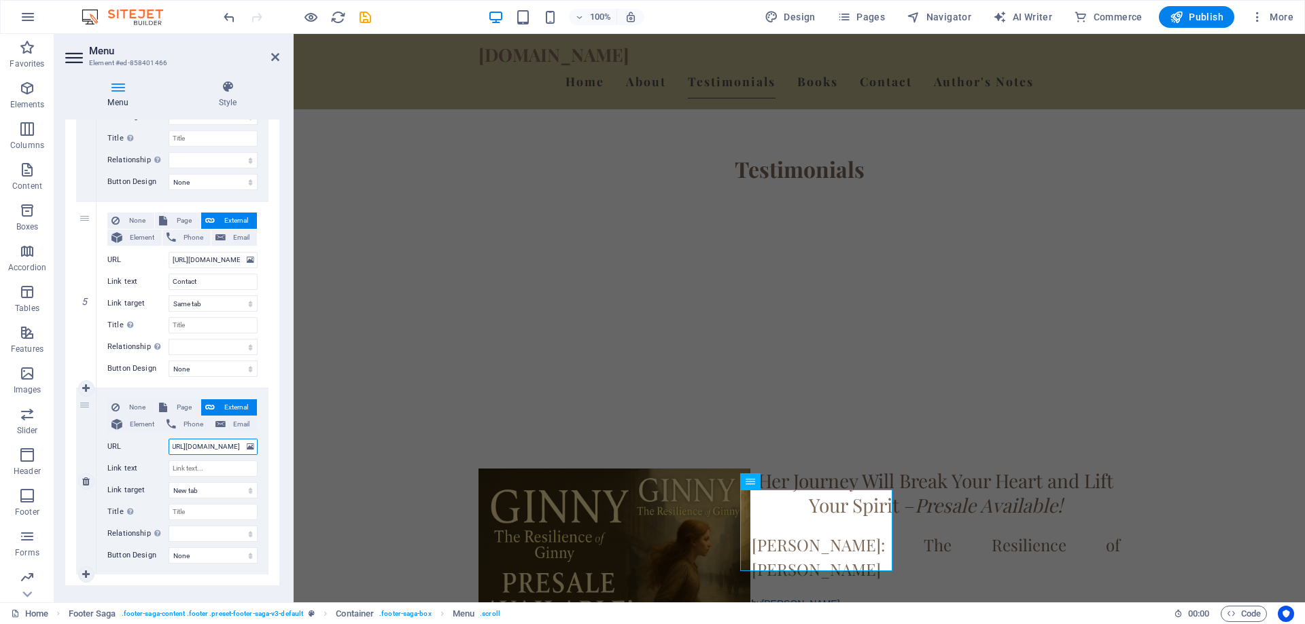
type input "[URL][DOMAIN_NAME]"
select select
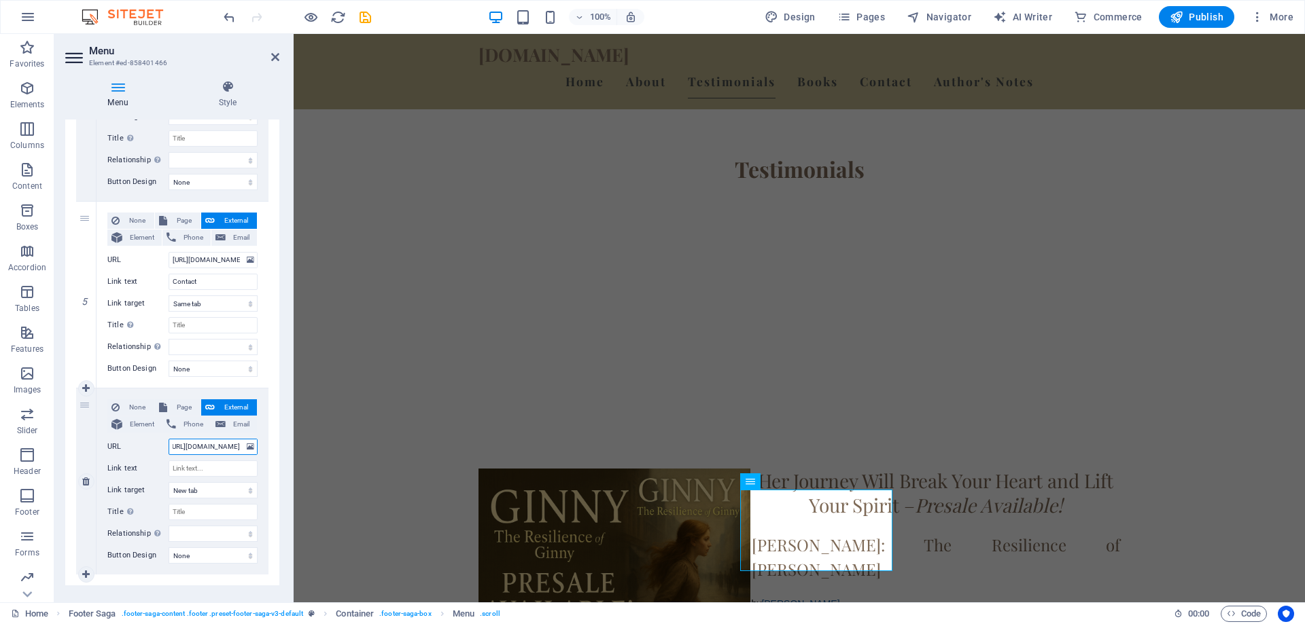
select select
type input "[URL][DOMAIN_NAME]"
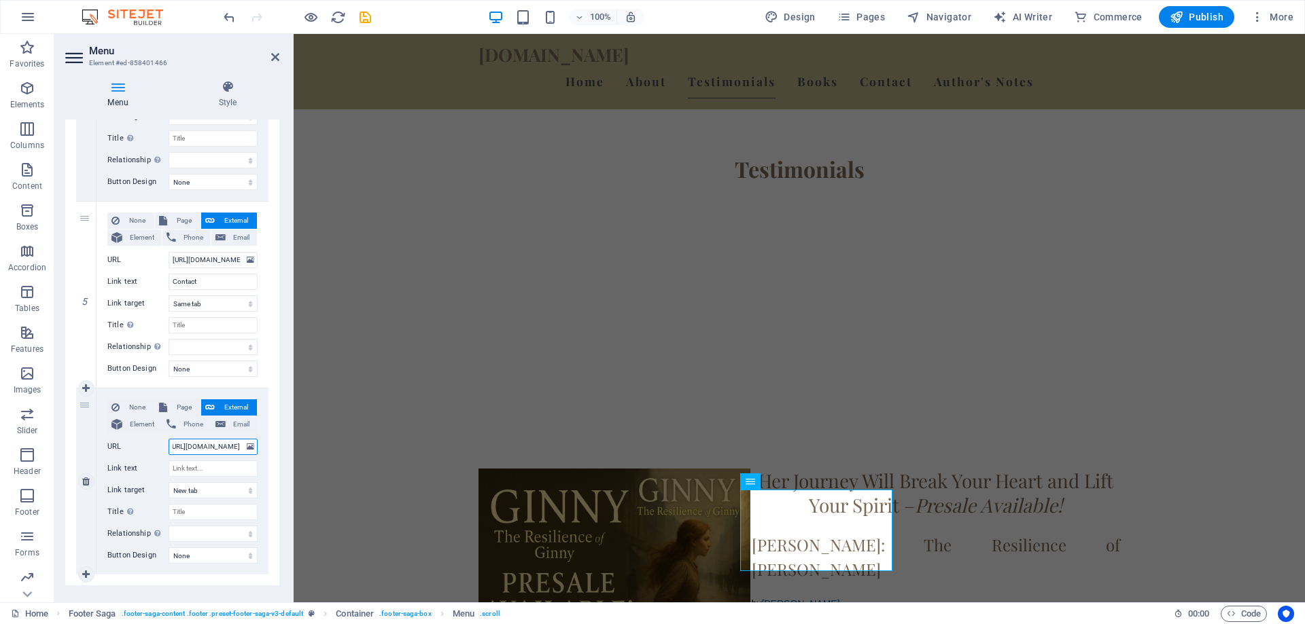
select select
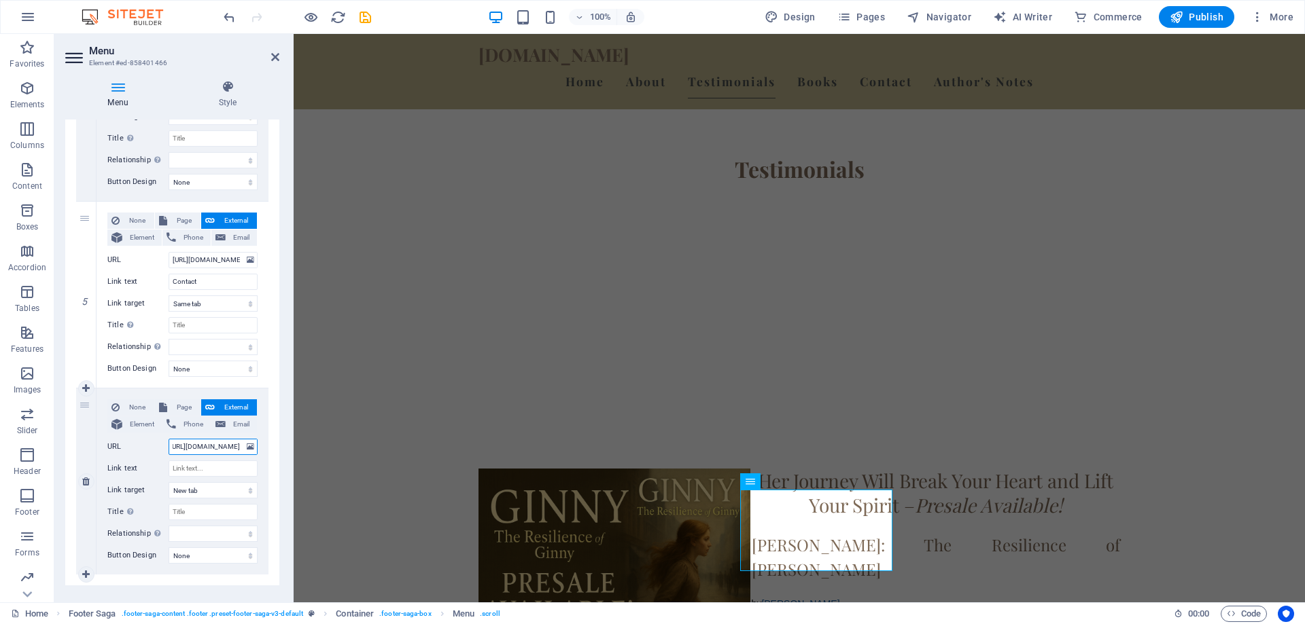
select select
type input "[URL][DOMAIN_NAME]"
click at [219, 474] on input "Link text" at bounding box center [213, 469] width 89 height 16
type input "Au"
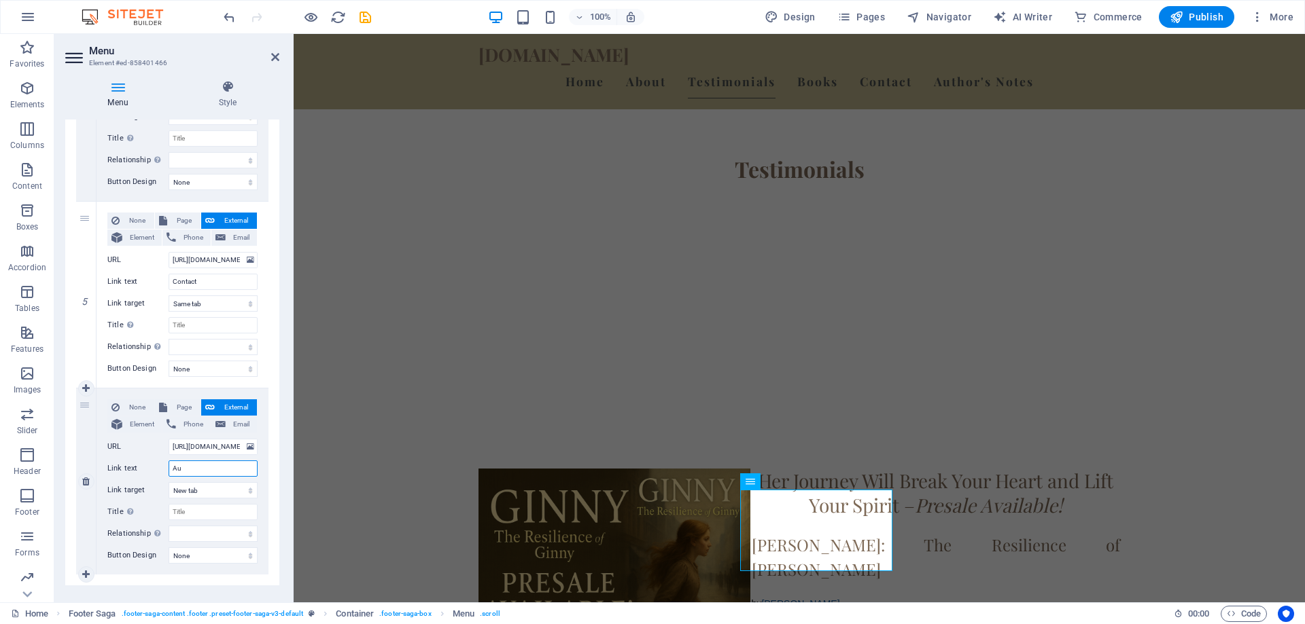
select select
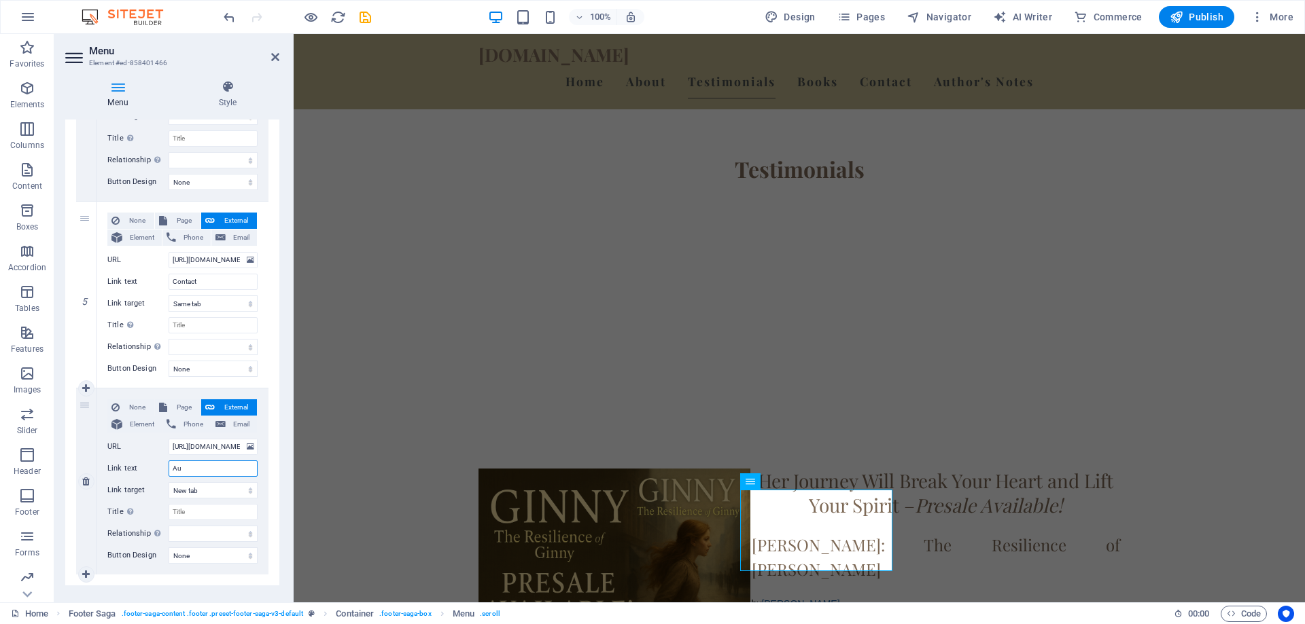
select select
type input "Author's"
select select
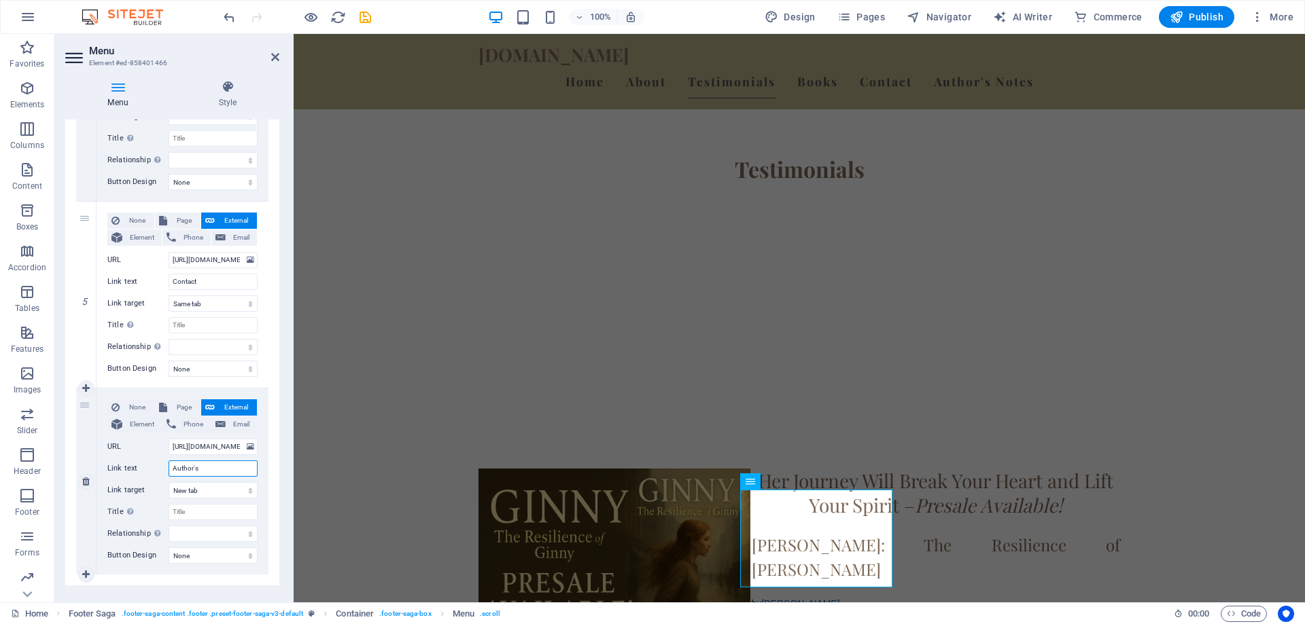
select select
type input "Author's N"
select select
type input "Author's Notes"
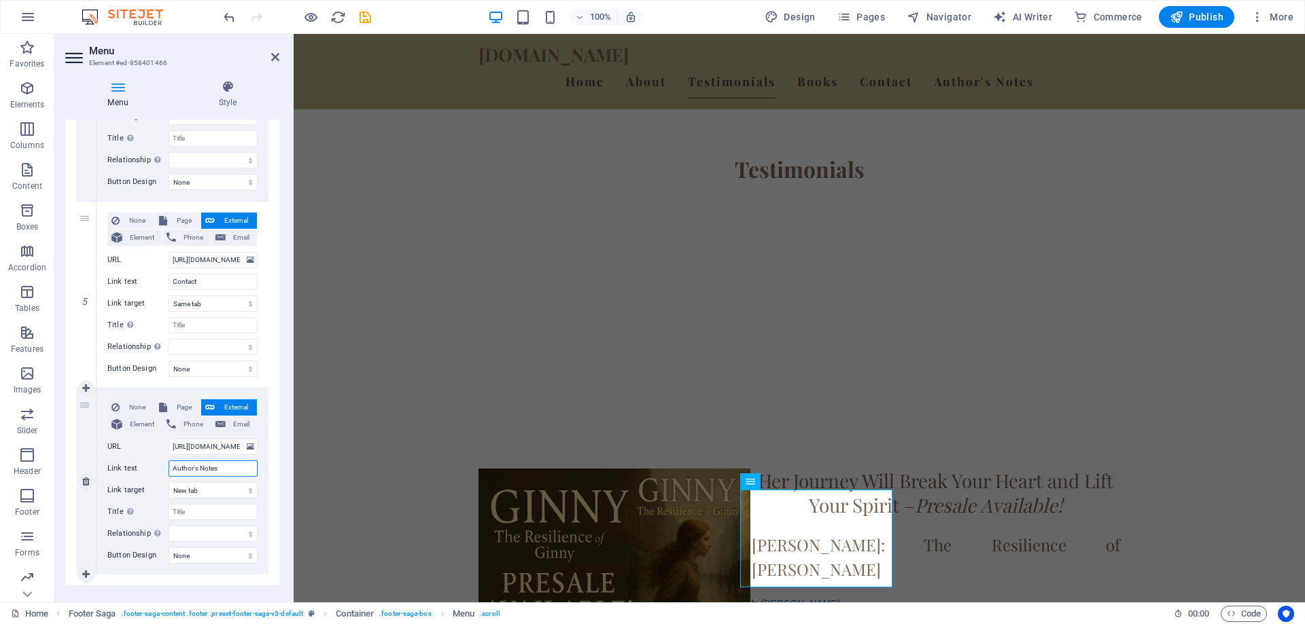
select select
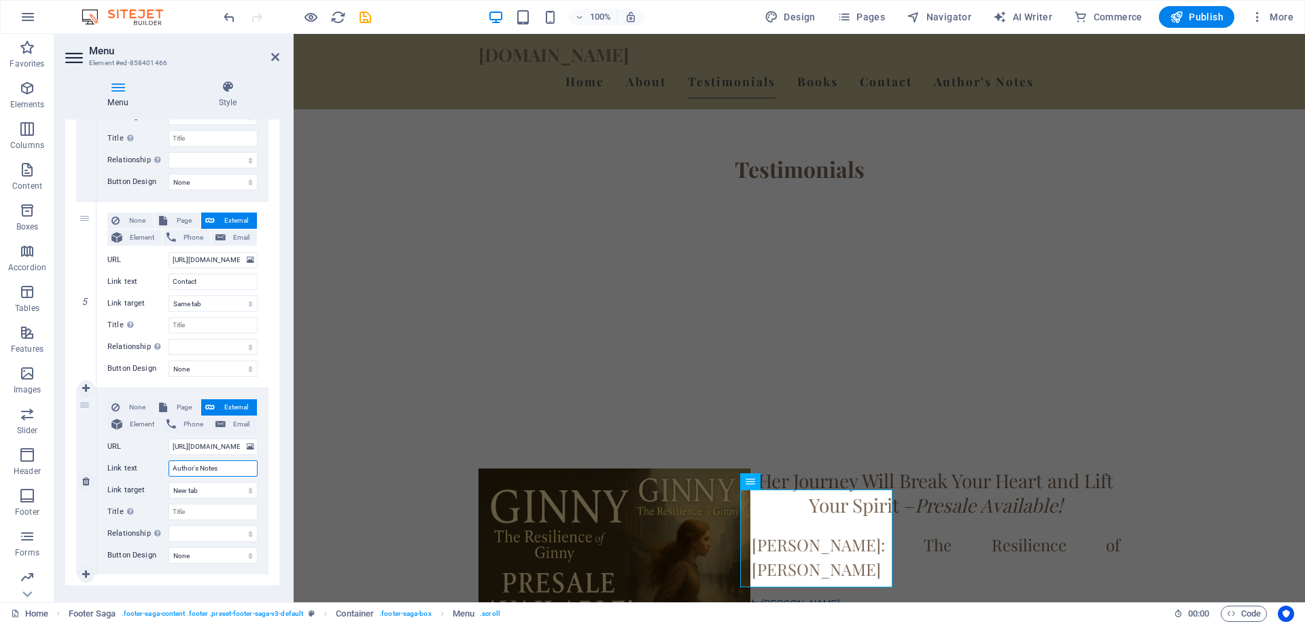
select select
type input "Author's Notes"
click at [246, 490] on select "New tab Same tab Overlay" at bounding box center [213, 490] width 89 height 16
select select
click at [169, 482] on select "New tab Same tab Overlay" at bounding box center [213, 490] width 89 height 16
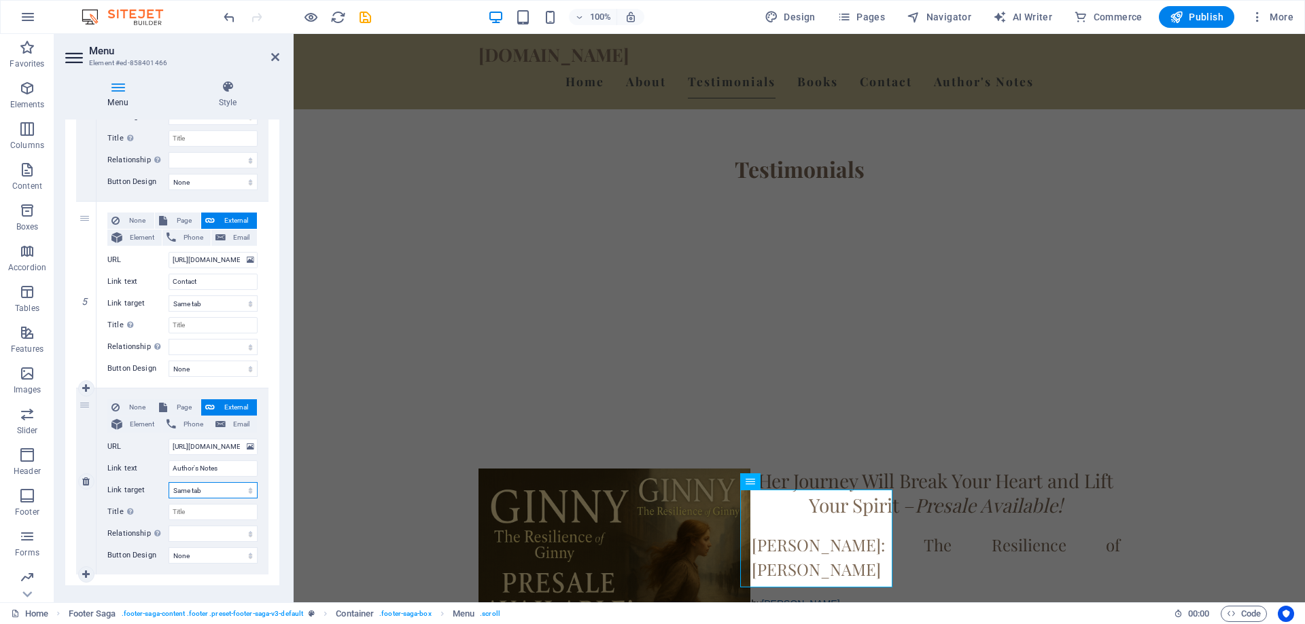
select select
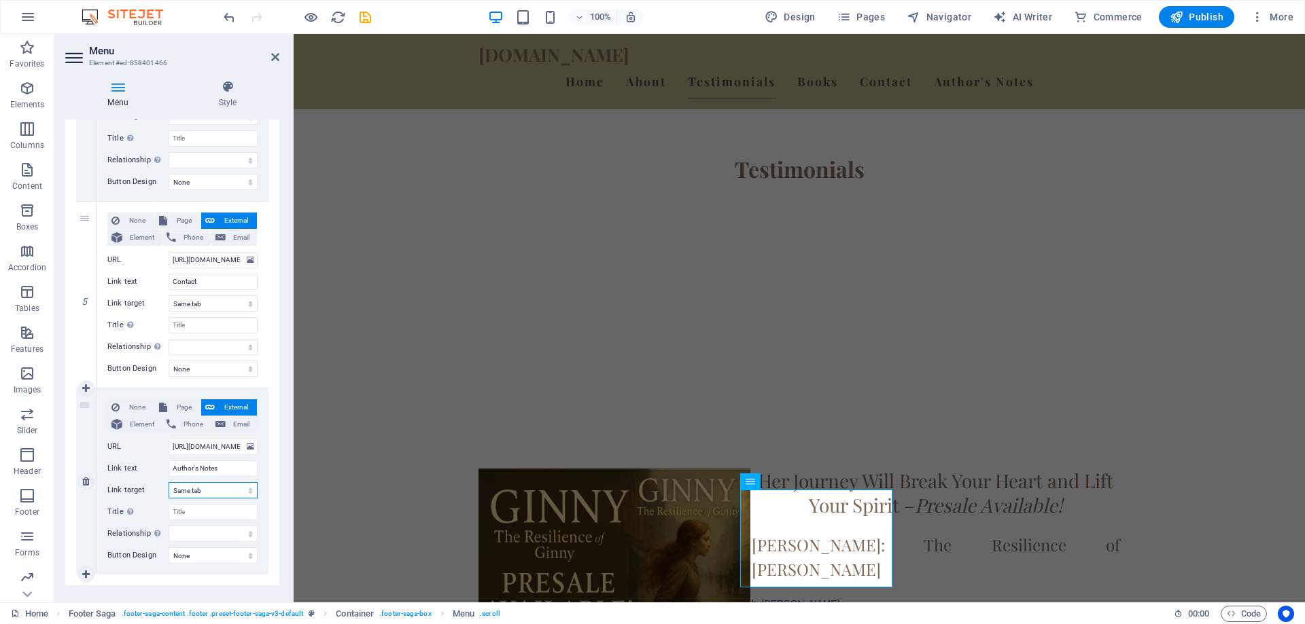
select select
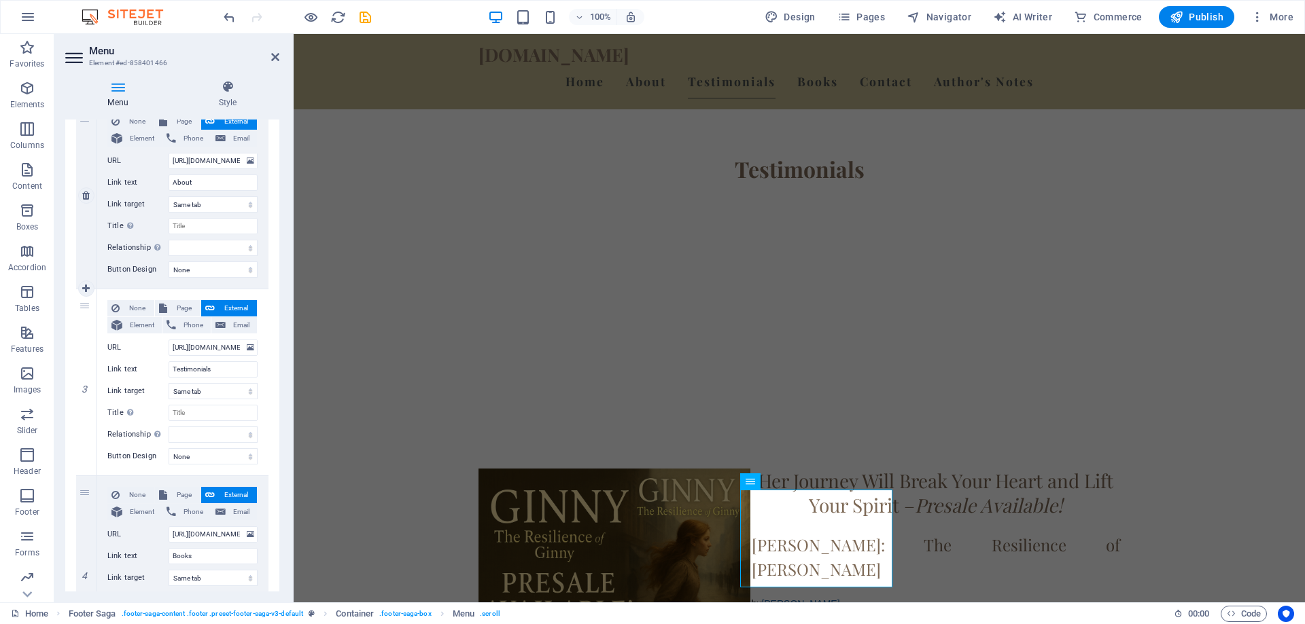
scroll to position [340, 0]
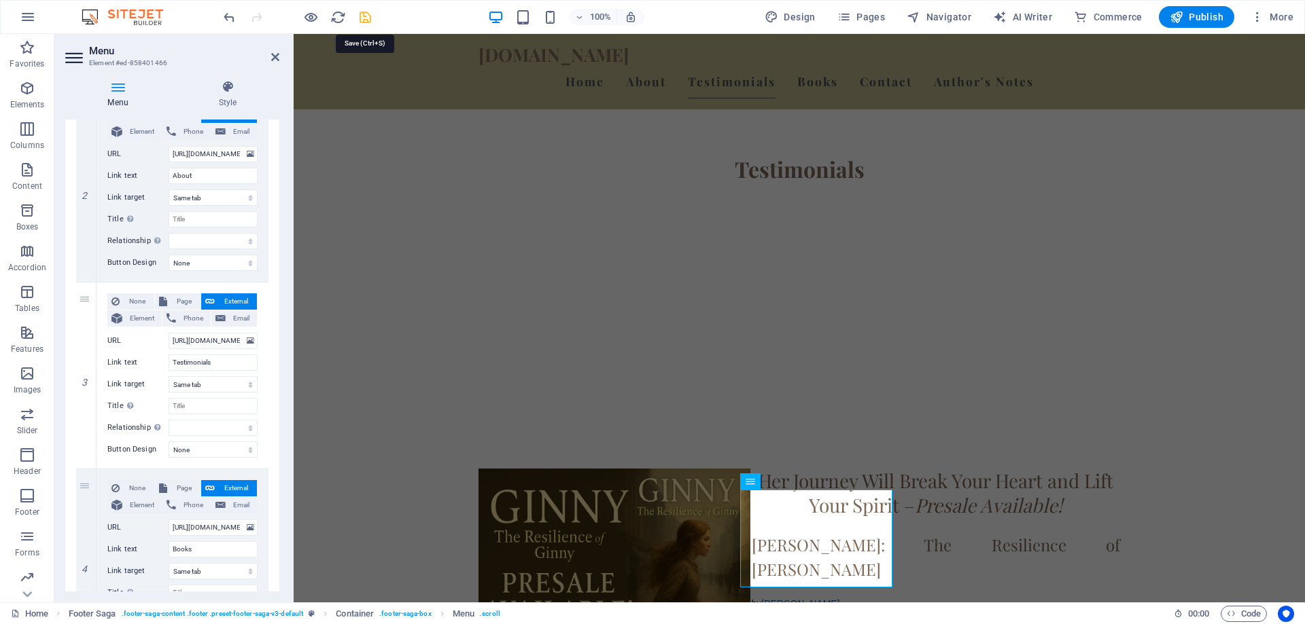
click at [361, 17] on icon "save" at bounding box center [365, 18] width 16 height 16
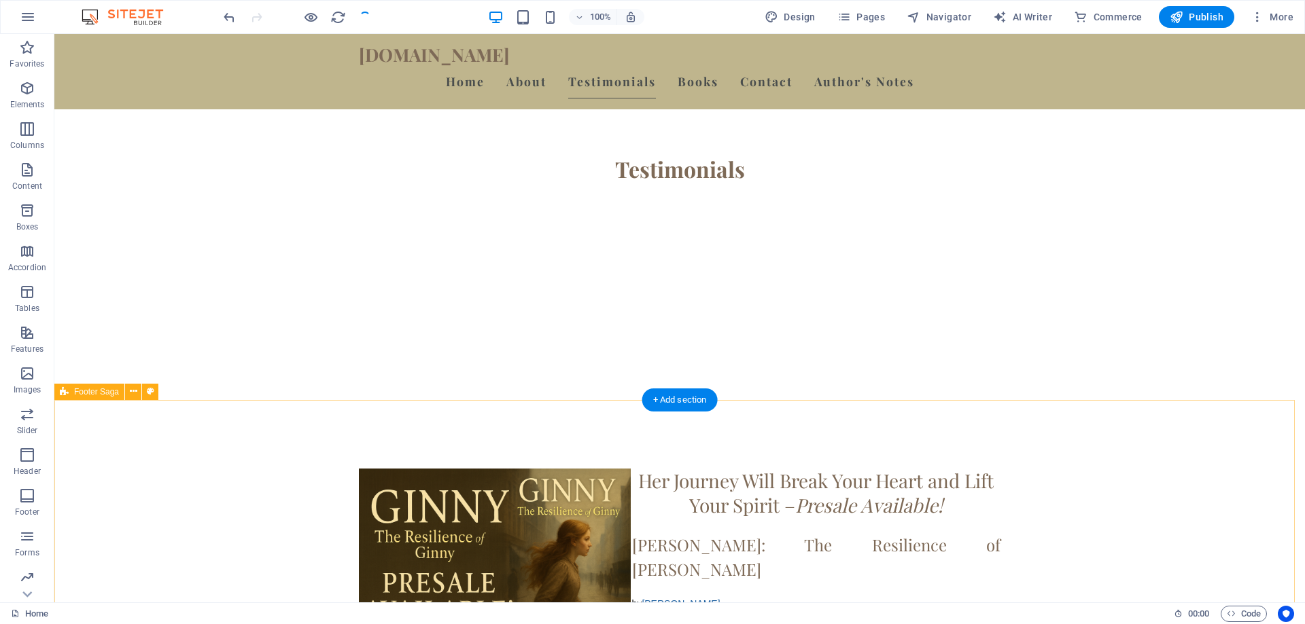
scroll to position [2833, 0]
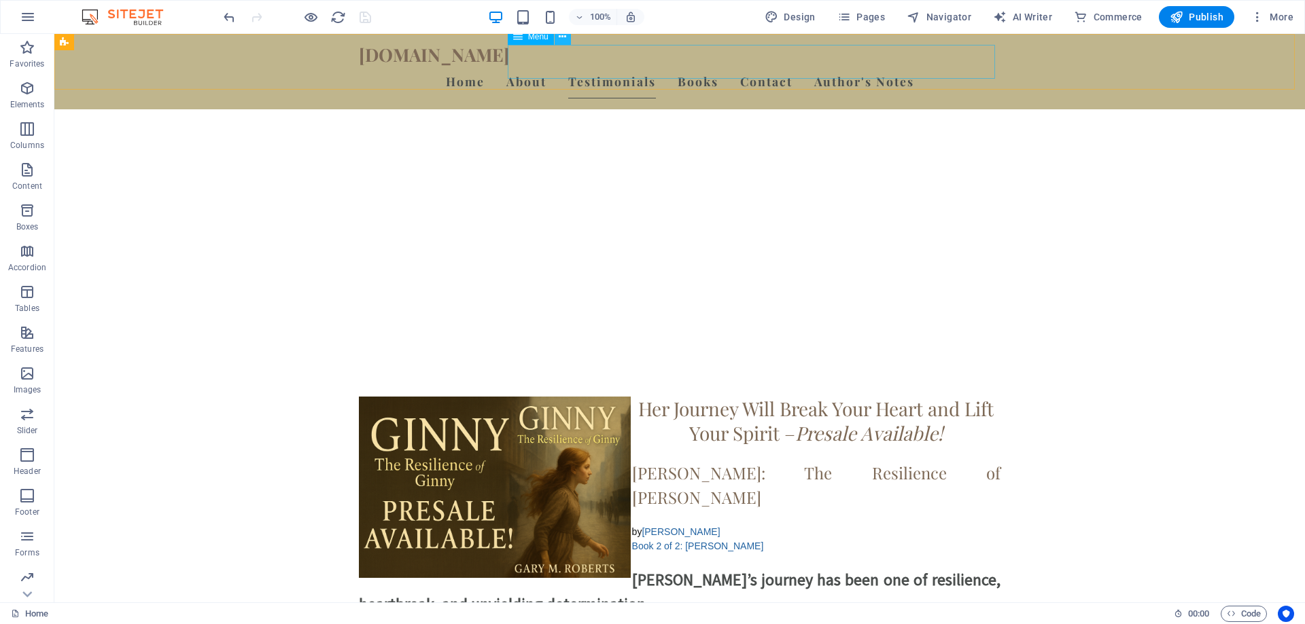
click at [565, 35] on icon at bounding box center [561, 37] width 7 height 14
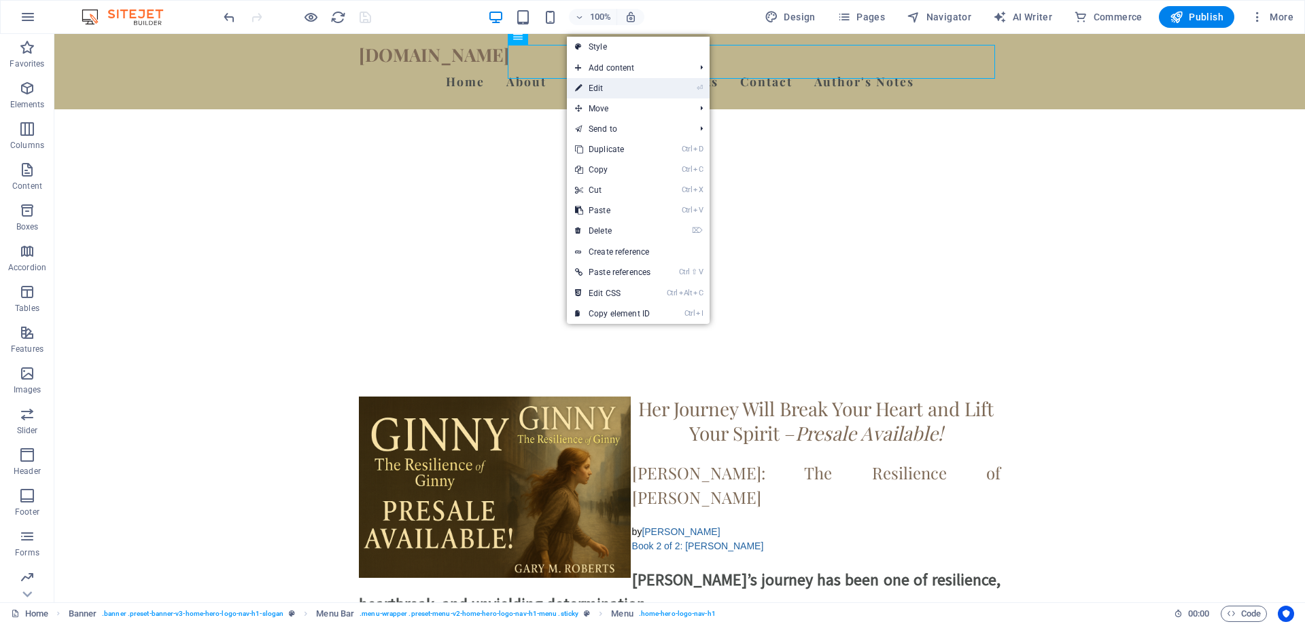
click at [597, 90] on link "⏎ Edit" at bounding box center [613, 88] width 92 height 20
select select
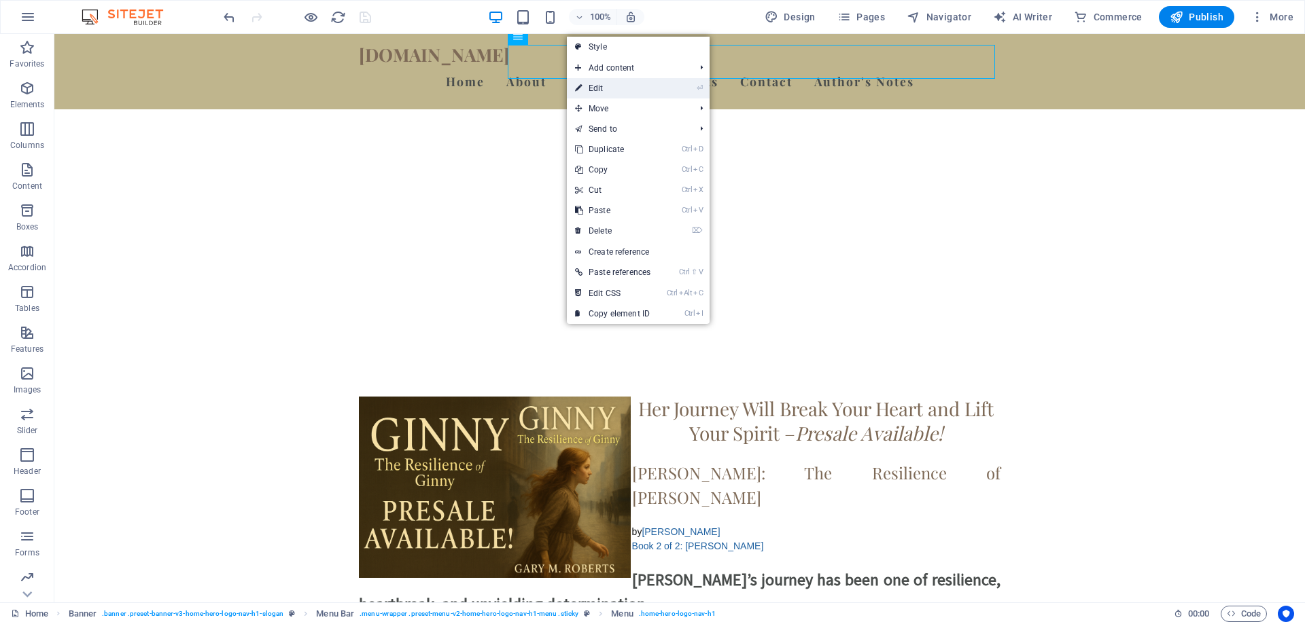
select select
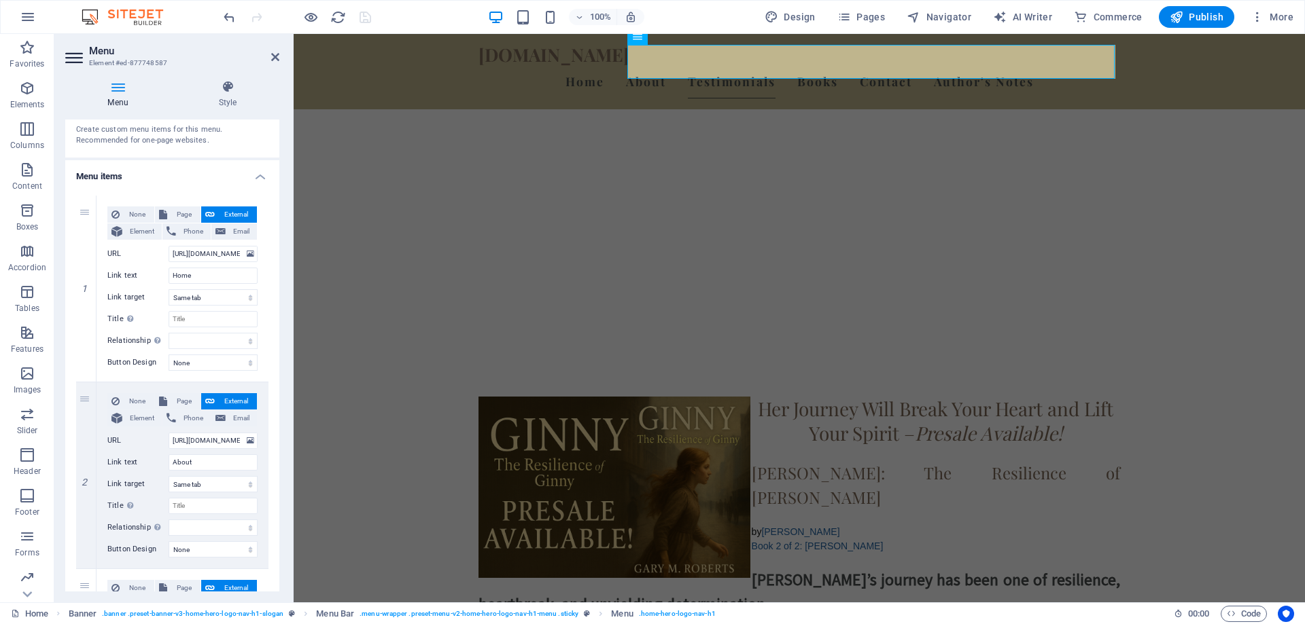
scroll to position [0, 0]
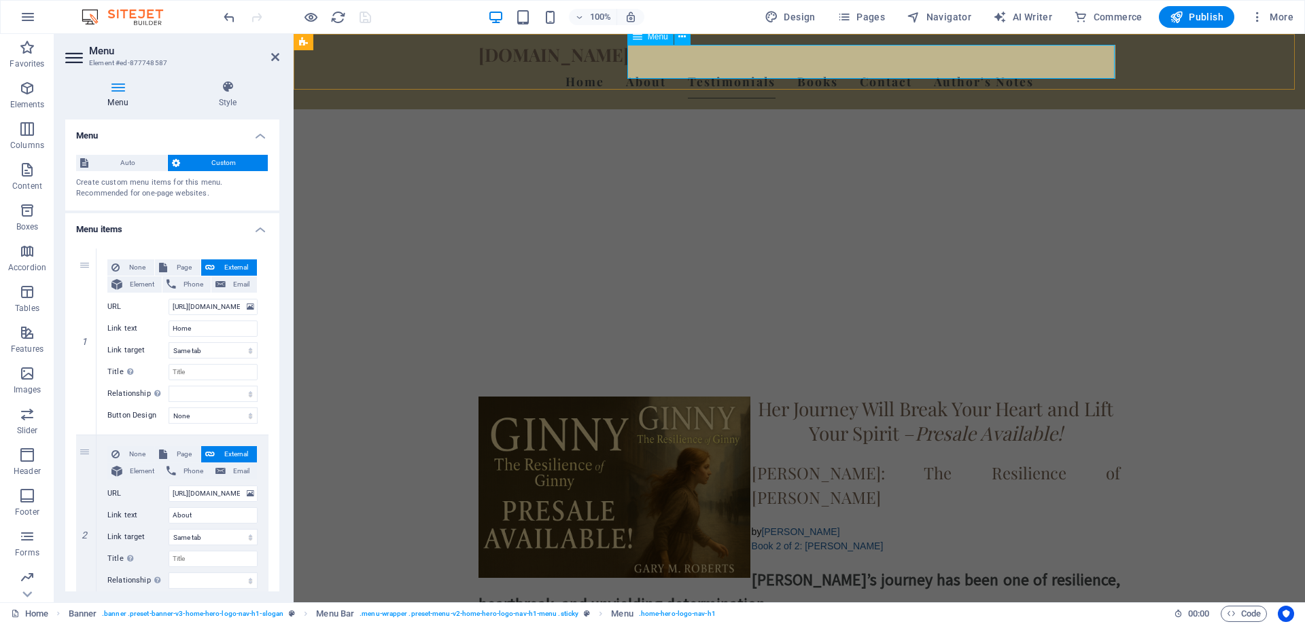
click at [642, 39] on div "Menu" at bounding box center [650, 37] width 46 height 16
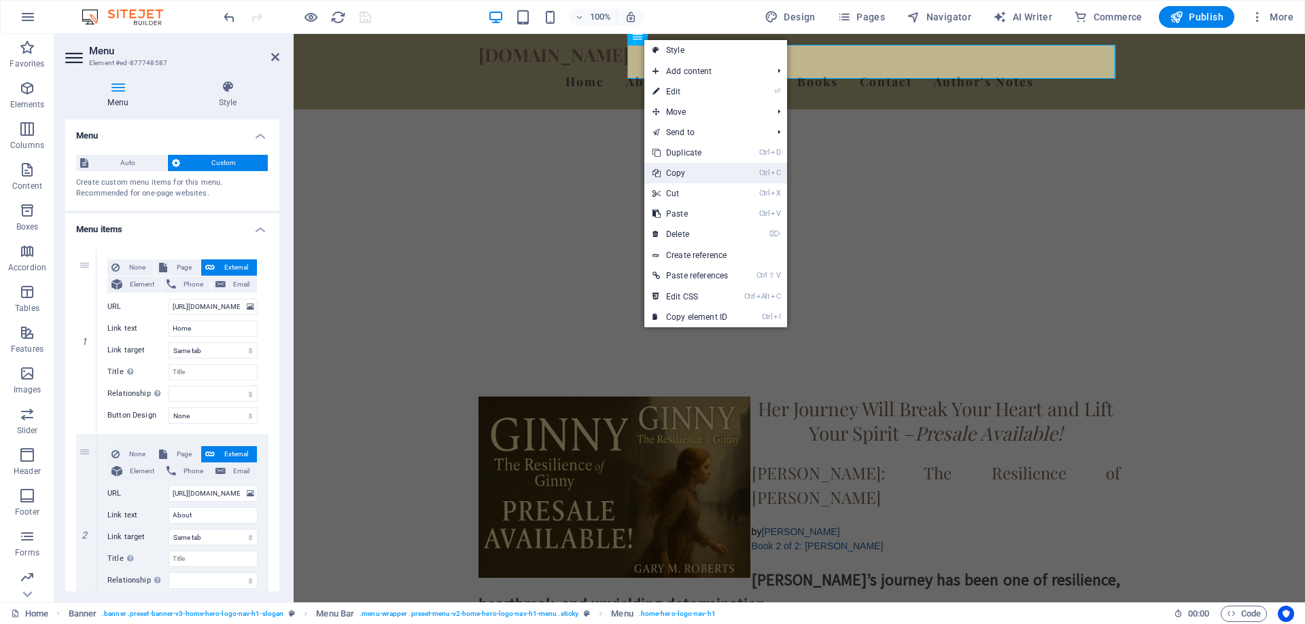
click at [680, 169] on link "Ctrl C Copy" at bounding box center [690, 173] width 92 height 20
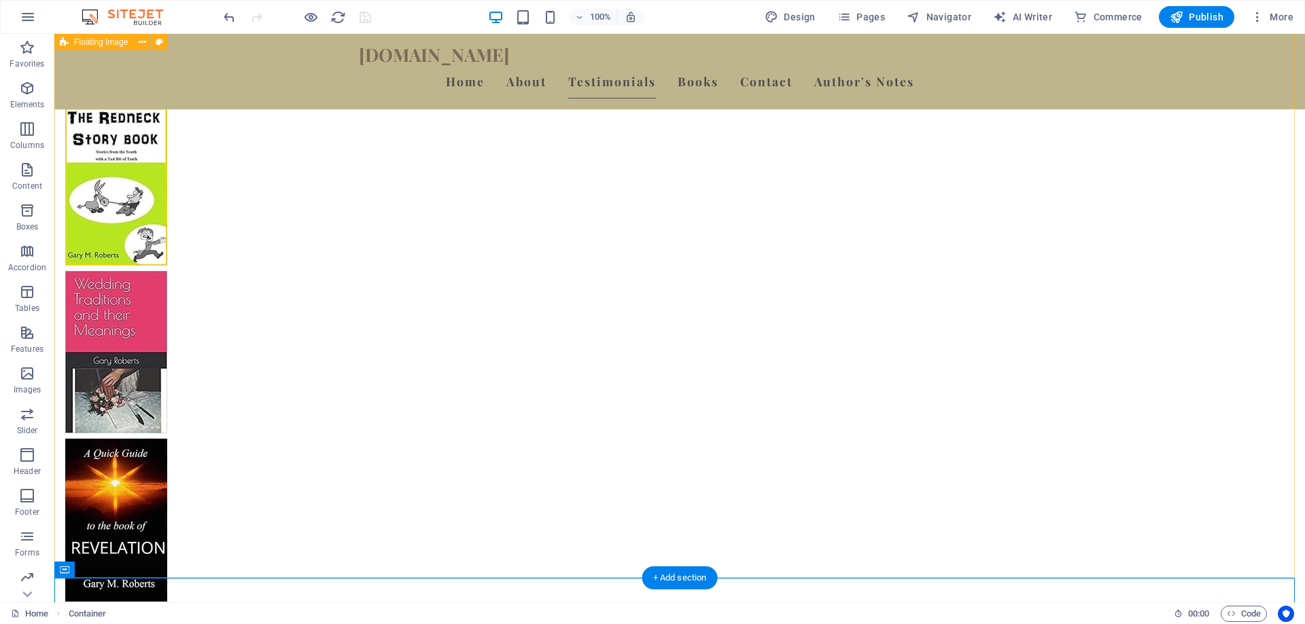
scroll to position [2154, 0]
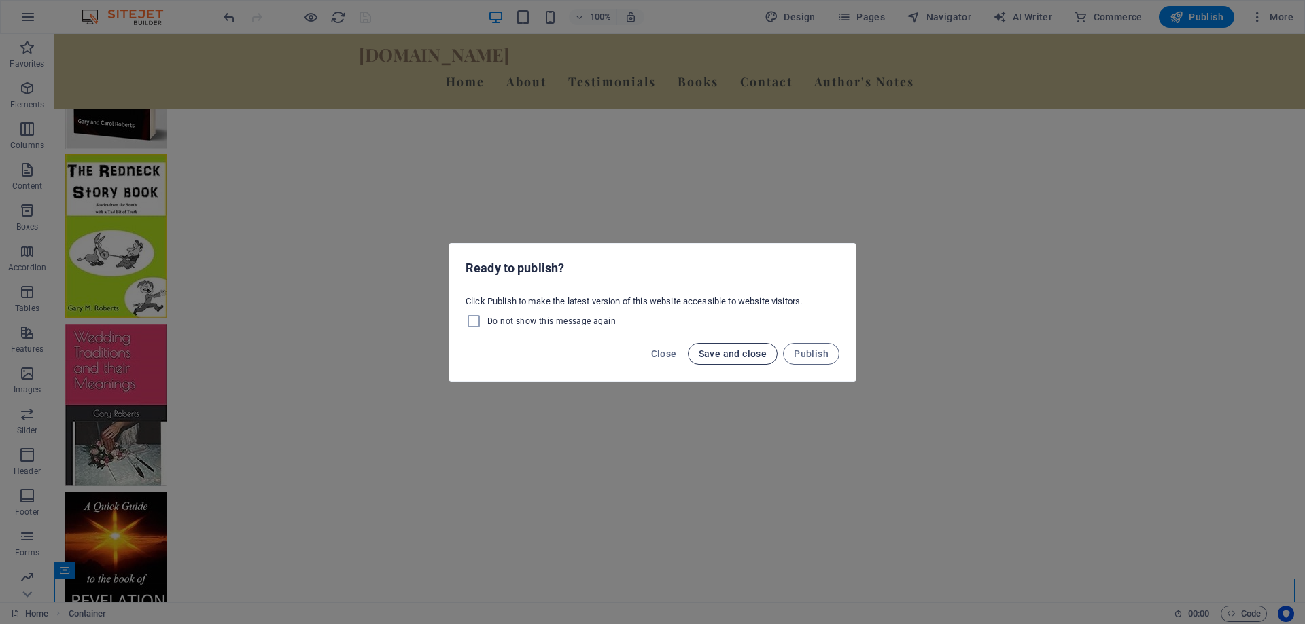
click at [729, 354] on span "Save and close" at bounding box center [732, 354] width 69 height 11
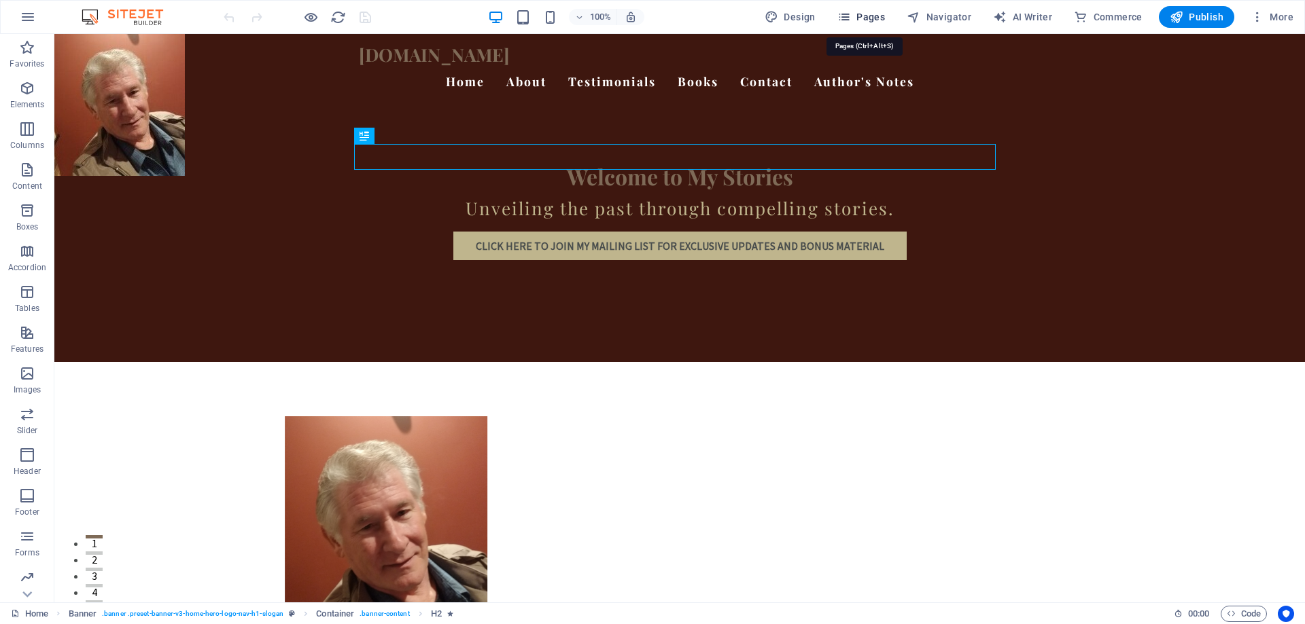
click at [868, 18] on span "Pages" at bounding box center [861, 17] width 48 height 14
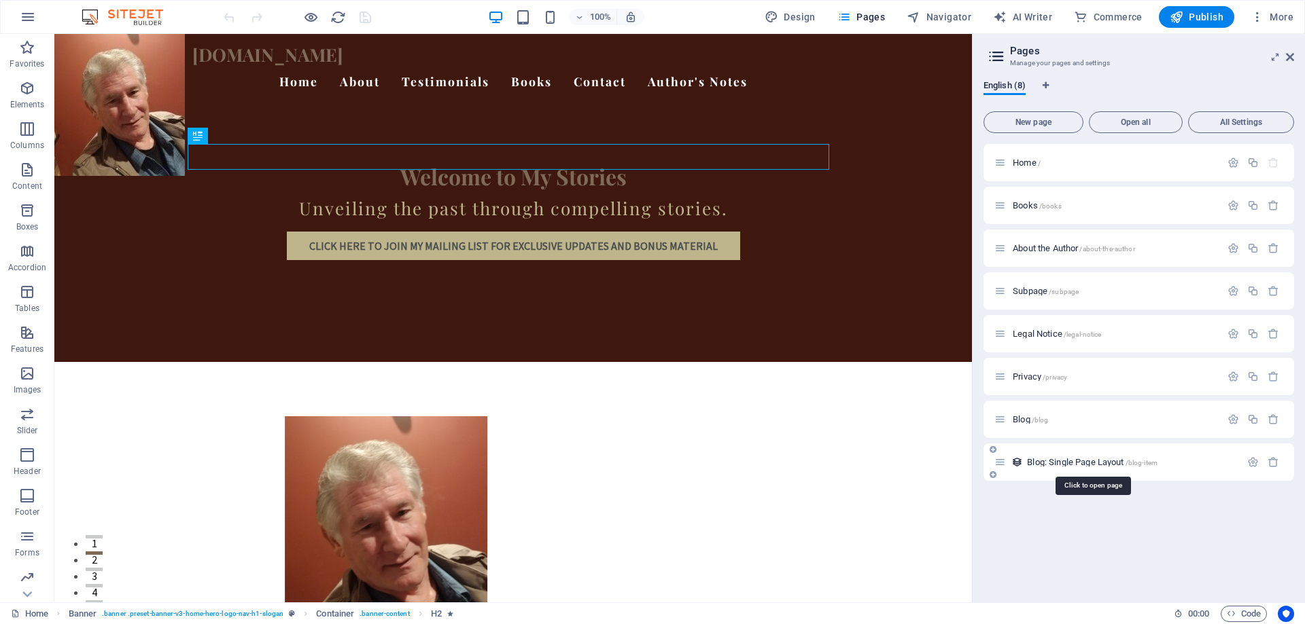
click at [1152, 465] on span "/blog-item" at bounding box center [1141, 462] width 32 height 7
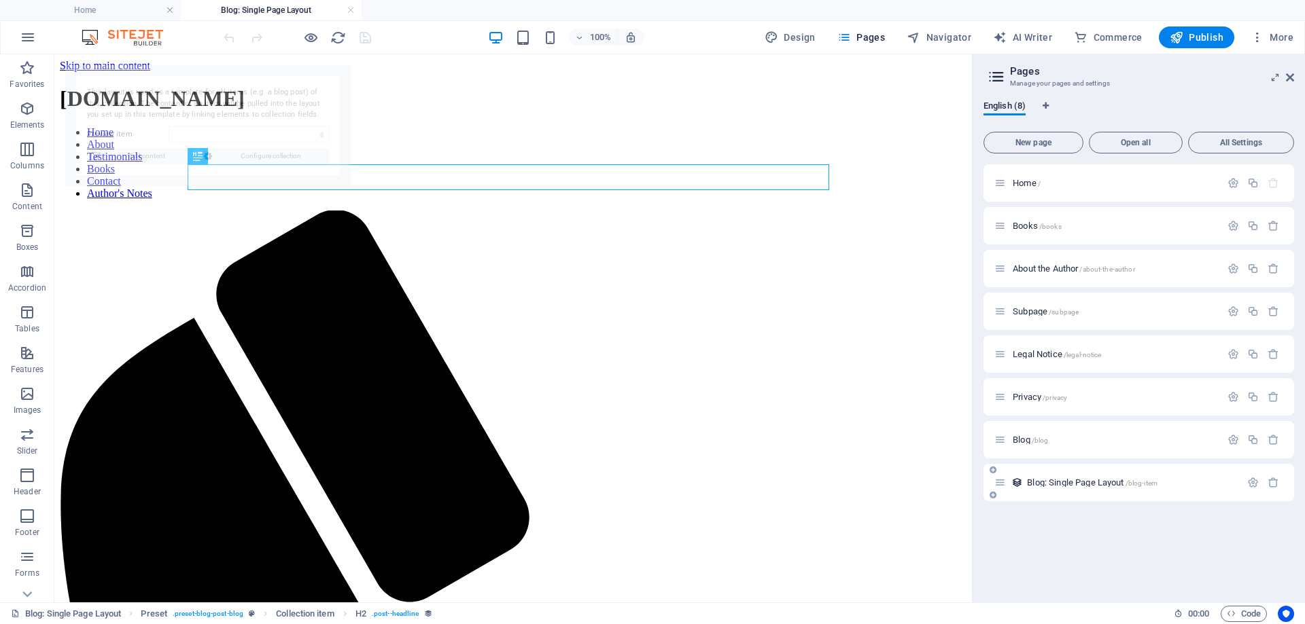
select select "68b4b67ec40a47242606a218"
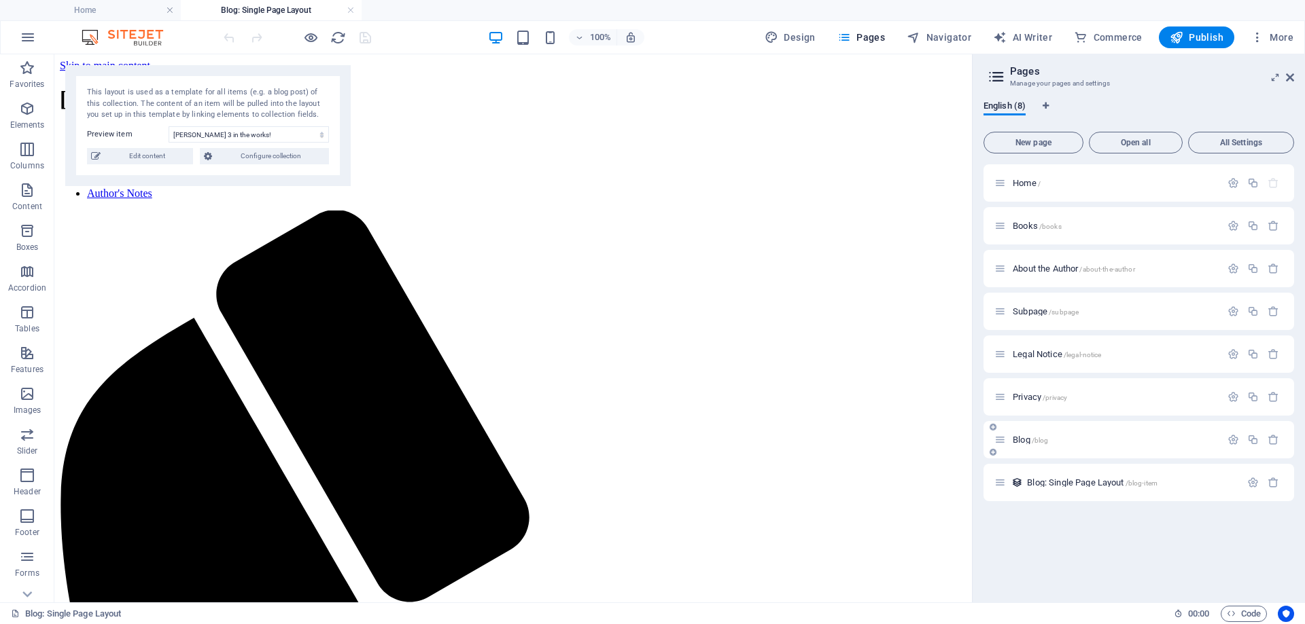
click at [1046, 442] on span "/blog" at bounding box center [1039, 440] width 17 height 7
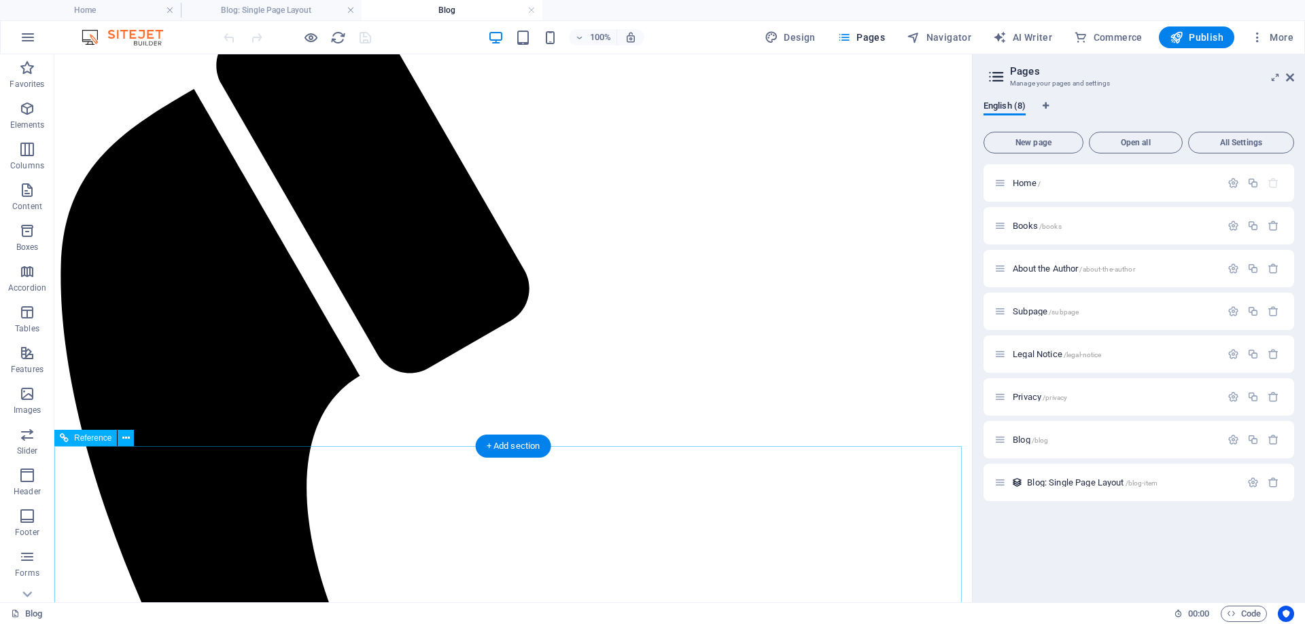
scroll to position [204, 0]
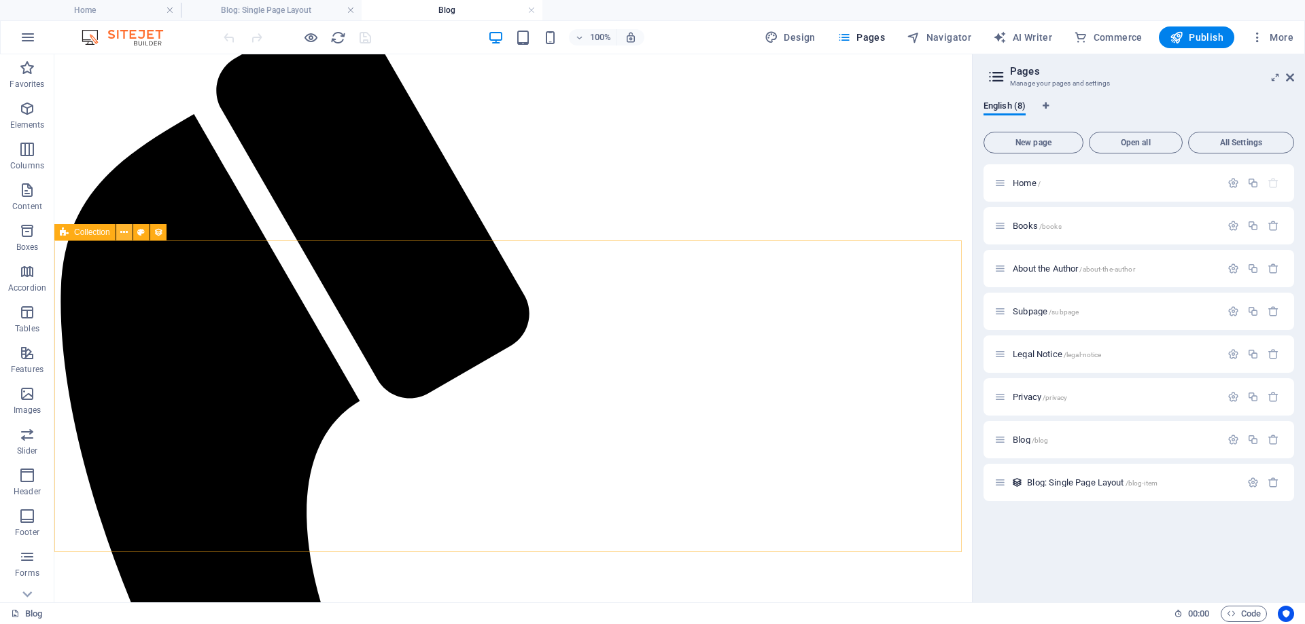
click at [122, 231] on icon at bounding box center [123, 233] width 7 height 14
click at [1109, 482] on span "Blog: Single Page Layout /blog-item" at bounding box center [1092, 483] width 130 height 10
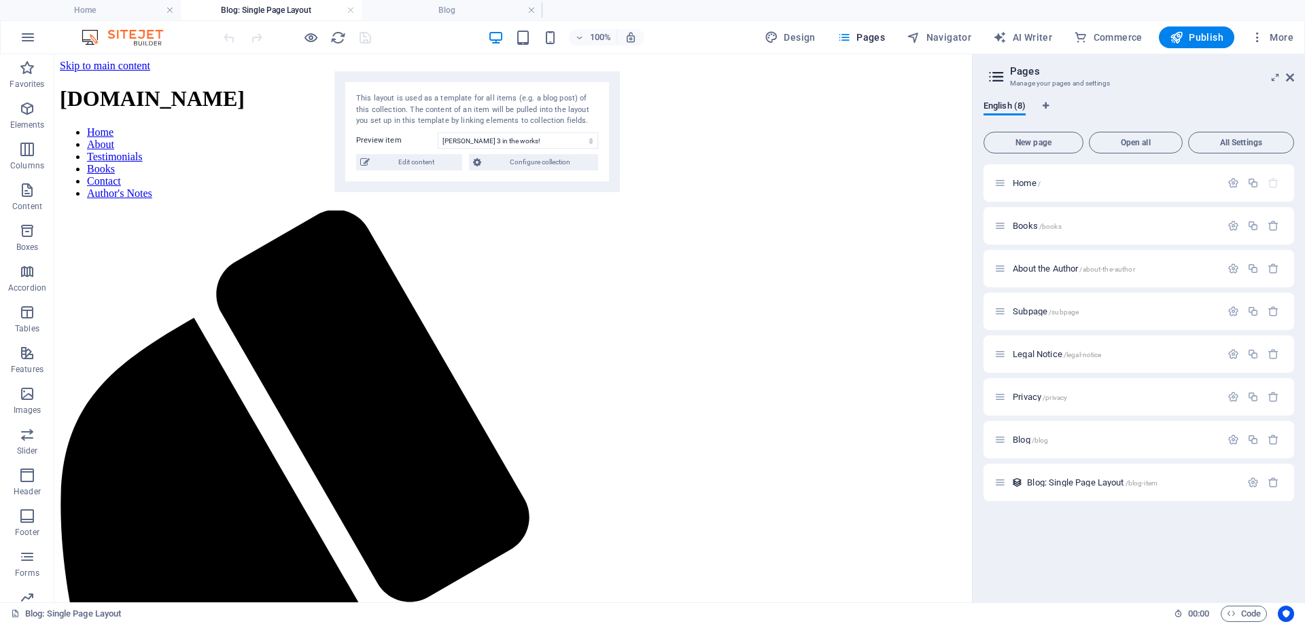
drag, startPoint x: 190, startPoint y: 73, endPoint x: 517, endPoint y: 79, distance: 327.5
click at [517, 79] on div "This layout is used as a template for all items (e.g. a blog post) of this coll…" at bounding box center [476, 131] width 285 height 121
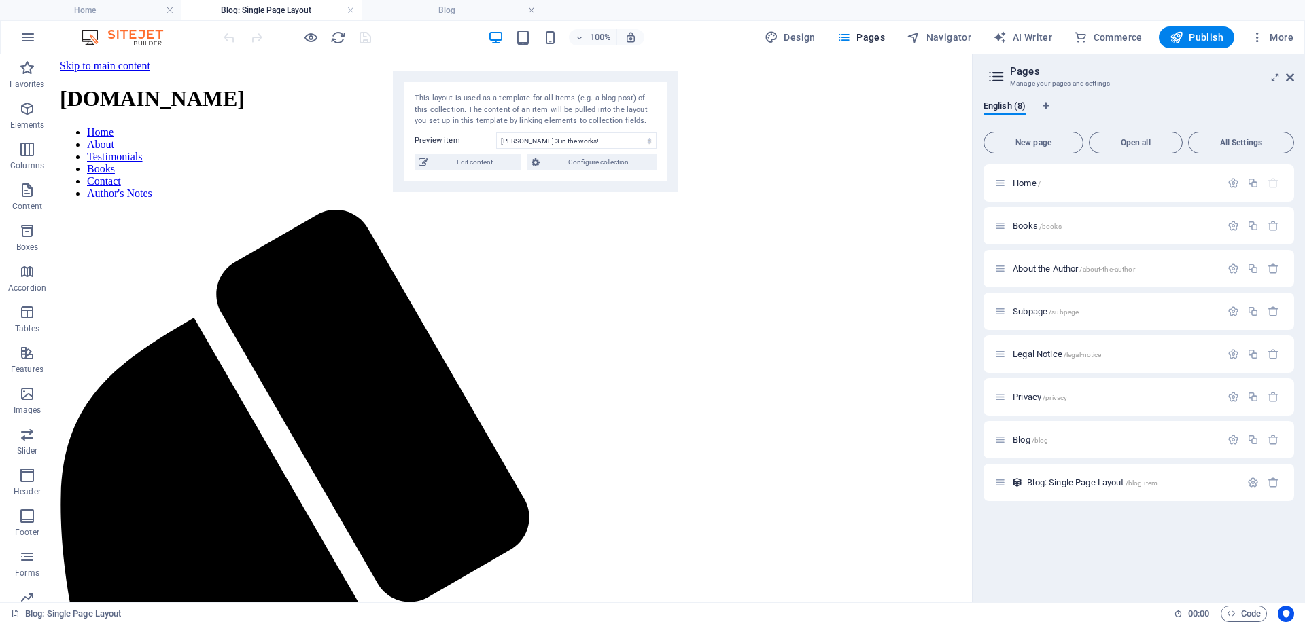
click at [300, 9] on h4 "Blog: Single Page Layout" at bounding box center [271, 10] width 181 height 15
click at [455, 6] on h4 "Blog" at bounding box center [451, 10] width 181 height 15
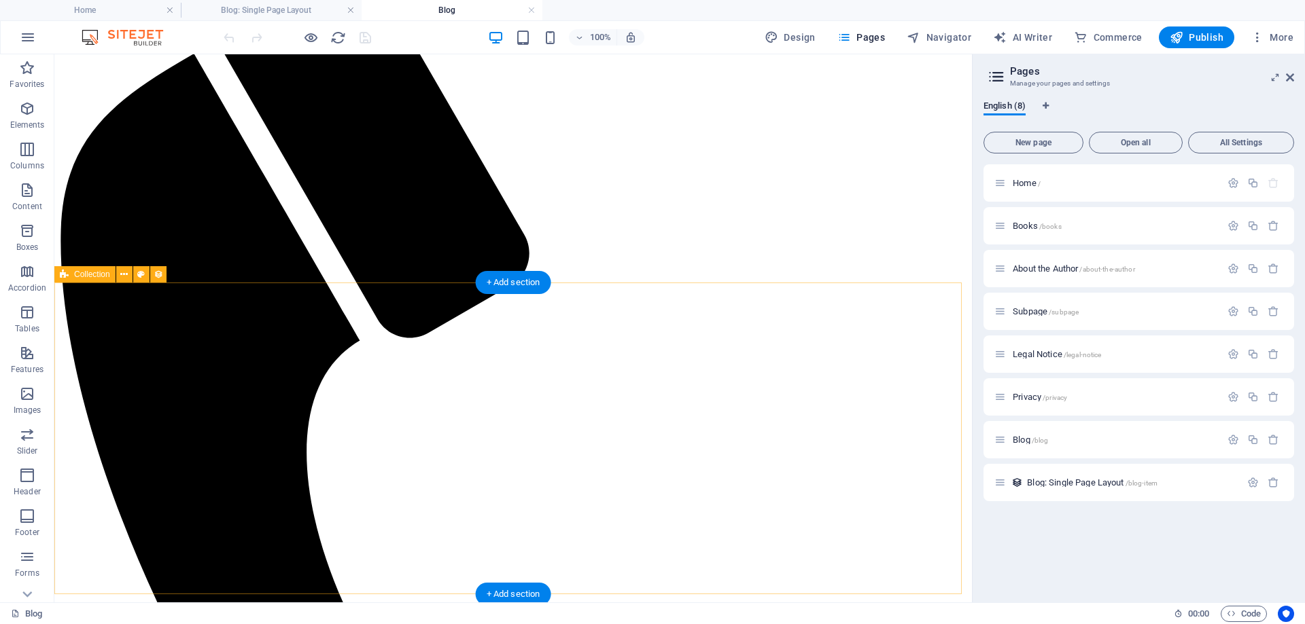
scroll to position [272, 0]
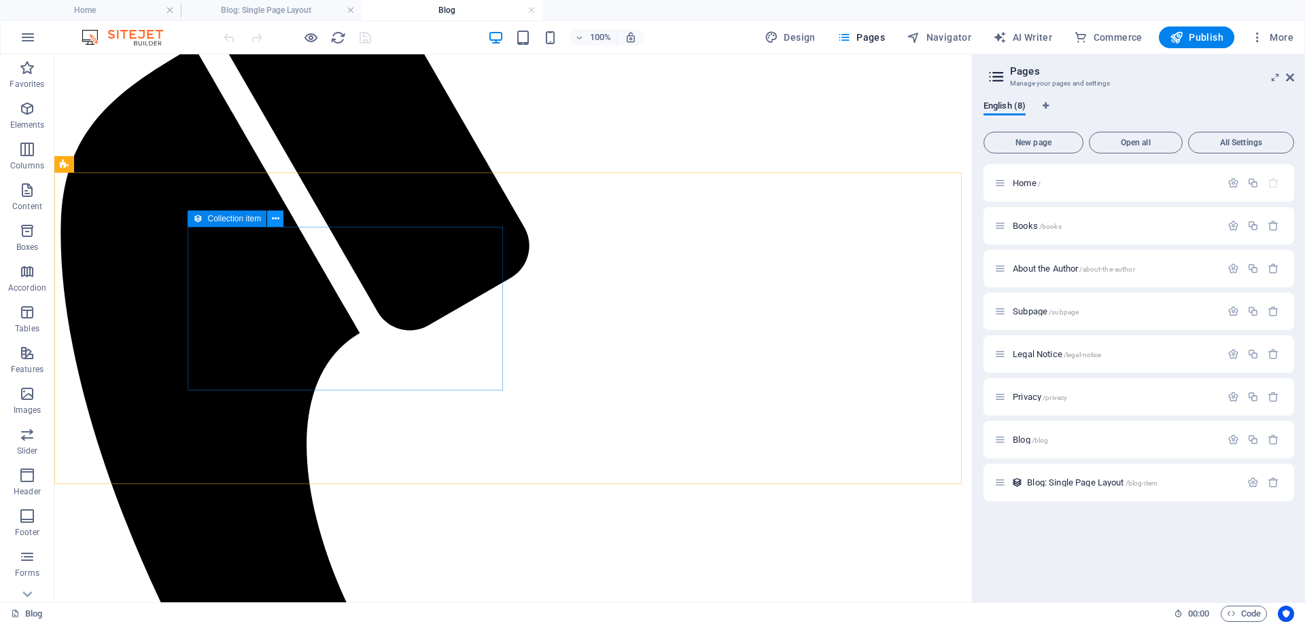
click at [279, 219] on icon at bounding box center [275, 219] width 7 height 14
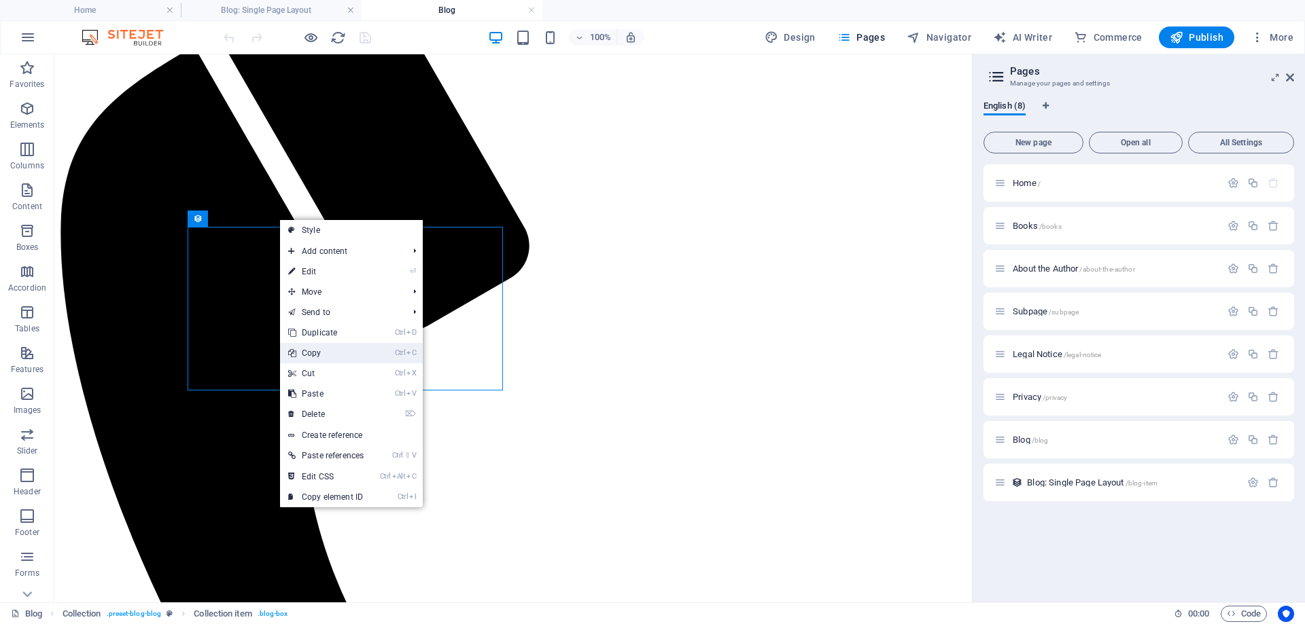
click at [322, 357] on link "Ctrl C Copy" at bounding box center [326, 353] width 92 height 20
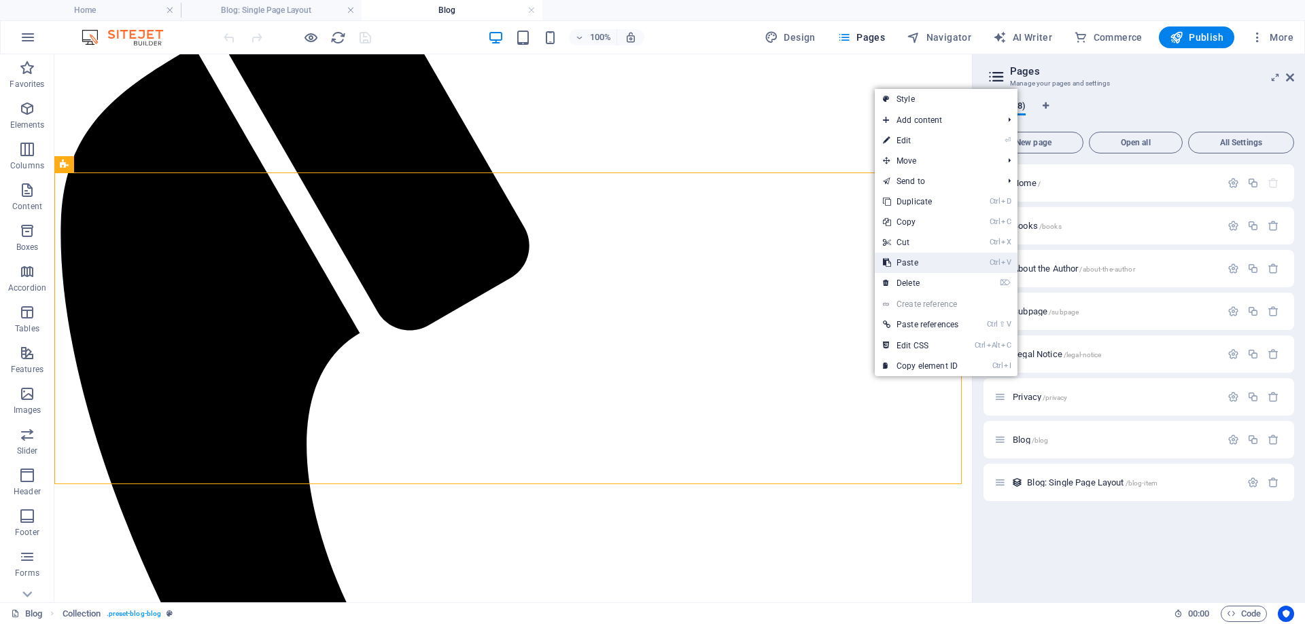
click at [921, 263] on link "Ctrl V Paste" at bounding box center [920, 263] width 92 height 20
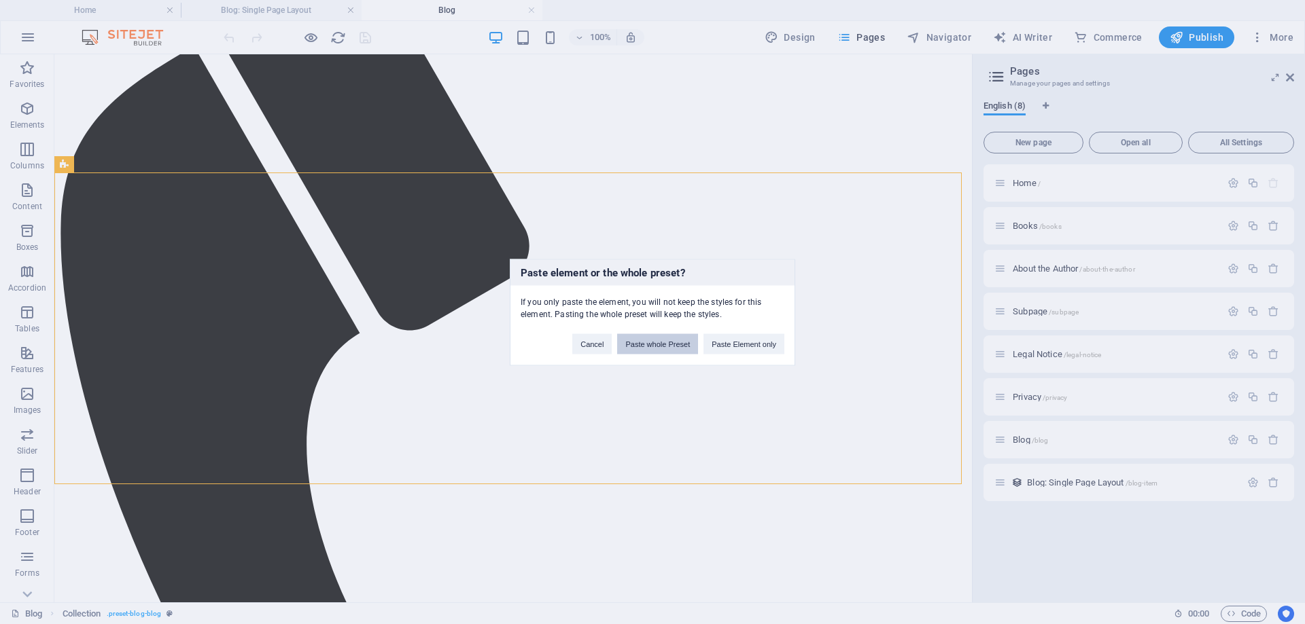
click at [653, 345] on button "Paste whole Preset" at bounding box center [657, 344] width 81 height 20
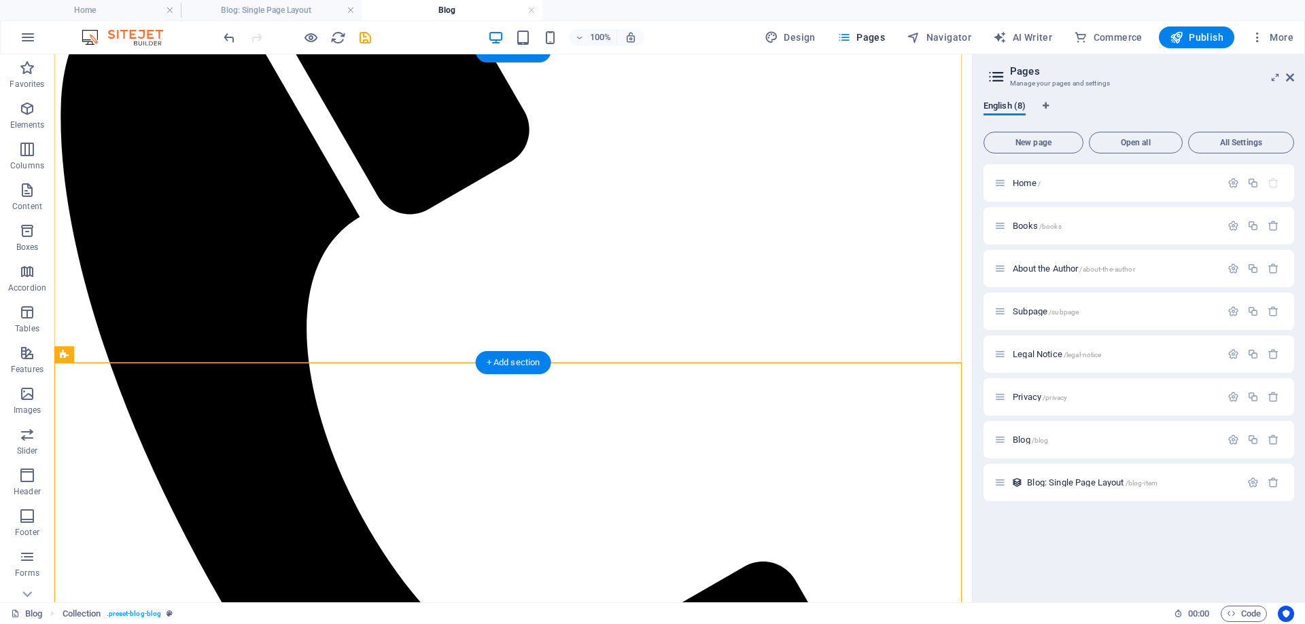
scroll to position [408, 0]
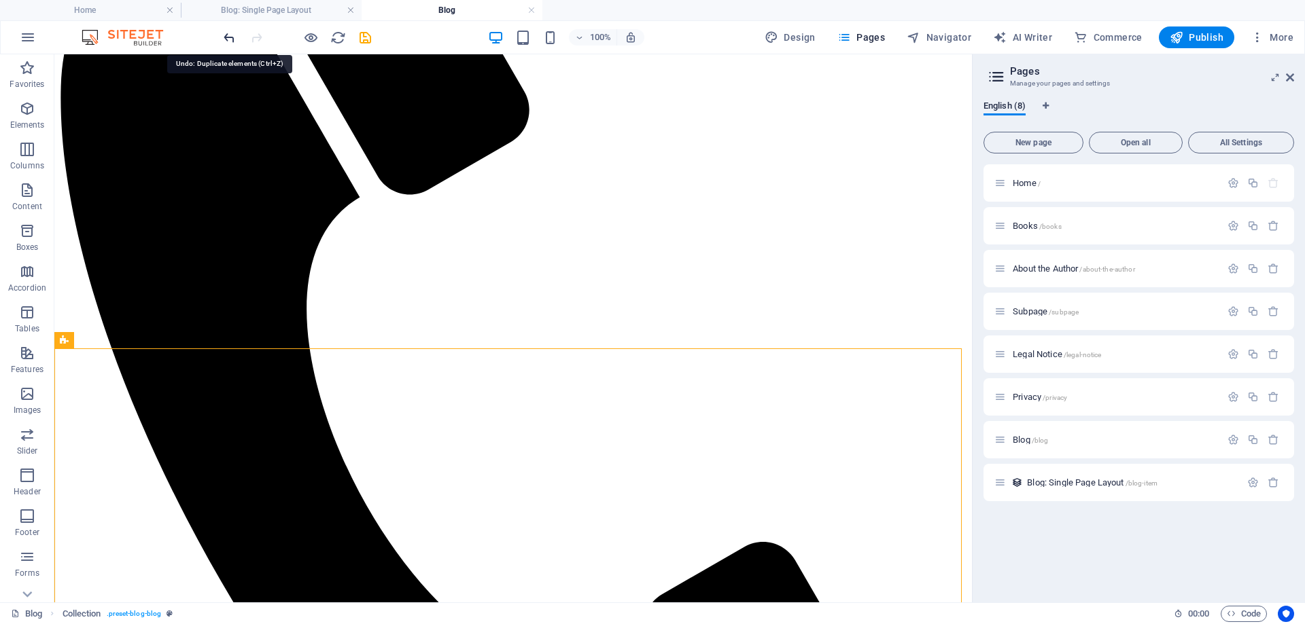
click at [233, 40] on icon "undo" at bounding box center [229, 38] width 16 height 16
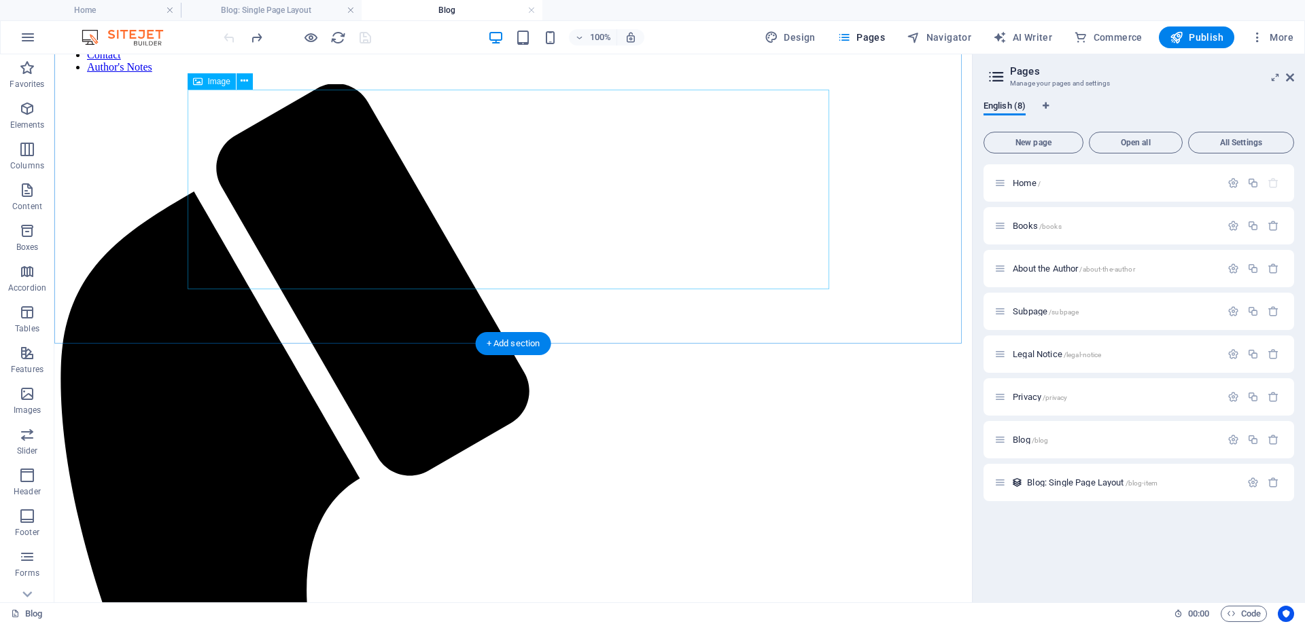
scroll to position [136, 0]
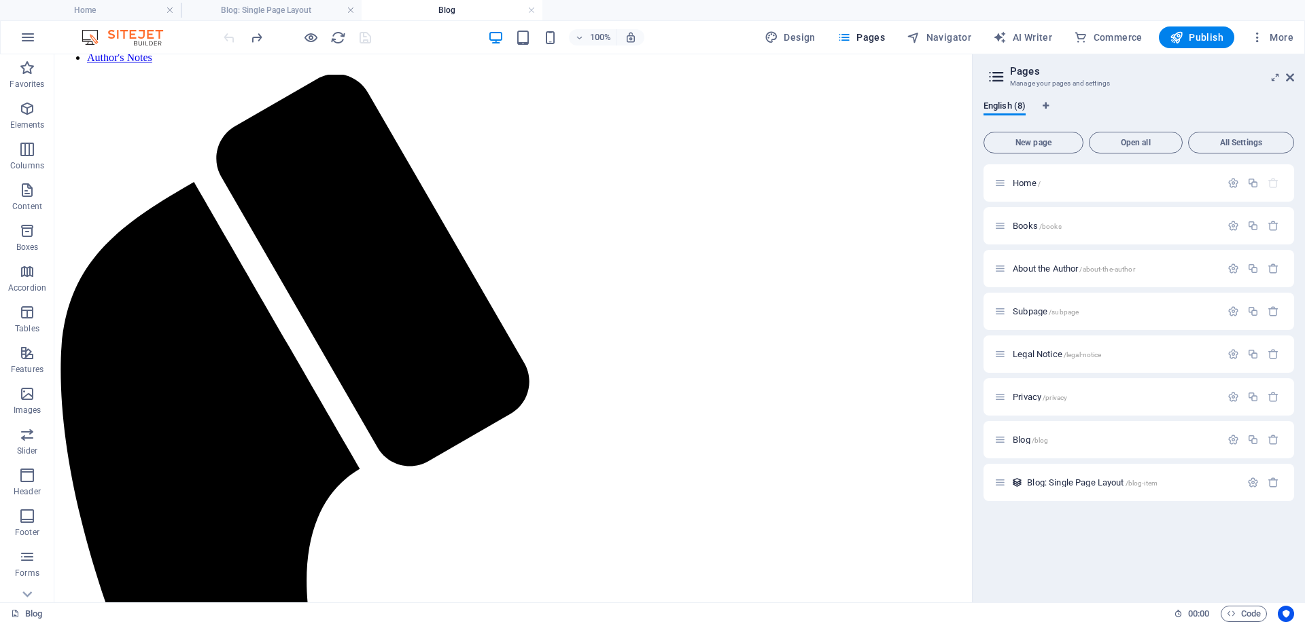
click at [455, 7] on h4 "Blog" at bounding box center [451, 10] width 181 height 15
click at [291, 10] on h4 "Blog: Single Page Layout" at bounding box center [271, 10] width 181 height 15
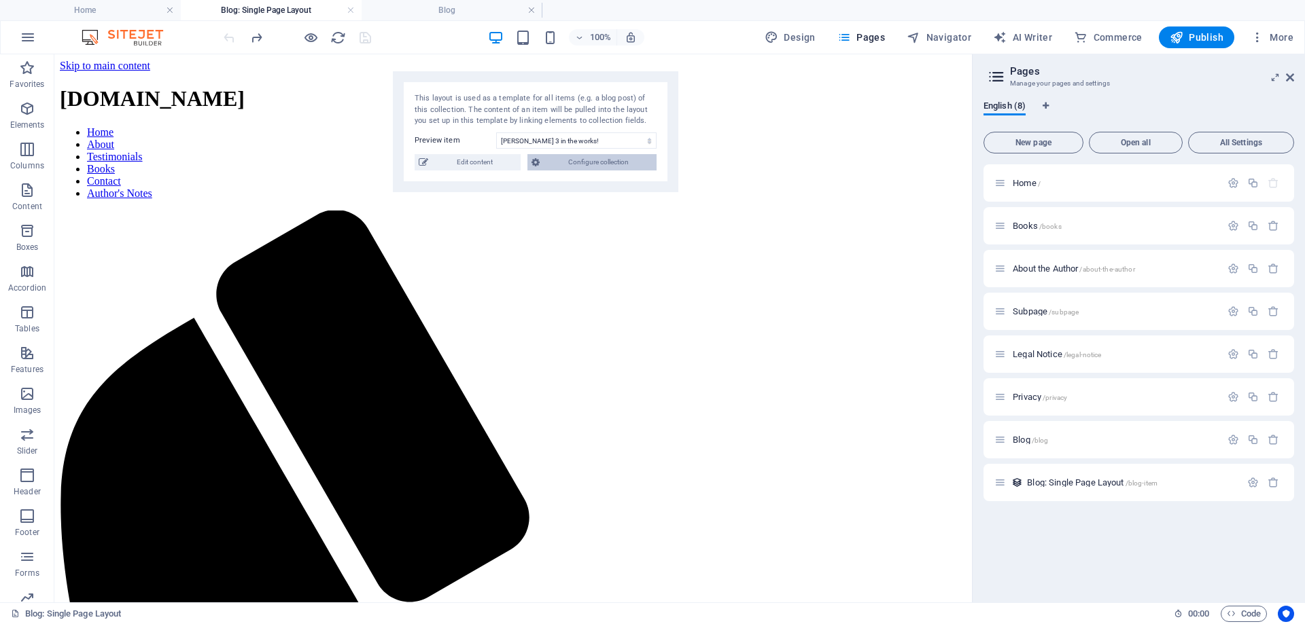
click at [614, 163] on span "Configure collection" at bounding box center [598, 162] width 109 height 16
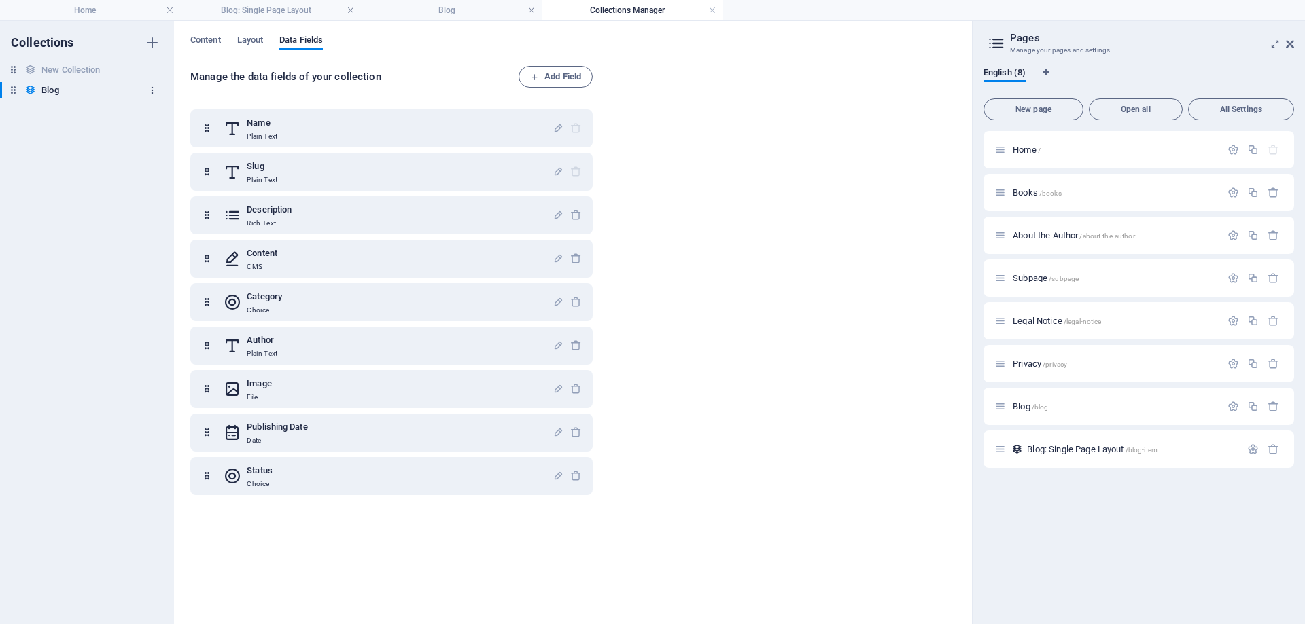
click at [150, 89] on icon "button" at bounding box center [152, 91] width 10 height 10
click at [56, 90] on div at bounding box center [652, 312] width 1305 height 624
click at [124, 68] on div "New Collection New Collection" at bounding box center [80, 70] width 160 height 16
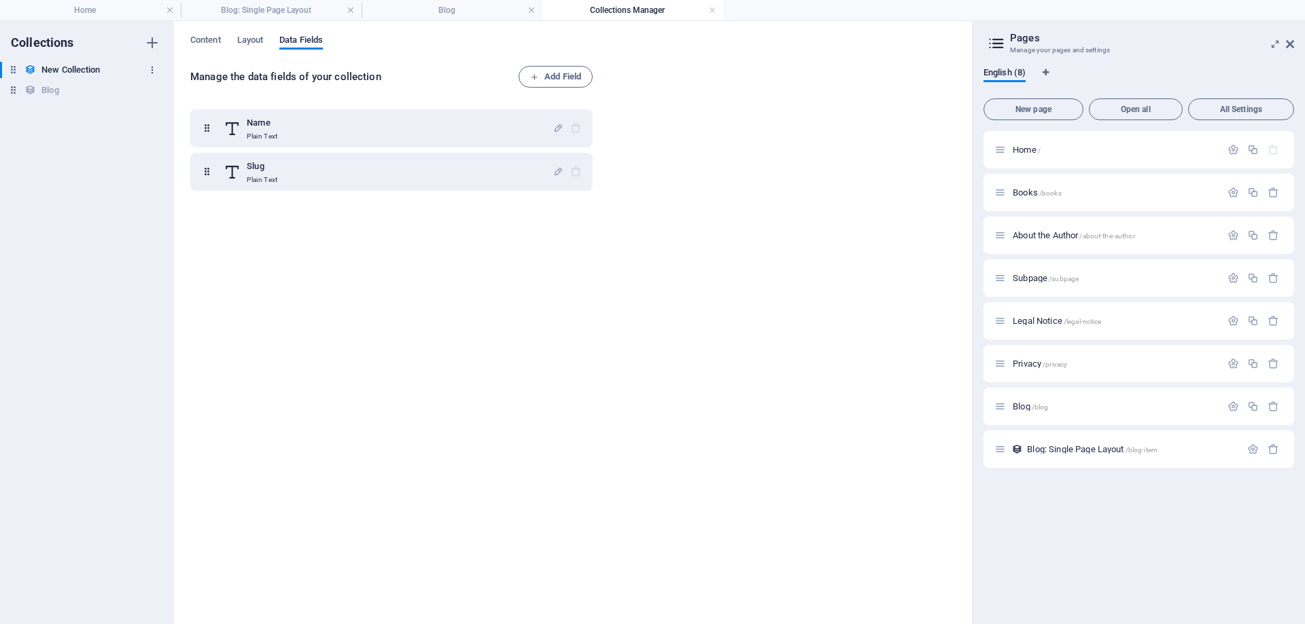
click at [154, 72] on icon "button" at bounding box center [152, 70] width 10 height 10
click at [152, 164] on h6 "Delete" at bounding box center [163, 162] width 37 height 16
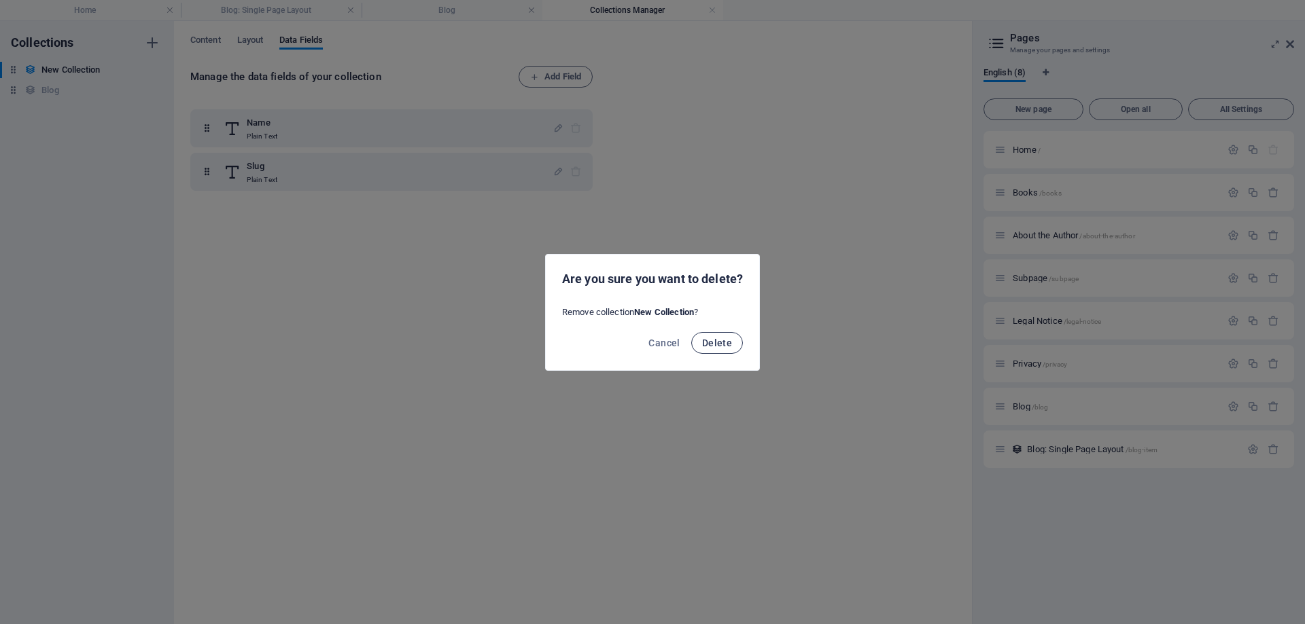
click at [713, 346] on span "Delete" at bounding box center [717, 343] width 30 height 11
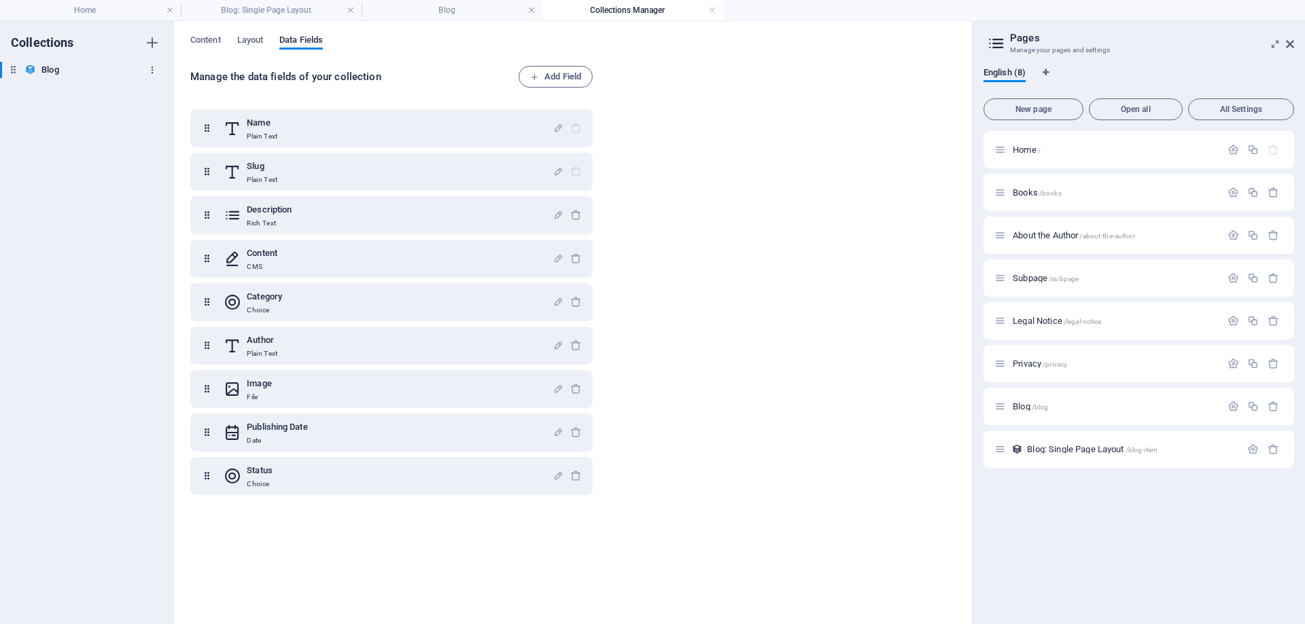
click at [155, 71] on icon "button" at bounding box center [152, 70] width 10 height 10
click at [153, 41] on div at bounding box center [652, 312] width 1305 height 624
click at [153, 41] on icon "button" at bounding box center [152, 43] width 16 height 16
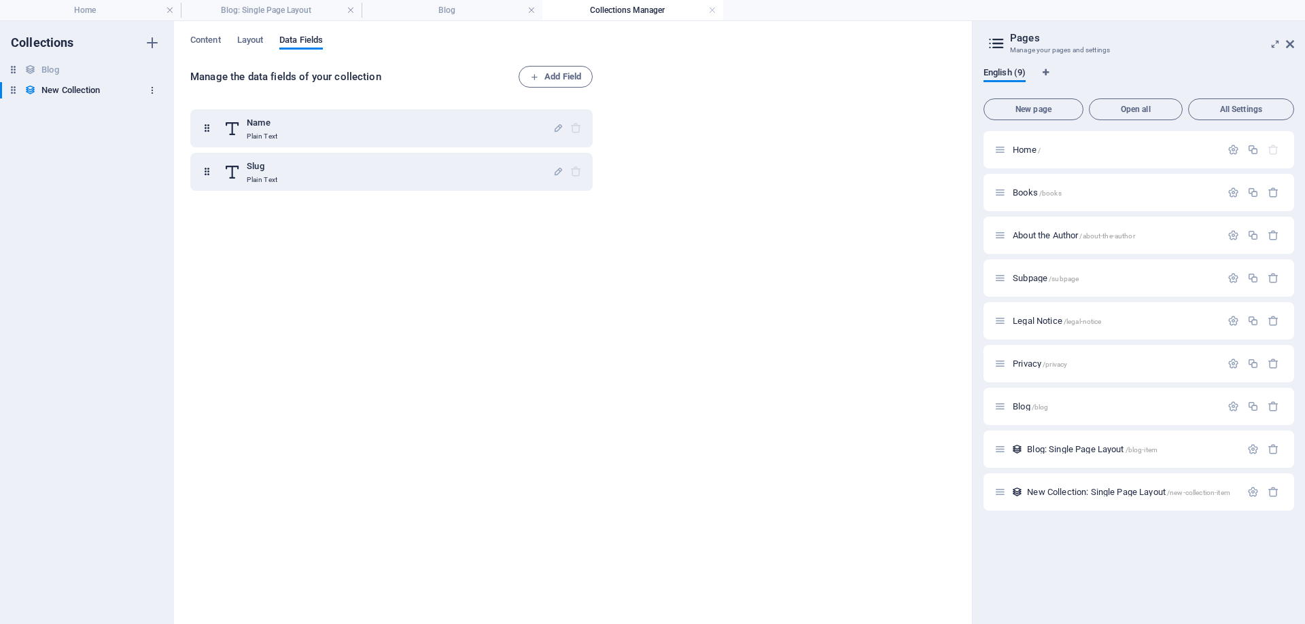
click at [157, 89] on button "button" at bounding box center [152, 90] width 16 height 22
click at [565, 77] on div at bounding box center [652, 312] width 1305 height 624
click at [543, 72] on span "Add Field" at bounding box center [555, 77] width 51 height 16
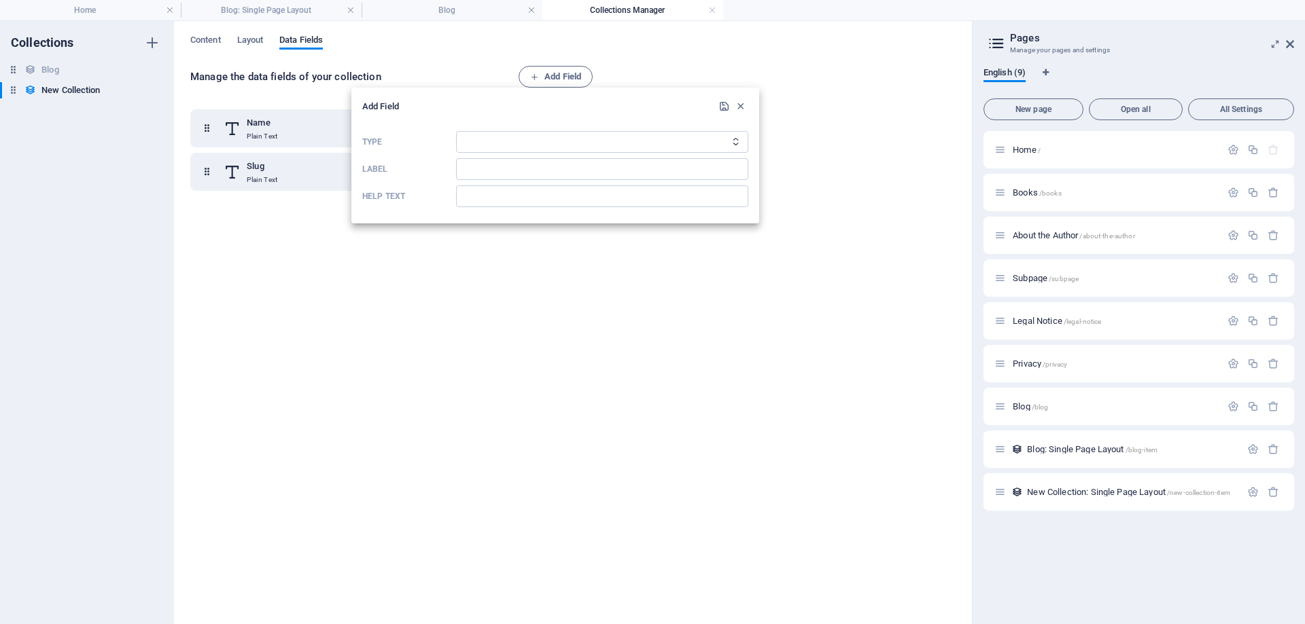
click at [735, 141] on icon "Type" at bounding box center [735, 141] width 9 height 9
click at [717, 139] on select "Plain Text Link CMS Rich Text File Multiple Files Checkbox Choice Date Number" at bounding box center [602, 142] width 292 height 22
click at [486, 139] on select "Plain Text Link CMS Rich Text File Multiple Files Checkbox Choice Date Number" at bounding box center [602, 142] width 292 height 22
select select "text"
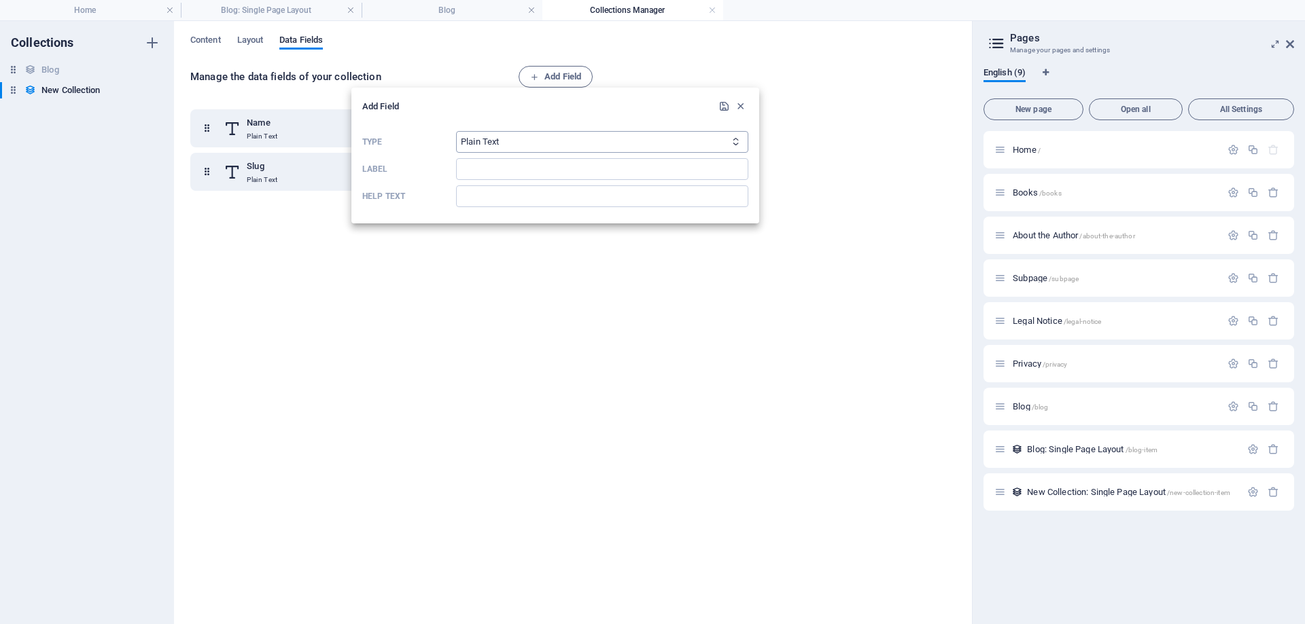
click at [456, 131] on select "Plain Text Link CMS Rich Text File Multiple Files Checkbox Choice Date Number" at bounding box center [602, 142] width 292 height 22
click at [489, 167] on input "Label" at bounding box center [602, 169] width 292 height 22
click at [472, 192] on input "Help text" at bounding box center [602, 196] width 292 height 22
click at [472, 166] on input "Label" at bounding box center [602, 169] width 292 height 22
type input "Content"
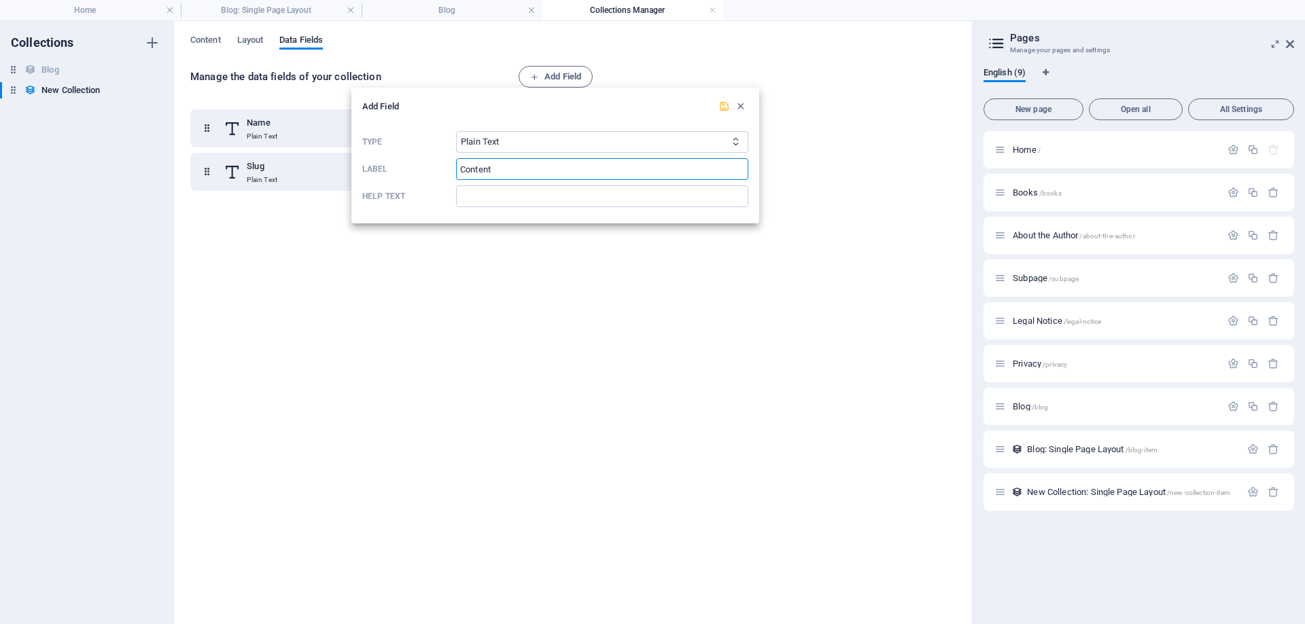
click at [724, 103] on icon "submit" at bounding box center [724, 107] width 12 height 12
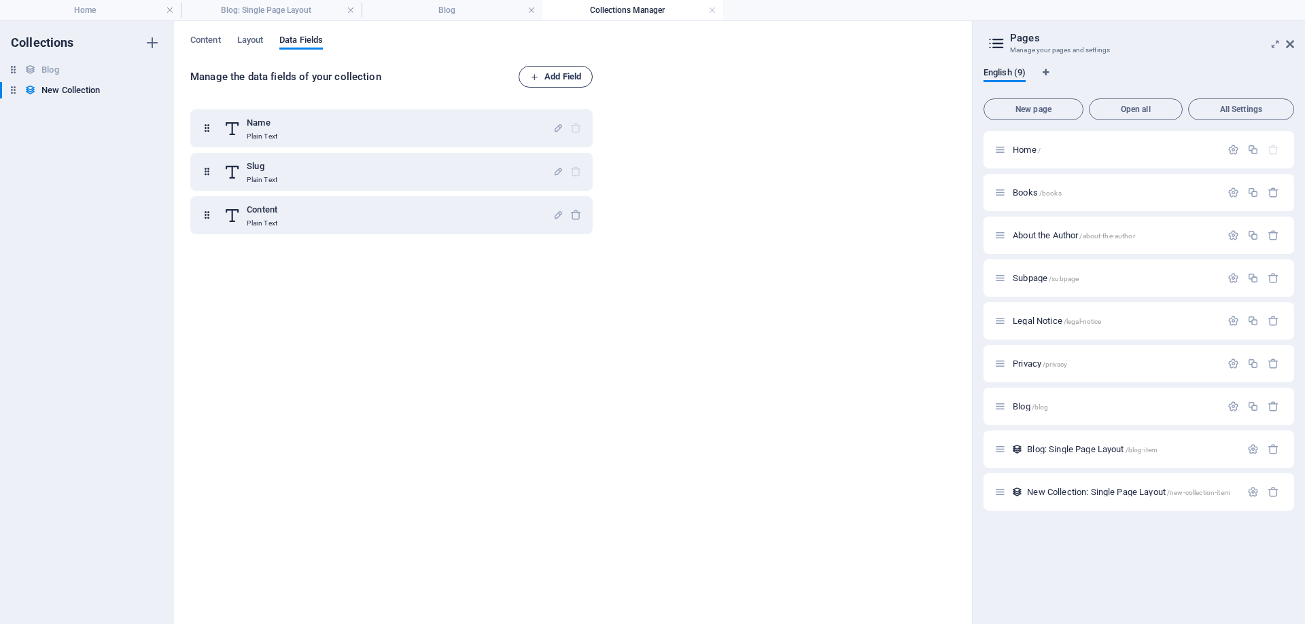
click at [554, 73] on span "Add Field" at bounding box center [555, 77] width 51 height 16
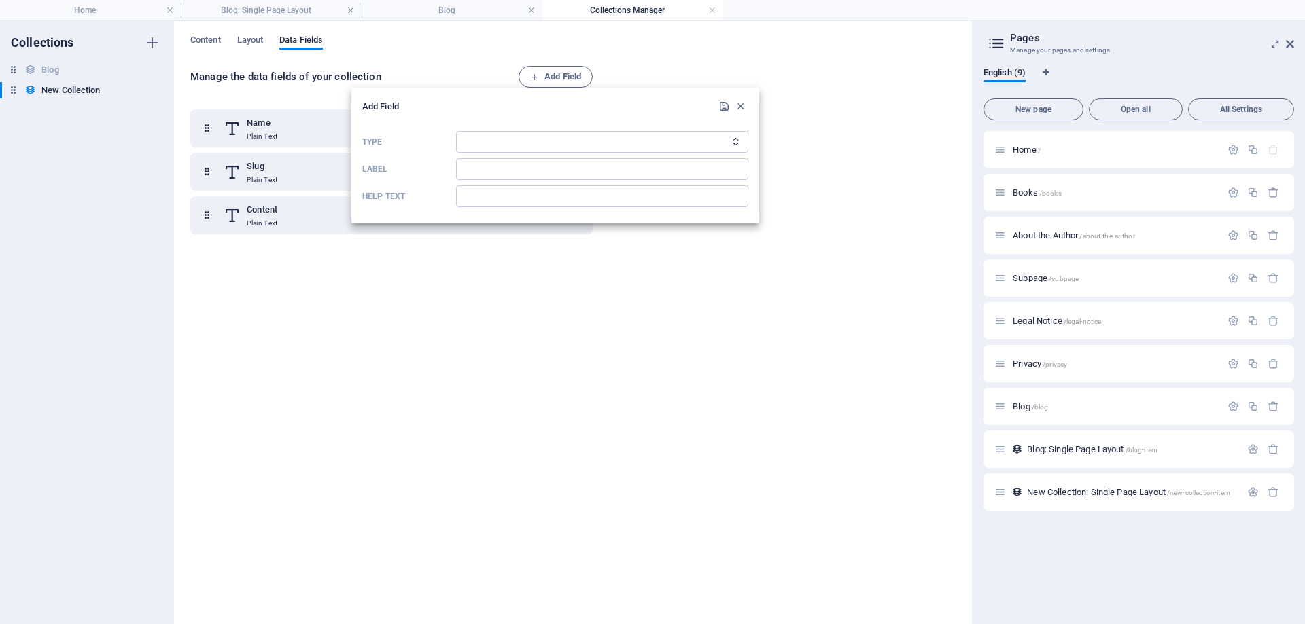
click at [737, 141] on icon "Type" at bounding box center [735, 141] width 9 height 9
click at [734, 136] on select "Plain Text Link CMS Rich Text File Multiple Files Checkbox Choice Date Number" at bounding box center [602, 142] width 292 height 22
select select "text"
click at [456, 131] on select "Plain Text Link CMS Rich Text File Multiple Files Checkbox Choice Date Number" at bounding box center [602, 142] width 292 height 22
click at [509, 177] on input "Label" at bounding box center [602, 169] width 292 height 22
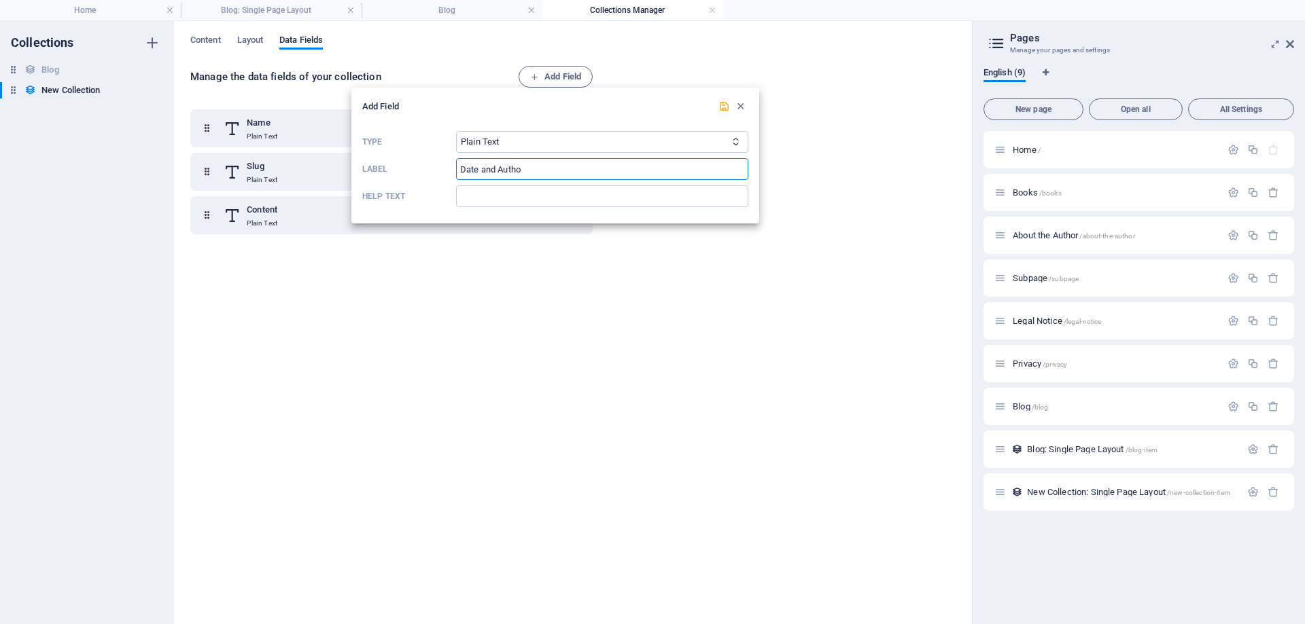
type input "Date and Author"
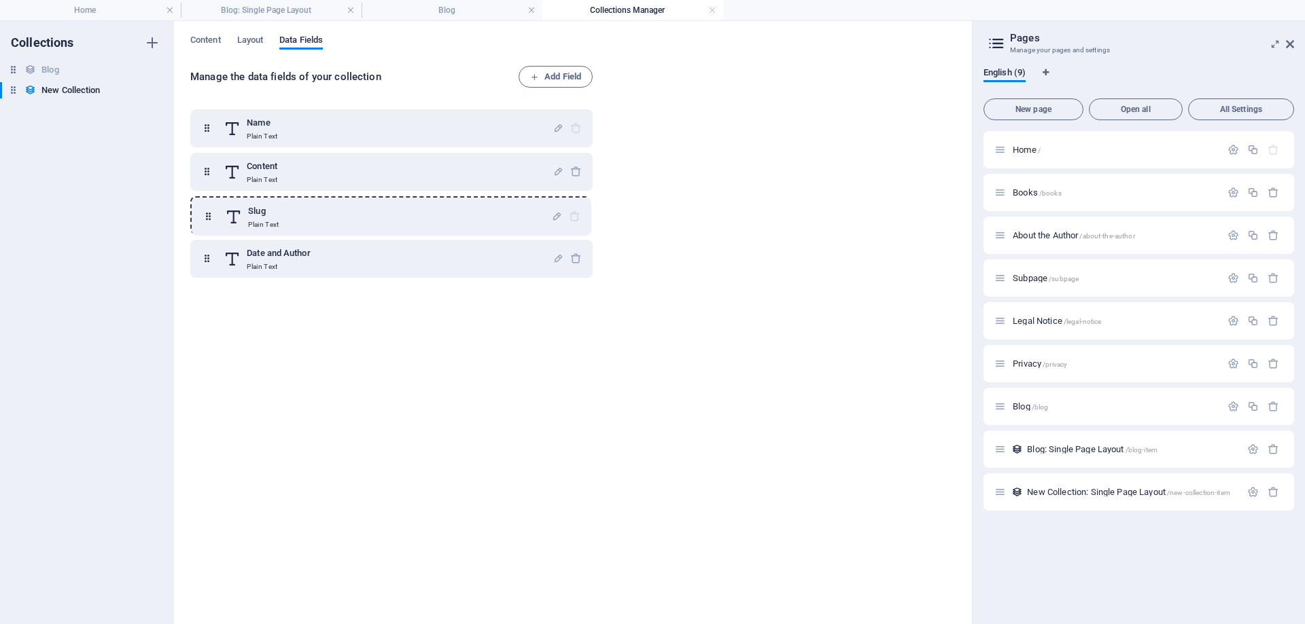
drag, startPoint x: 206, startPoint y: 169, endPoint x: 207, endPoint y: 217, distance: 48.3
click at [207, 217] on div "Name Plain Text Slug Plain Text Content Plain Text Date and Author Plain Text" at bounding box center [391, 193] width 402 height 169
click at [554, 129] on icon "button" at bounding box center [558, 128] width 12 height 12
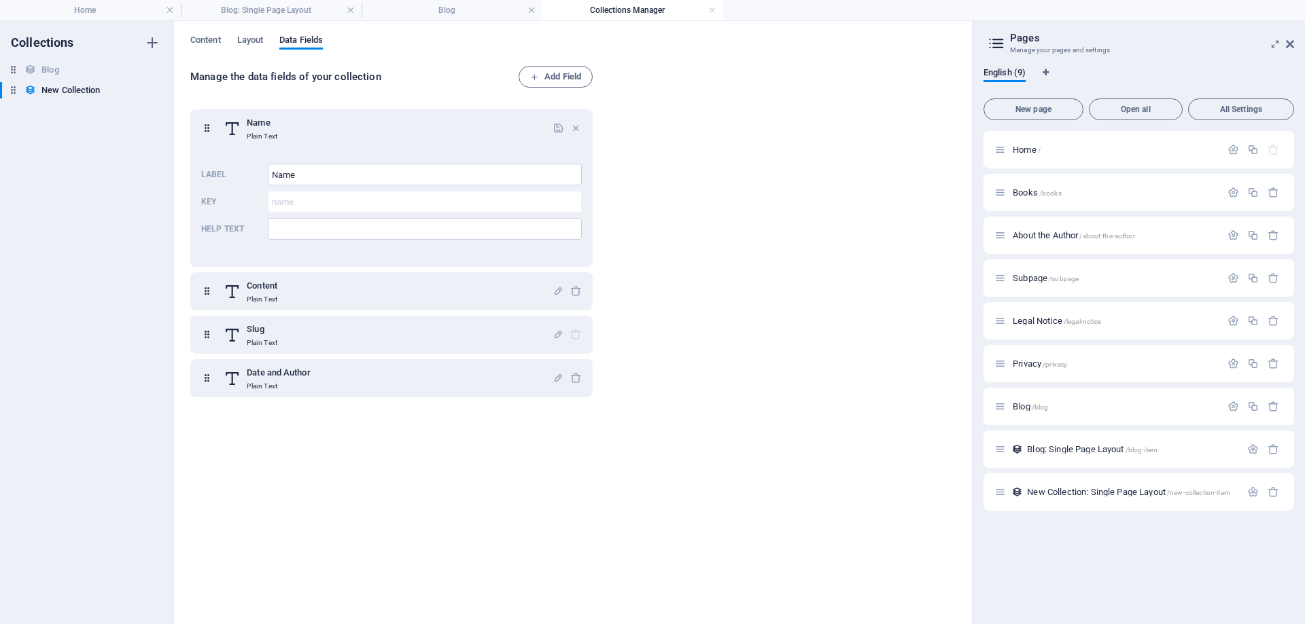
click at [606, 137] on div "Manage the data fields of your collection Add Field Name Plain Text Label Name …" at bounding box center [572, 338] width 765 height 545
